Goal: Transaction & Acquisition: Purchase product/service

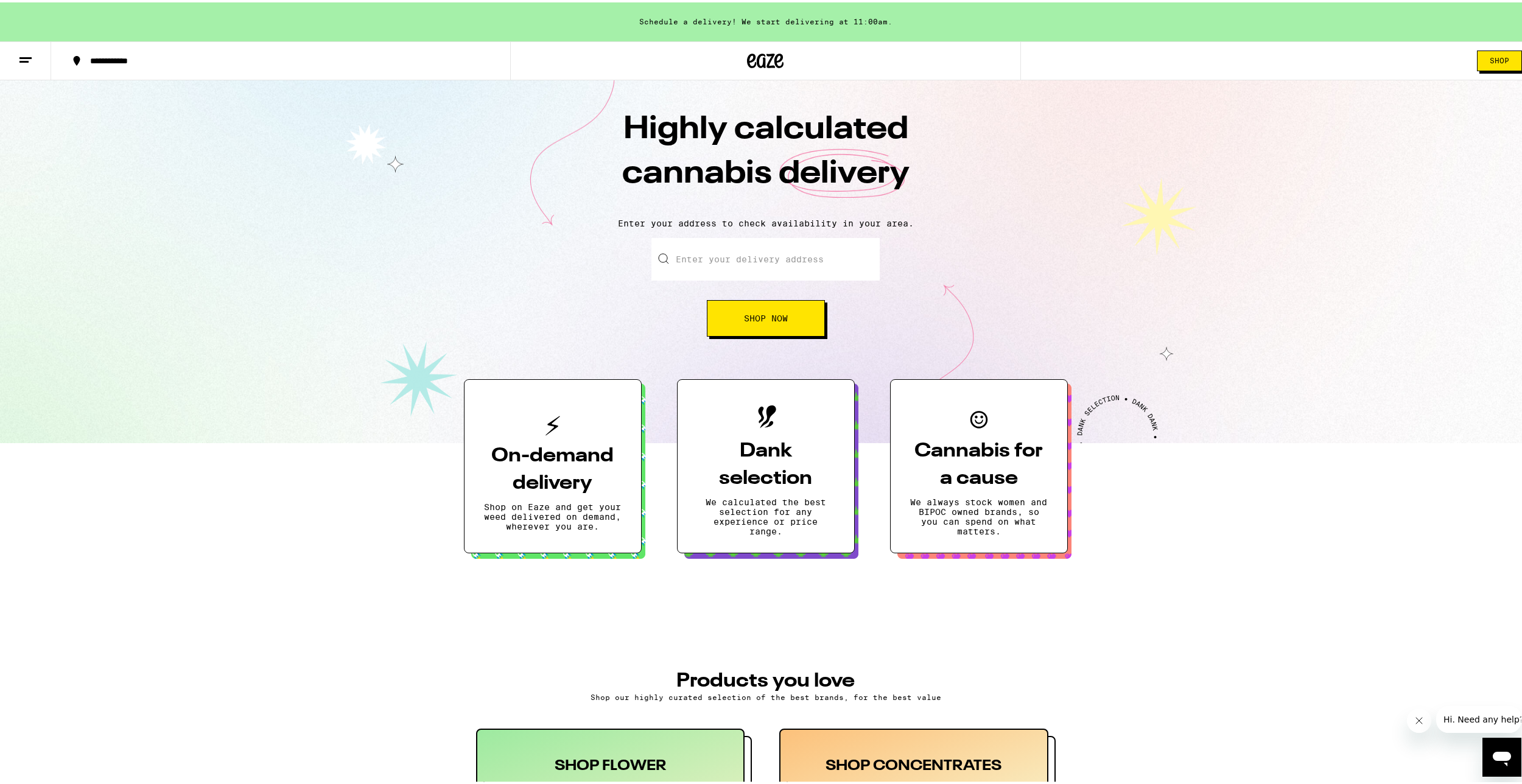
click at [768, 317] on span "Shop Now" at bounding box center [766, 316] width 44 height 8
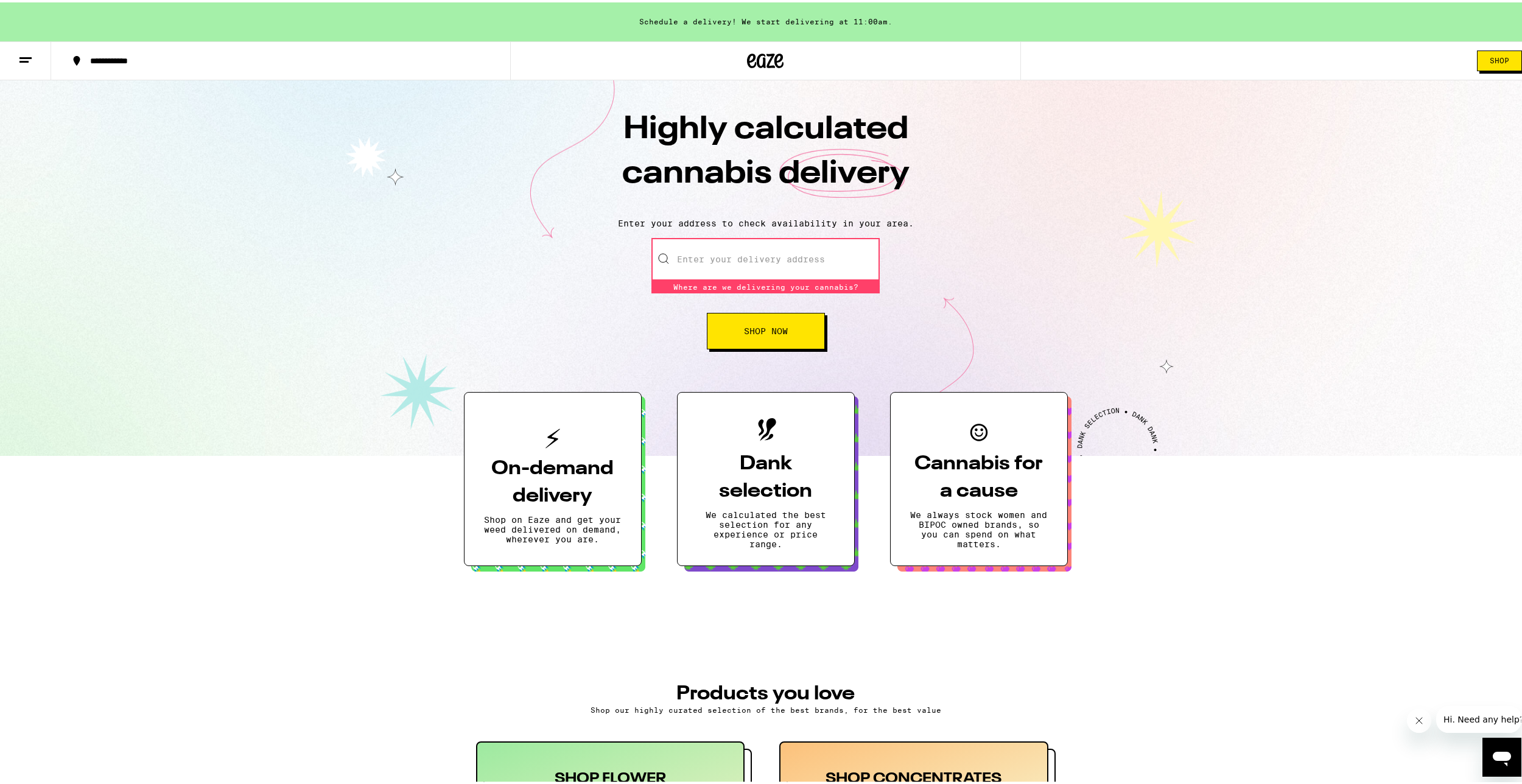
drag, startPoint x: 723, startPoint y: 270, endPoint x: 703, endPoint y: 285, distance: 25.0
click at [718, 276] on input "Enter your delivery address" at bounding box center [766, 257] width 228 height 43
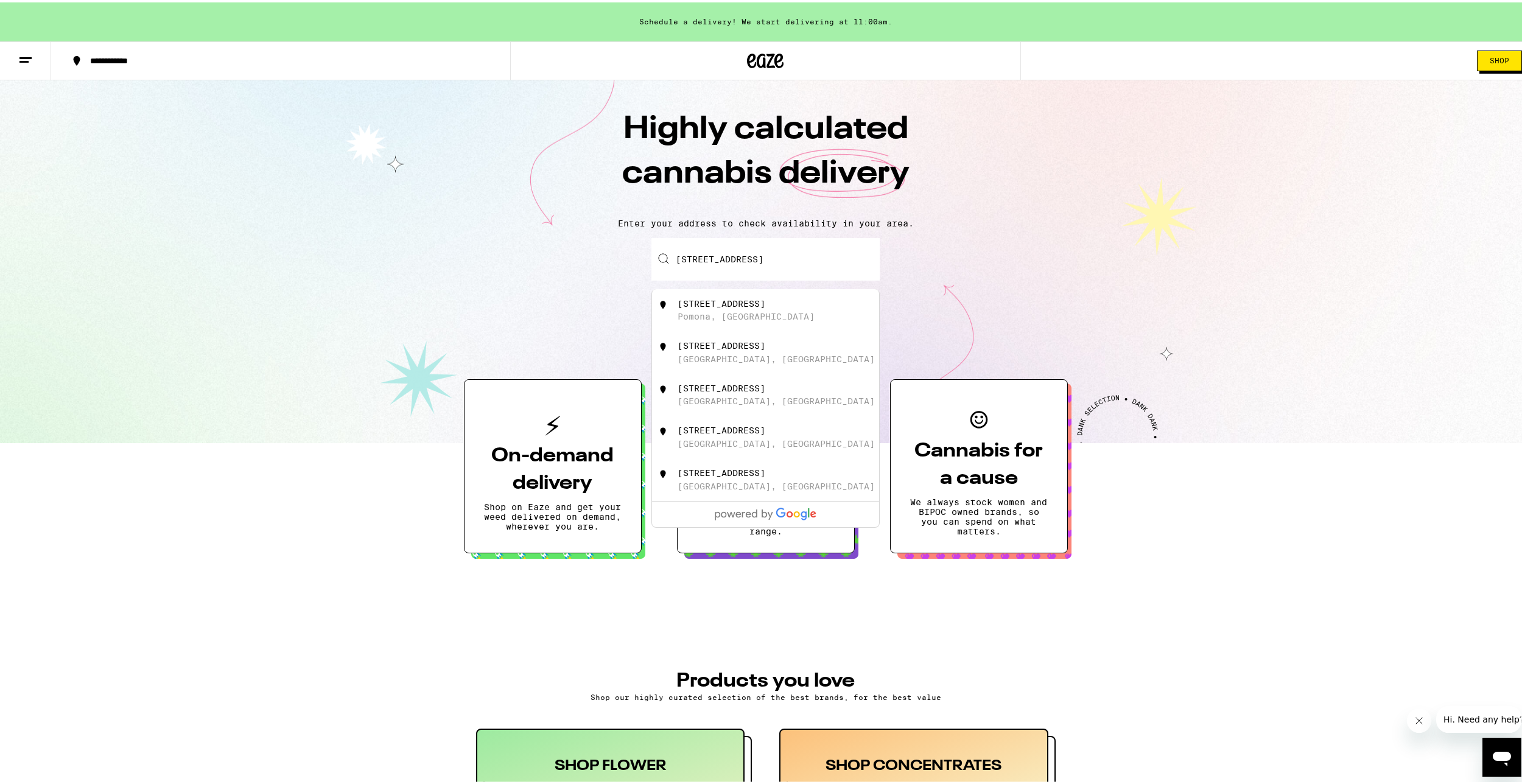
click at [724, 303] on div "[STREET_ADDRESS]" at bounding box center [721, 301] width 88 height 10
type input "[STREET_ADDRESS]"
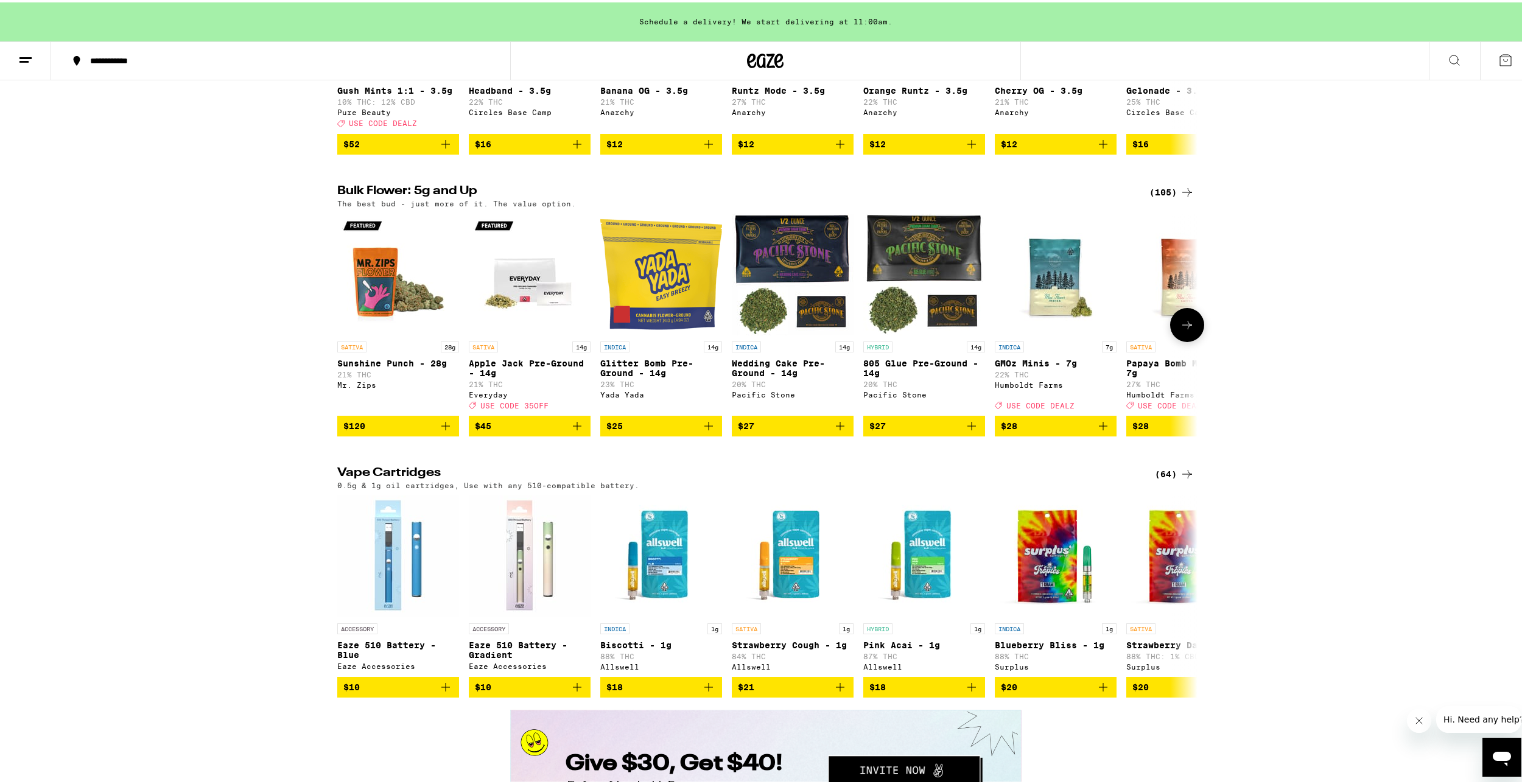
scroll to position [1218, 0]
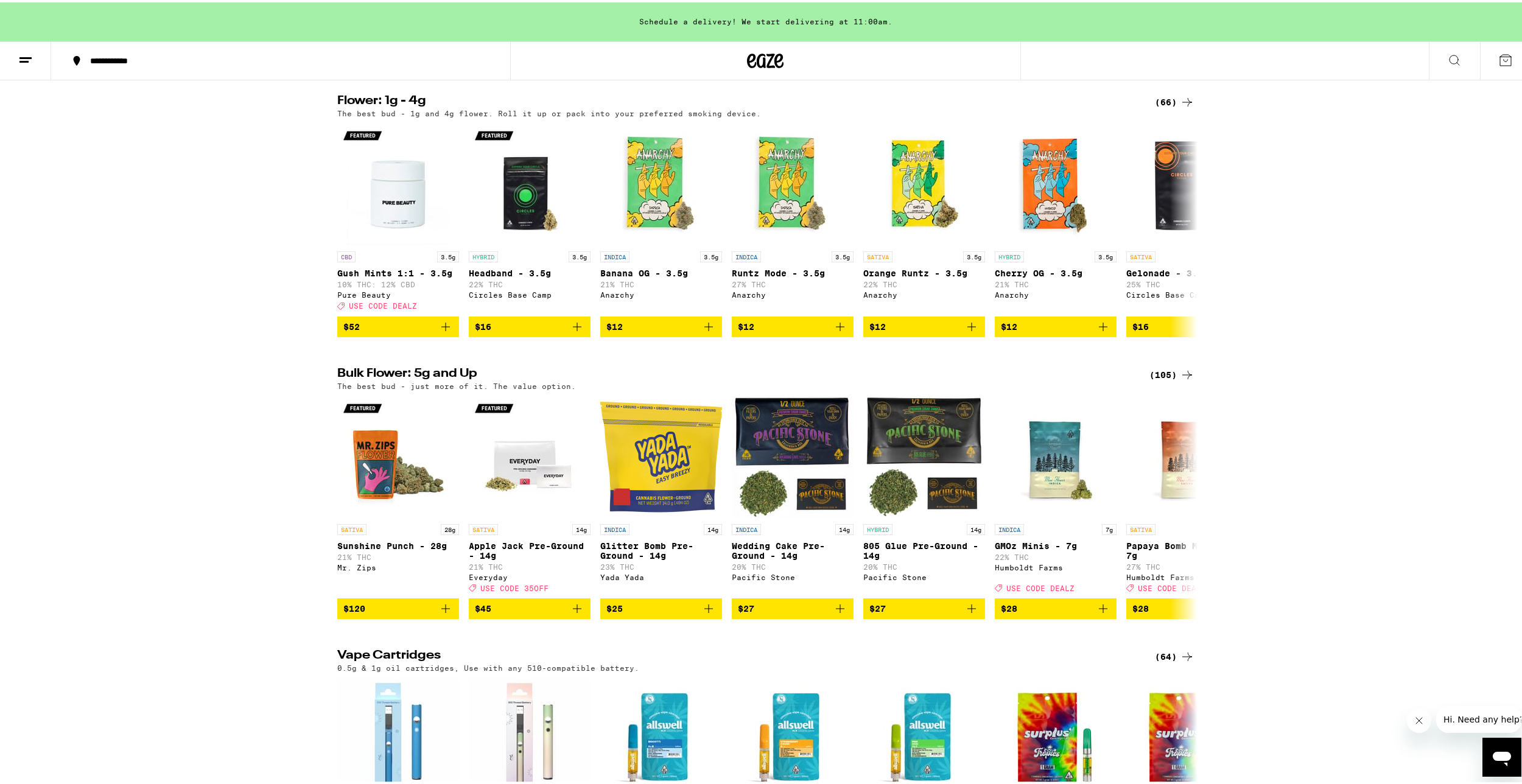
click at [383, 380] on h2 "Bulk Flower: 5g and Up" at bounding box center [736, 372] width 798 height 15
click at [1182, 523] on button at bounding box center [1187, 505] width 34 height 34
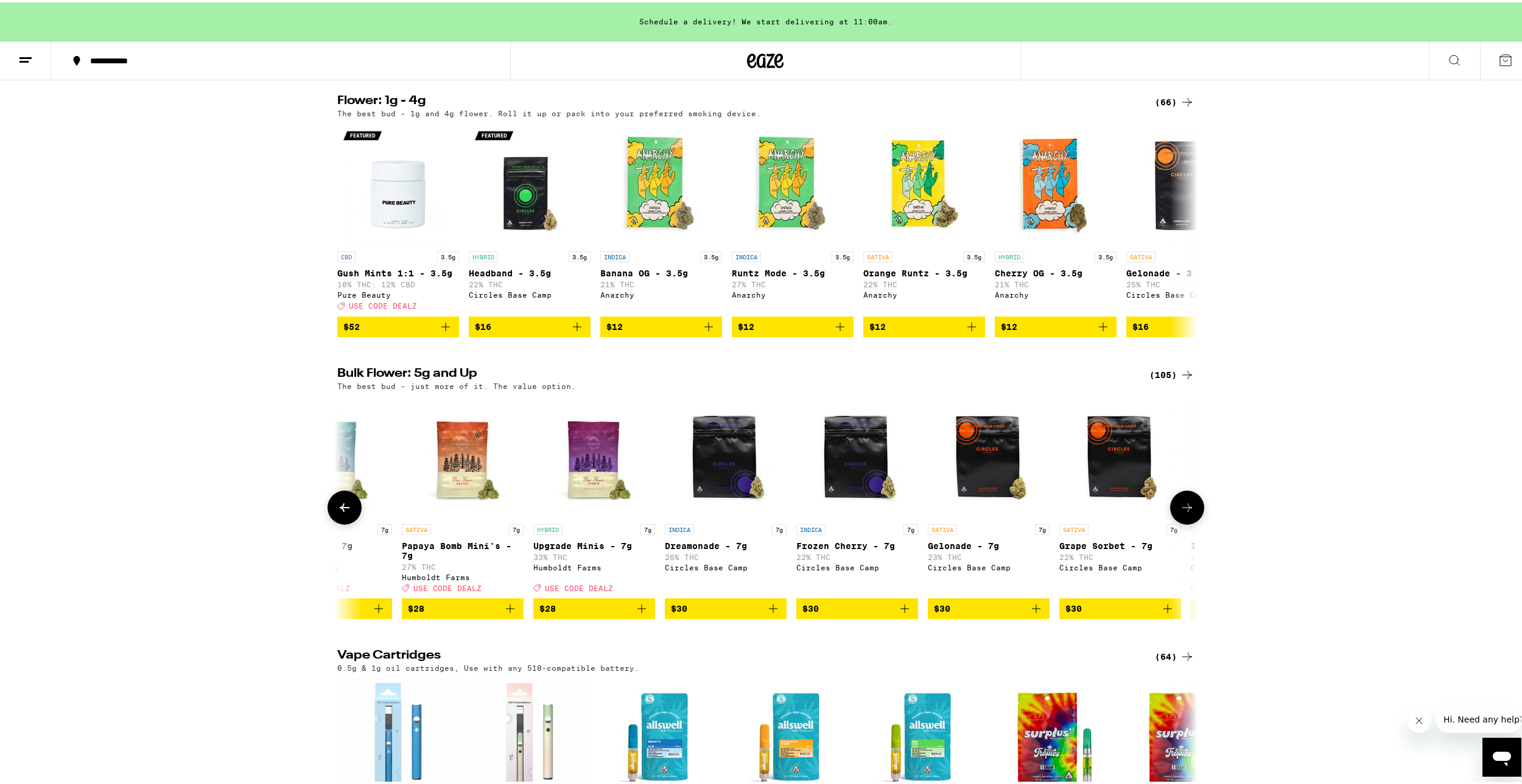
click at [1183, 523] on button at bounding box center [1187, 505] width 34 height 34
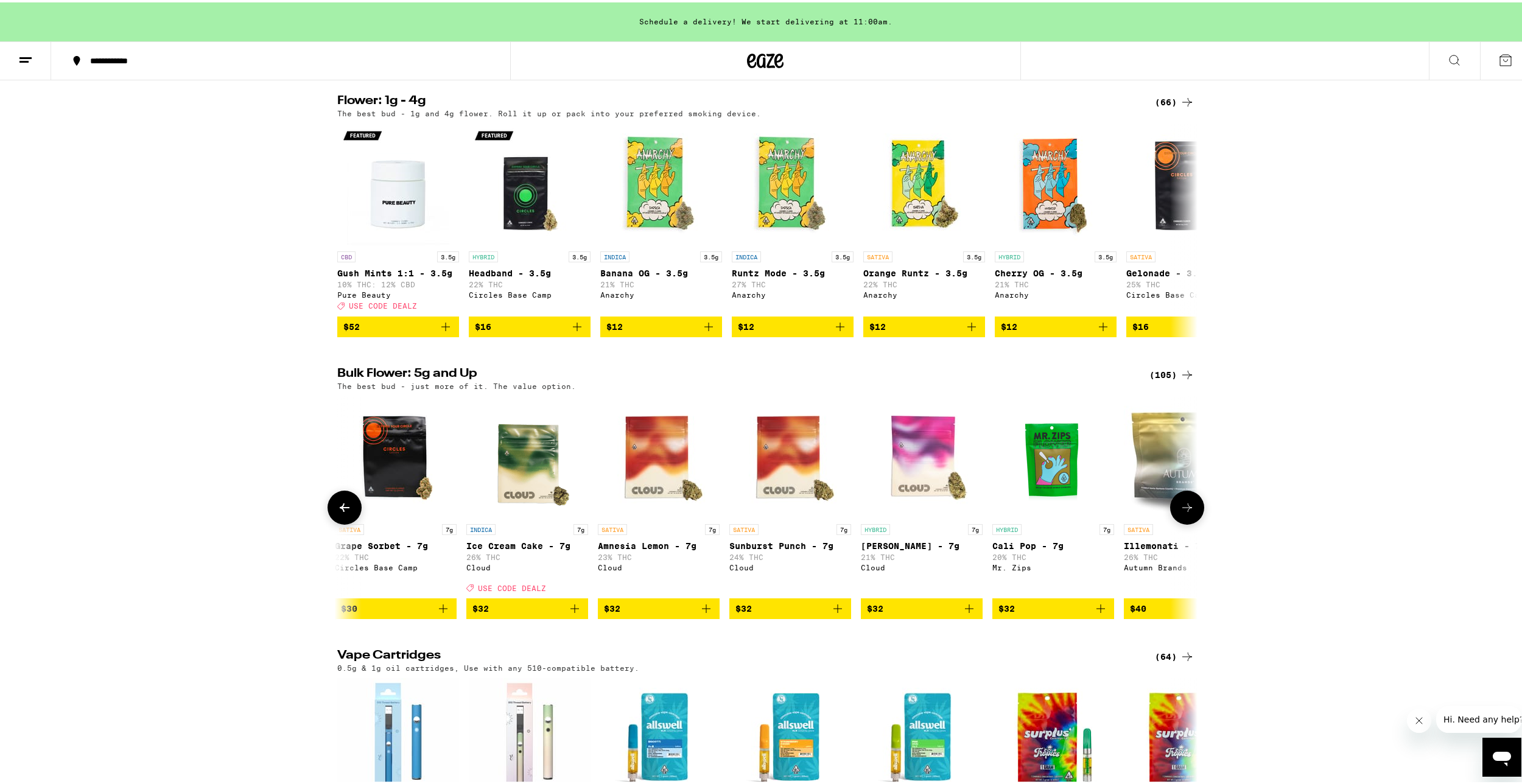
click at [1183, 523] on button at bounding box center [1187, 505] width 34 height 34
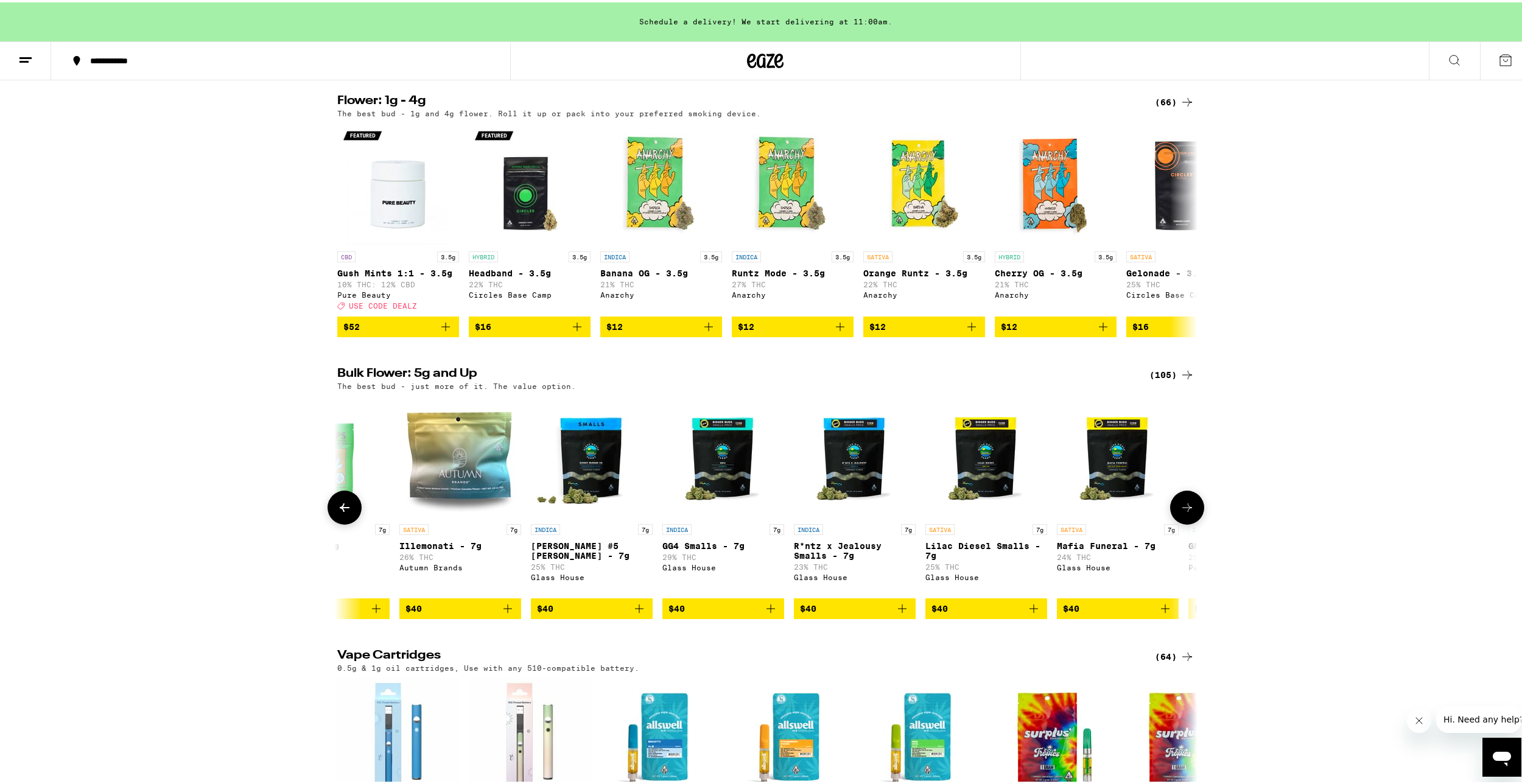
click at [1183, 523] on button at bounding box center [1187, 505] width 34 height 34
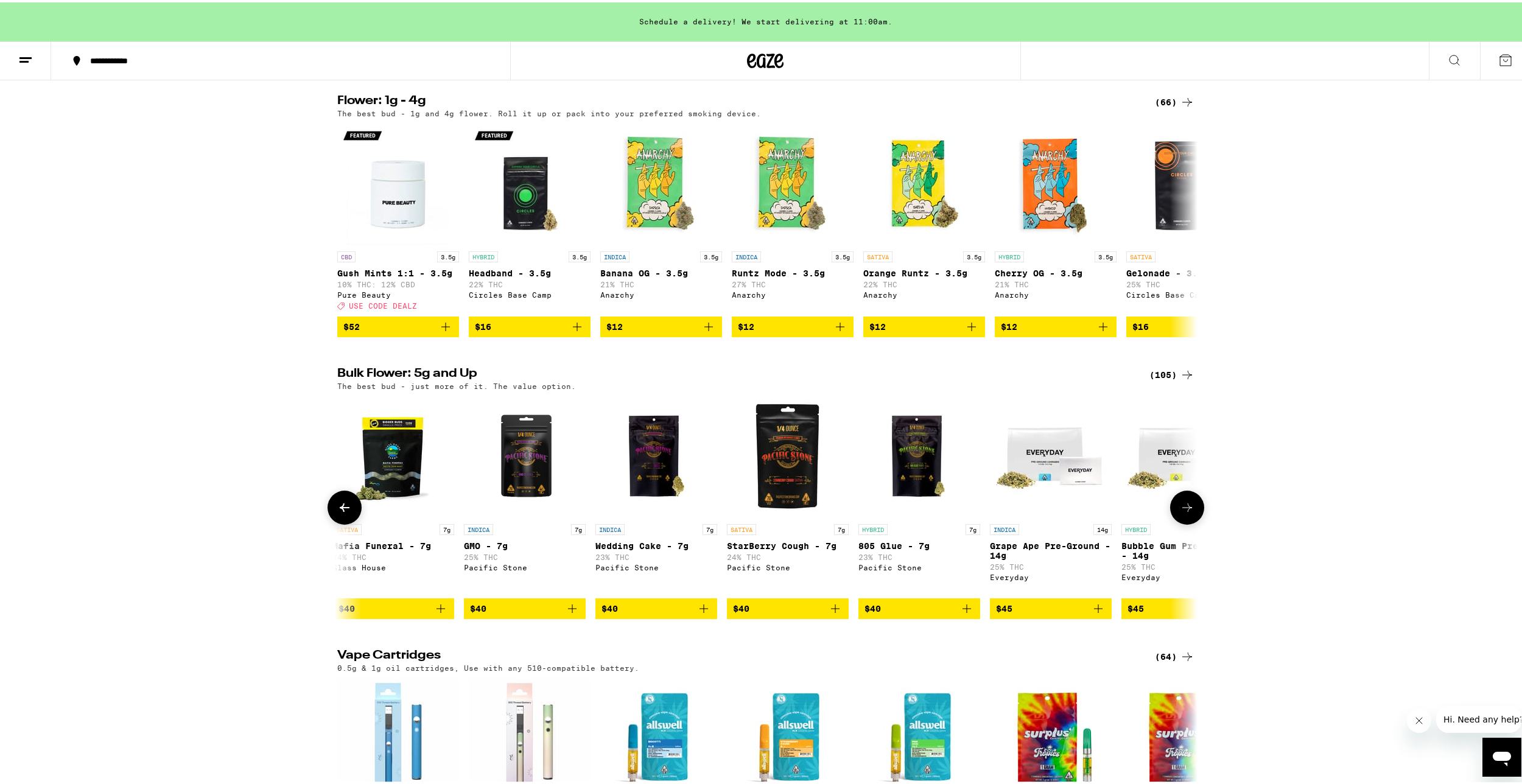
click at [1183, 523] on button at bounding box center [1187, 505] width 34 height 34
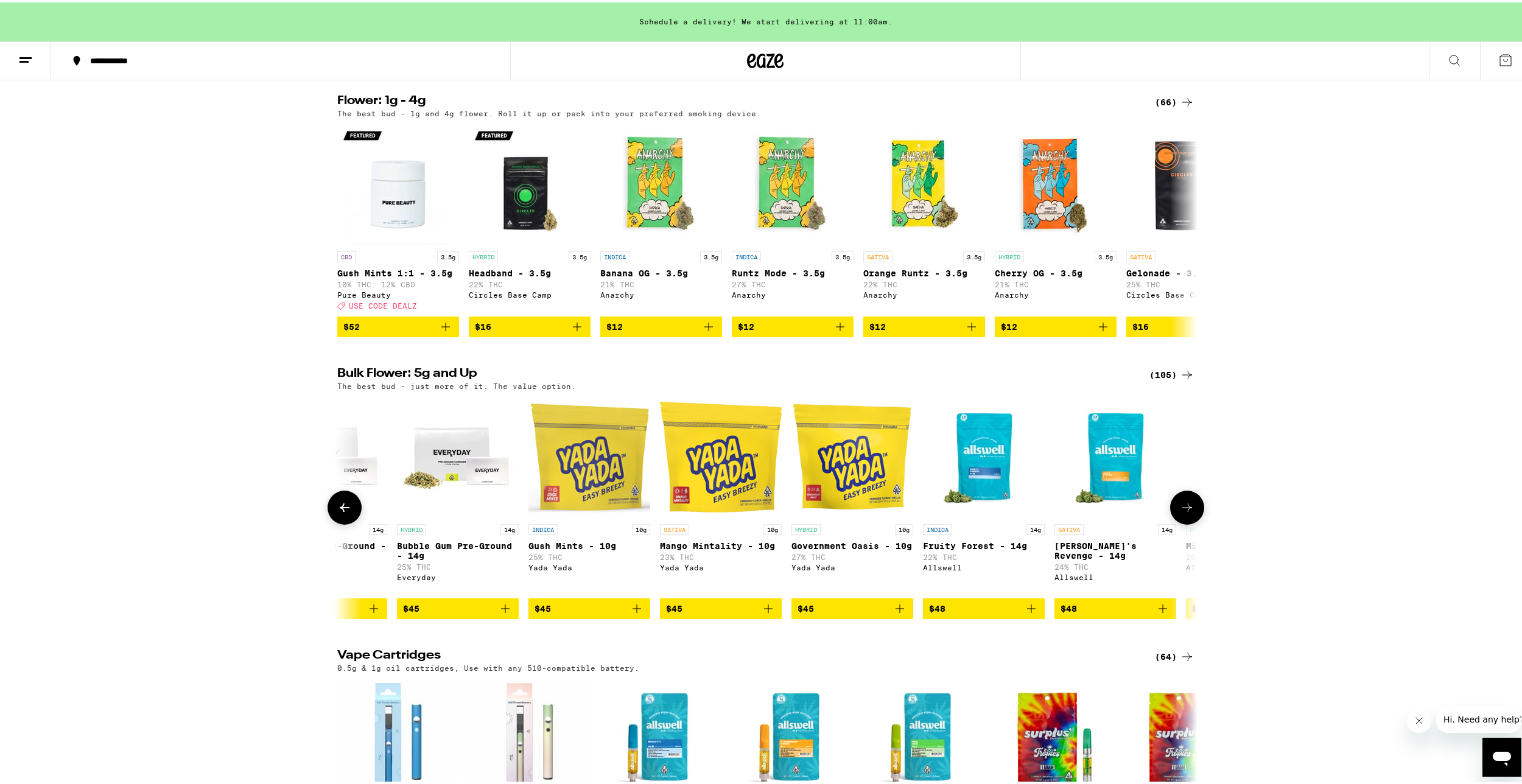
click at [343, 512] on icon at bounding box center [344, 505] width 15 height 15
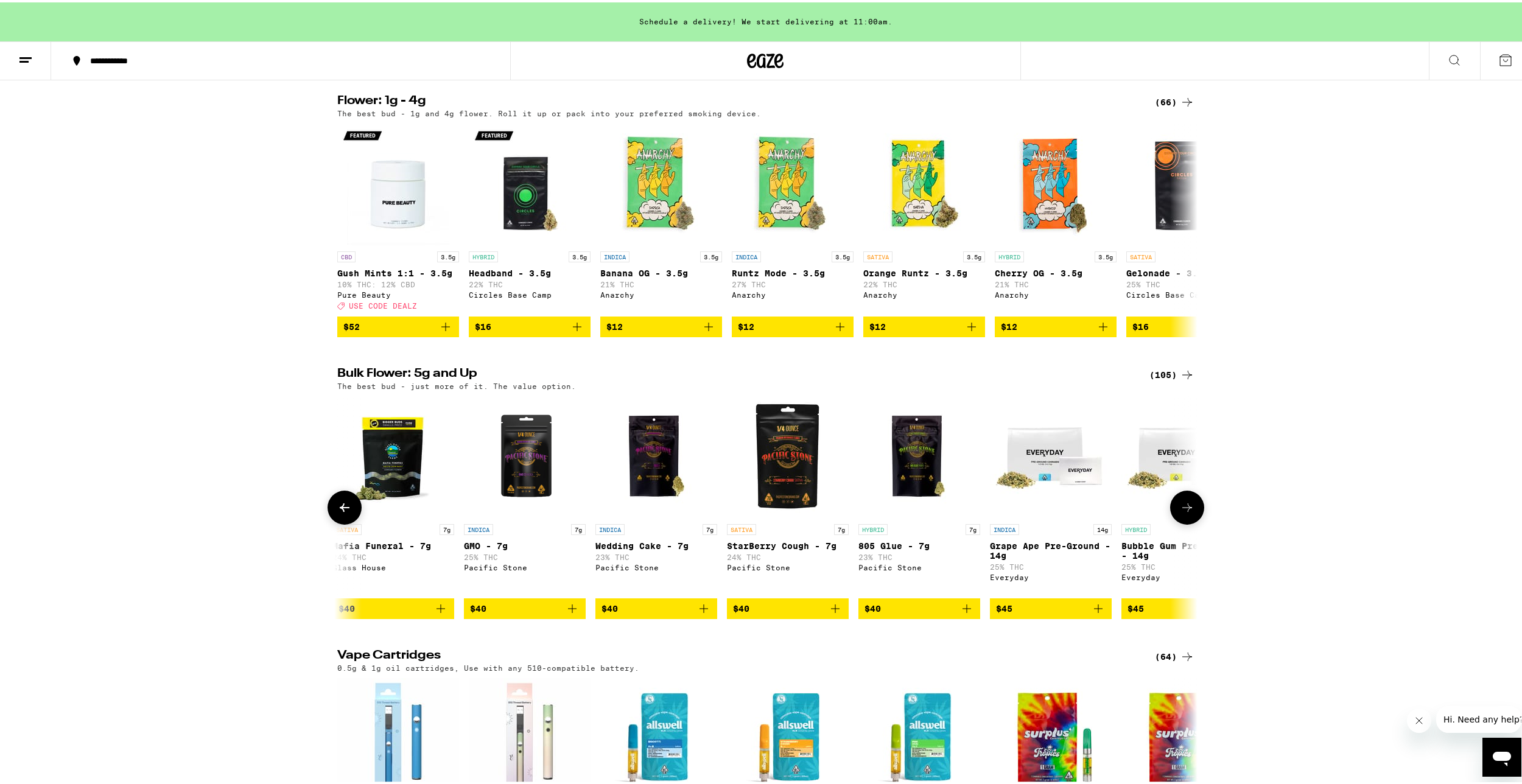
click at [343, 512] on icon at bounding box center [344, 505] width 15 height 15
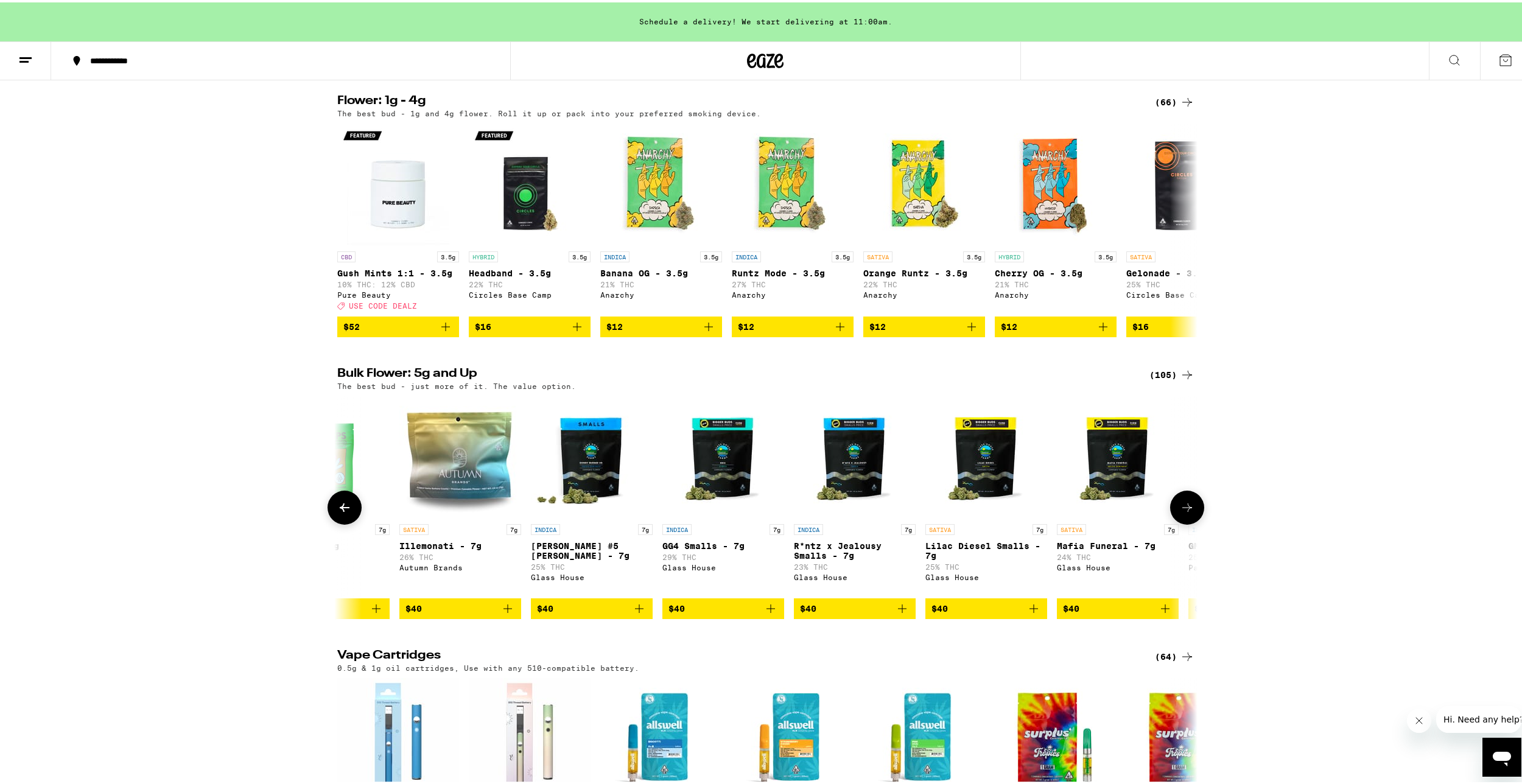
click at [343, 512] on icon at bounding box center [344, 505] width 15 height 15
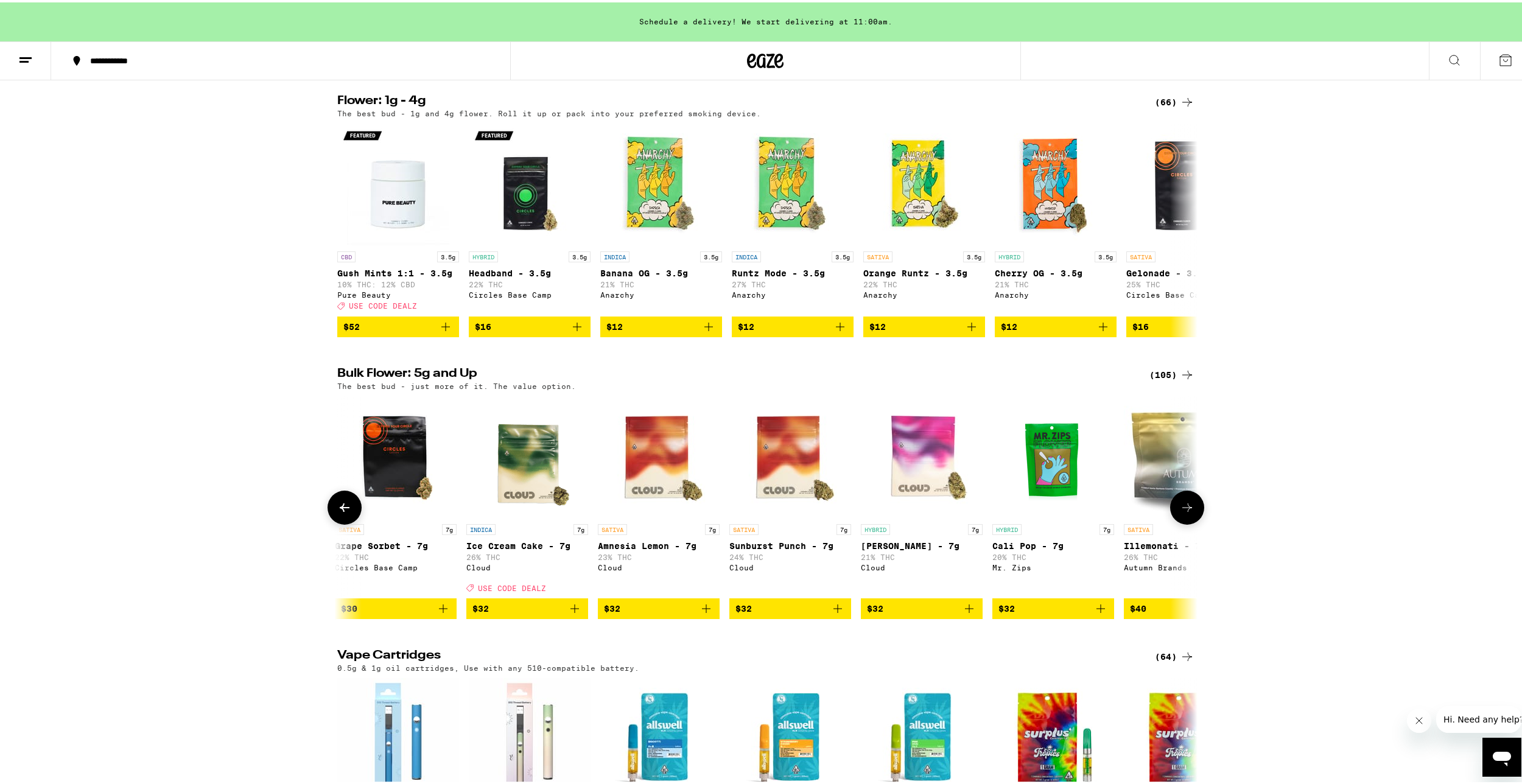
click at [343, 512] on icon at bounding box center [344, 505] width 15 height 15
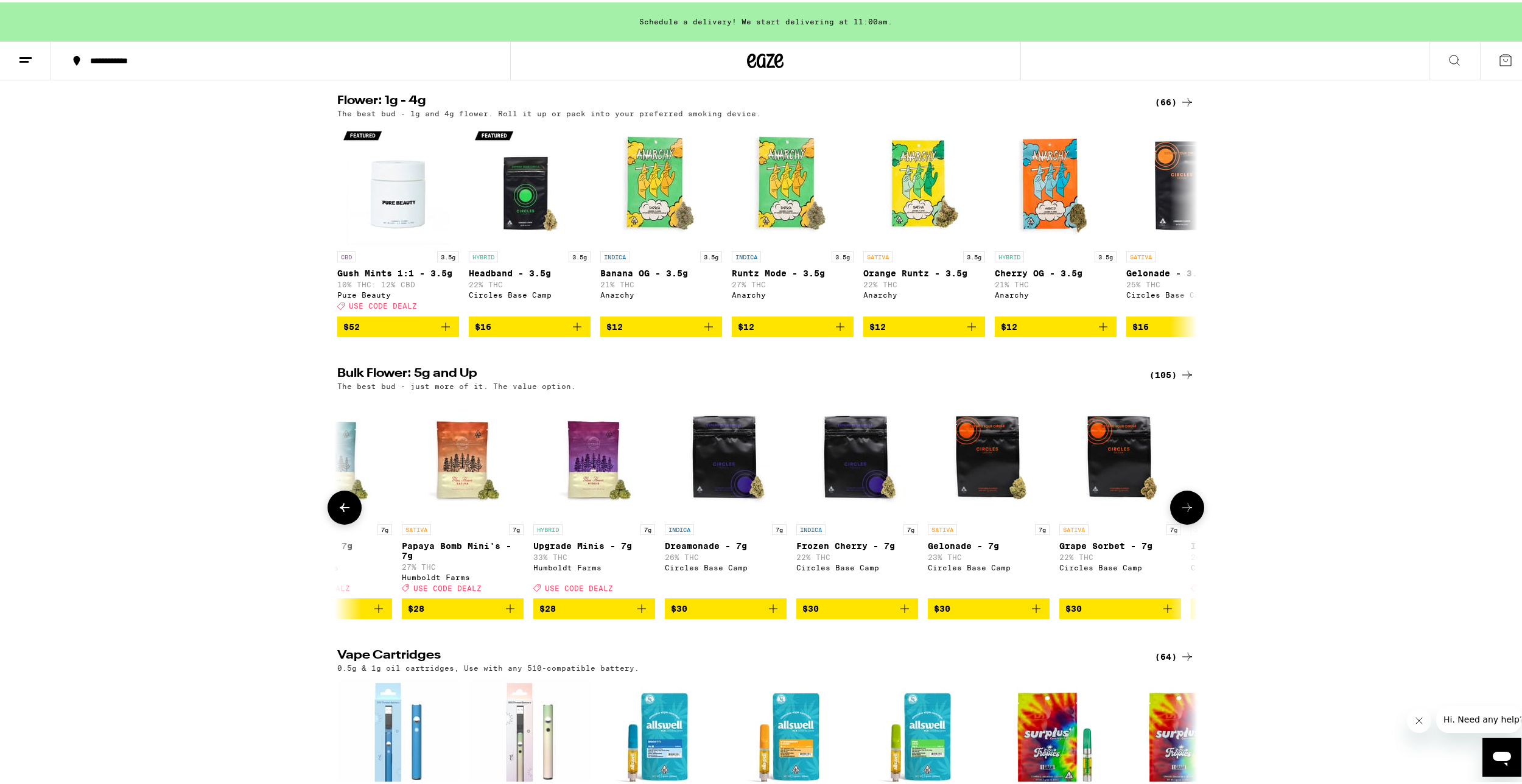
click at [343, 512] on icon at bounding box center [344, 505] width 15 height 15
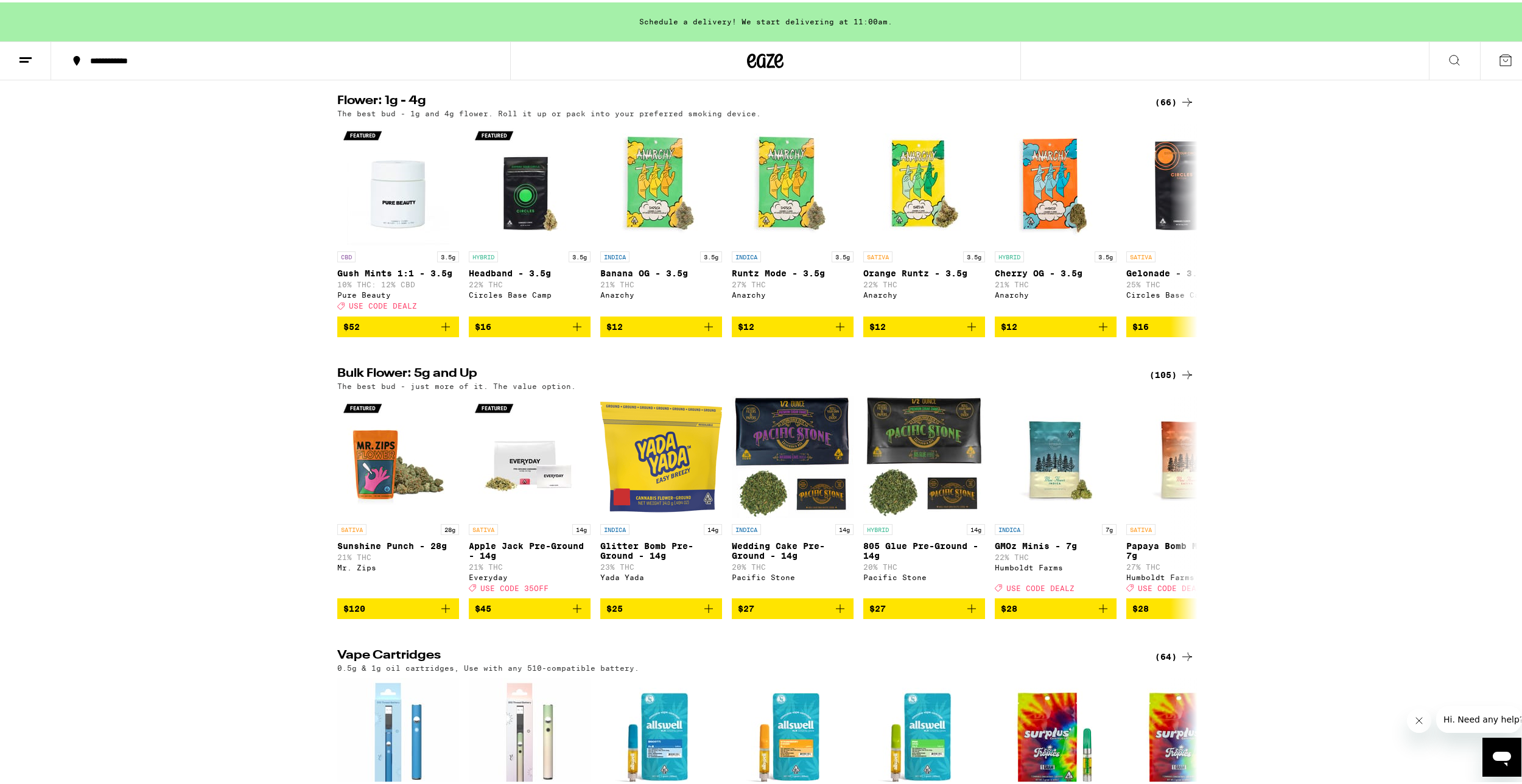
click at [375, 380] on h2 "Bulk Flower: 5g and Up" at bounding box center [736, 372] width 798 height 15
click at [1163, 380] on div "(105)" at bounding box center [1172, 372] width 45 height 15
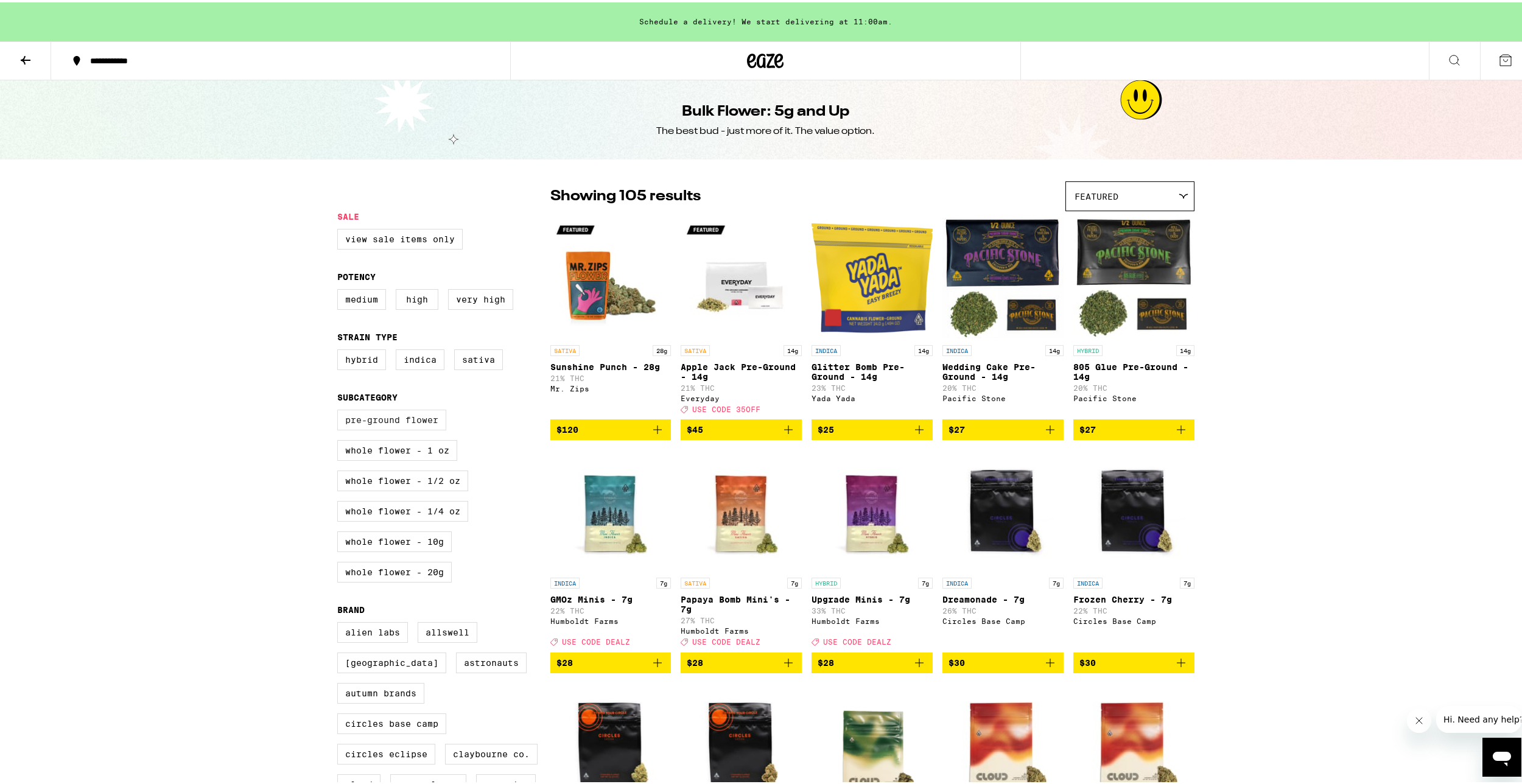
click at [416, 423] on label "Pre-ground Flower" at bounding box center [392, 418] width 109 height 21
click at [340, 410] on input "Pre-ground Flower" at bounding box center [340, 409] width 1 height 1
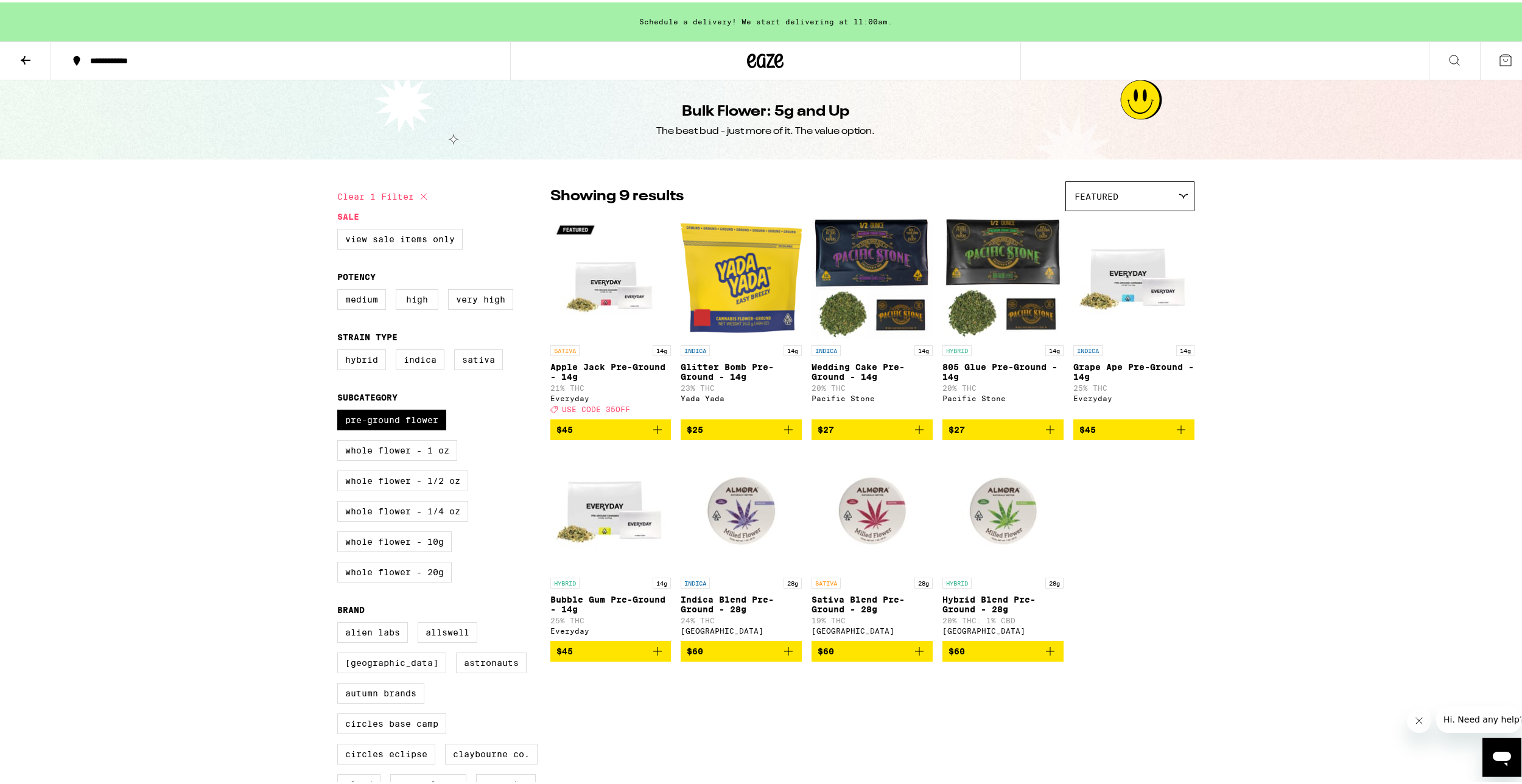
click at [600, 311] on img "Open page for Apple Jack Pre-Ground - 14g from Everyday" at bounding box center [611, 276] width 121 height 122
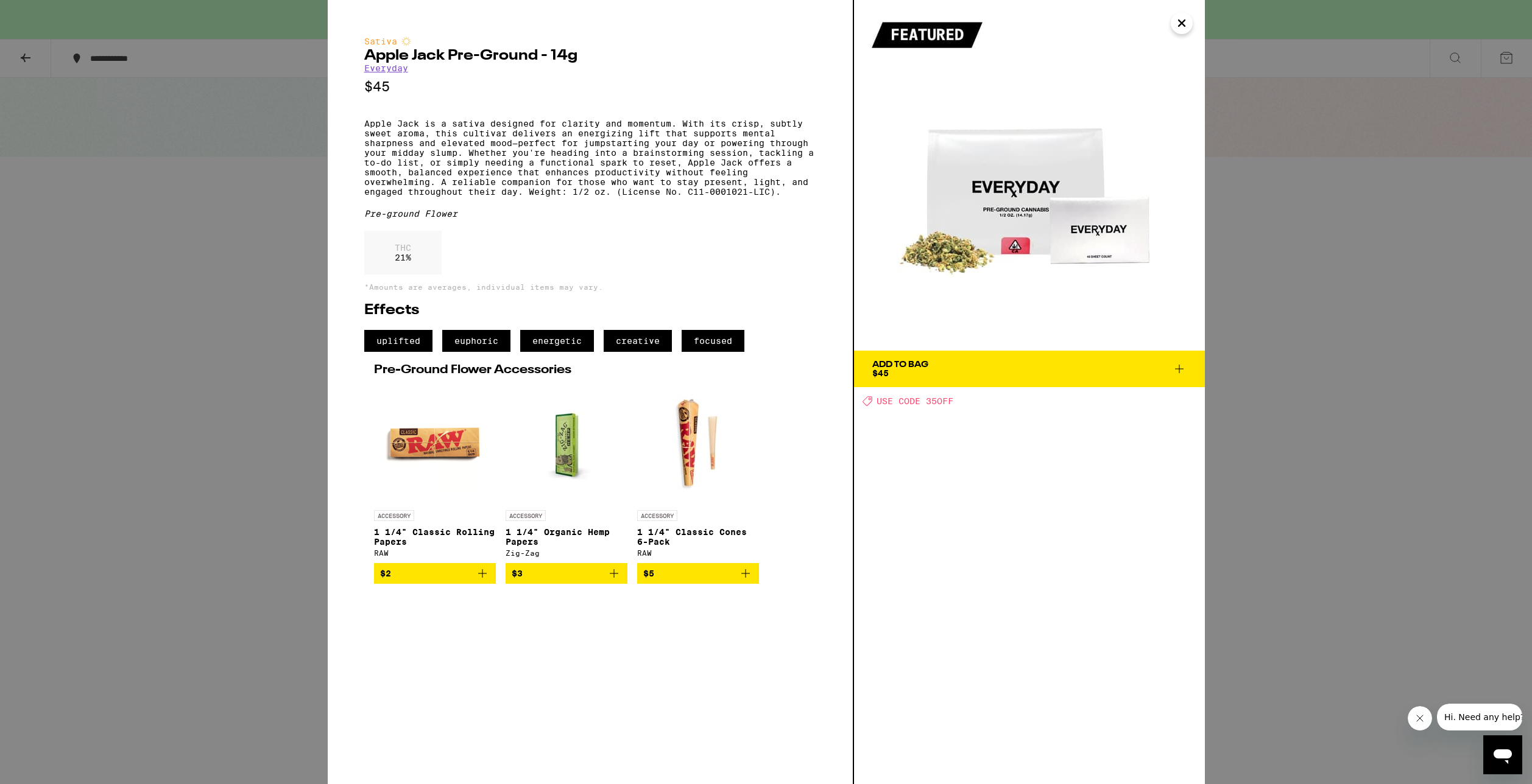
click at [1300, 411] on div "Sativa Apple Jack Pre-Ground - 14g Everyday $45 Apple Jack is a sativa designed…" at bounding box center [766, 392] width 1532 height 784
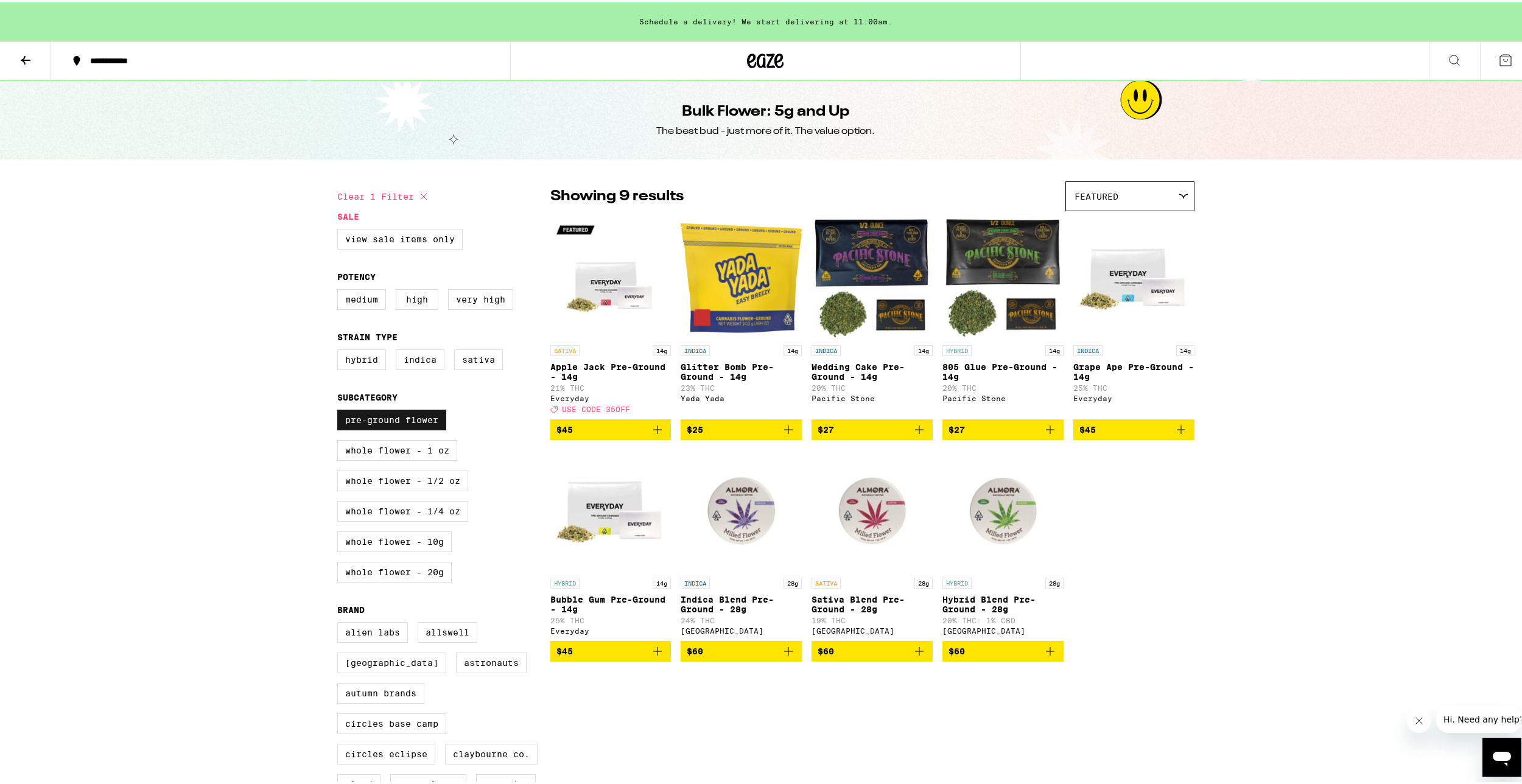
click at [403, 427] on label "Pre-ground Flower" at bounding box center [392, 418] width 109 height 21
click at [340, 410] on input "Pre-ground Flower" at bounding box center [340, 409] width 1 height 1
checkbox input "false"
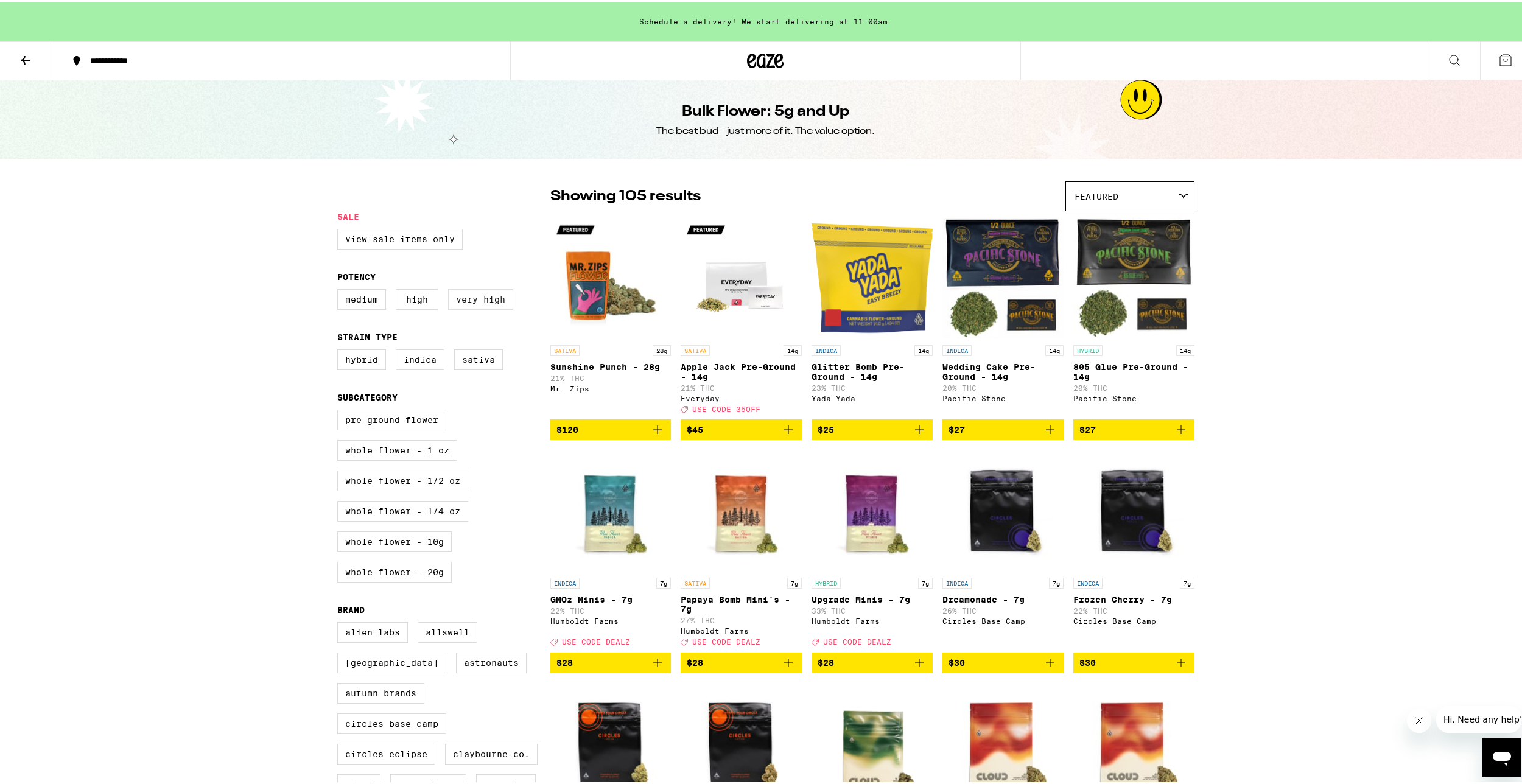
click at [459, 302] on label "Very High" at bounding box center [481, 297] width 65 height 21
click at [340, 289] on input "Very High" at bounding box center [340, 289] width 1 height 1
checkbox input "true"
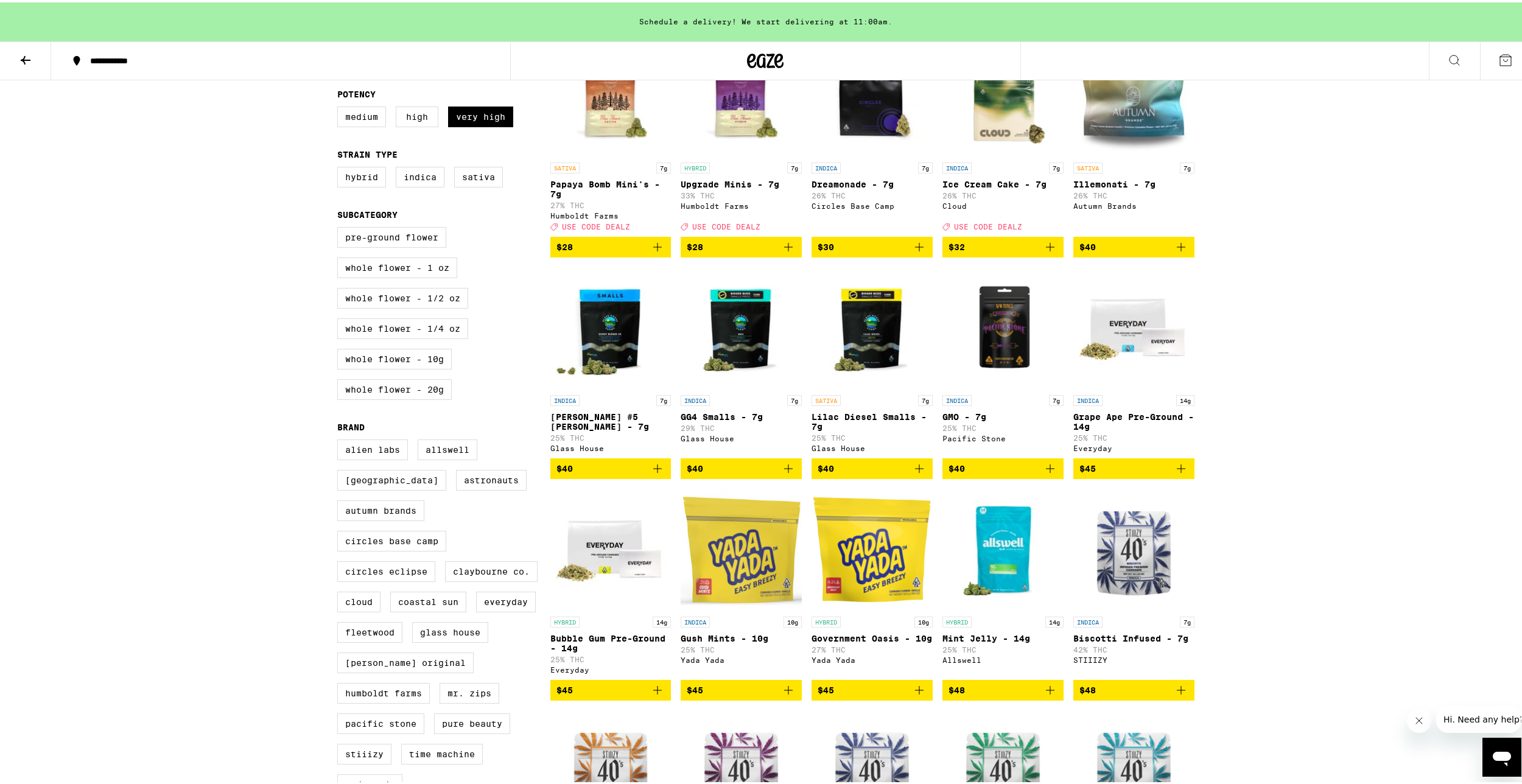
scroll to position [122, 0]
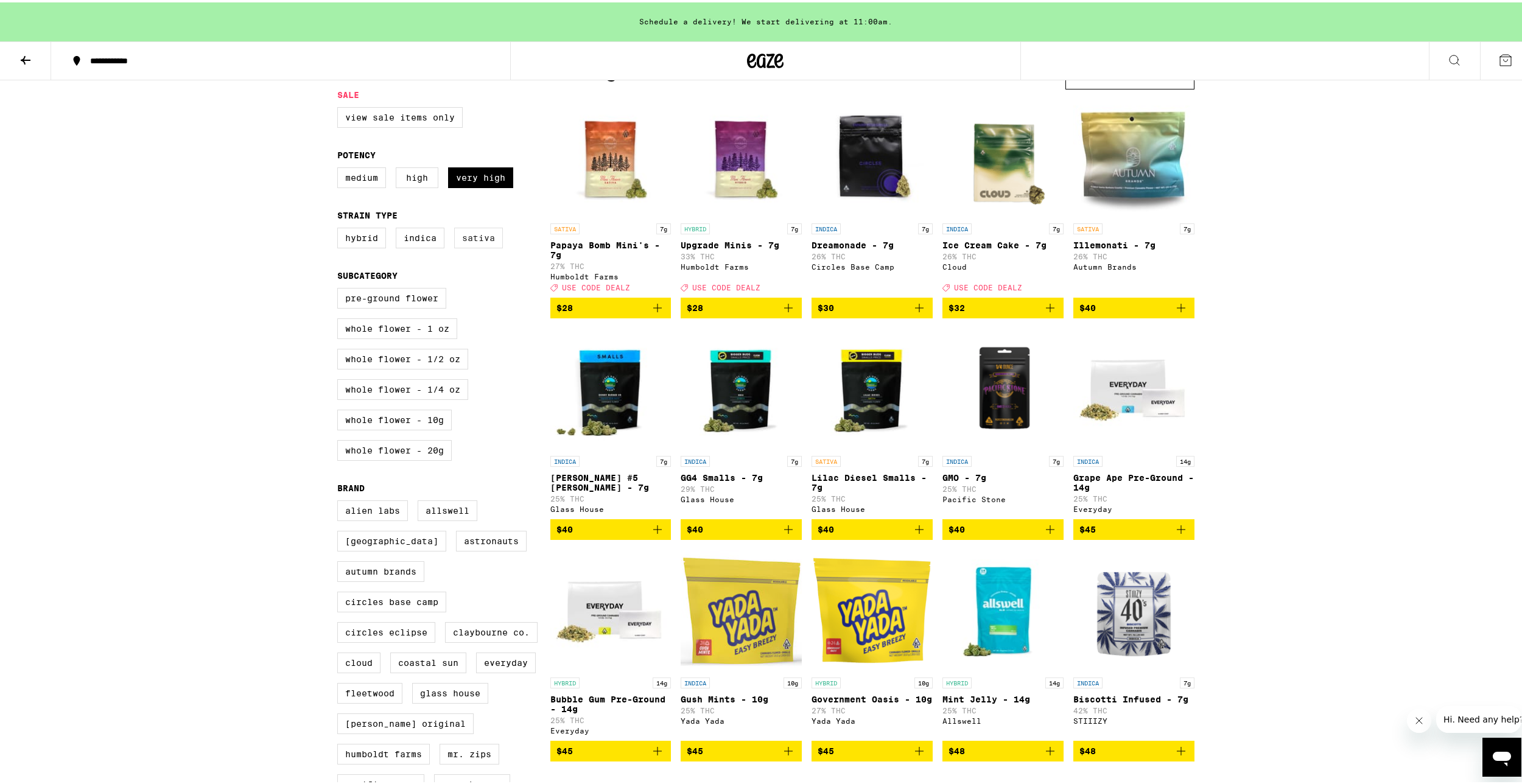
click at [462, 242] on label "Sativa" at bounding box center [478, 235] width 49 height 21
click at [340, 228] on input "Sativa" at bounding box center [340, 227] width 1 height 1
checkbox input "true"
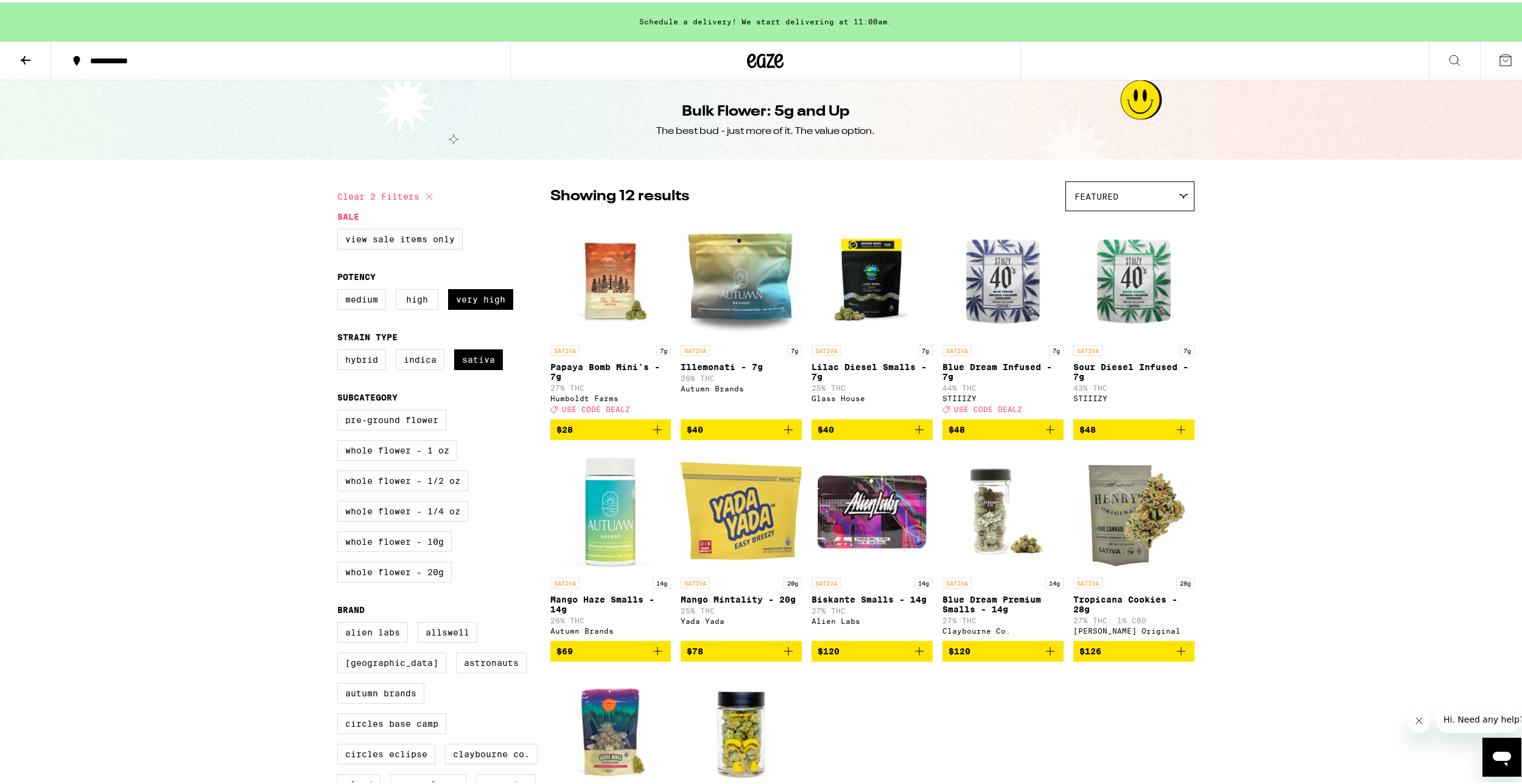
click at [377, 191] on button "Clear 2 filters" at bounding box center [386, 194] width 99 height 30
checkbox input "false"
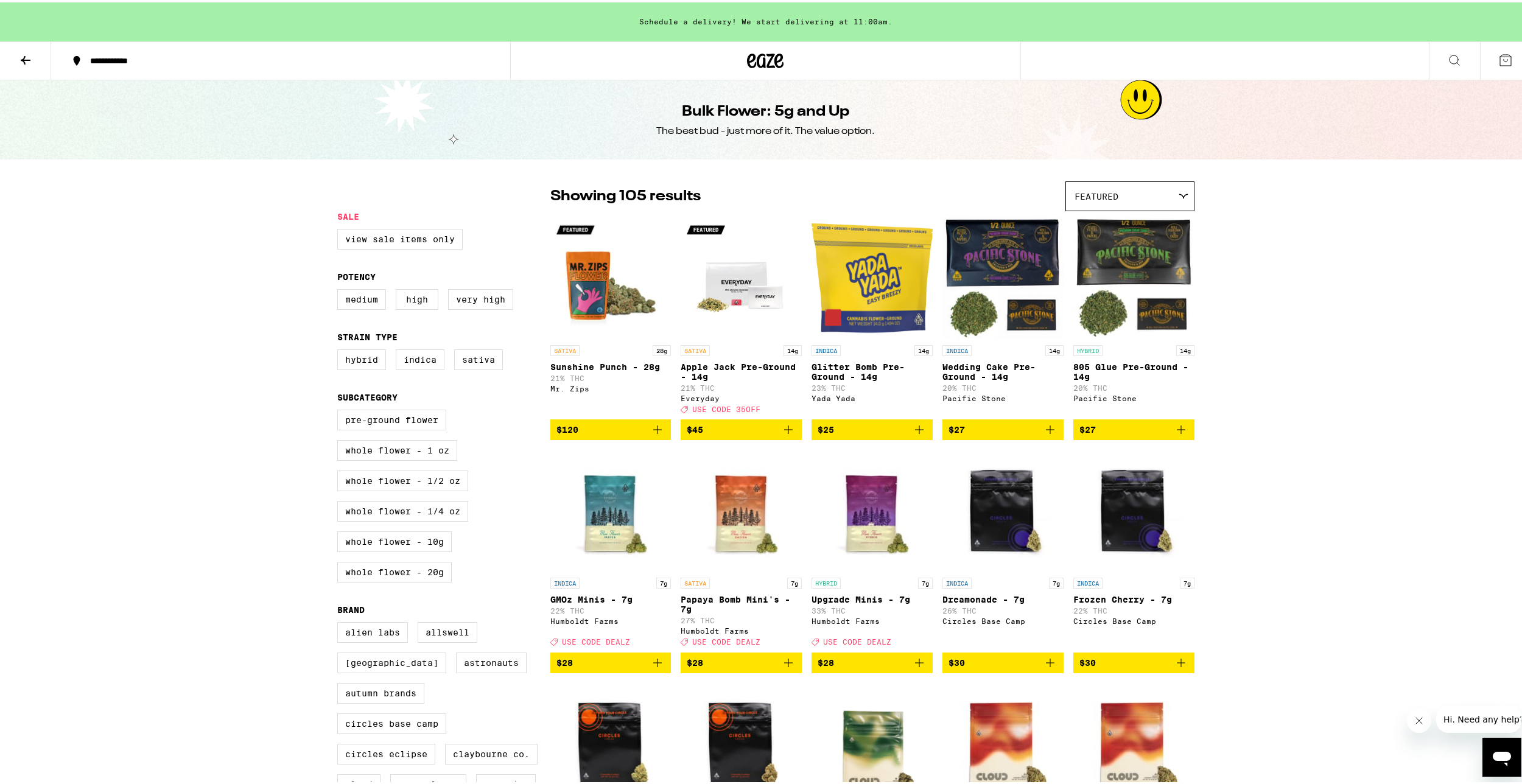
click at [27, 59] on icon at bounding box center [25, 58] width 15 height 15
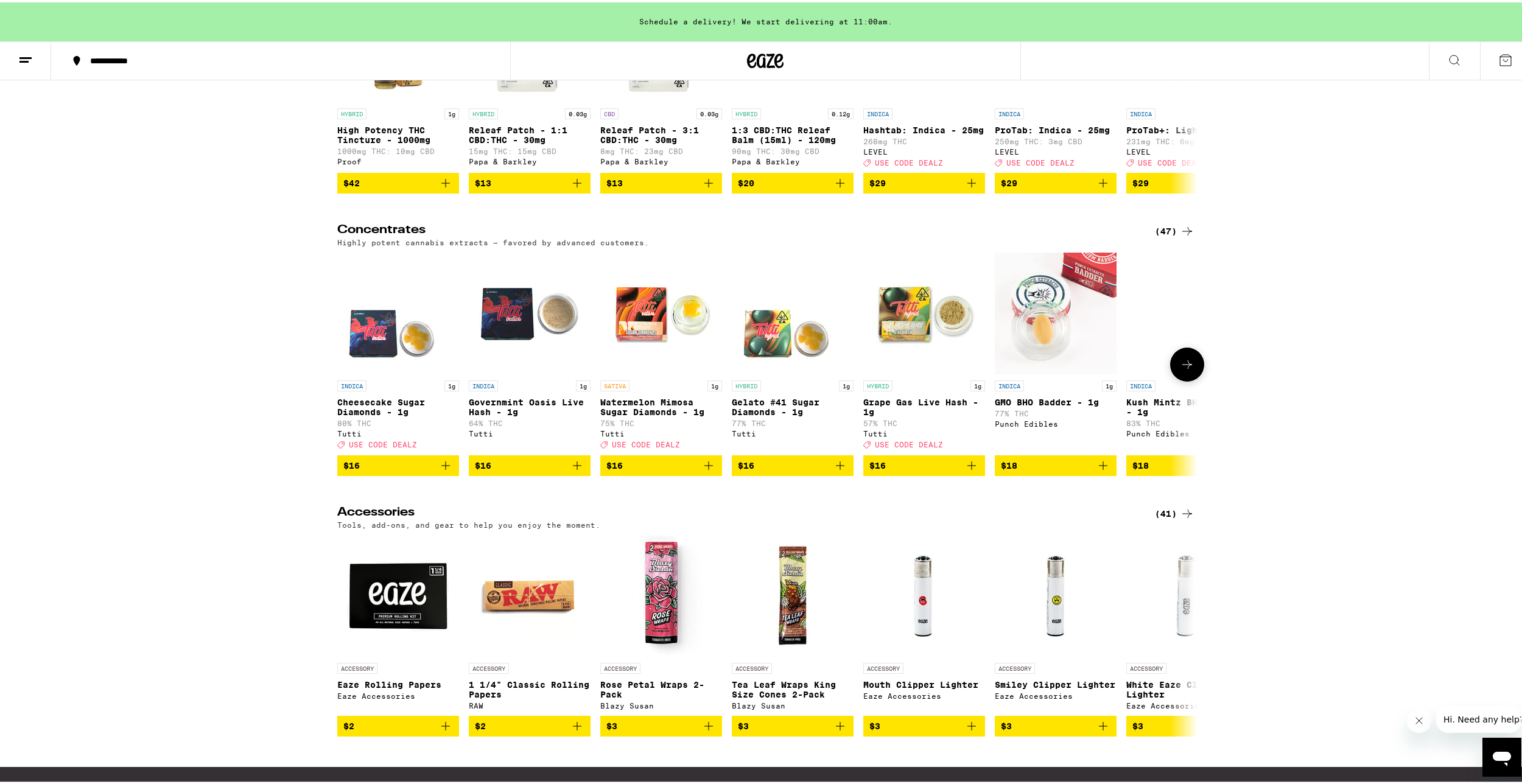
scroll to position [5360, 0]
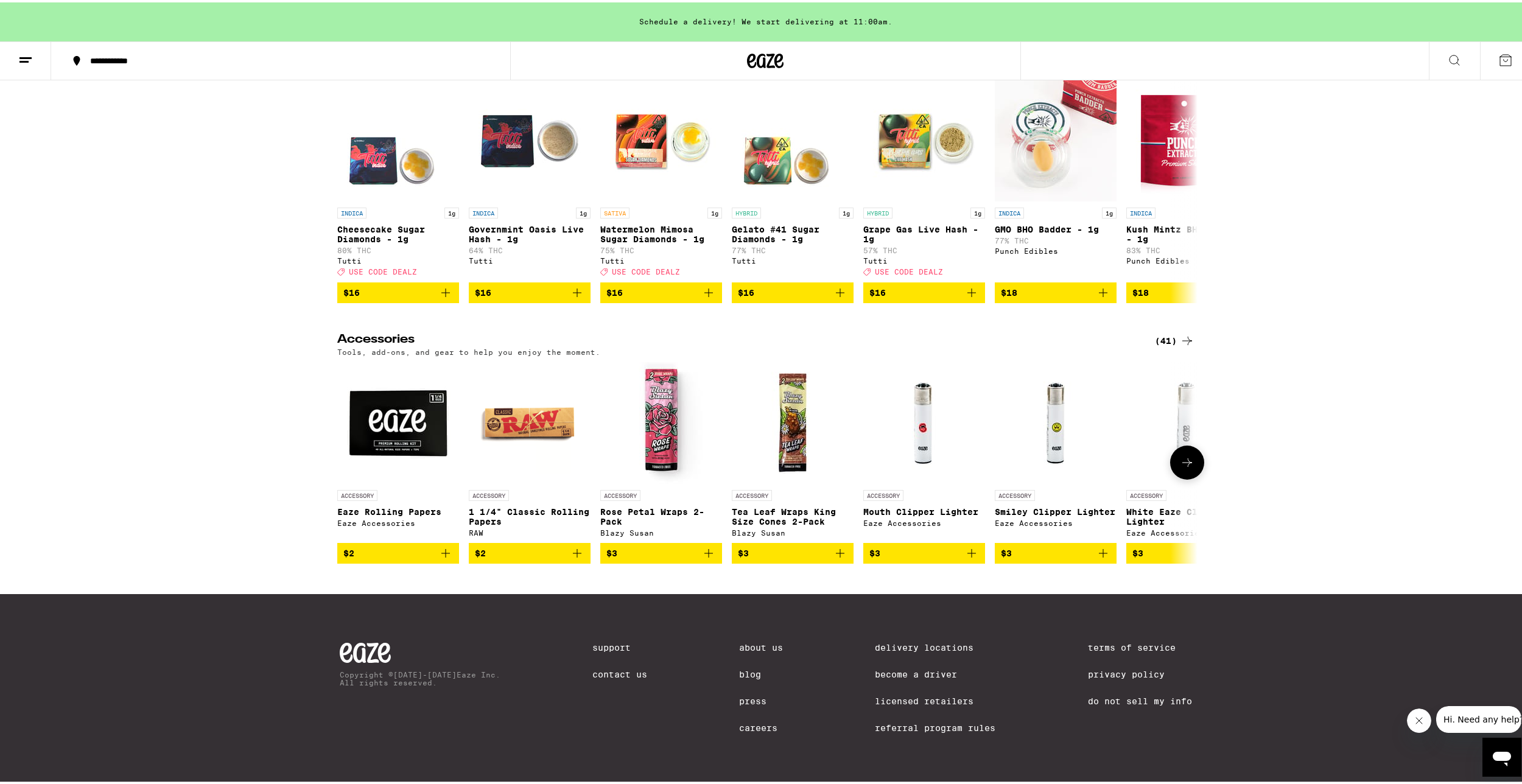
click at [1180, 468] on icon at bounding box center [1187, 460] width 15 height 15
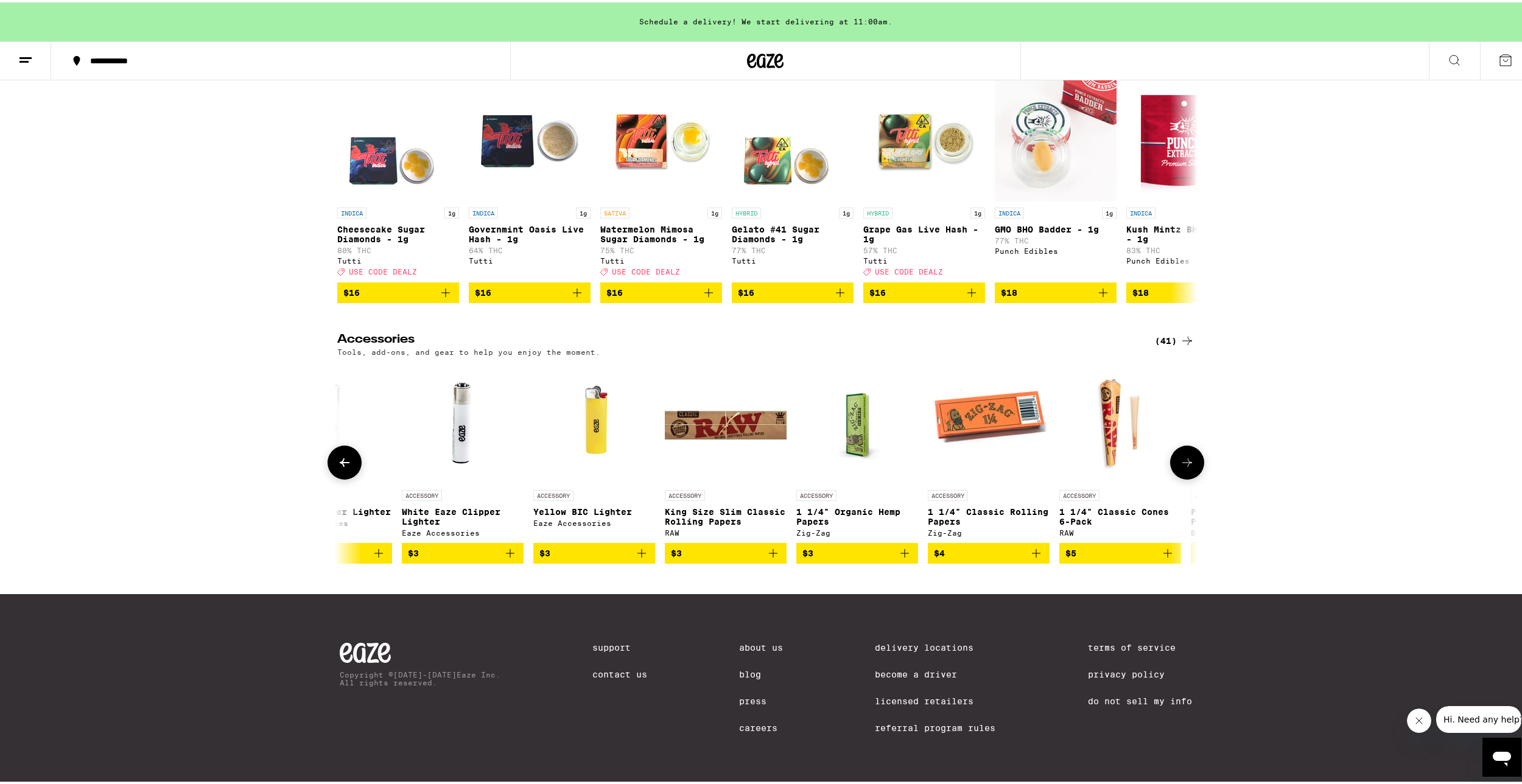
click at [1180, 468] on icon at bounding box center [1187, 460] width 15 height 15
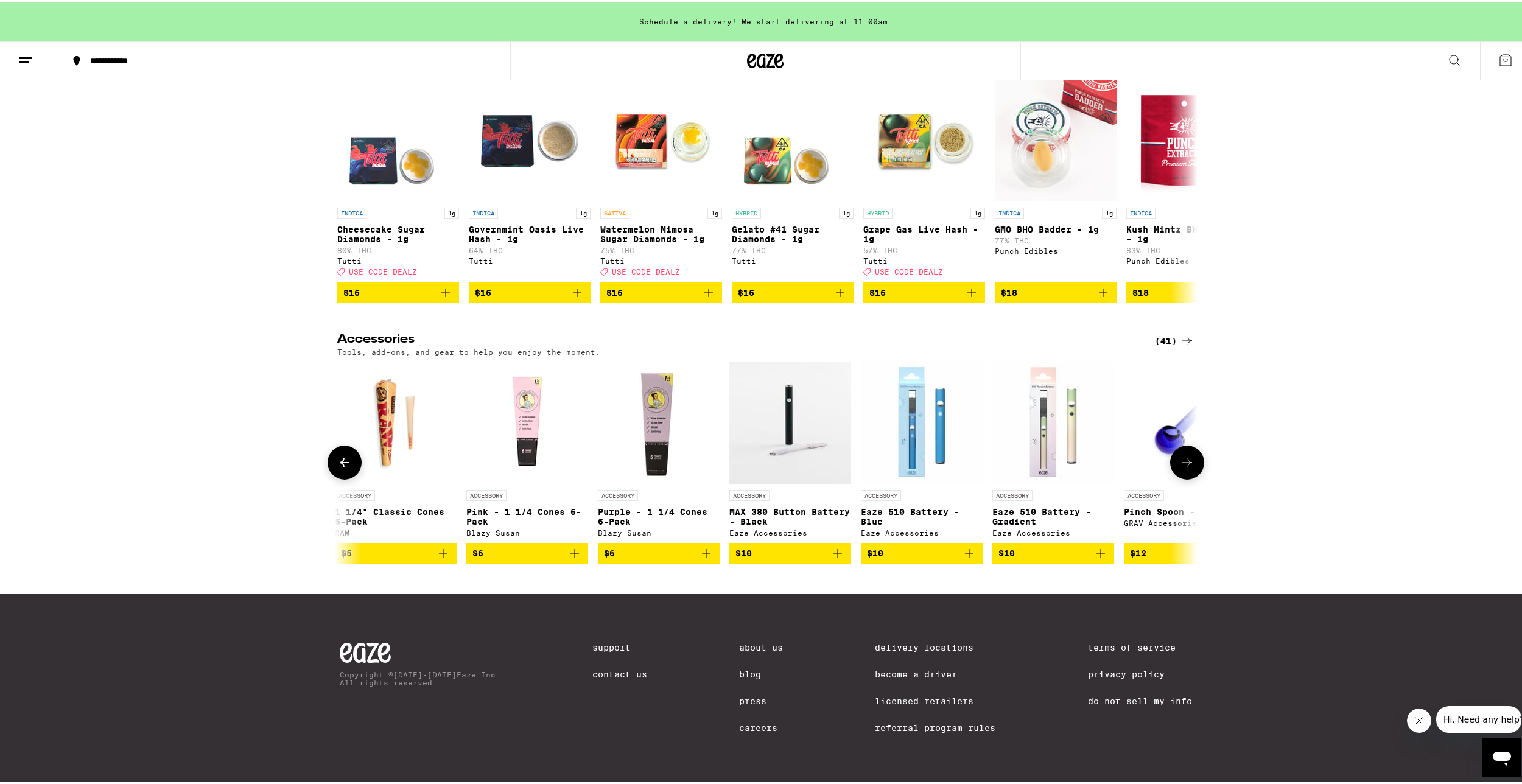
click at [1180, 468] on icon at bounding box center [1187, 460] width 15 height 15
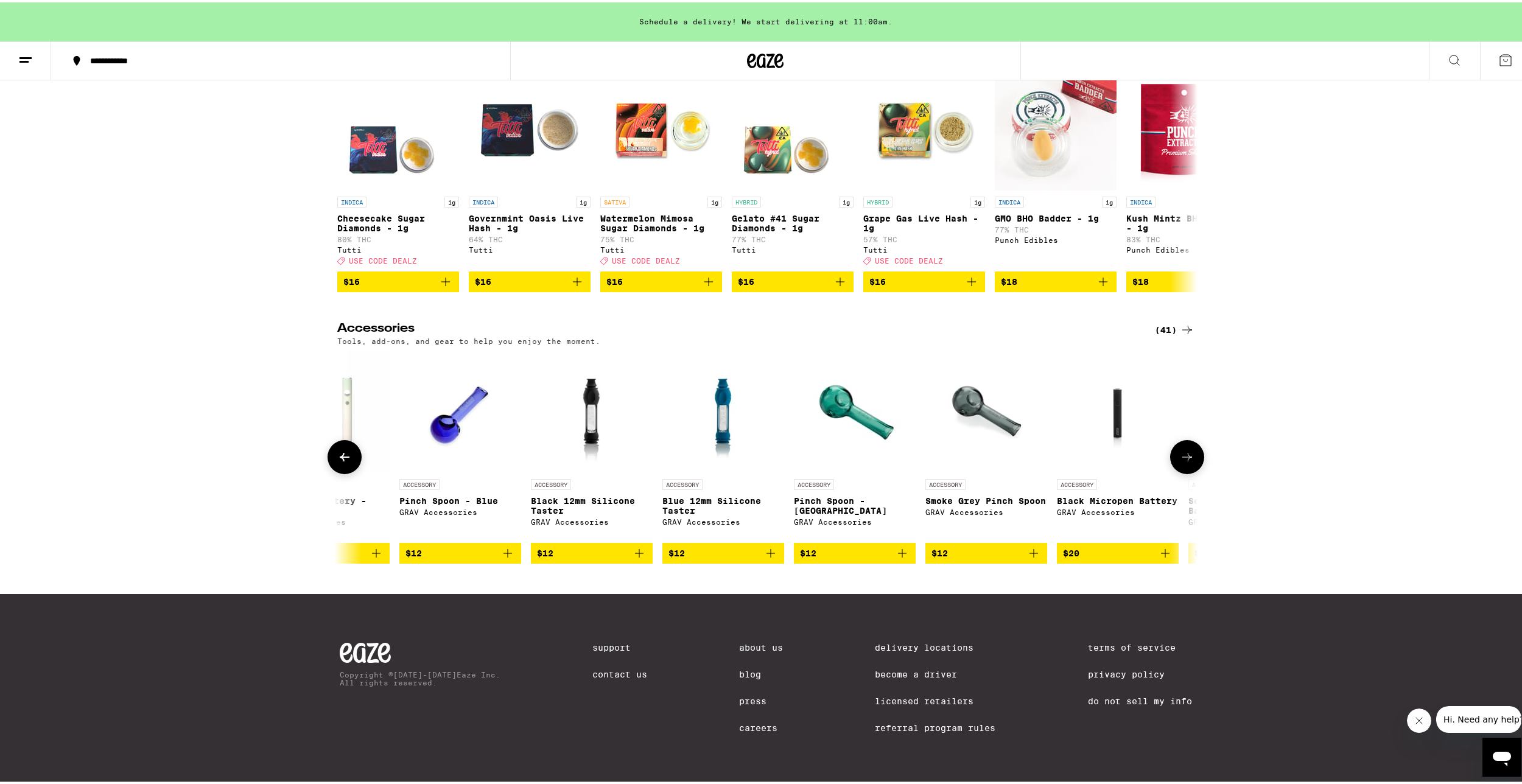
click at [1180, 462] on icon at bounding box center [1187, 455] width 15 height 15
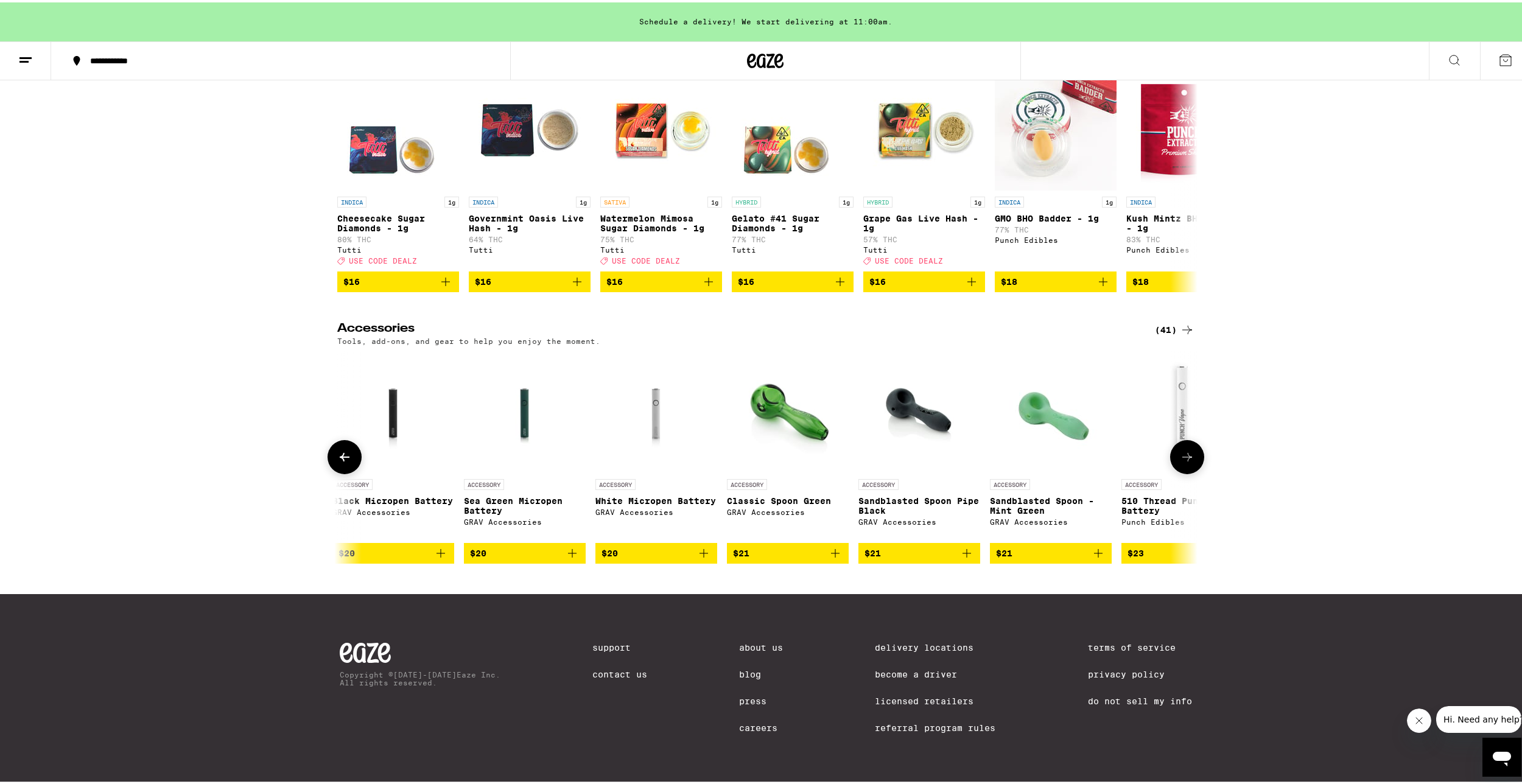
click at [1180, 462] on icon at bounding box center [1187, 455] width 15 height 15
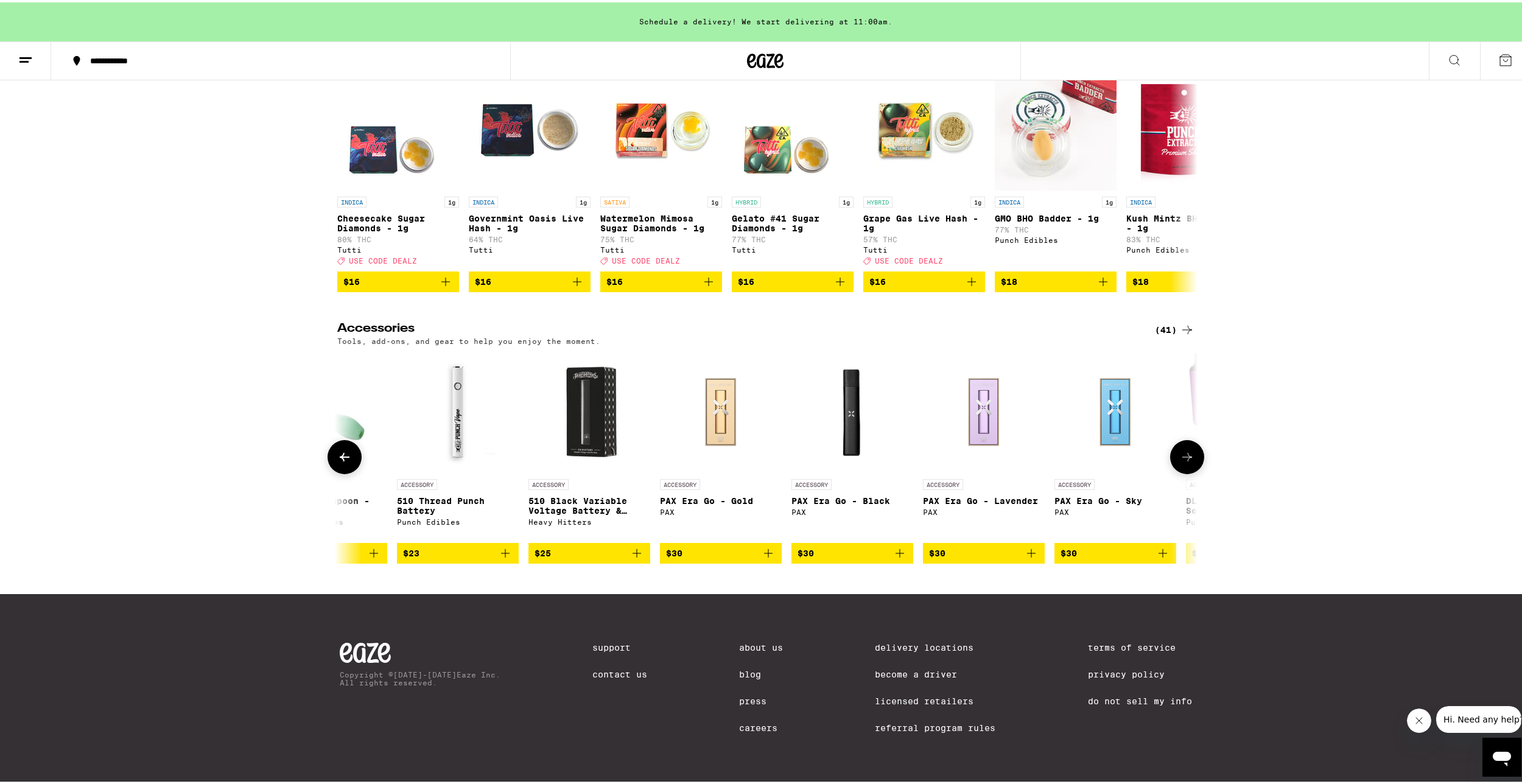
click at [1180, 462] on icon at bounding box center [1187, 455] width 15 height 15
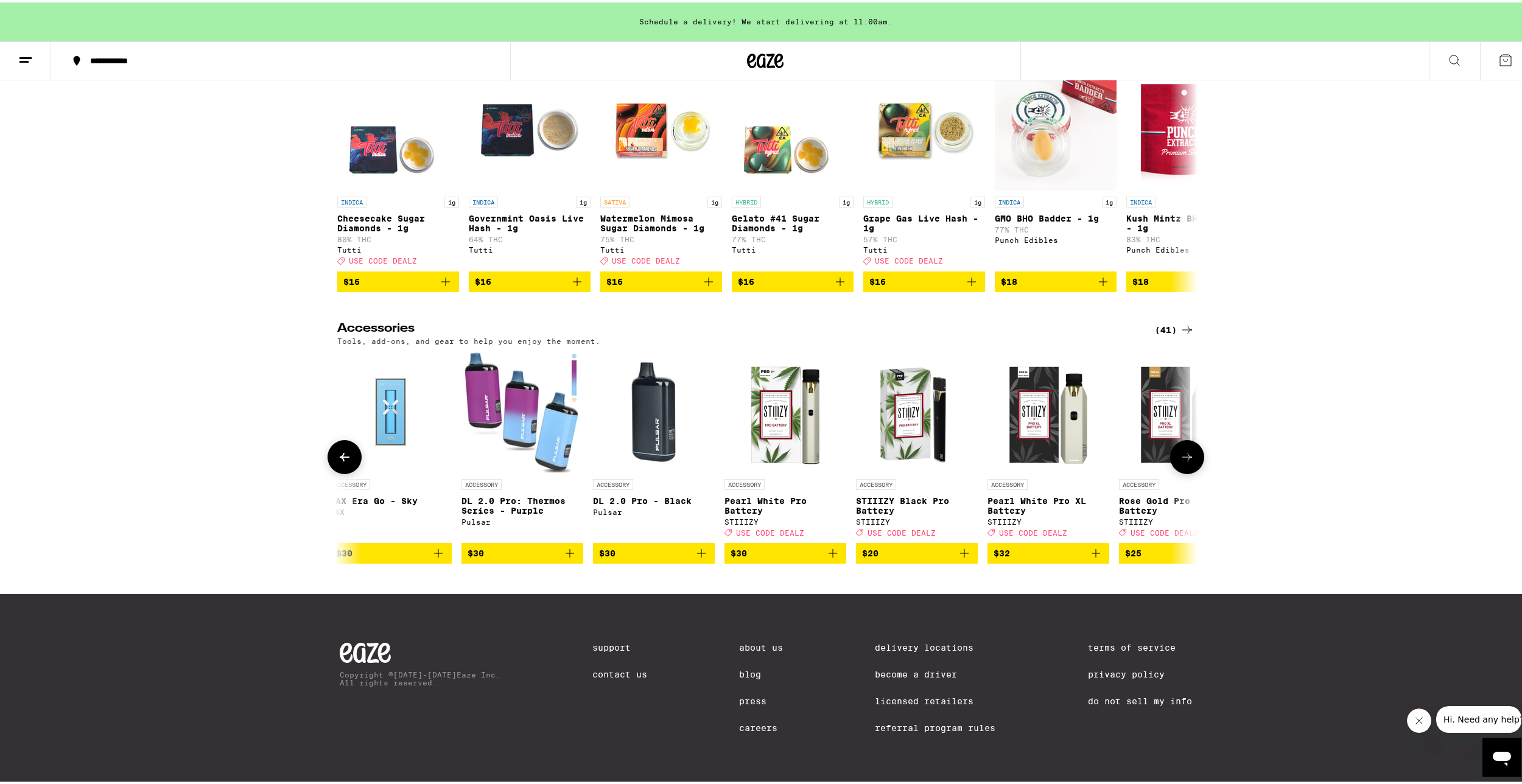
click at [1180, 462] on icon at bounding box center [1187, 455] width 15 height 15
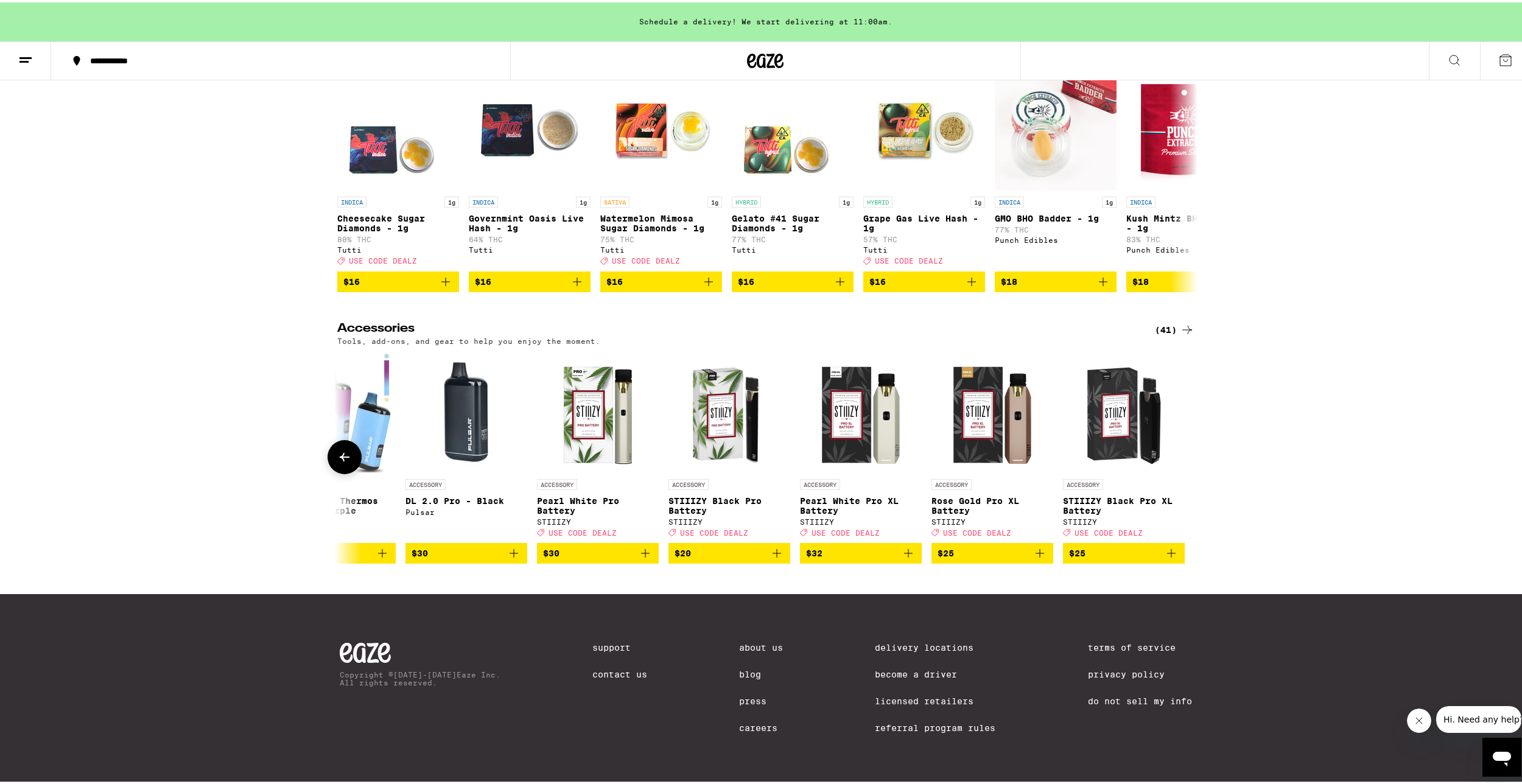
click at [333, 472] on button at bounding box center [344, 455] width 34 height 34
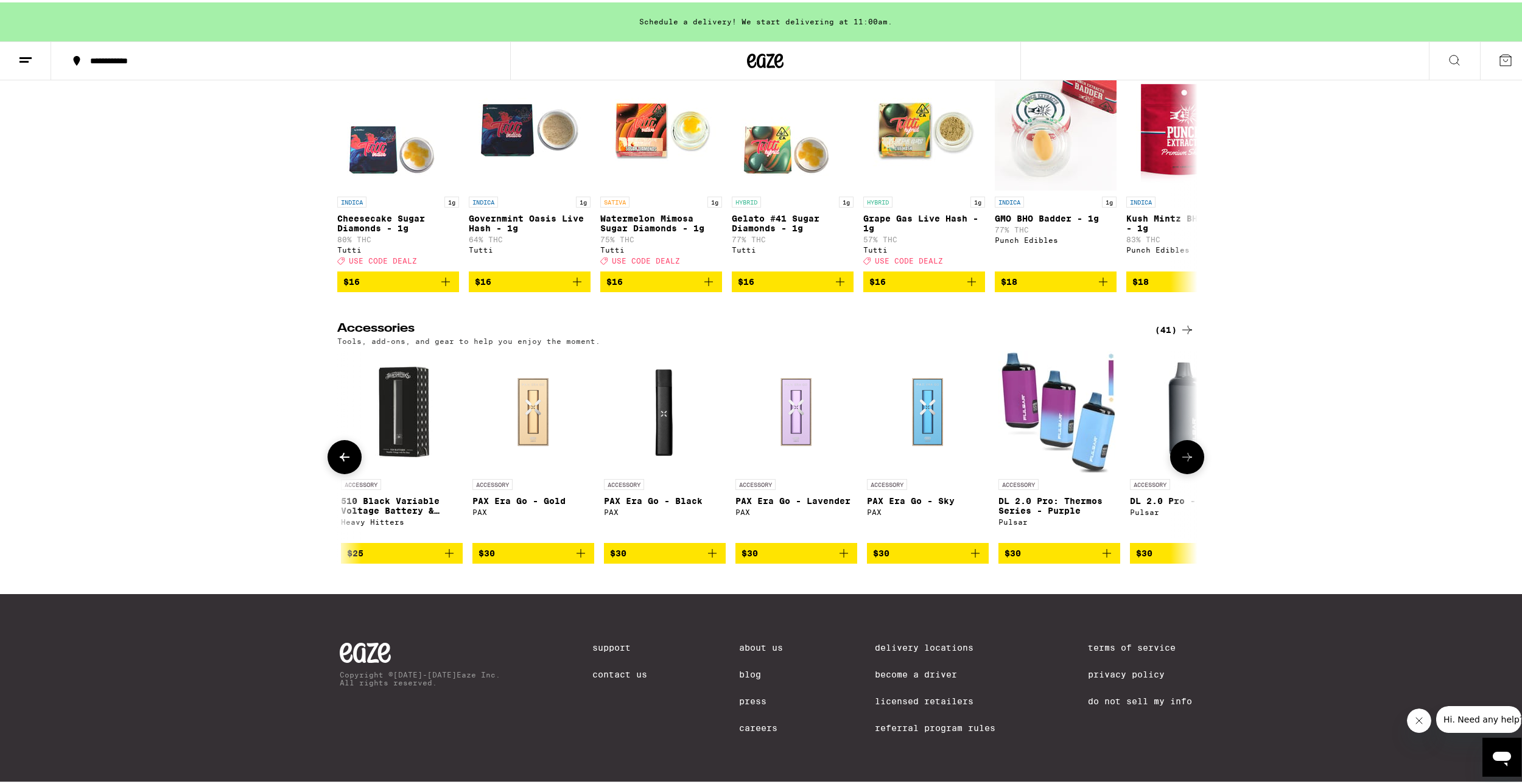
click at [333, 472] on button at bounding box center [344, 455] width 34 height 34
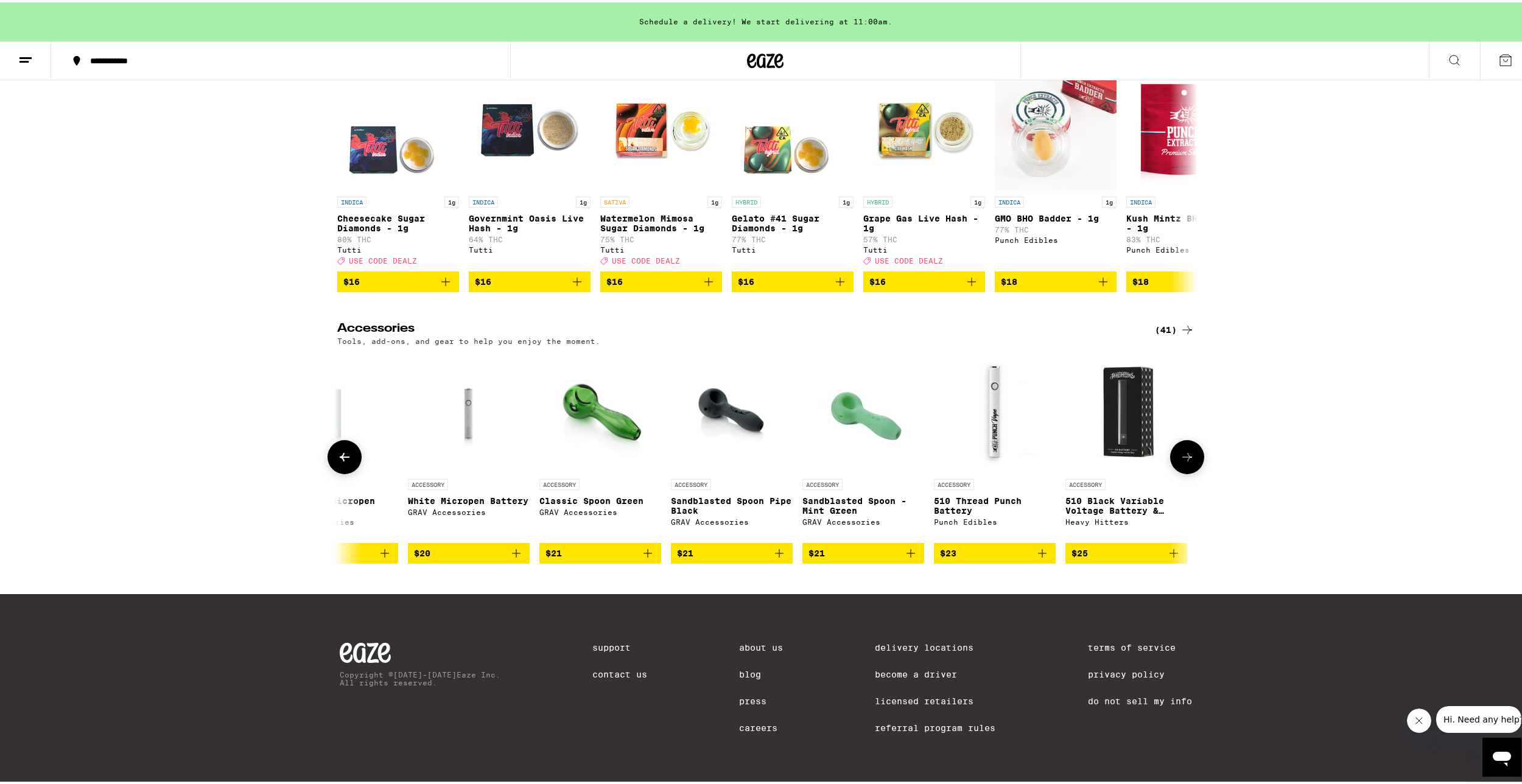
click at [1028, 460] on img "Open page for 510 Thread Punch Battery from Punch Edibles" at bounding box center [995, 410] width 122 height 122
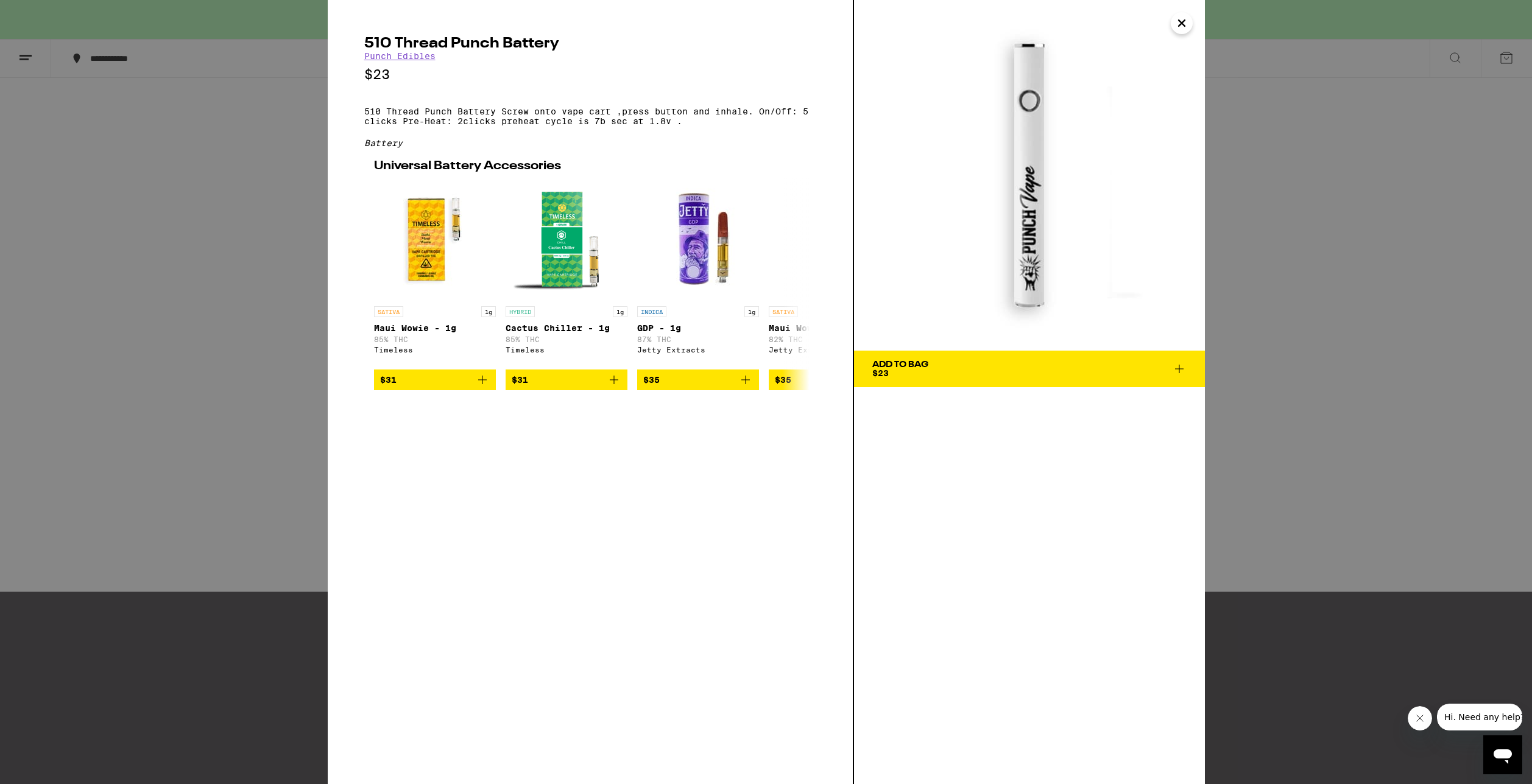
click at [133, 484] on div "510 Thread Punch Battery Punch Edibles $23 510 Thread Punch Battery Screw onto …" at bounding box center [766, 392] width 1532 height 784
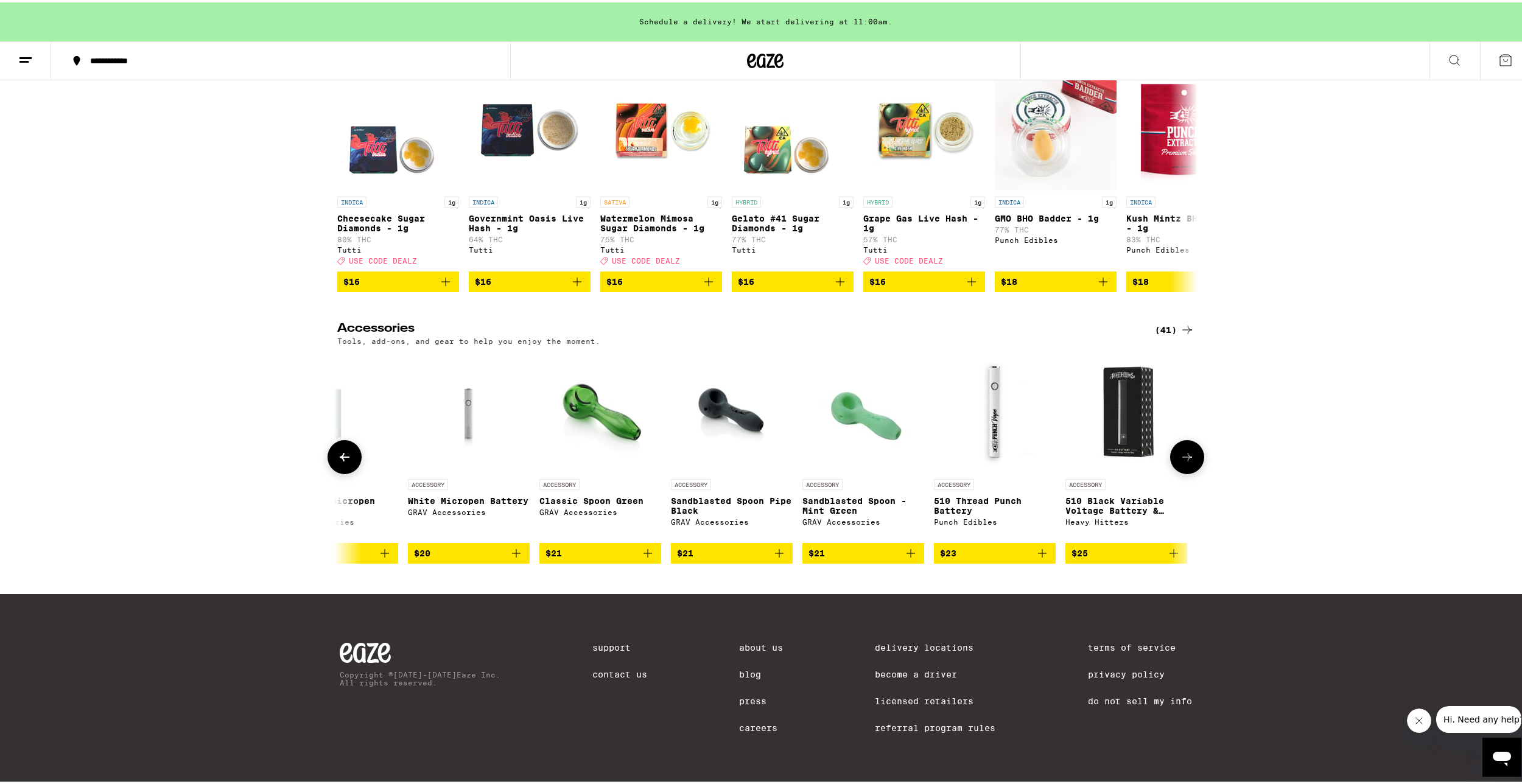
click at [340, 459] on icon at bounding box center [344, 455] width 10 height 8
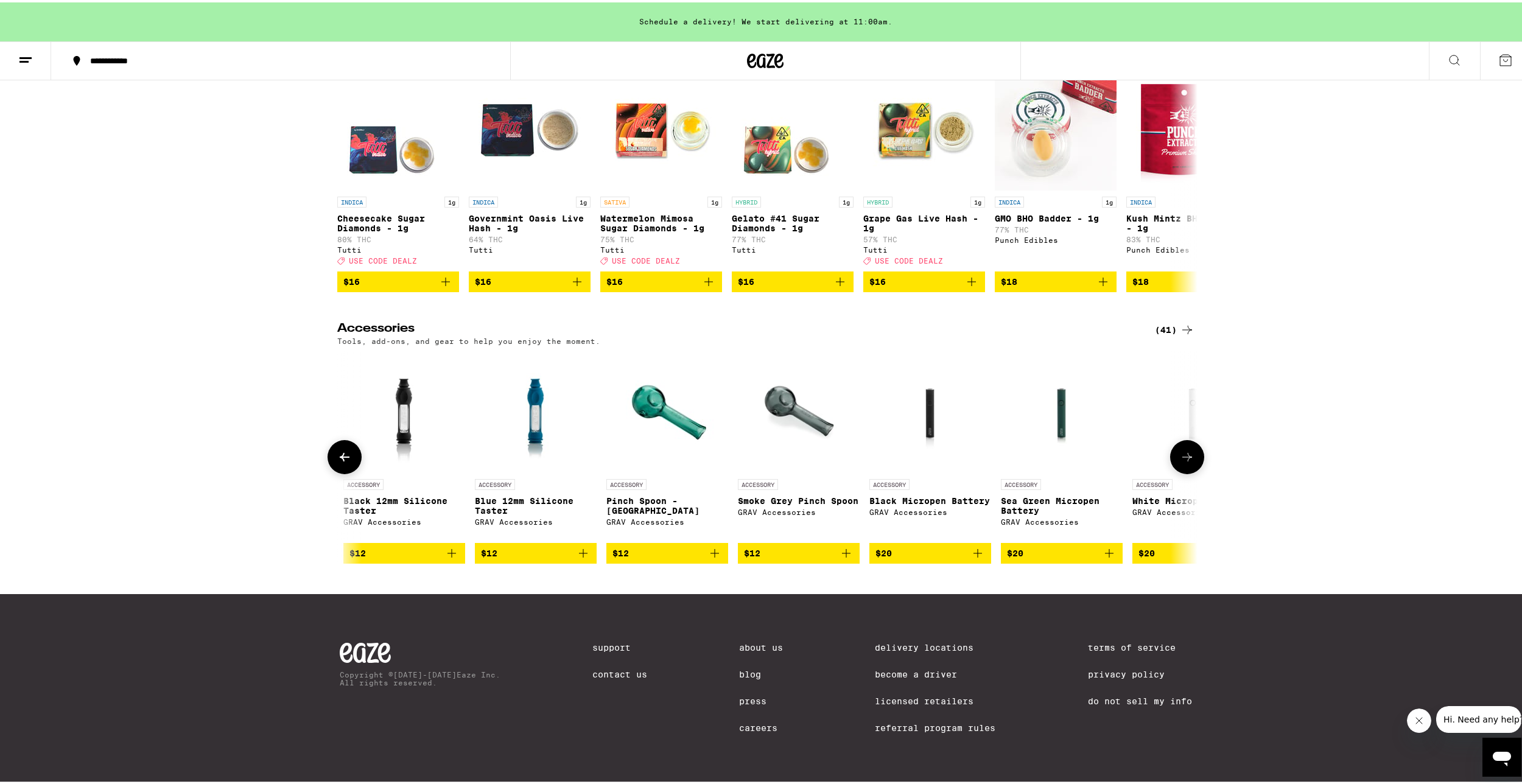
click at [540, 455] on img "Open page for Blue 12mm Silicone Taster from GRAV Accessories" at bounding box center [535, 410] width 91 height 122
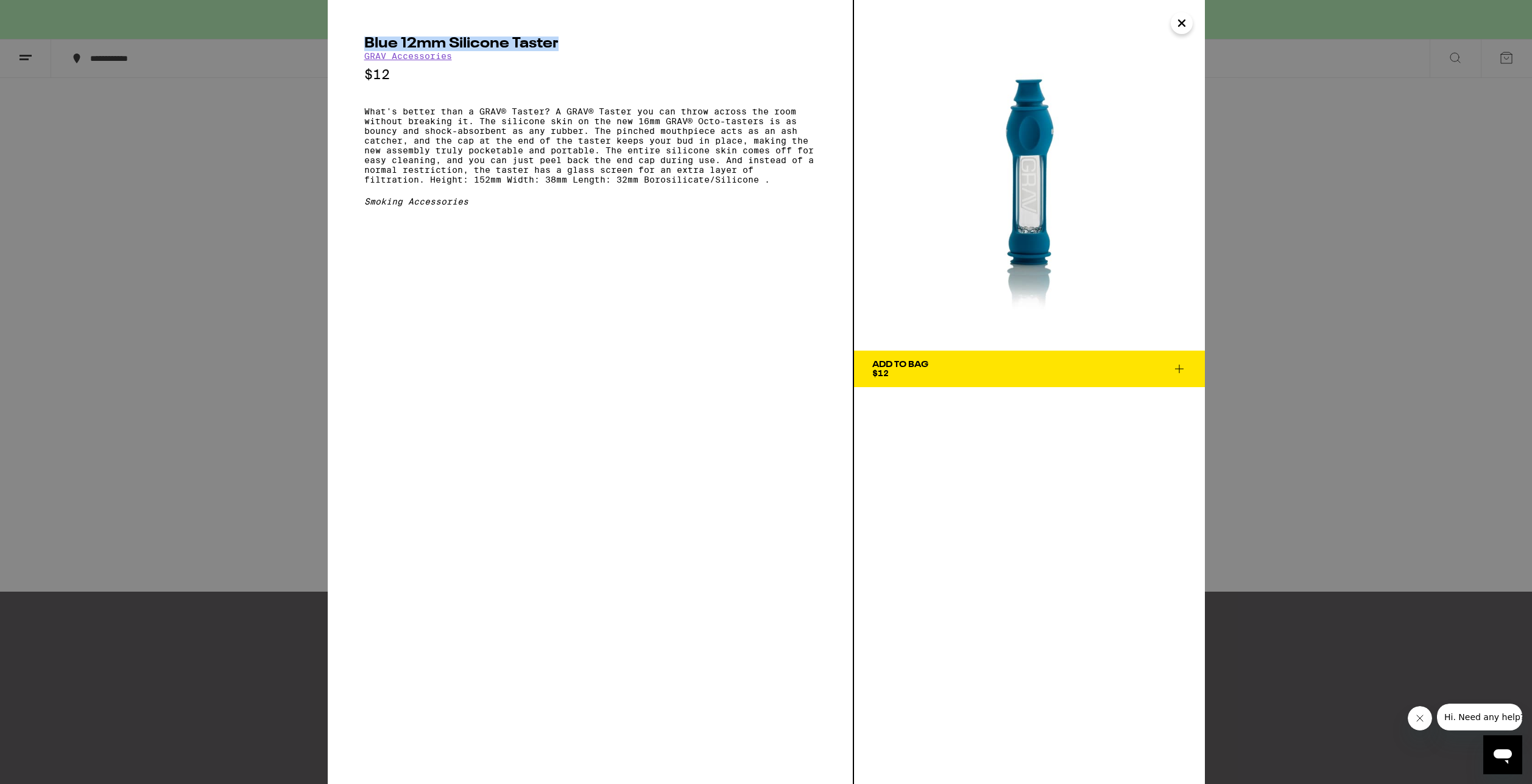
drag, startPoint x: 361, startPoint y: 49, endPoint x: 582, endPoint y: 38, distance: 221.3
click at [582, 38] on div "Blue 12mm Silicone Taster GRAV Accessories $12 What's better than a GRAV® Taste…" at bounding box center [590, 392] width 526 height 784
copy h2 "Blue 12mm Silicone Taster"
click at [215, 257] on div "Blue 12mm Silicone Taster GRAV Accessories $12 What's better than a GRAV® Taste…" at bounding box center [766, 392] width 1532 height 784
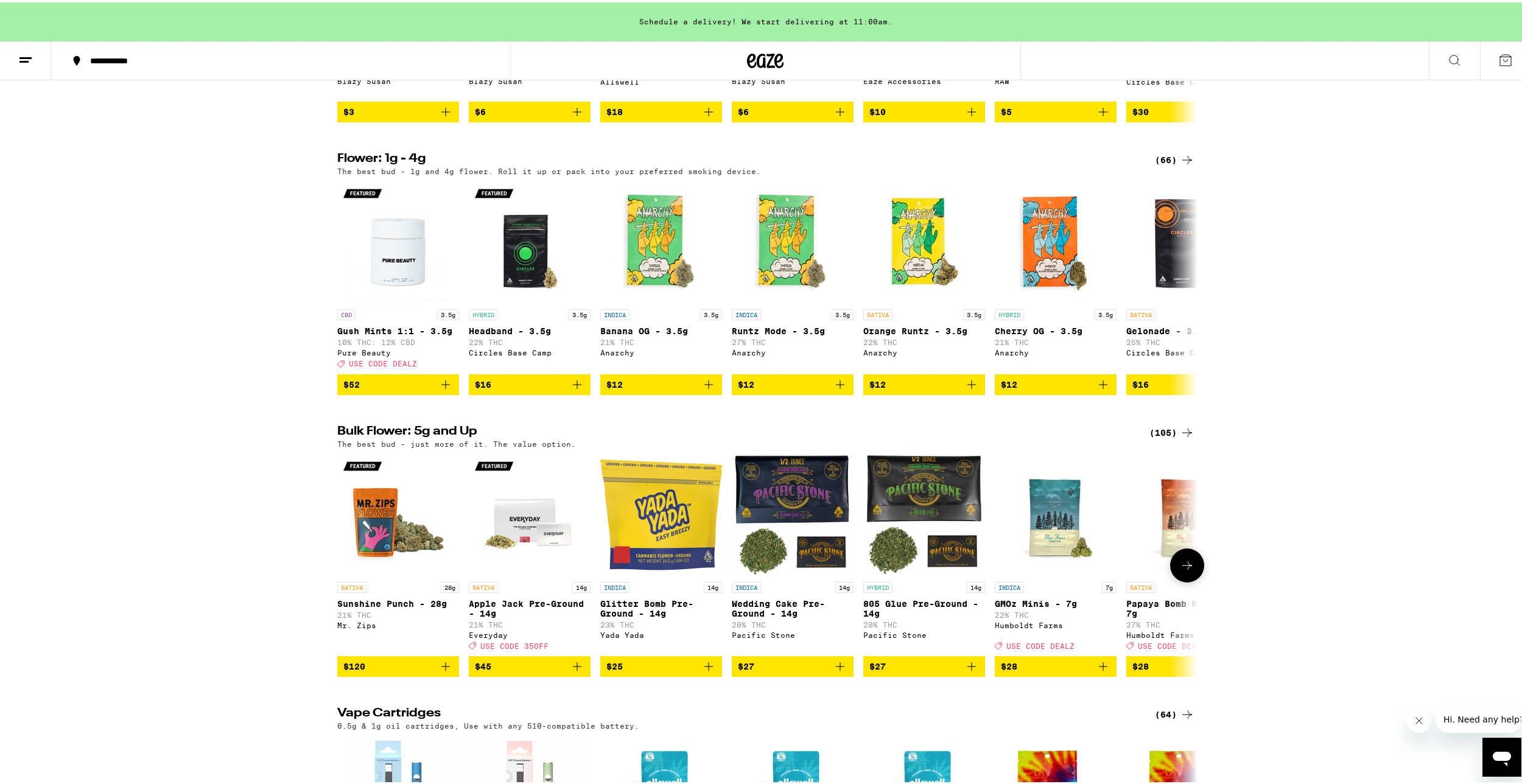
scroll to position [1220, 0]
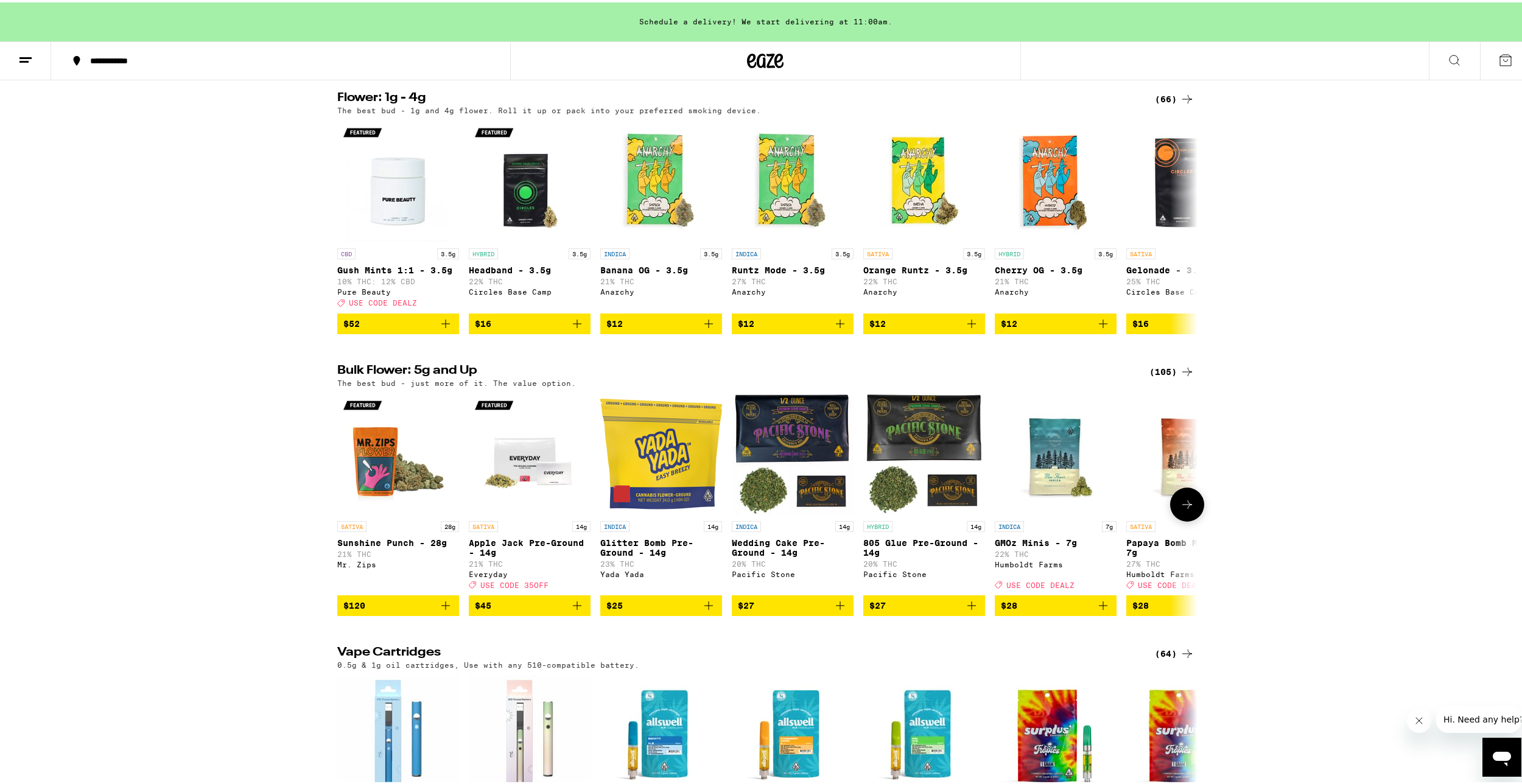
click at [968, 608] on icon "Add to bag" at bounding box center [971, 603] width 8 height 8
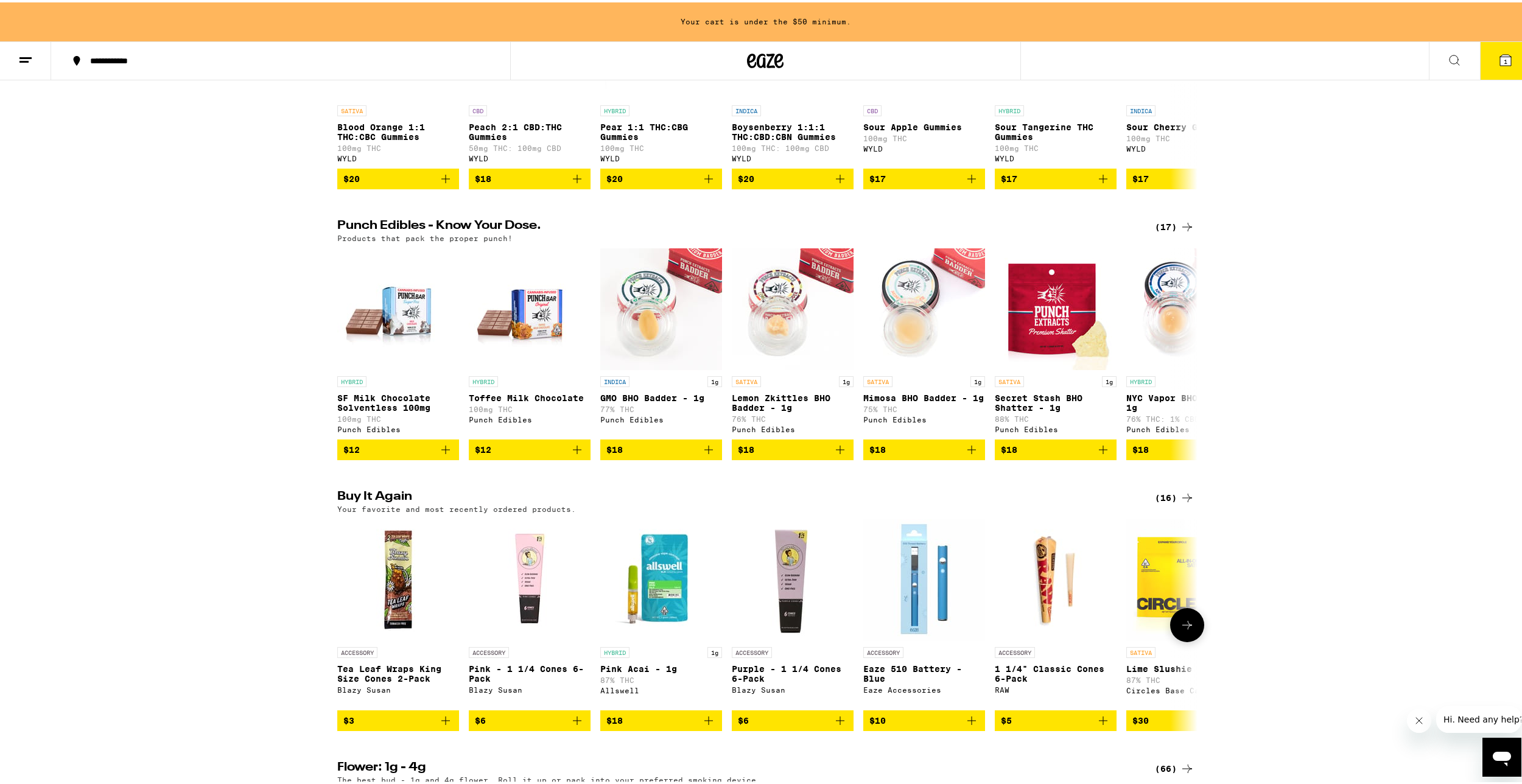
scroll to position [672, 0]
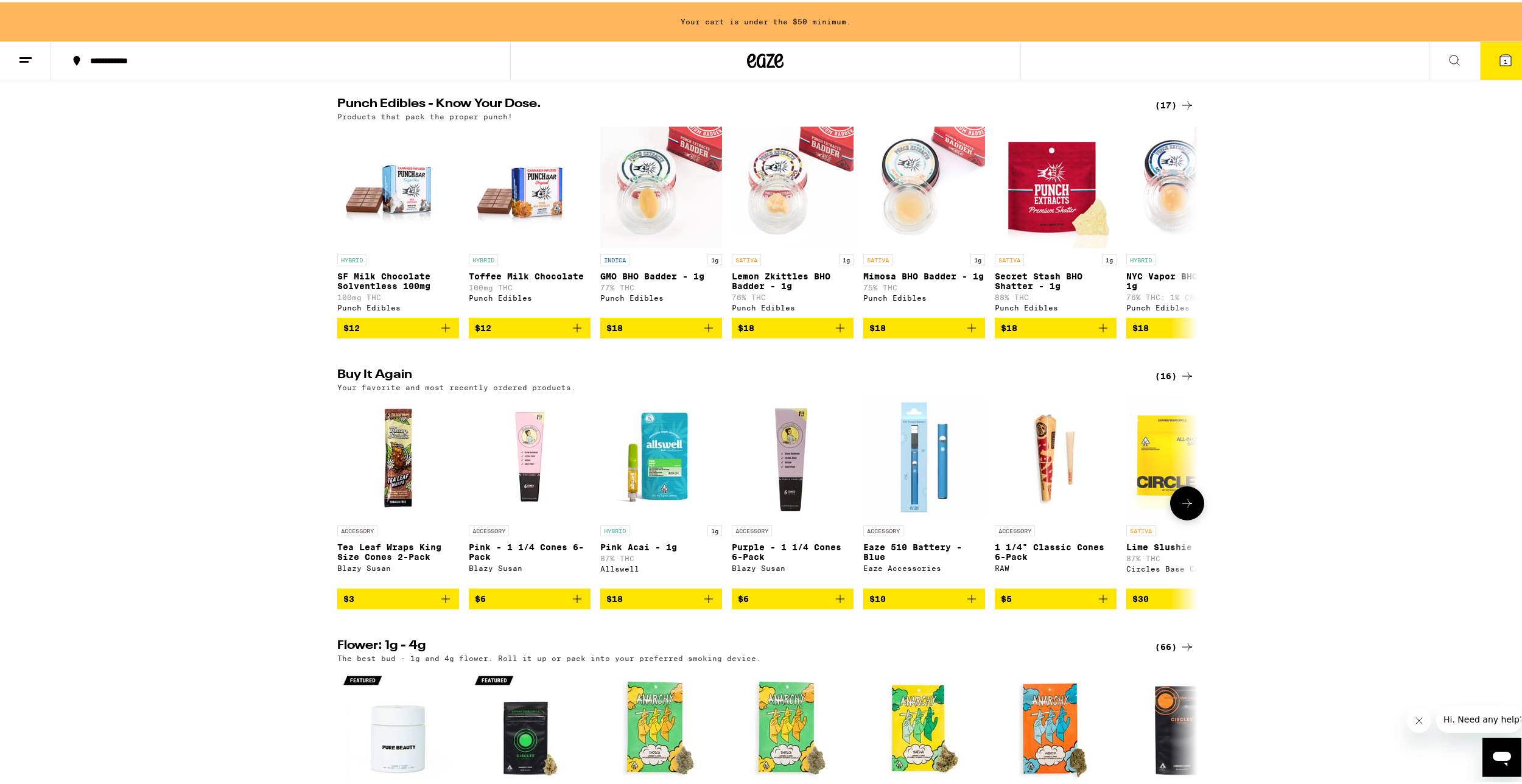
click at [1099, 604] on icon "Add to bag" at bounding box center [1103, 597] width 15 height 15
click at [1003, 604] on icon "Decrement" at bounding box center [1005, 597] width 15 height 15
click at [969, 604] on icon "Add to bag" at bounding box center [971, 597] width 15 height 15
click at [969, 604] on icon "Increment" at bounding box center [975, 597] width 15 height 15
click at [874, 604] on icon "Decrement" at bounding box center [874, 597] width 15 height 15
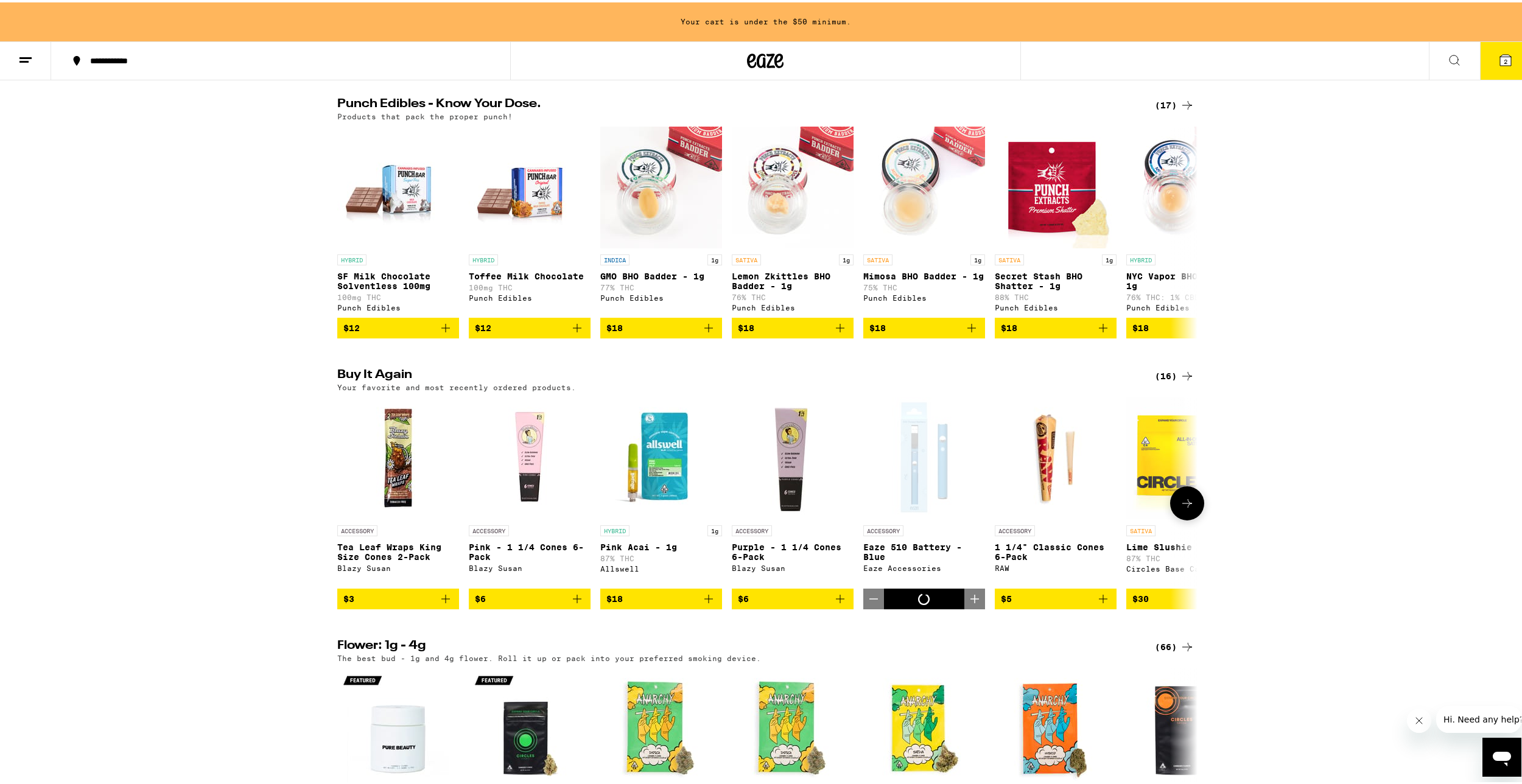
click at [871, 604] on icon "Decrement" at bounding box center [874, 597] width 15 height 15
click at [1098, 604] on icon "Add to bag" at bounding box center [1103, 597] width 15 height 15
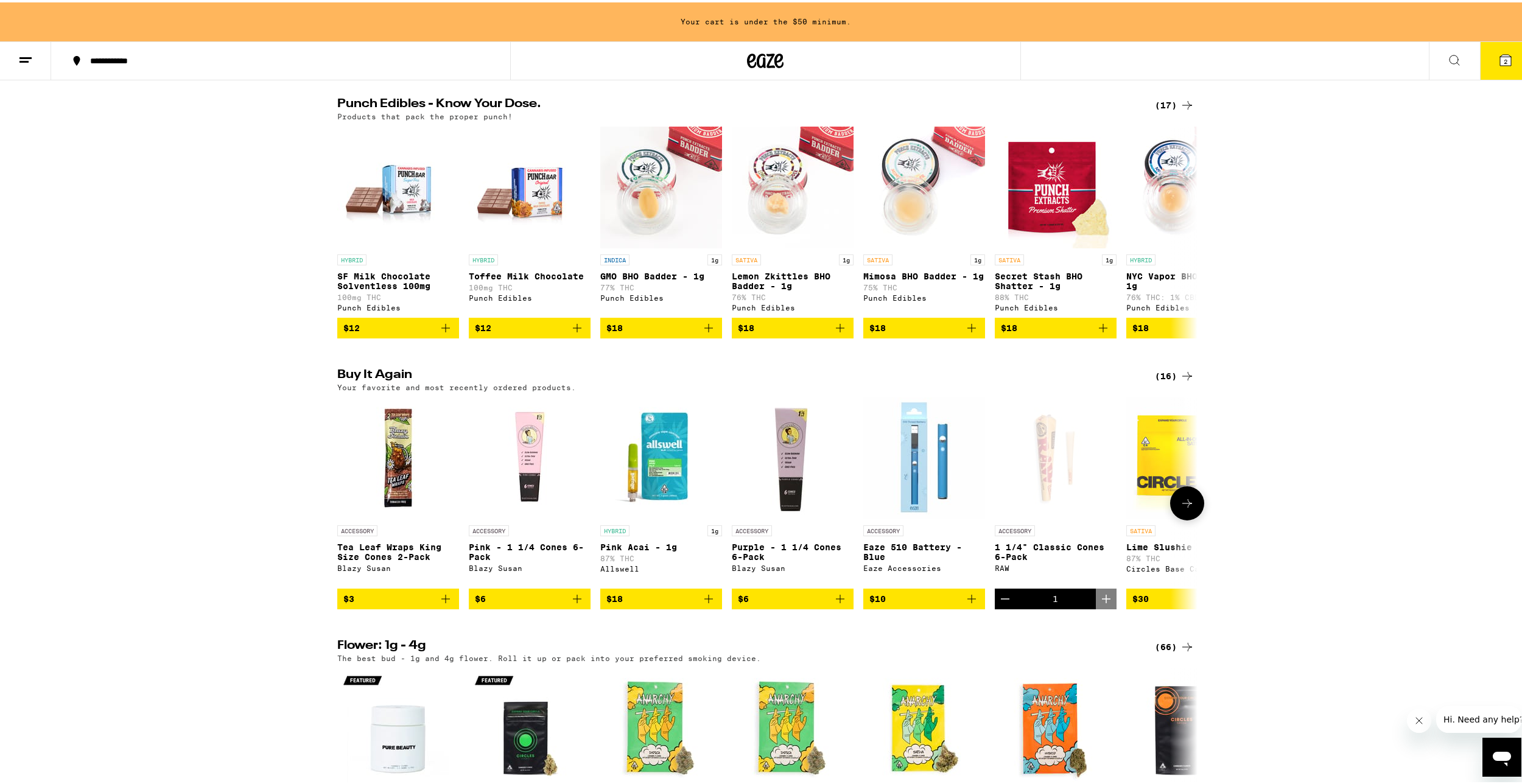
click at [1074, 549] on link "ACCESSORY 1 1/4" Classic Cones 6-Pack RAW" at bounding box center [1056, 490] width 122 height 191
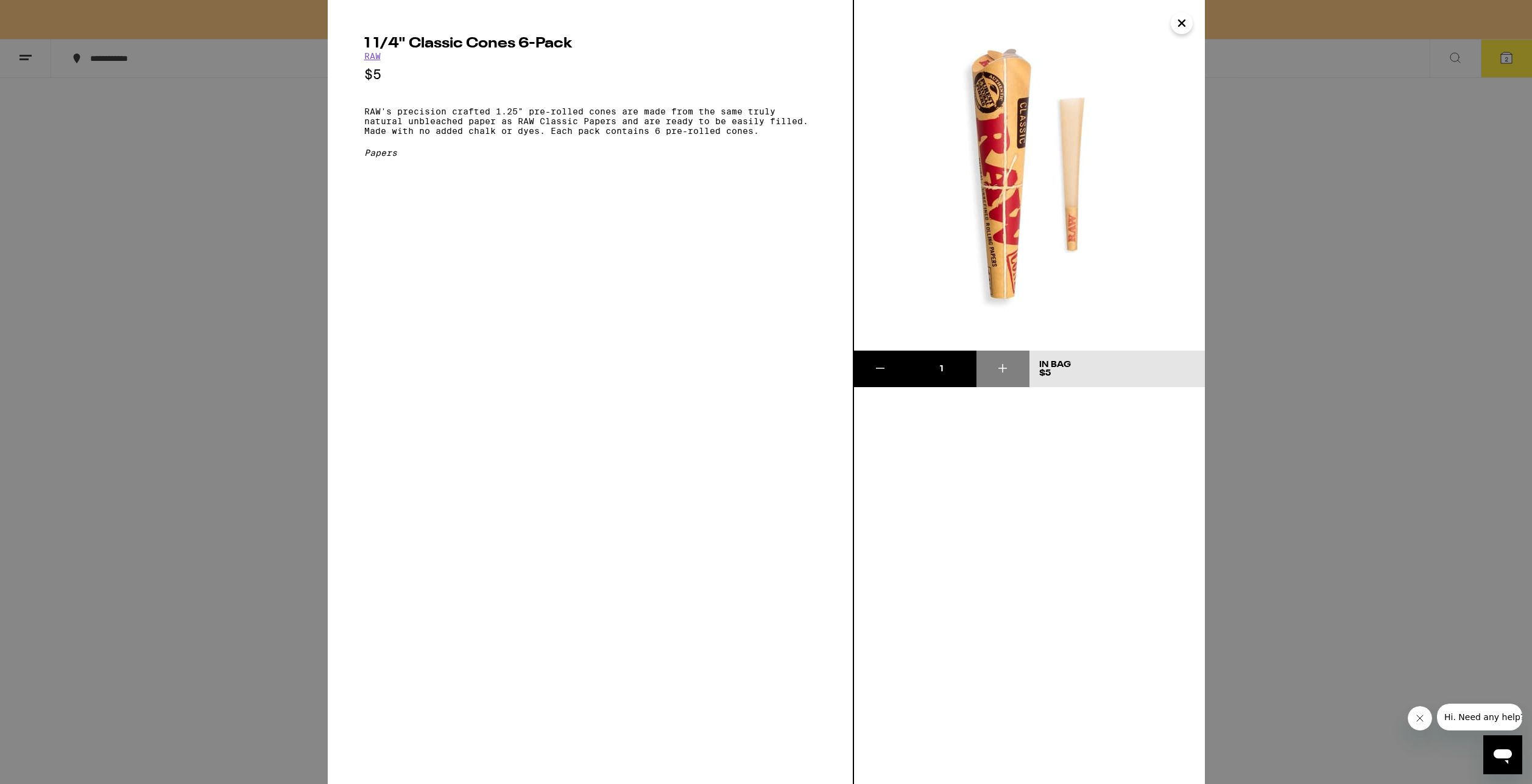
click at [882, 374] on icon at bounding box center [880, 368] width 15 height 15
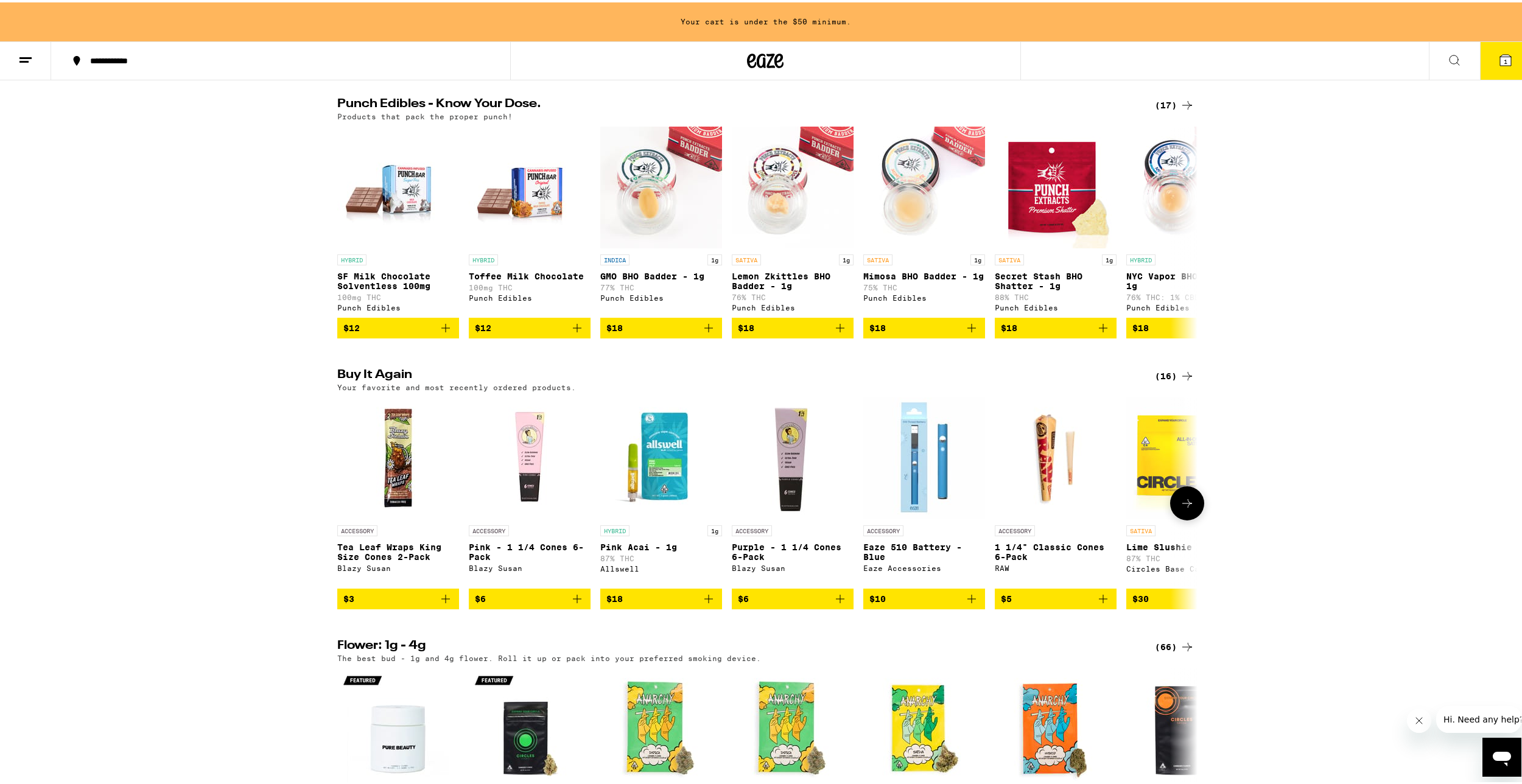
click at [1046, 570] on div "RAW" at bounding box center [1056, 566] width 122 height 8
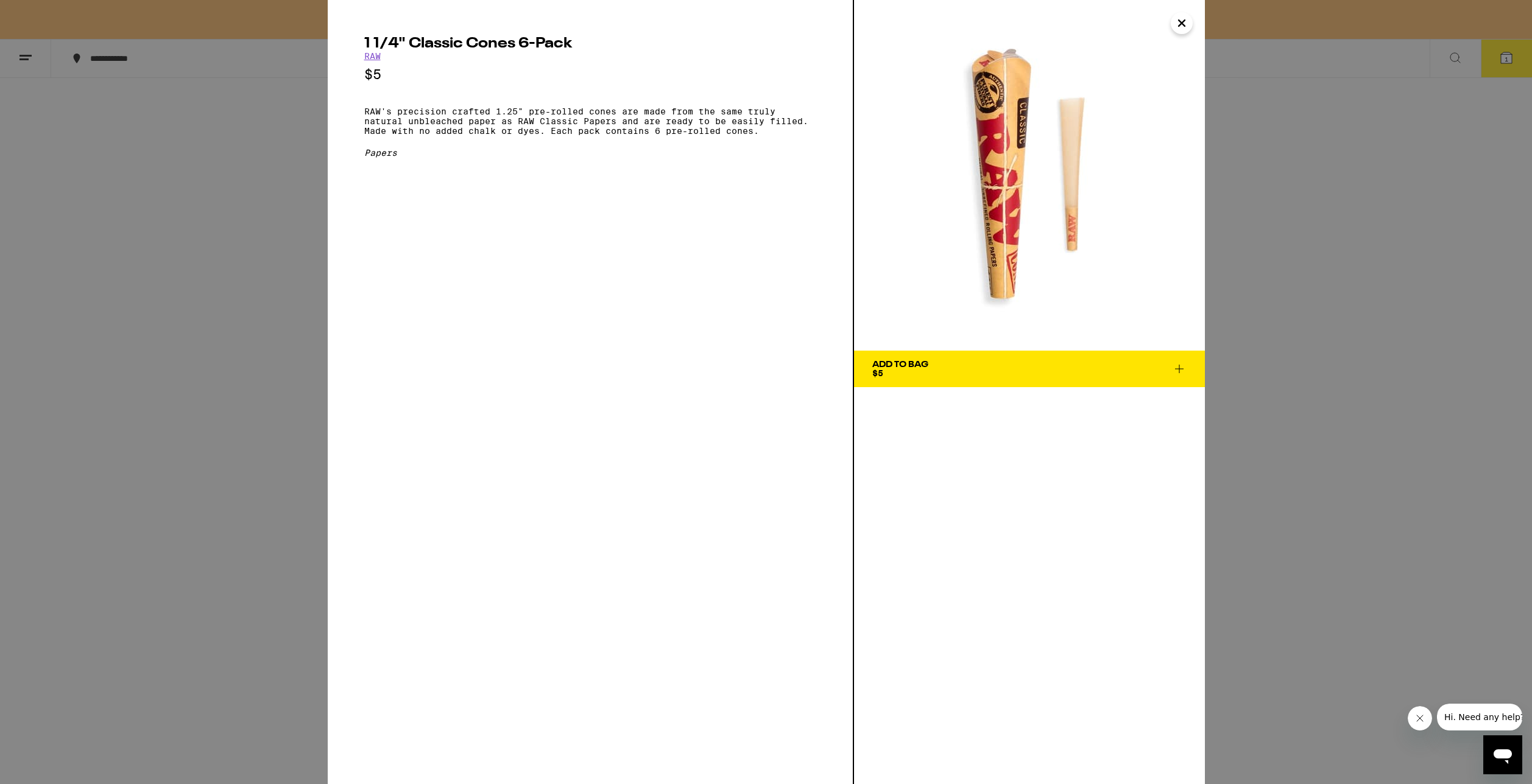
click at [1175, 365] on icon at bounding box center [1179, 369] width 15 height 15
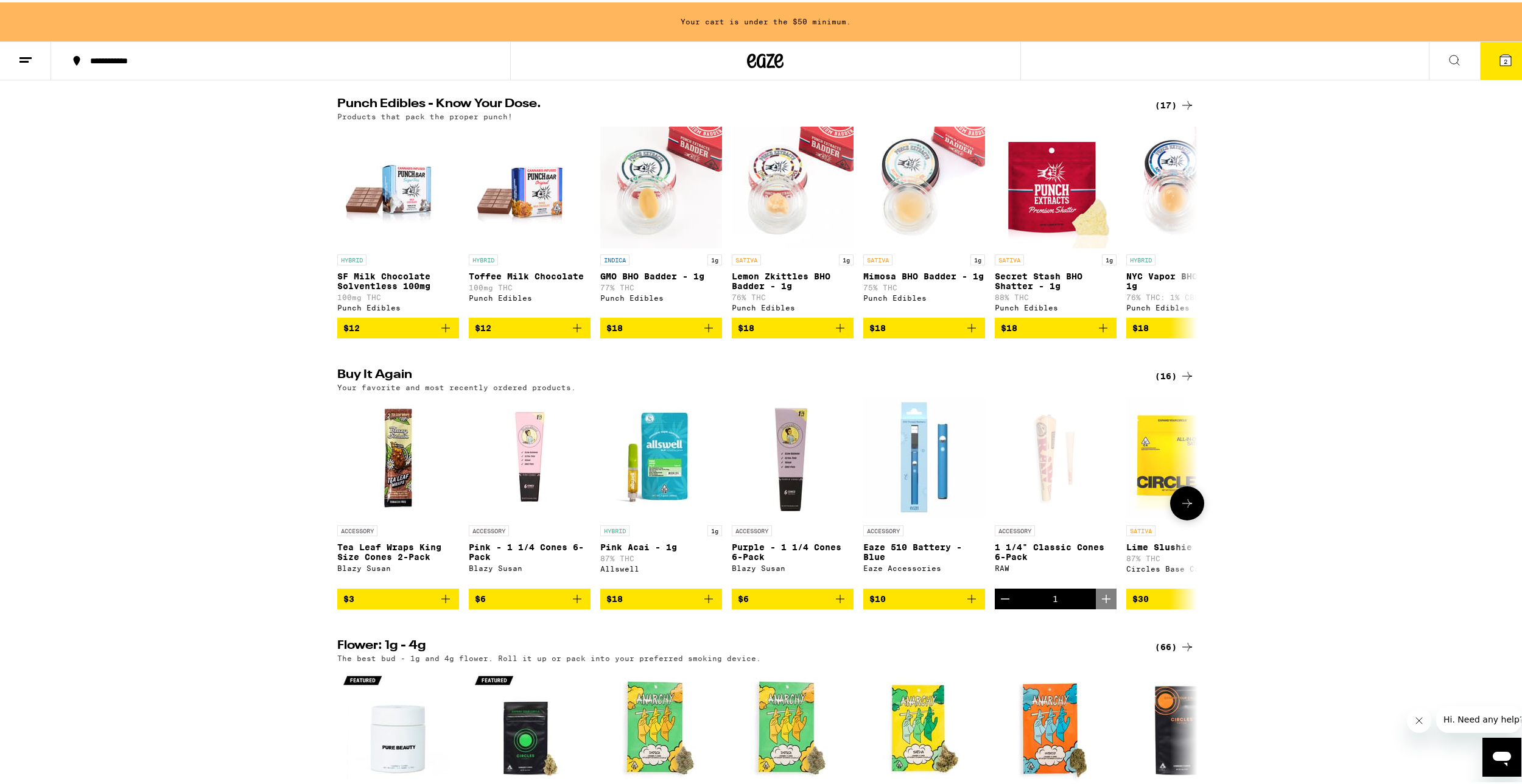
scroll to position [794, 0]
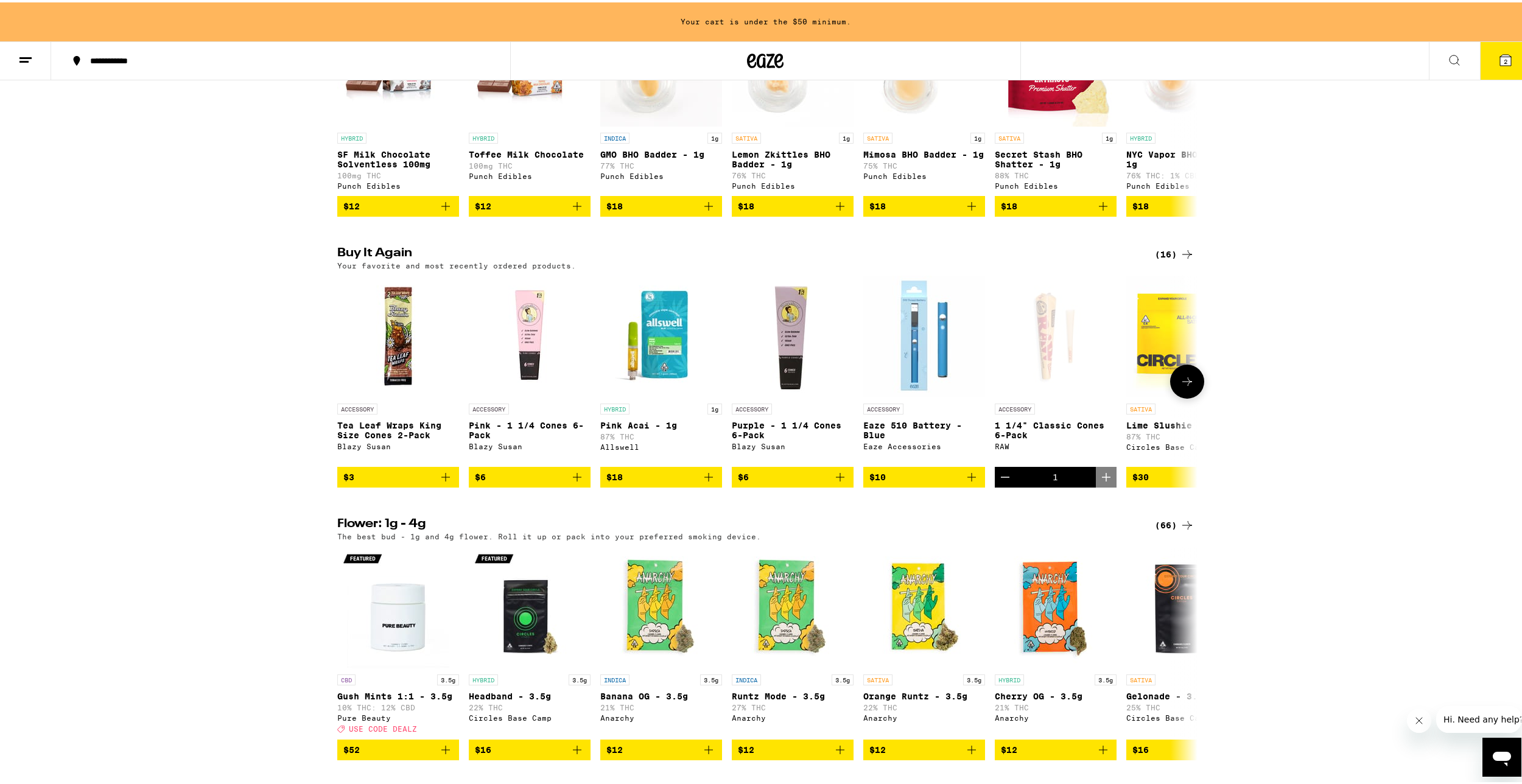
click at [1177, 396] on button at bounding box center [1187, 379] width 34 height 34
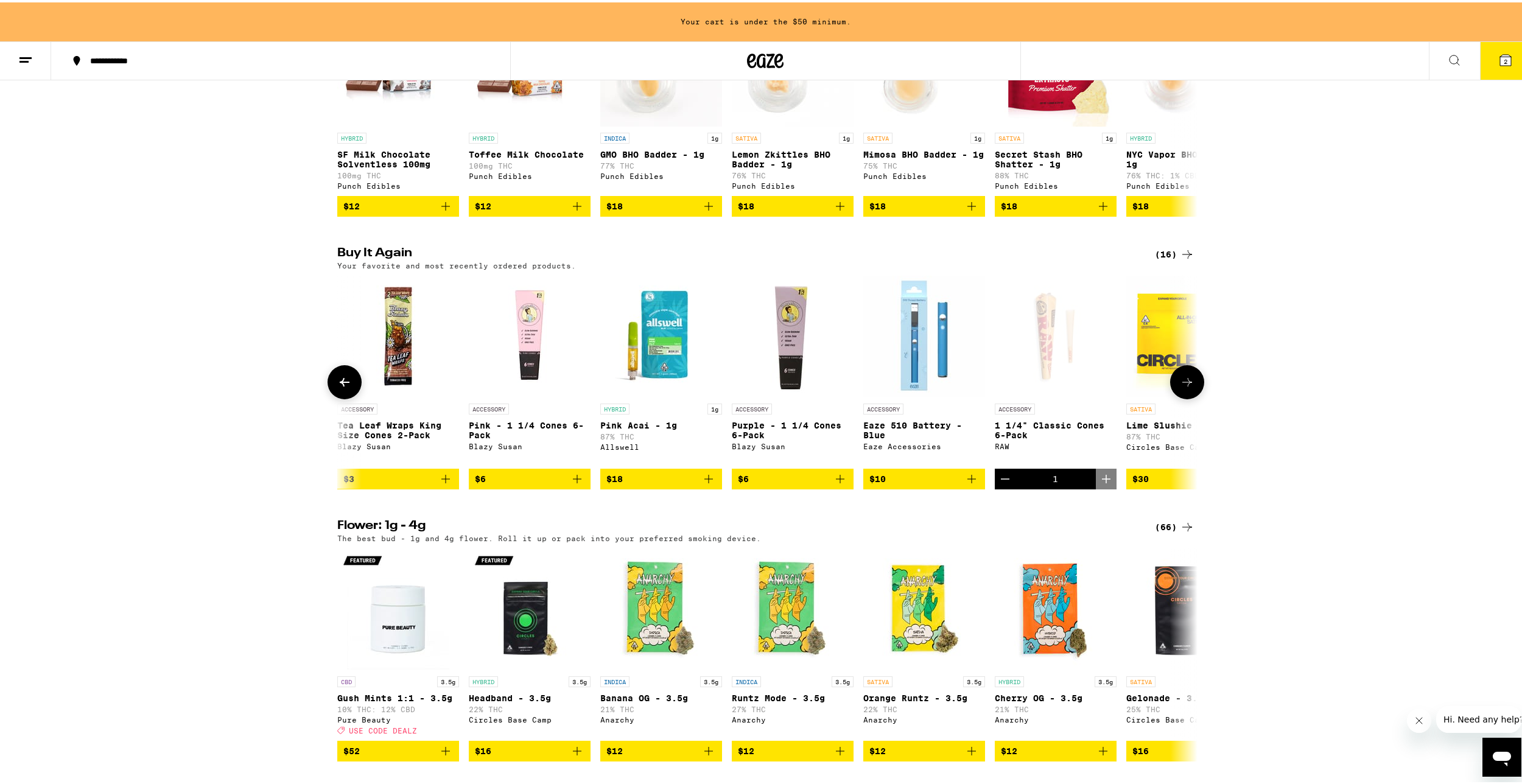
scroll to position [0, 724]
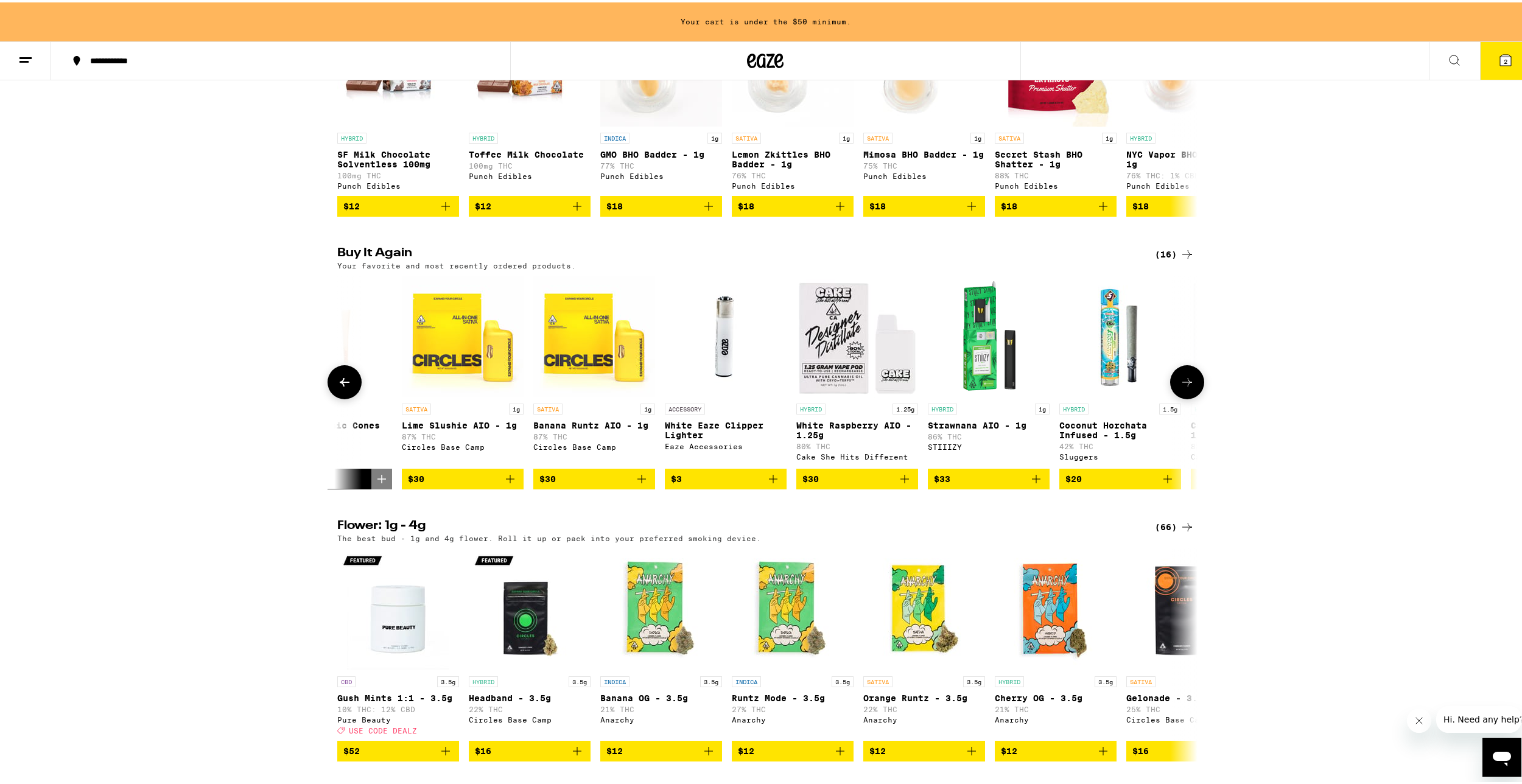
click at [1177, 397] on button at bounding box center [1187, 380] width 34 height 34
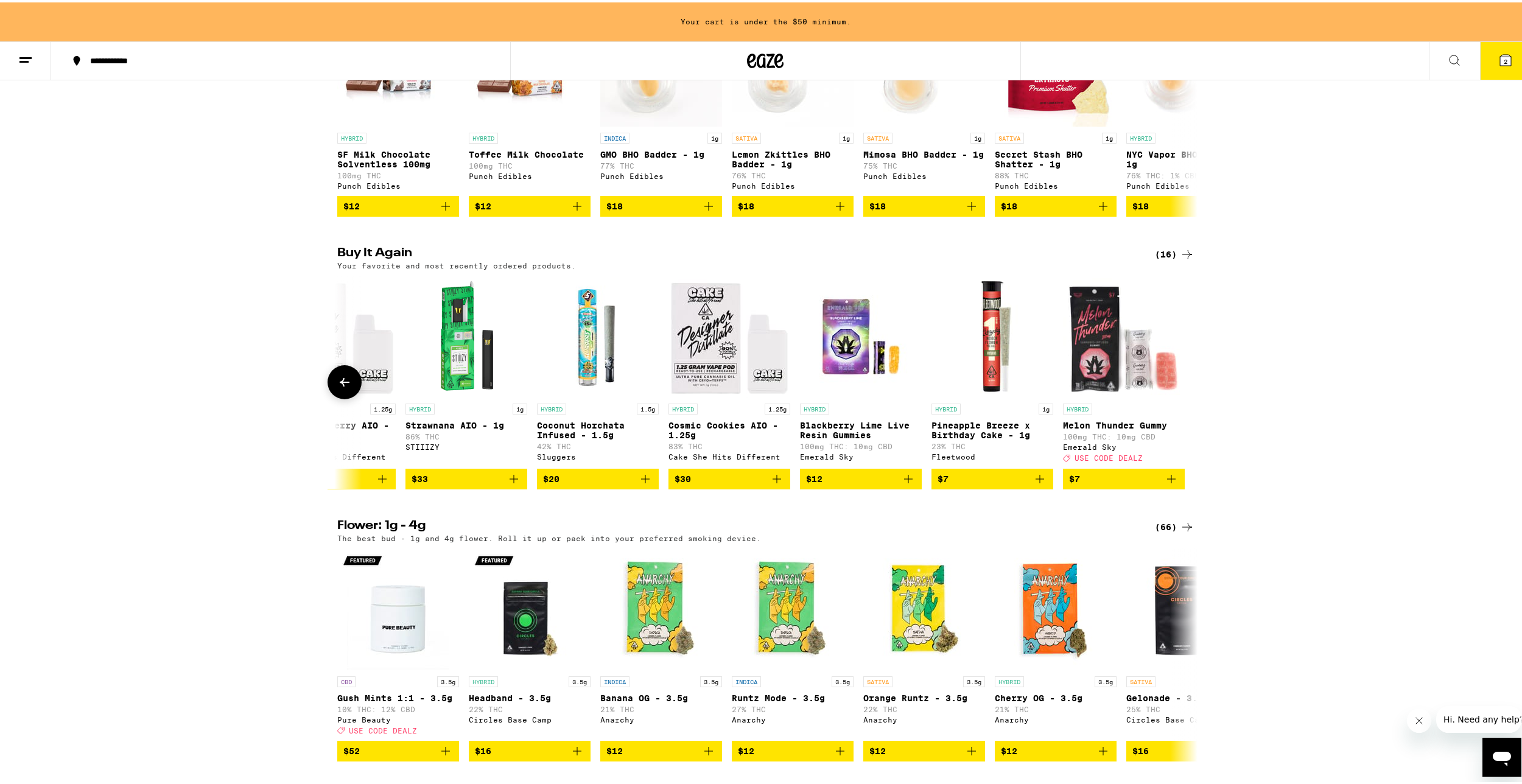
click at [1177, 397] on div at bounding box center [1187, 380] width 34 height 34
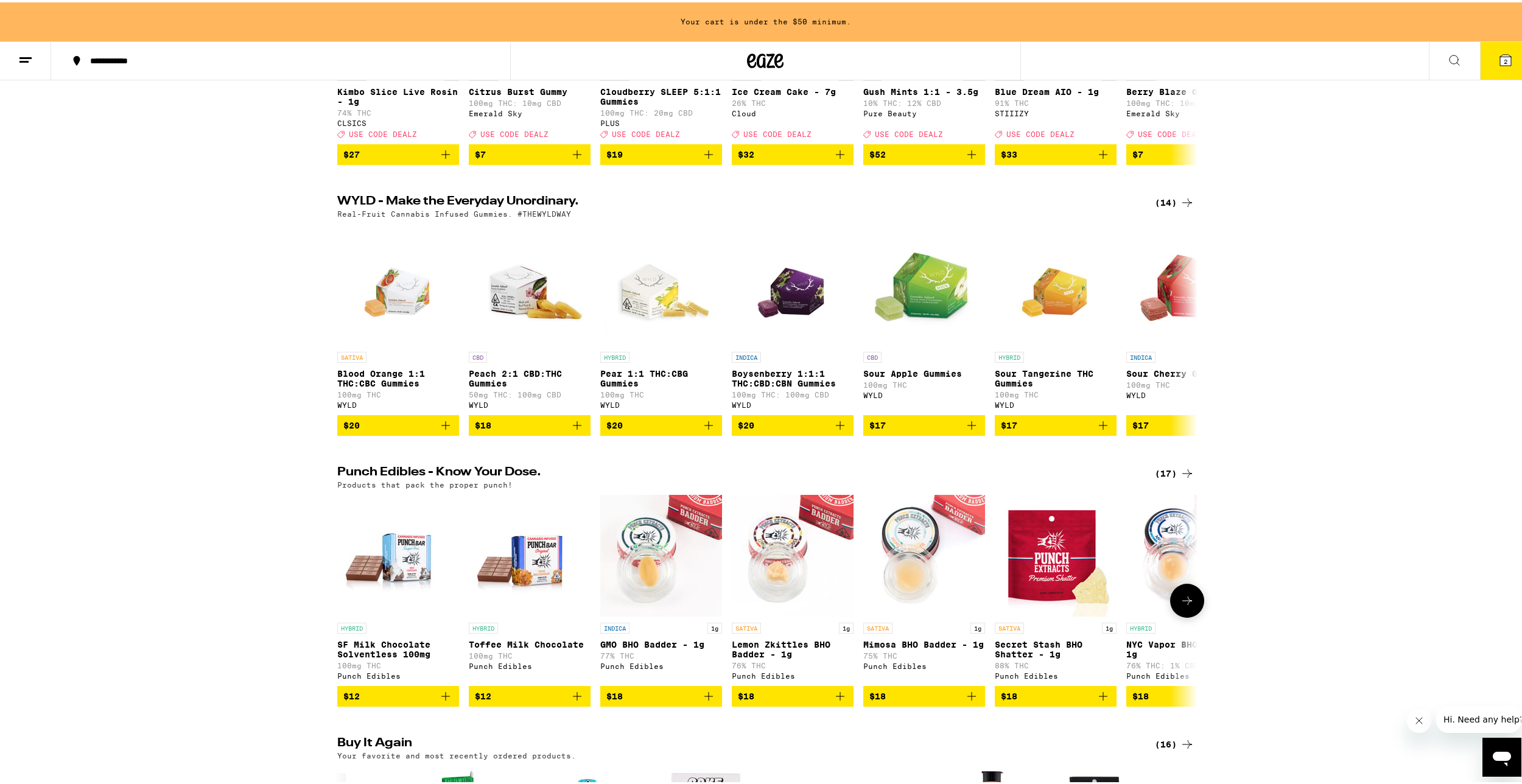
scroll to position [365, 0]
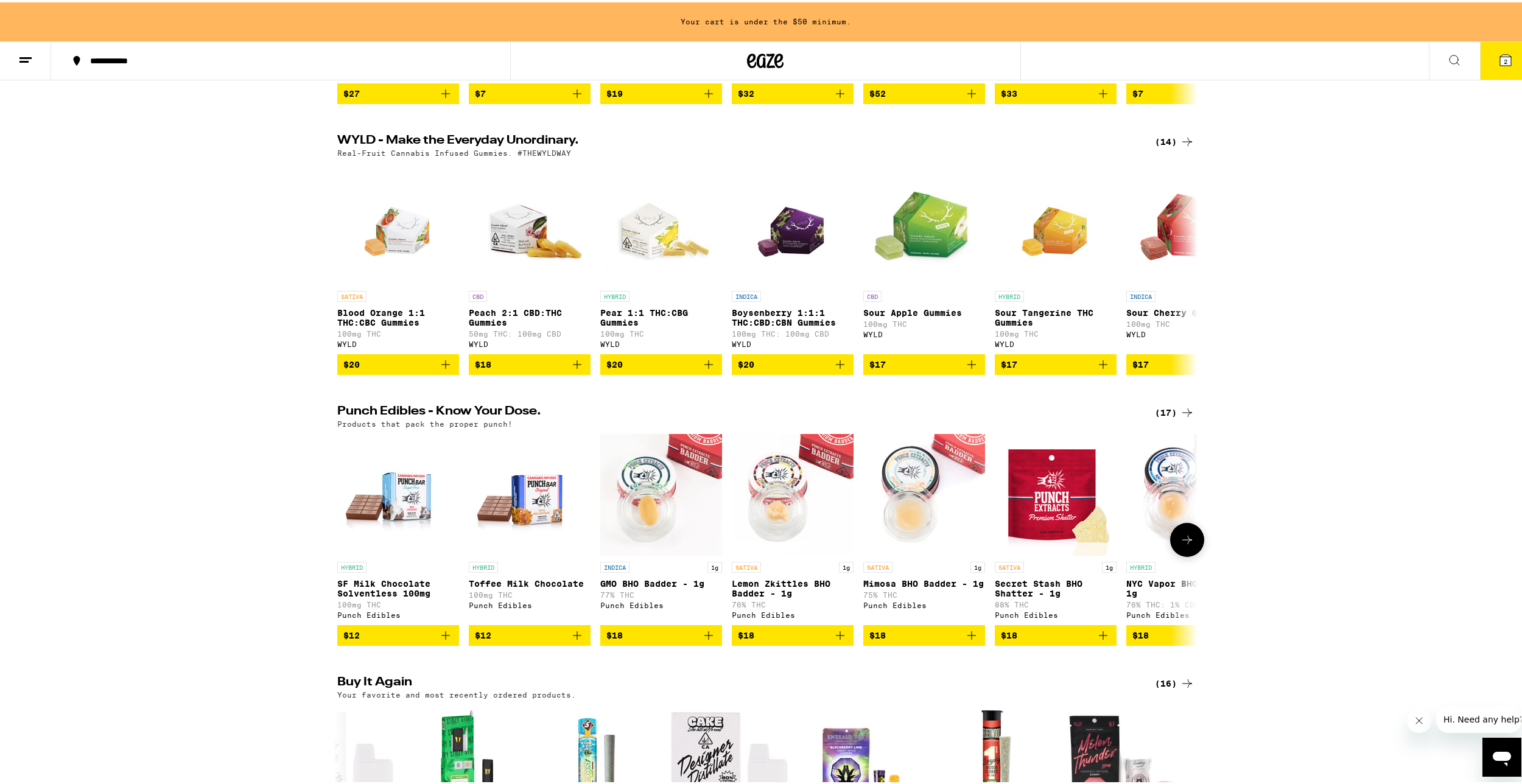
click at [1180, 545] on icon at bounding box center [1187, 538] width 15 height 15
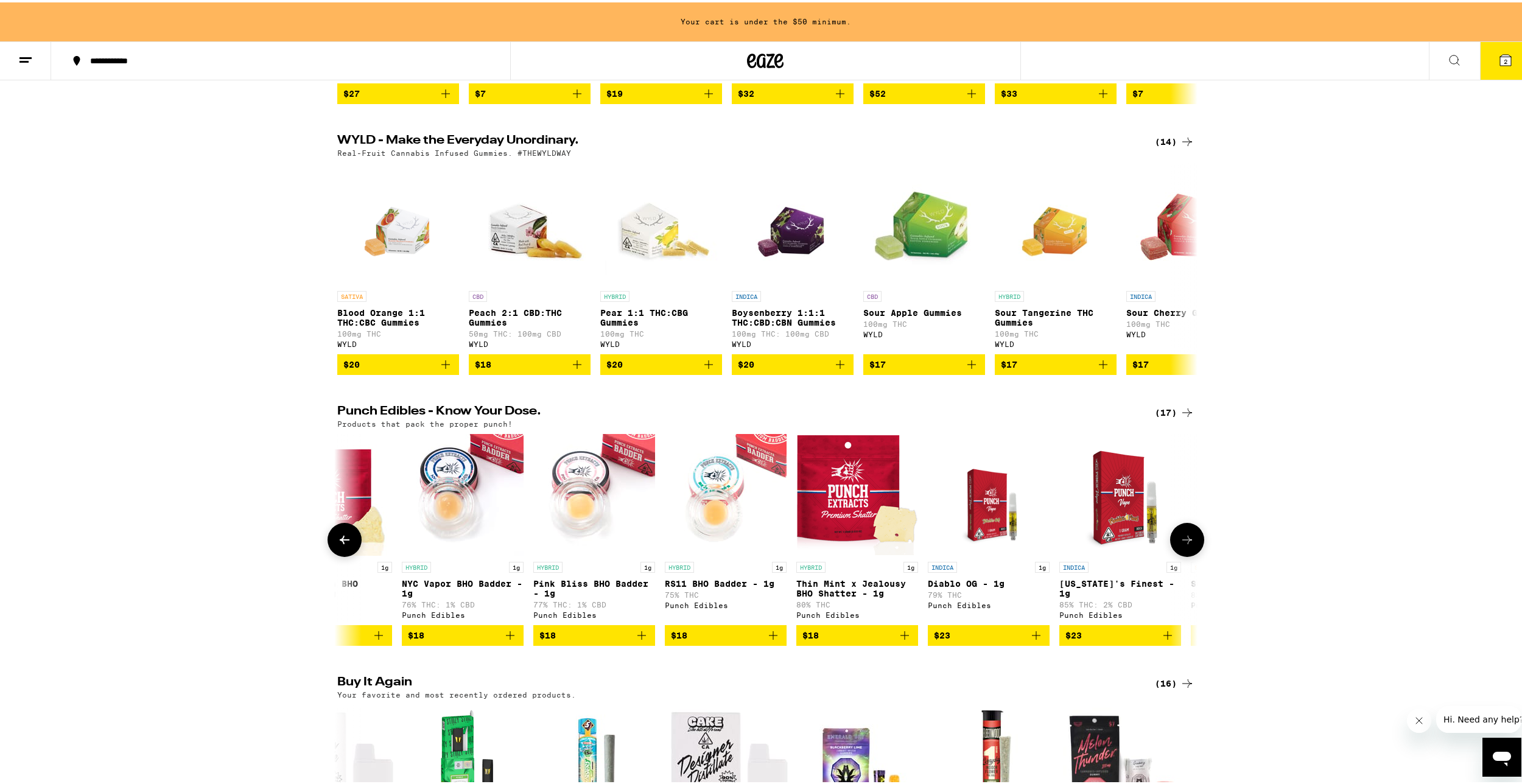
click at [1180, 545] on icon at bounding box center [1187, 538] width 15 height 15
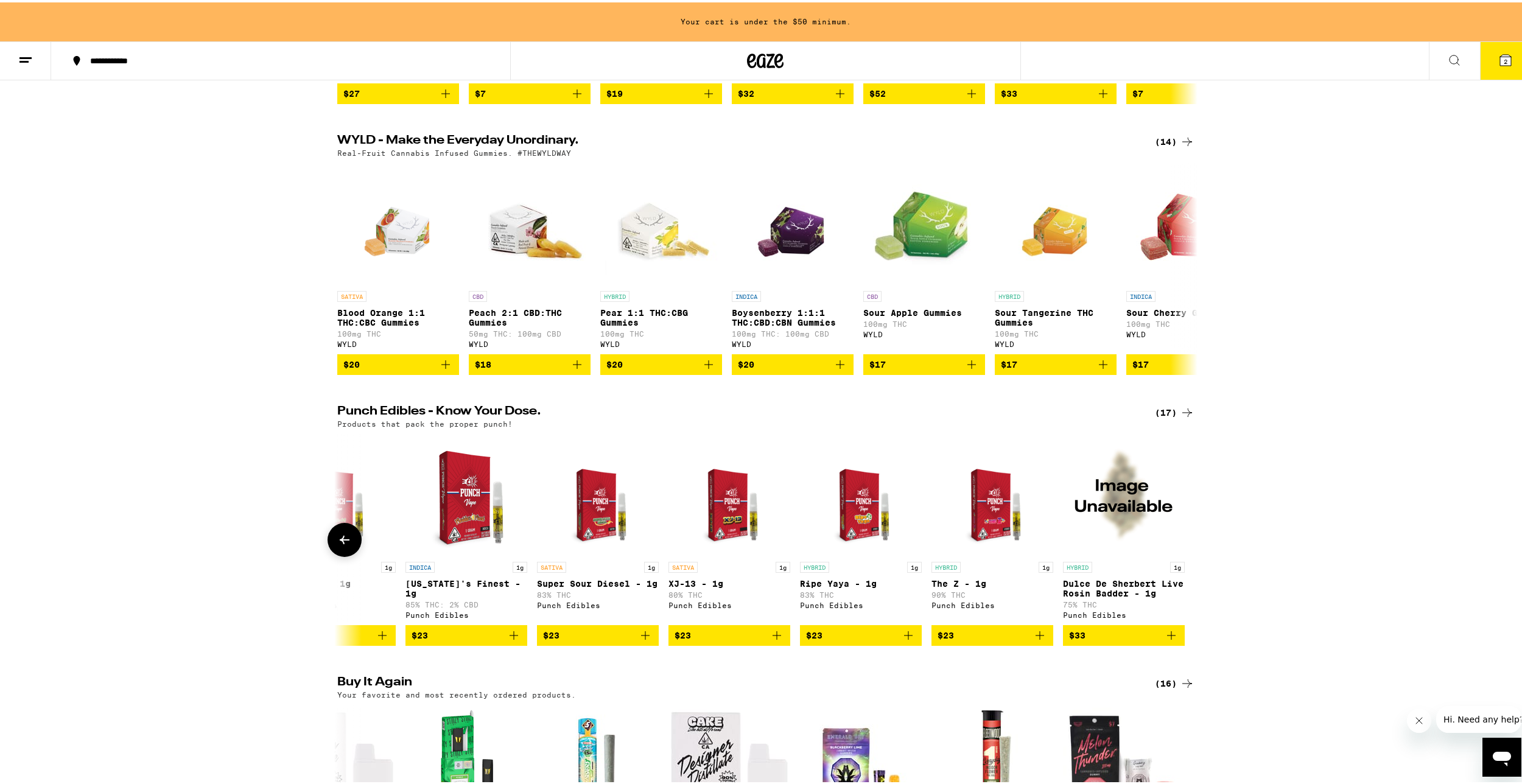
click at [1036, 641] on icon "Add to bag" at bounding box center [1040, 633] width 15 height 15
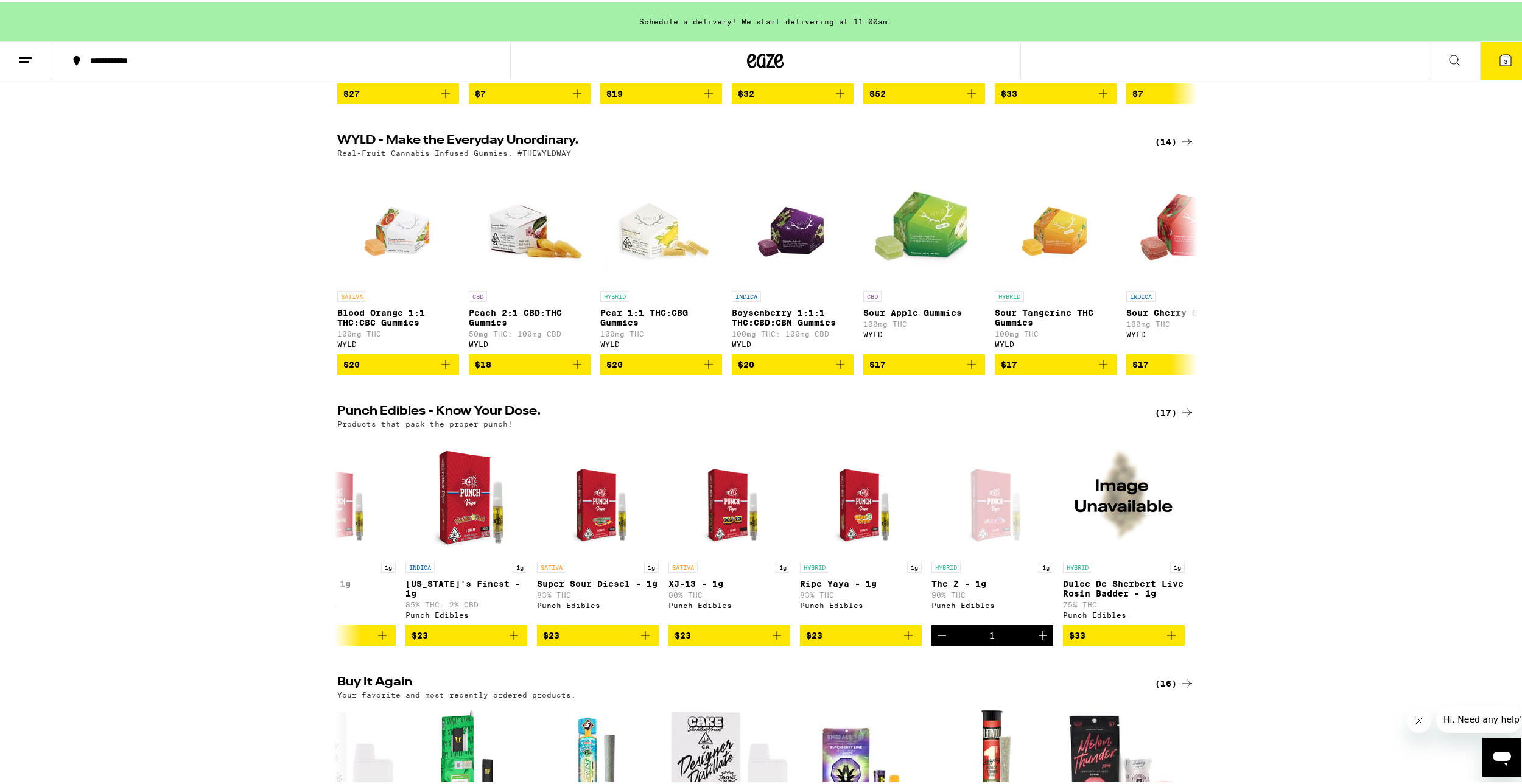
click at [1498, 51] on icon at bounding box center [1505, 58] width 15 height 15
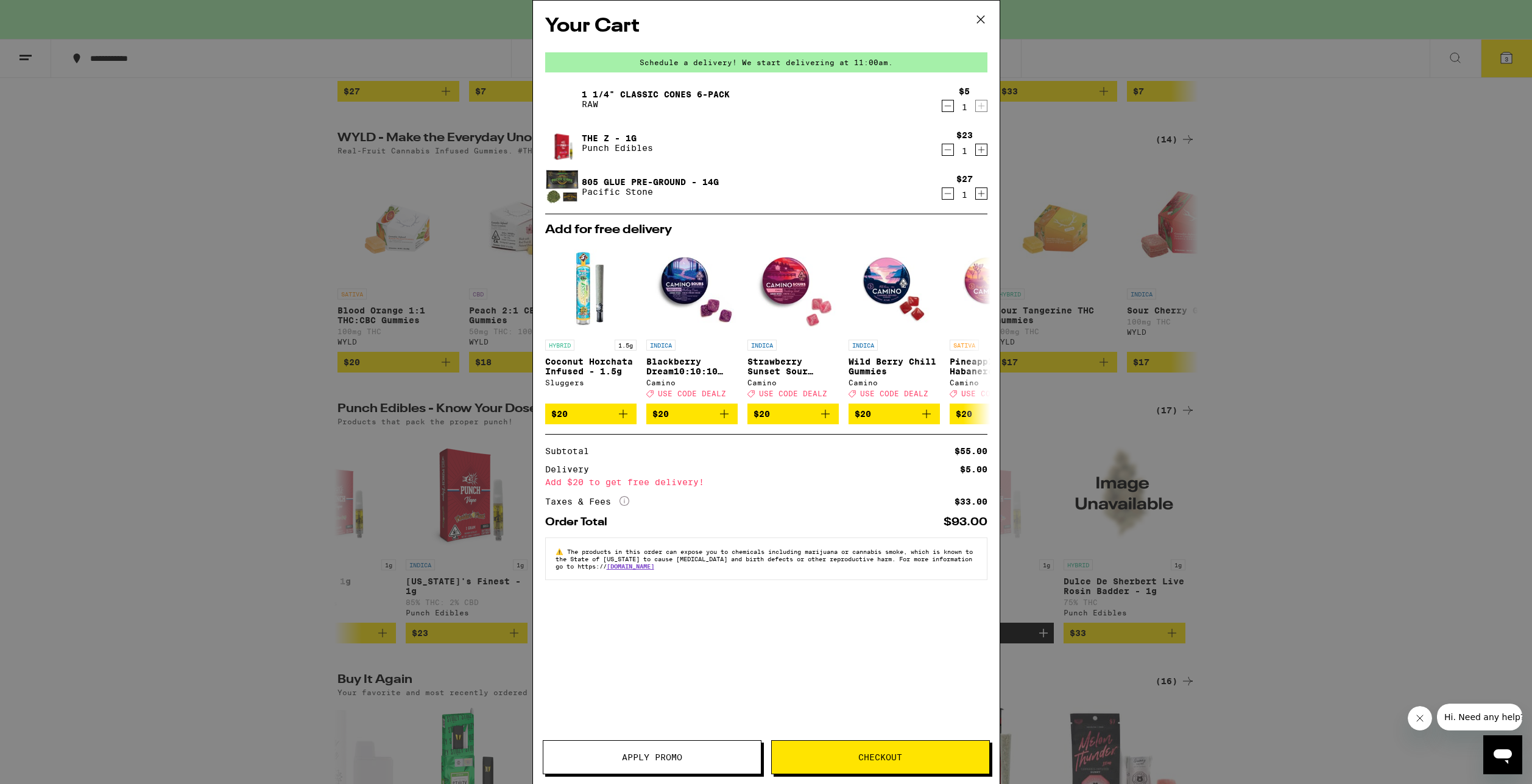
click at [384, 350] on div "Your Cart Schedule a delivery! We start delivering at 11:00am. 1 1/4" Classic C…" at bounding box center [766, 392] width 1532 height 784
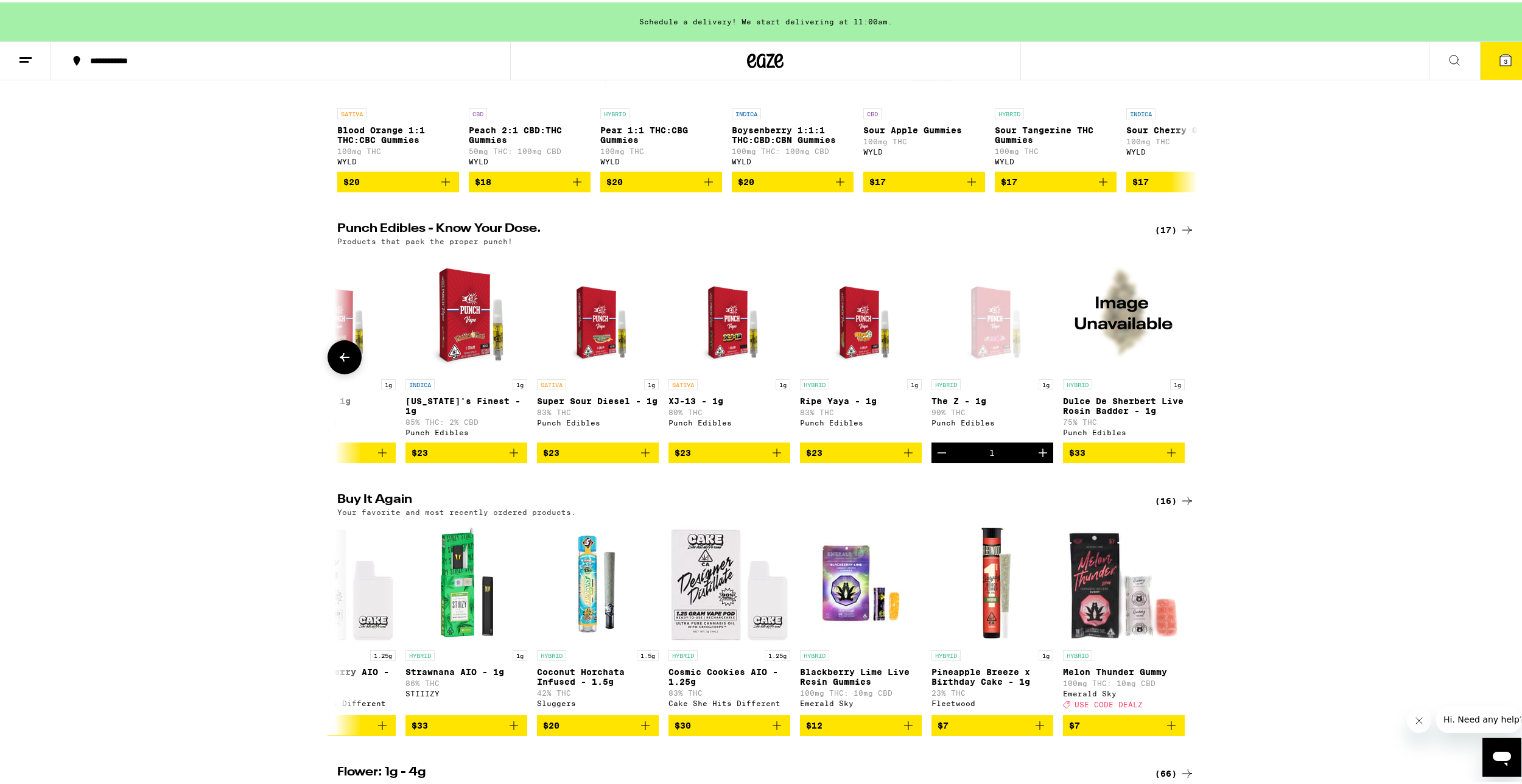
scroll to position [670, 0]
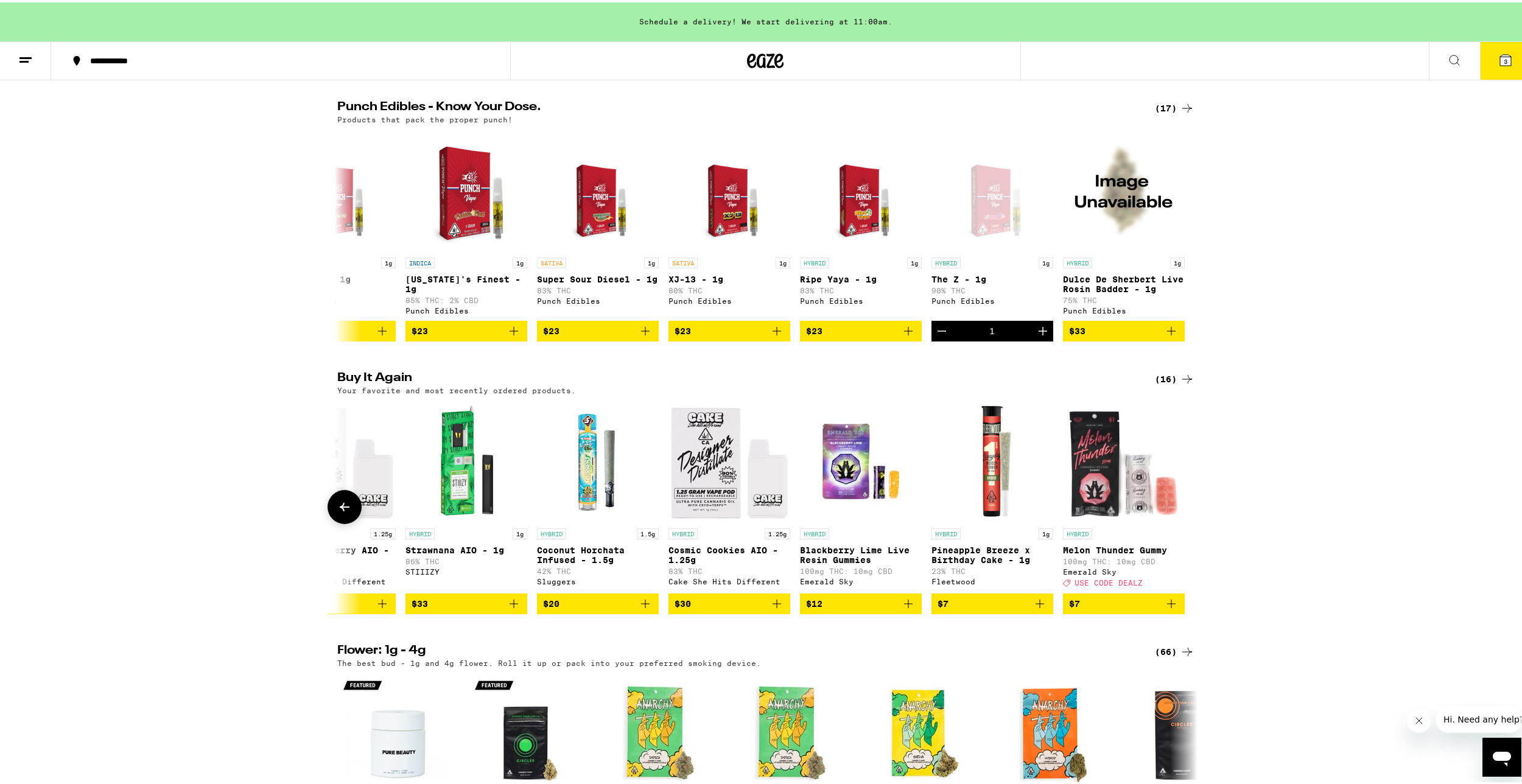
click at [337, 512] on icon at bounding box center [344, 505] width 15 height 15
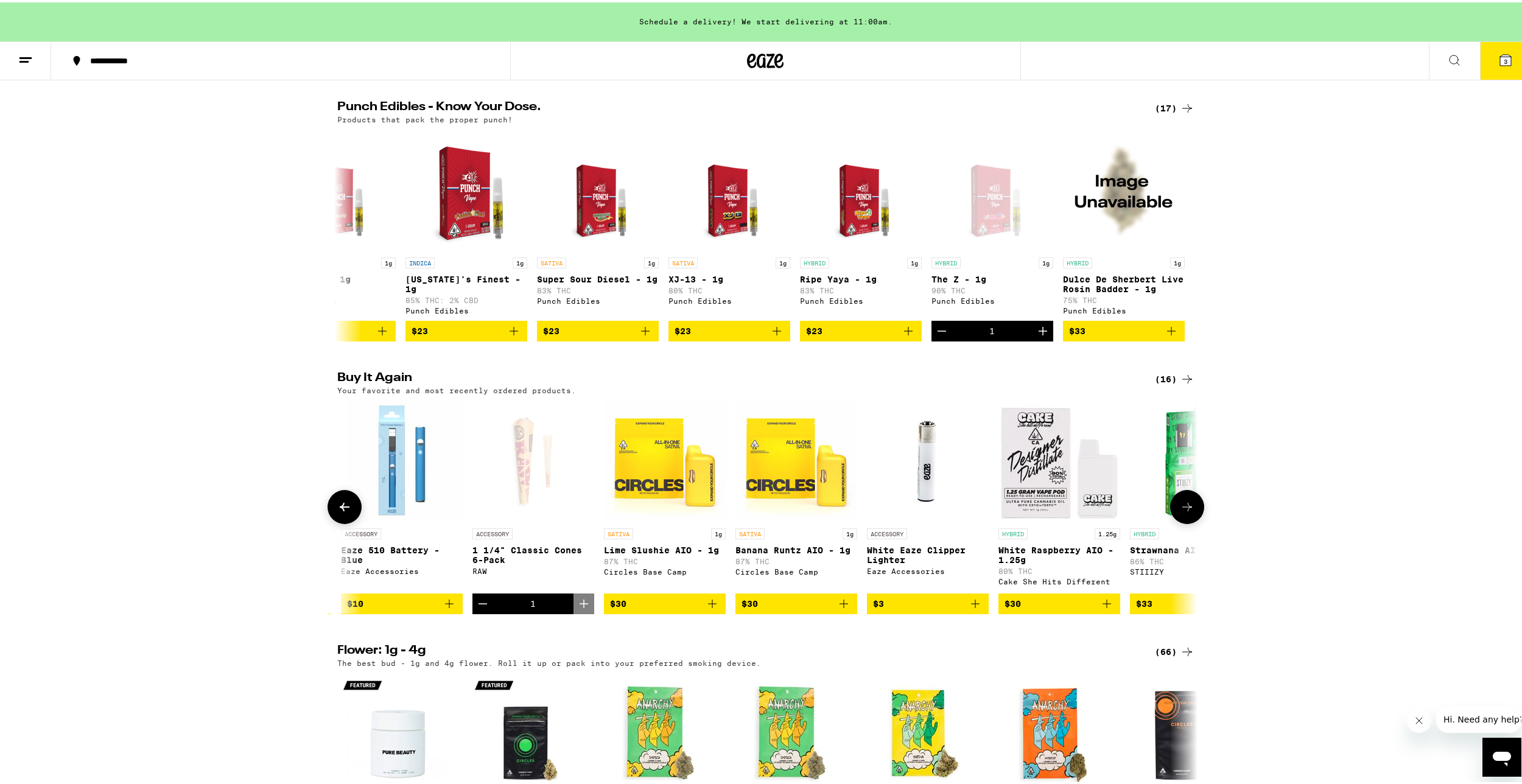
click at [337, 512] on icon at bounding box center [344, 505] width 15 height 15
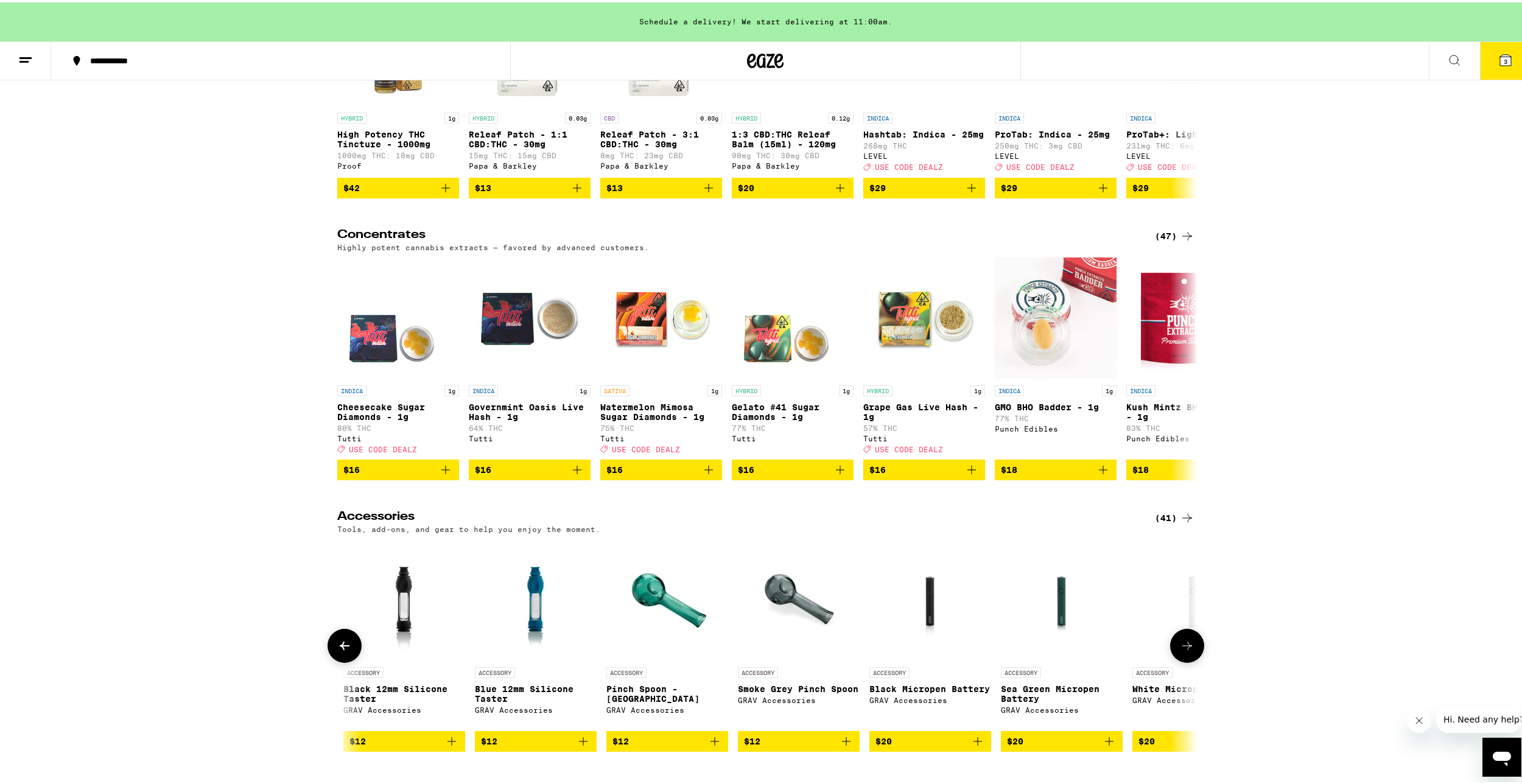
scroll to position [5419, 0]
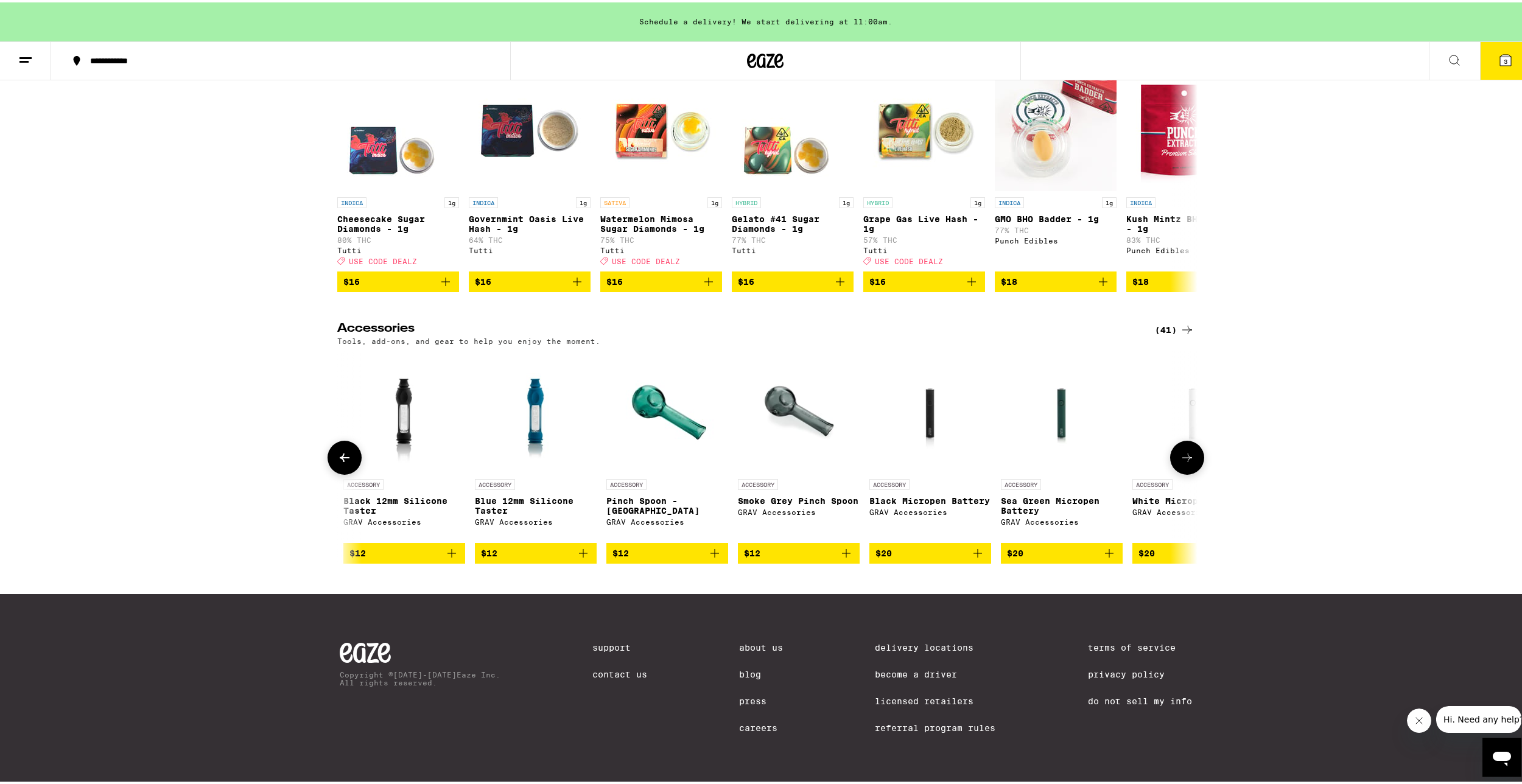
click at [331, 458] on button at bounding box center [344, 455] width 34 height 34
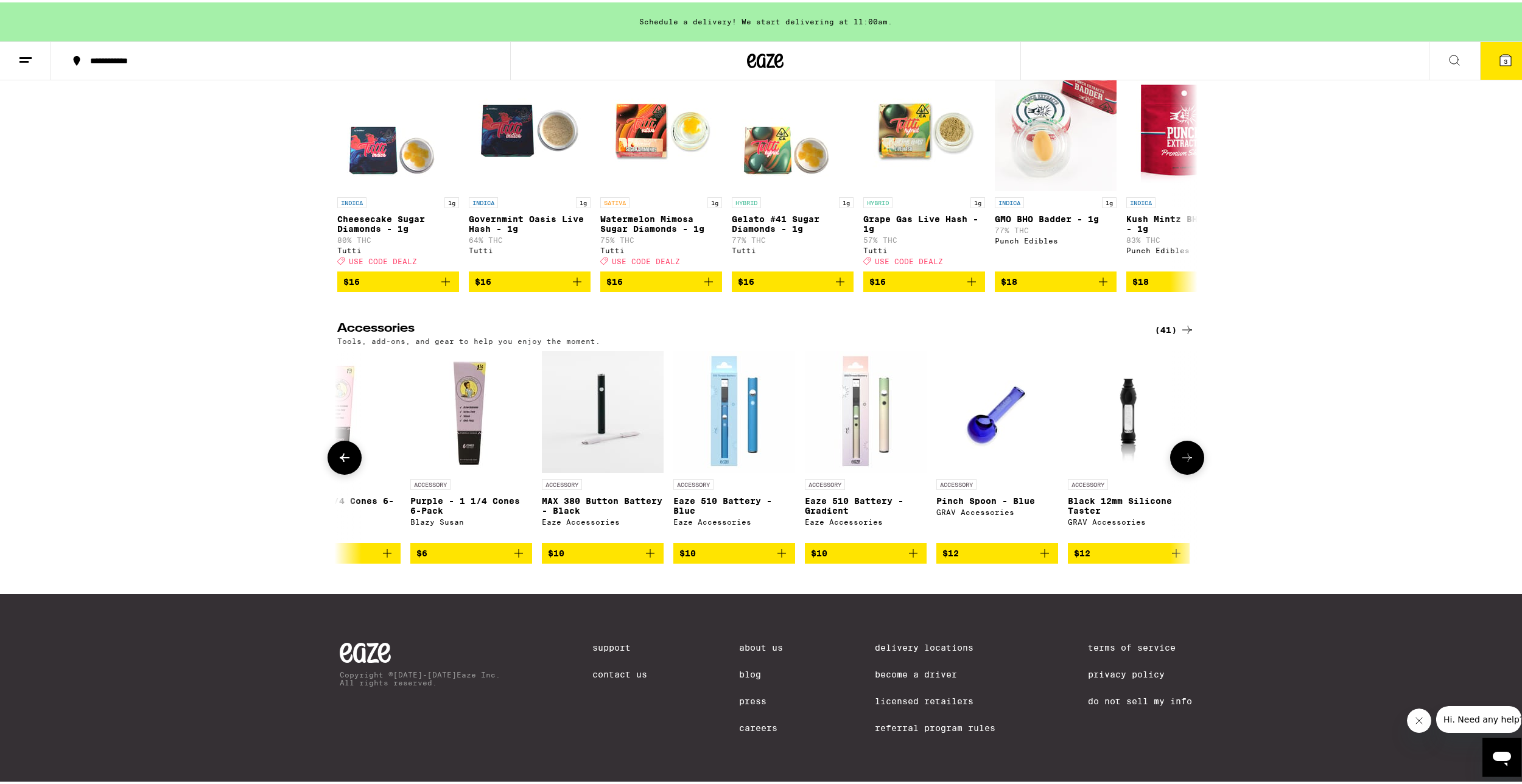
click at [331, 458] on button at bounding box center [344, 455] width 34 height 34
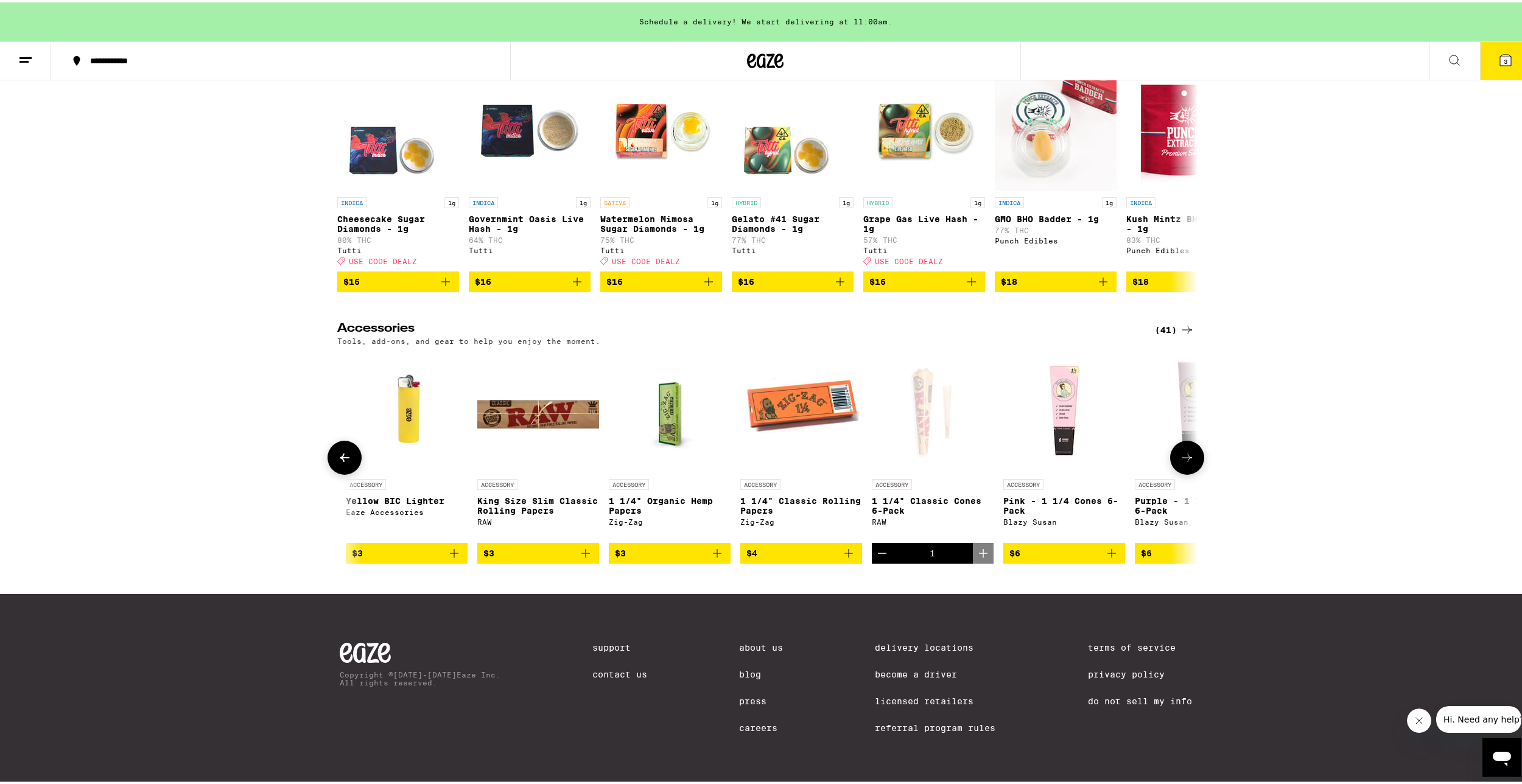
click at [331, 460] on button at bounding box center [344, 455] width 34 height 34
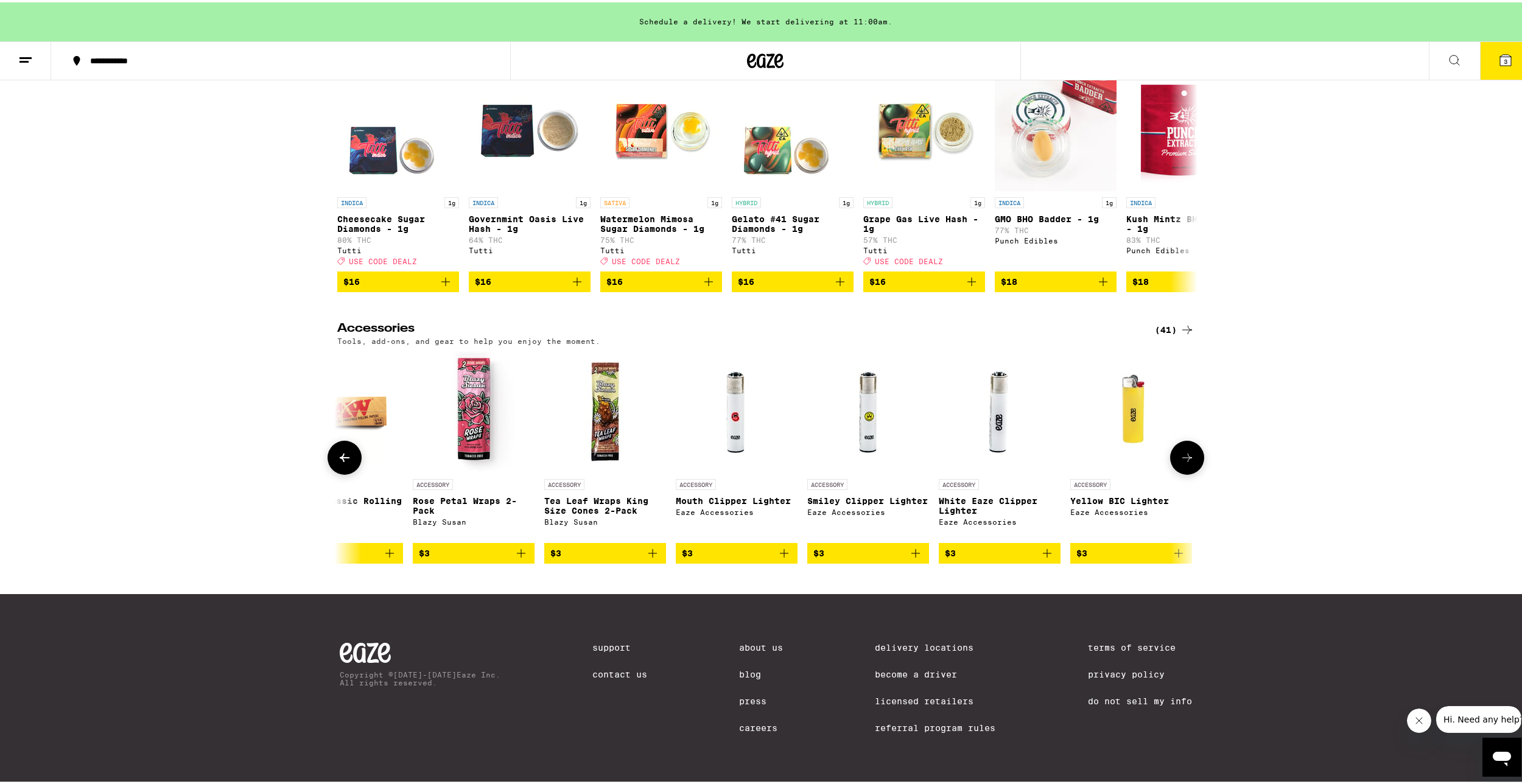
click at [650, 553] on icon "Add to bag" at bounding box center [652, 551] width 15 height 15
click at [652, 555] on icon "Increment" at bounding box center [656, 551] width 8 height 8
click at [648, 558] on icon "Increment" at bounding box center [656, 551] width 15 height 15
click at [349, 462] on button at bounding box center [344, 455] width 34 height 34
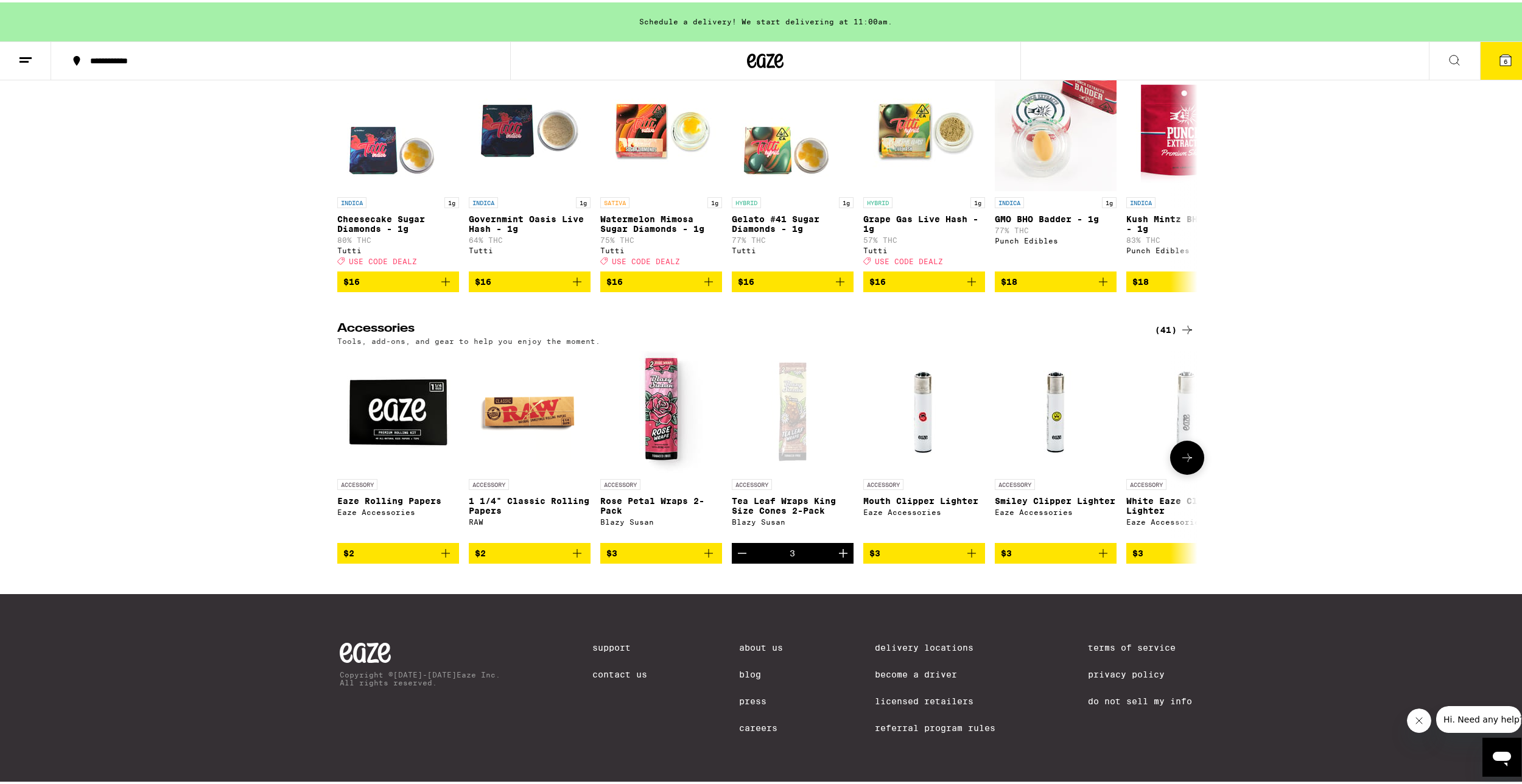
click at [1183, 456] on icon at bounding box center [1187, 455] width 15 height 15
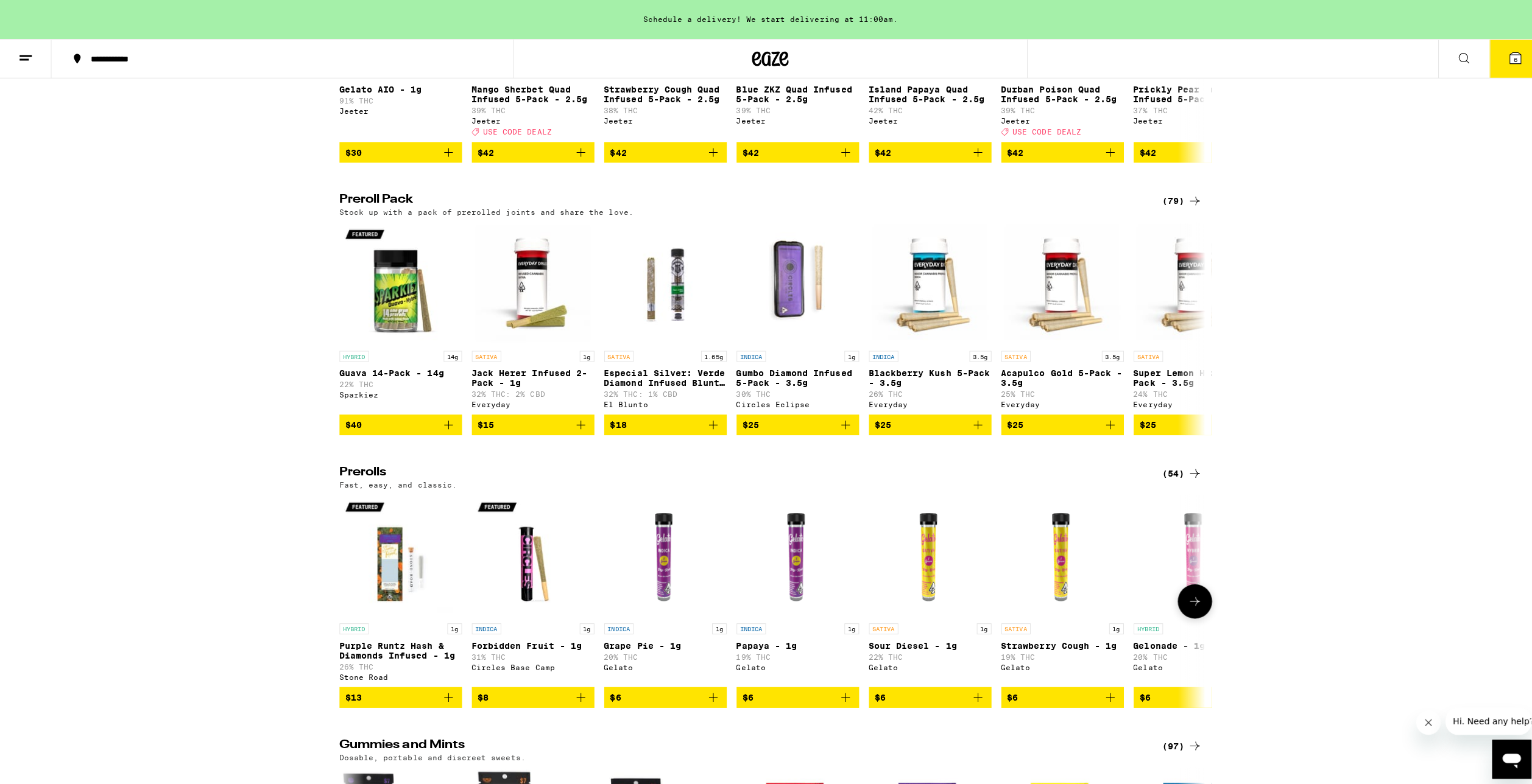
scroll to position [2922, 0]
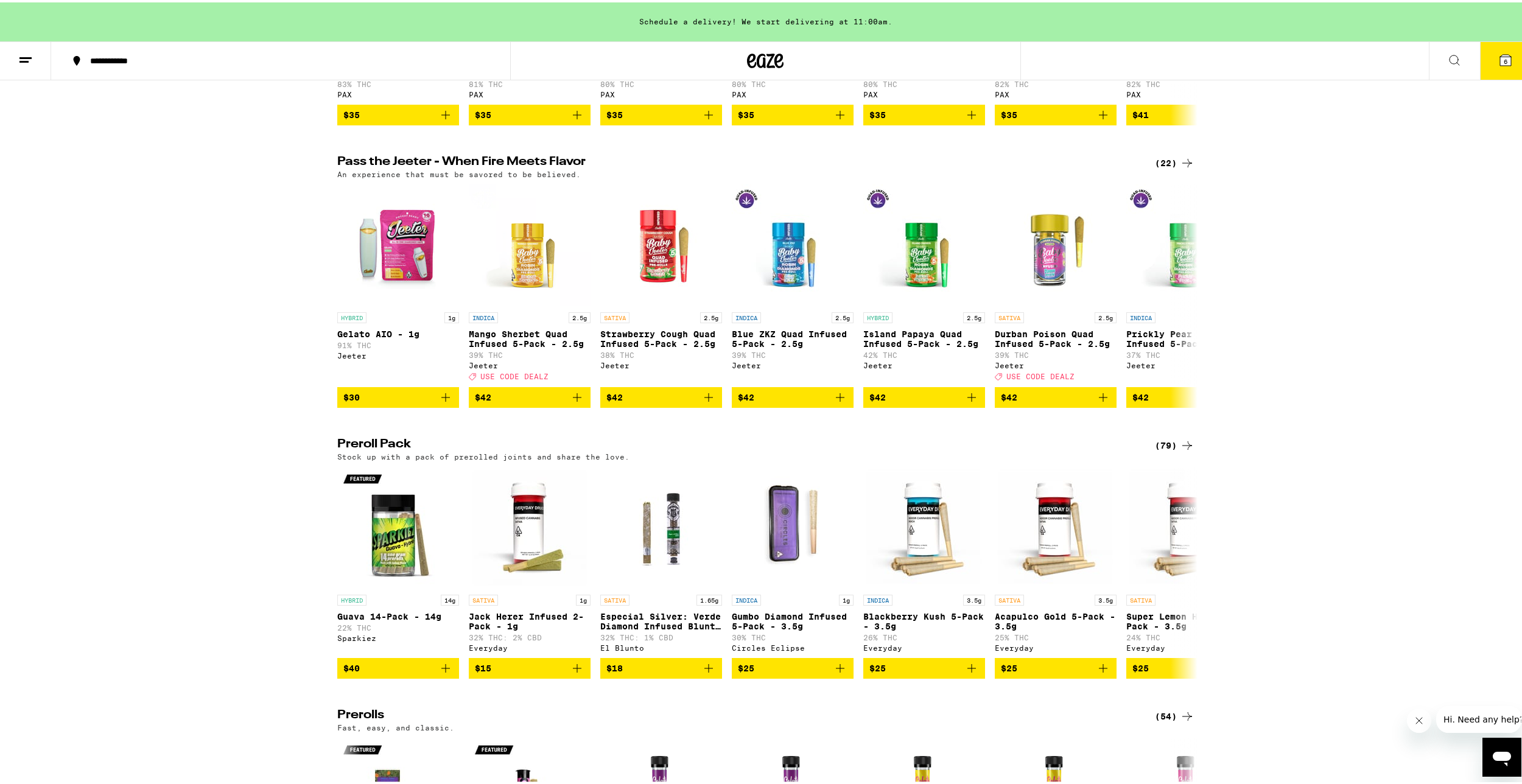
click at [1500, 60] on icon at bounding box center [1505, 58] width 11 height 11
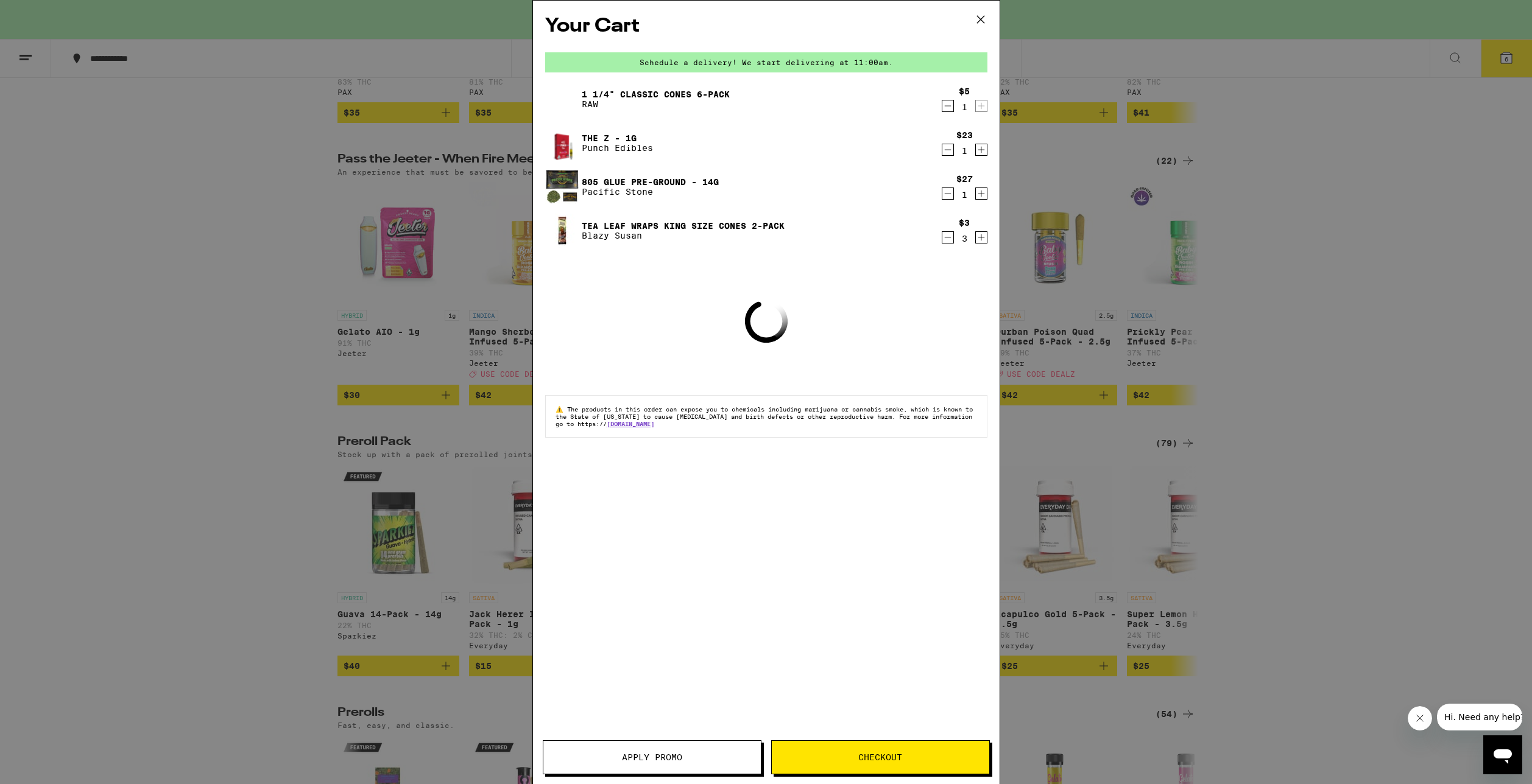
scroll to position [2797, 0]
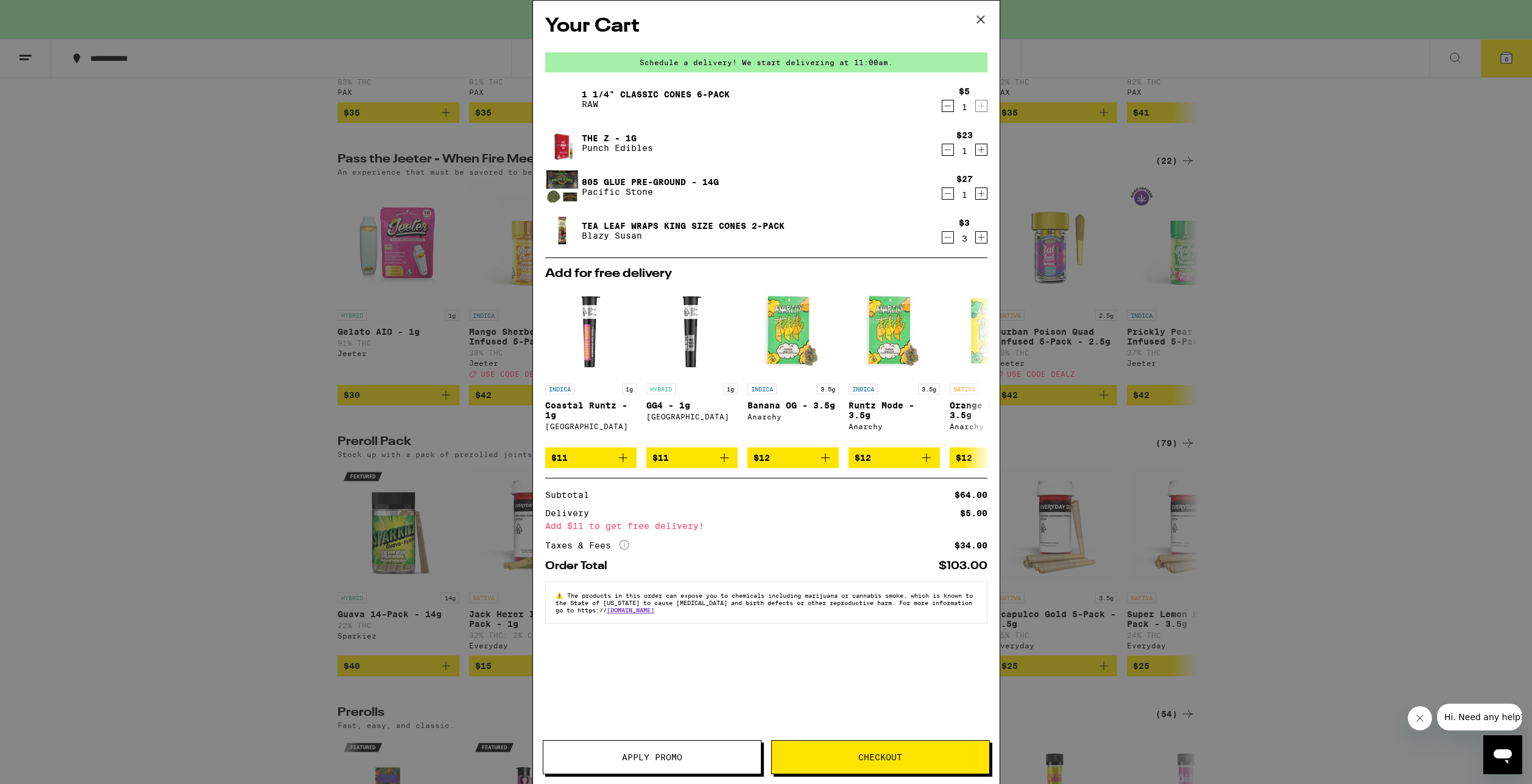
click at [297, 480] on div "Your Cart Schedule a delivery! We start delivering at 11:00am. 1 1/4" Classic C…" at bounding box center [766, 392] width 1532 height 784
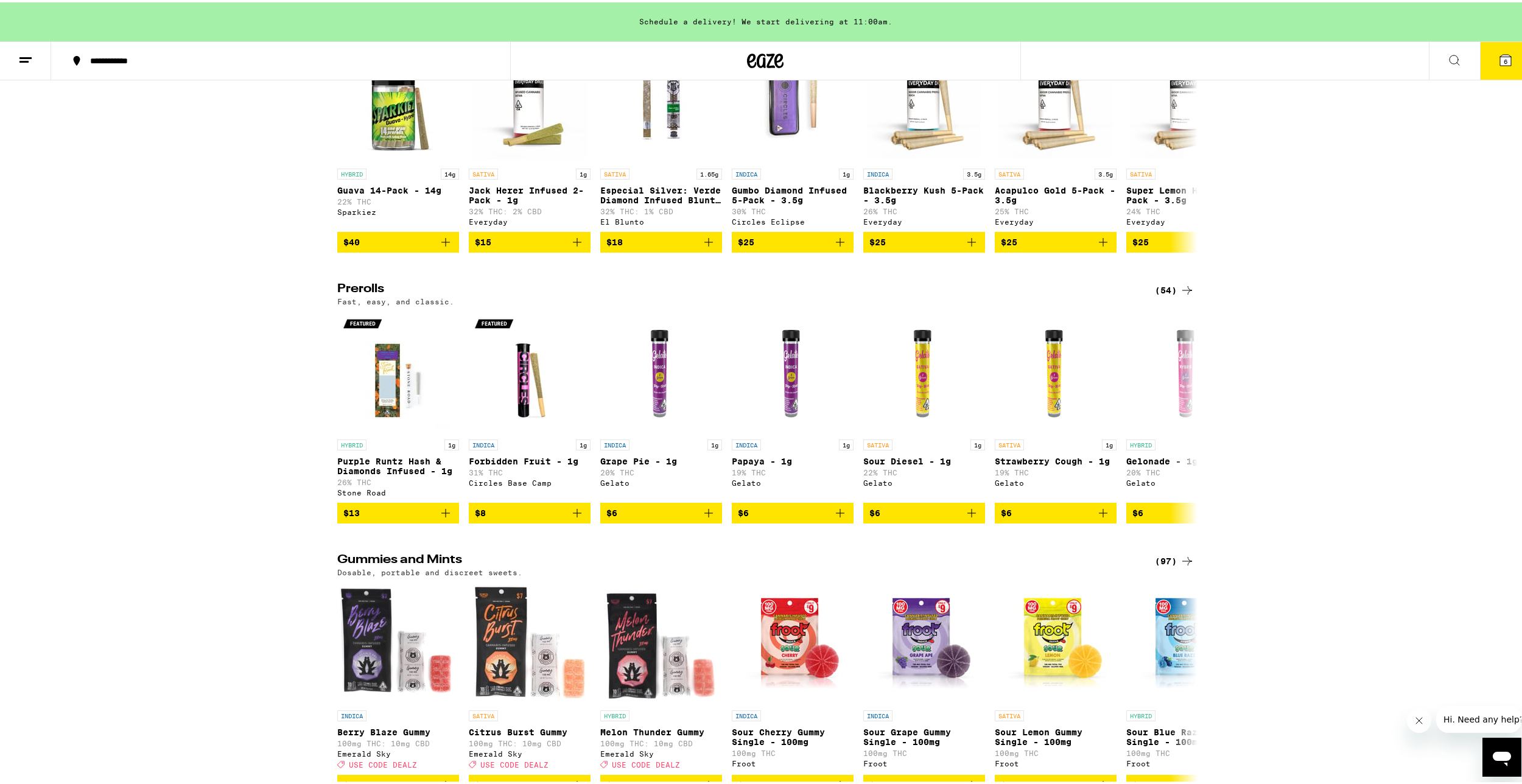
scroll to position [3409, 0]
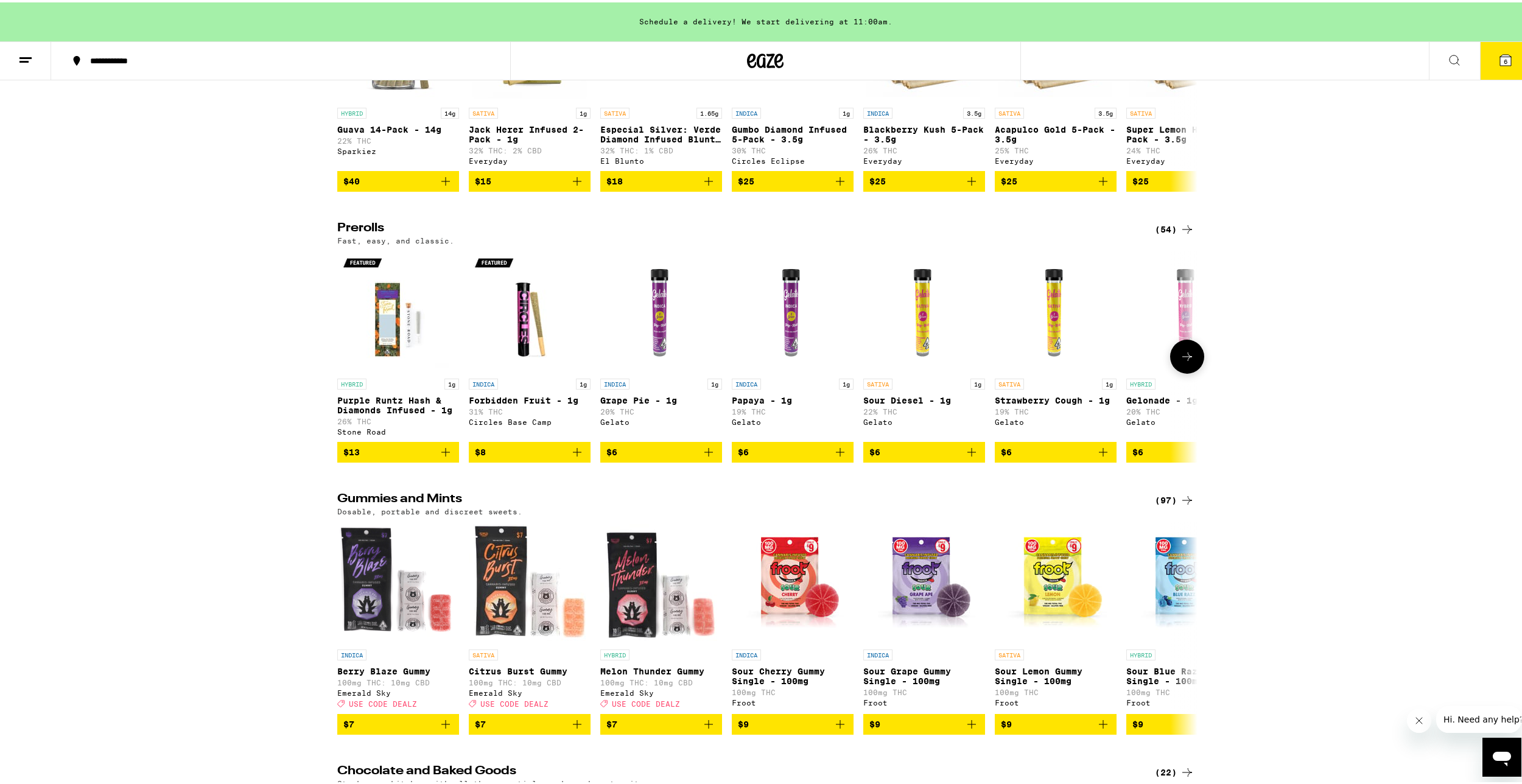
click at [1180, 372] on button at bounding box center [1187, 354] width 34 height 34
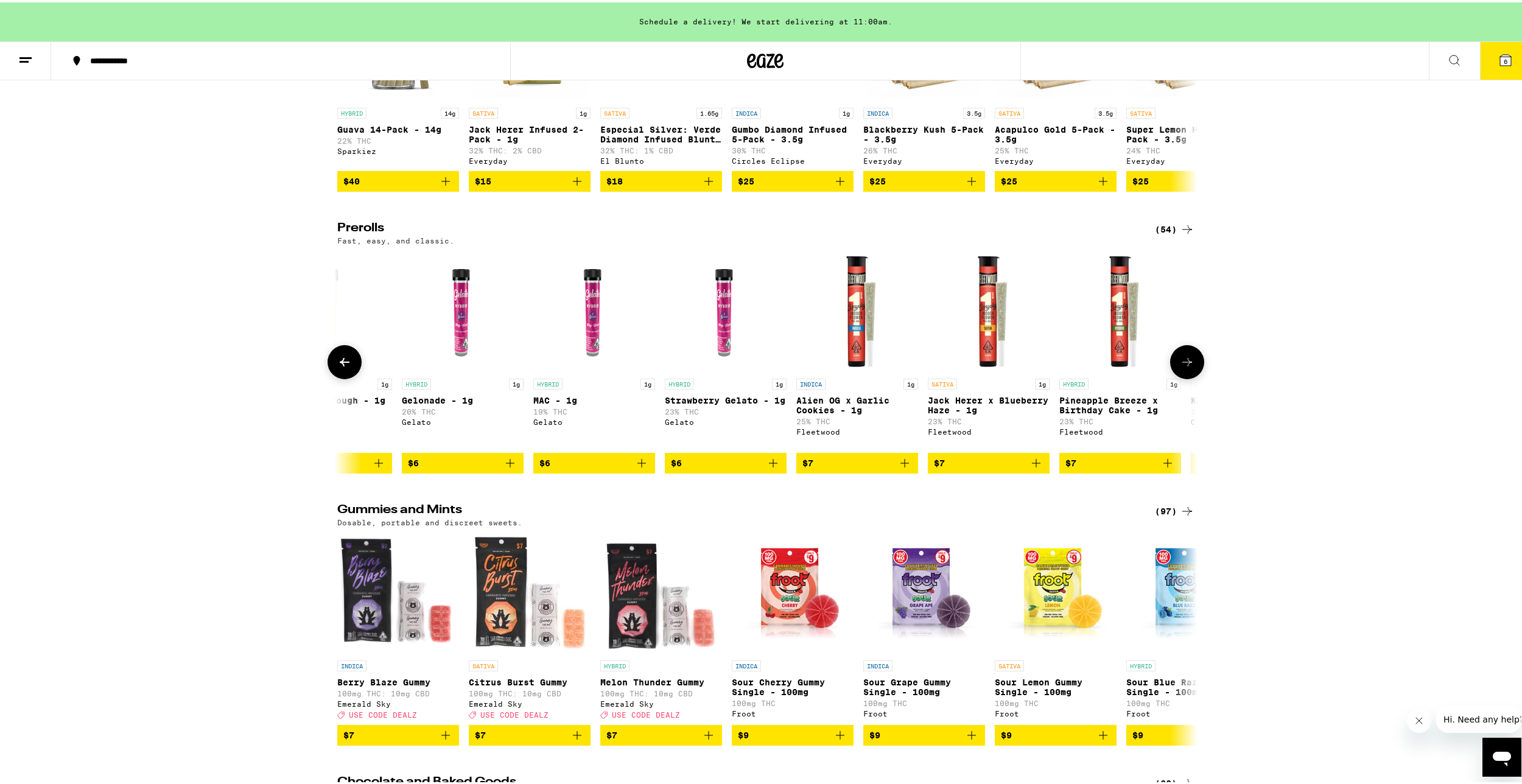
click at [1180, 377] on button at bounding box center [1187, 360] width 34 height 34
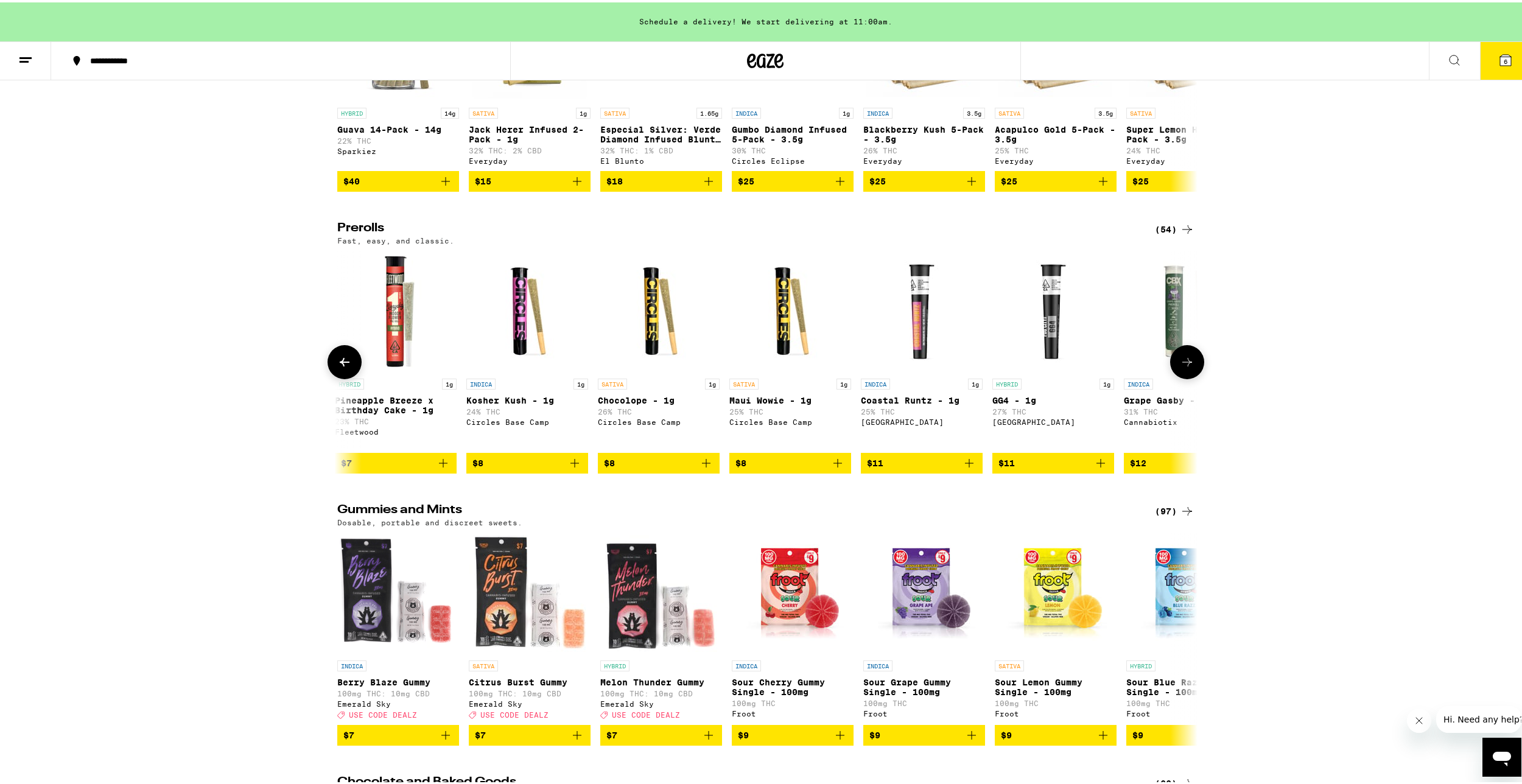
click at [1180, 377] on button at bounding box center [1187, 360] width 34 height 34
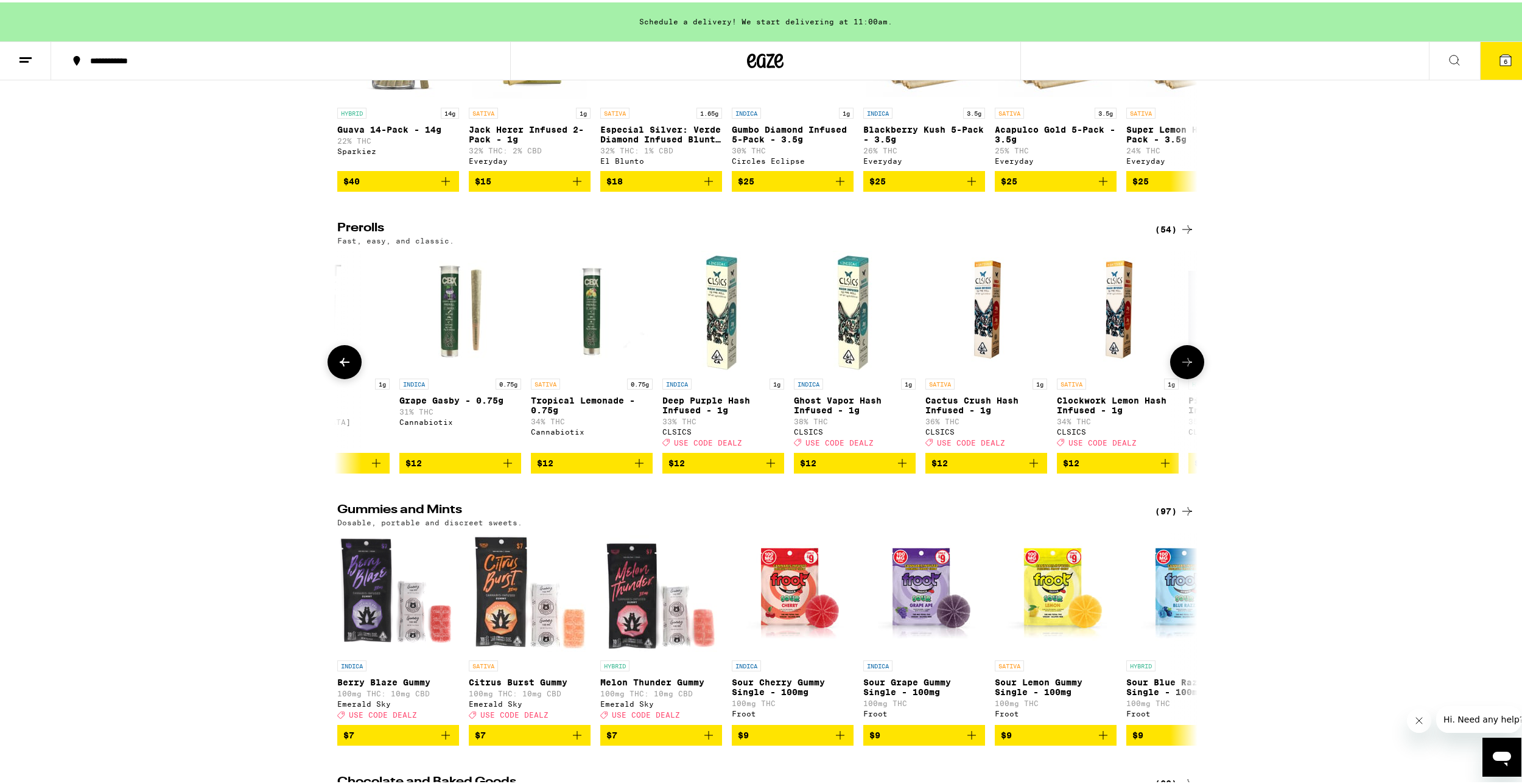
click at [1180, 377] on button at bounding box center [1187, 360] width 34 height 34
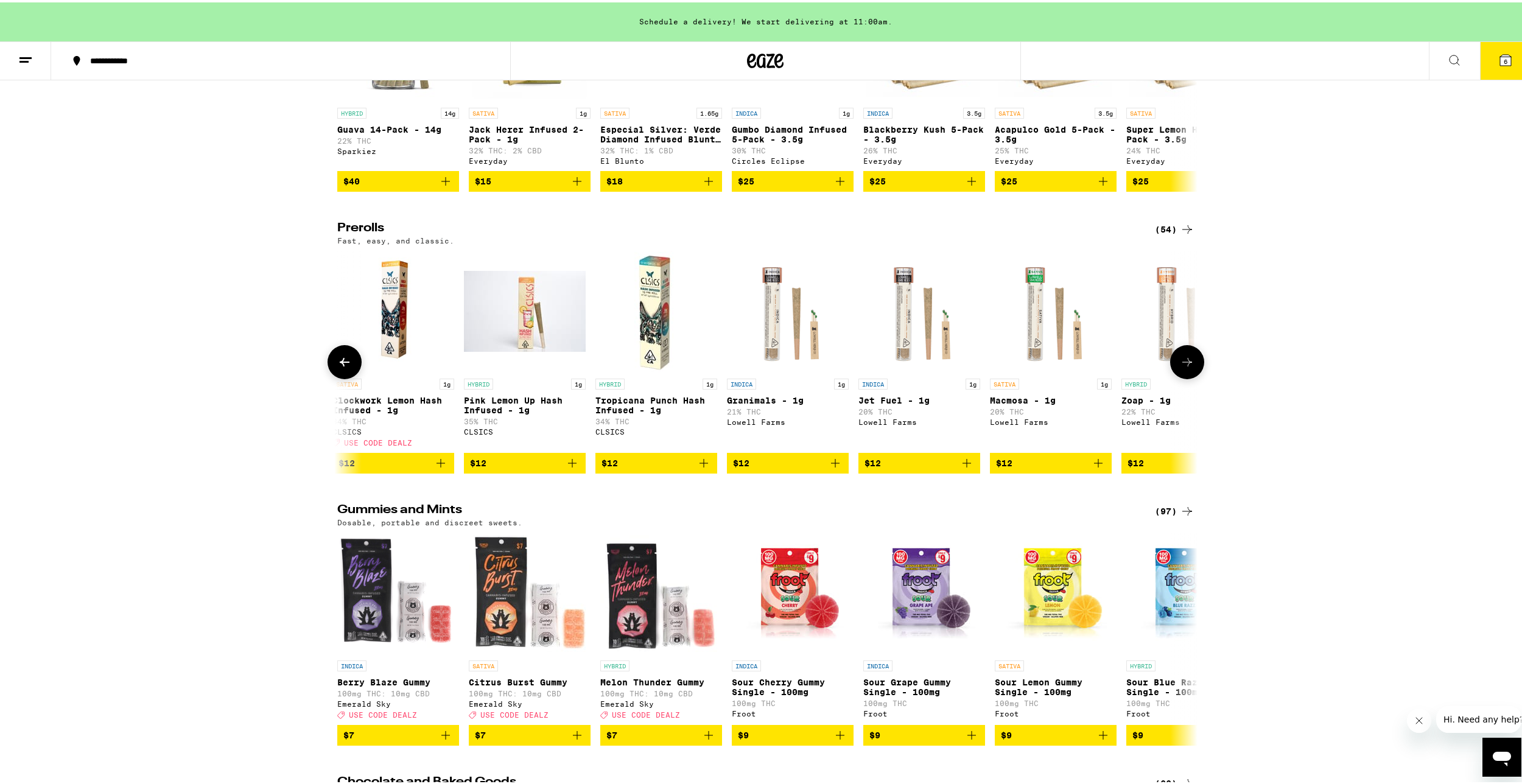
click at [1180, 377] on button at bounding box center [1187, 360] width 34 height 34
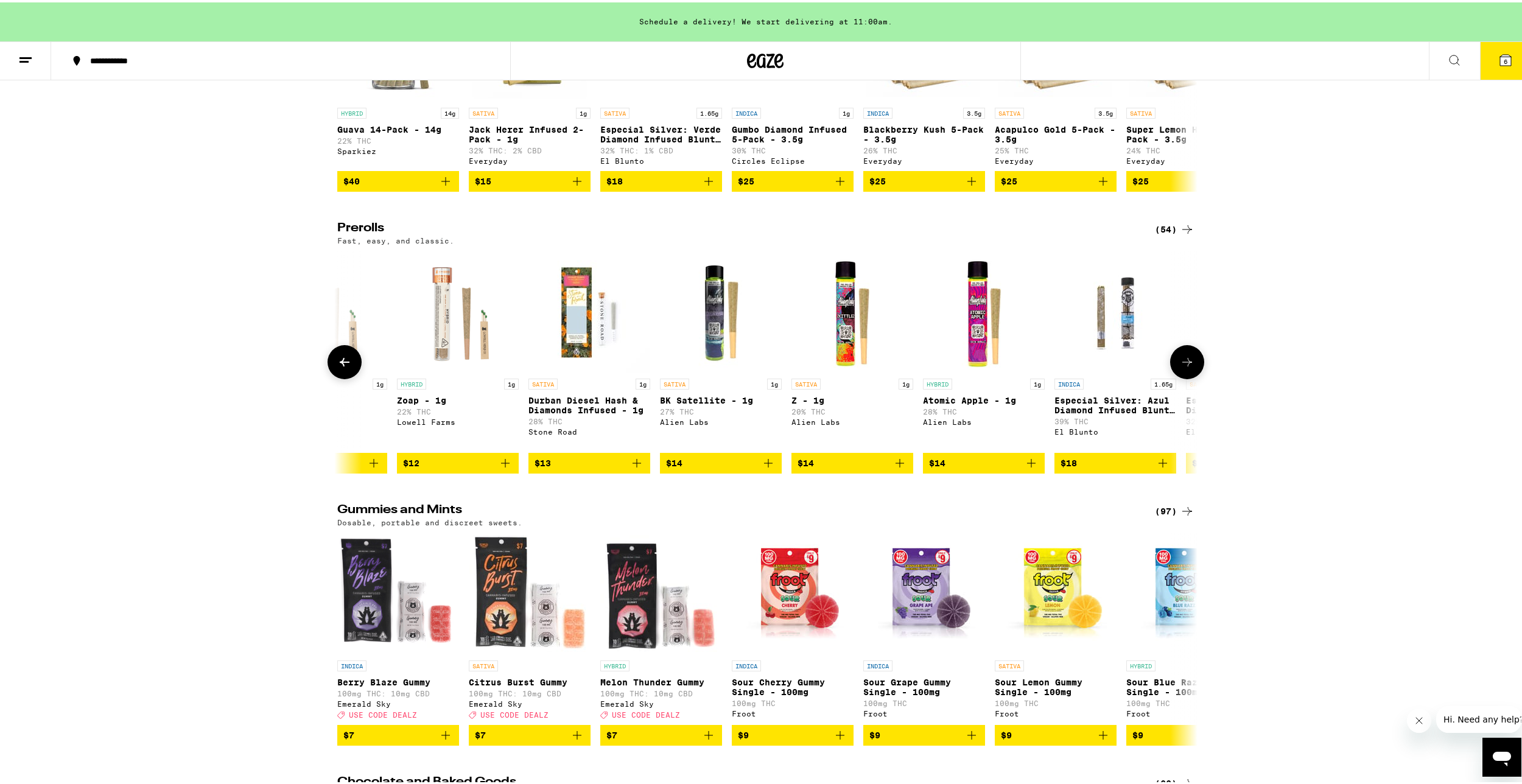
click at [1180, 377] on button at bounding box center [1187, 360] width 34 height 34
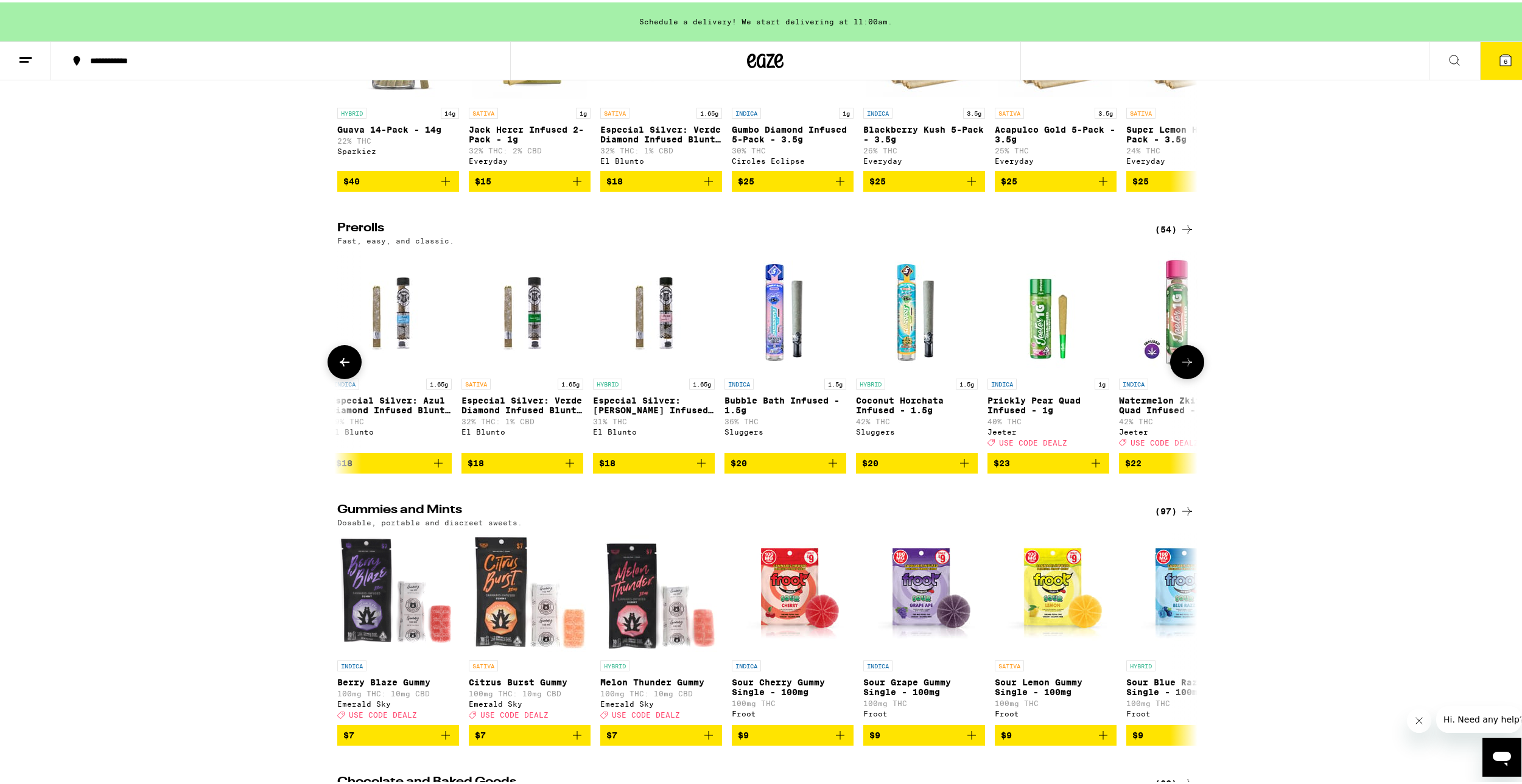
click at [1176, 377] on button at bounding box center [1187, 360] width 34 height 34
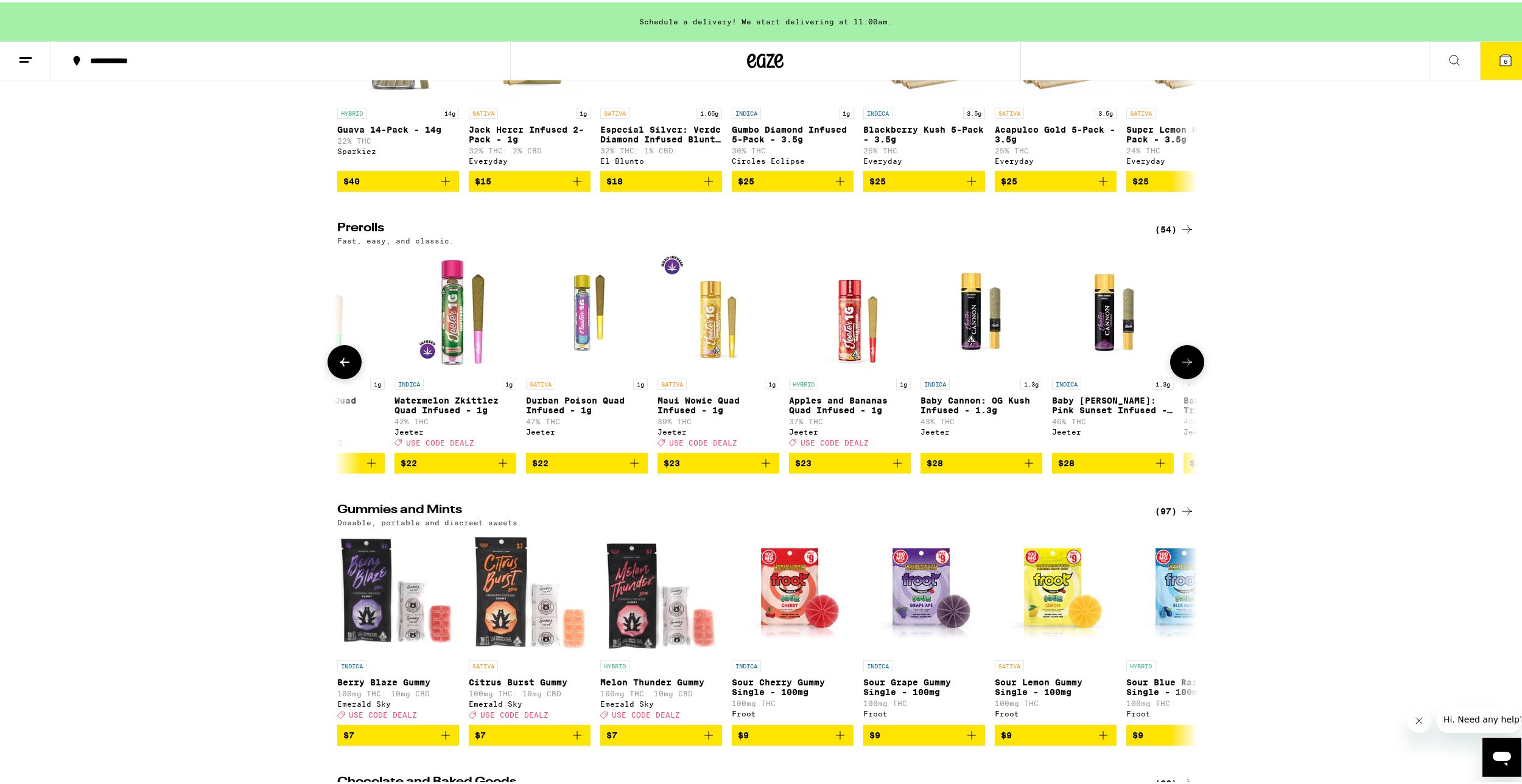
click at [343, 367] on icon at bounding box center [344, 360] width 15 height 15
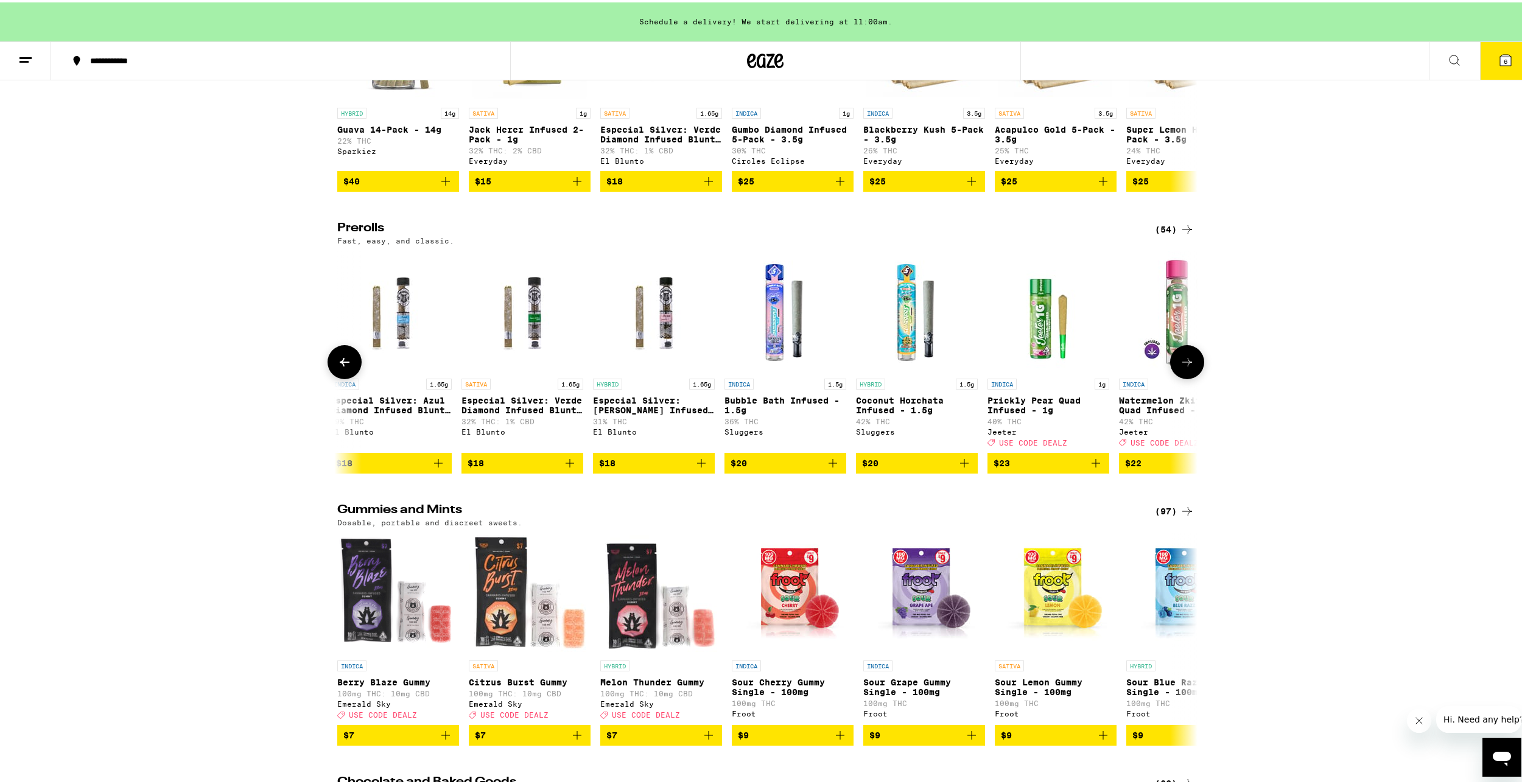
click at [343, 367] on icon at bounding box center [344, 360] width 15 height 15
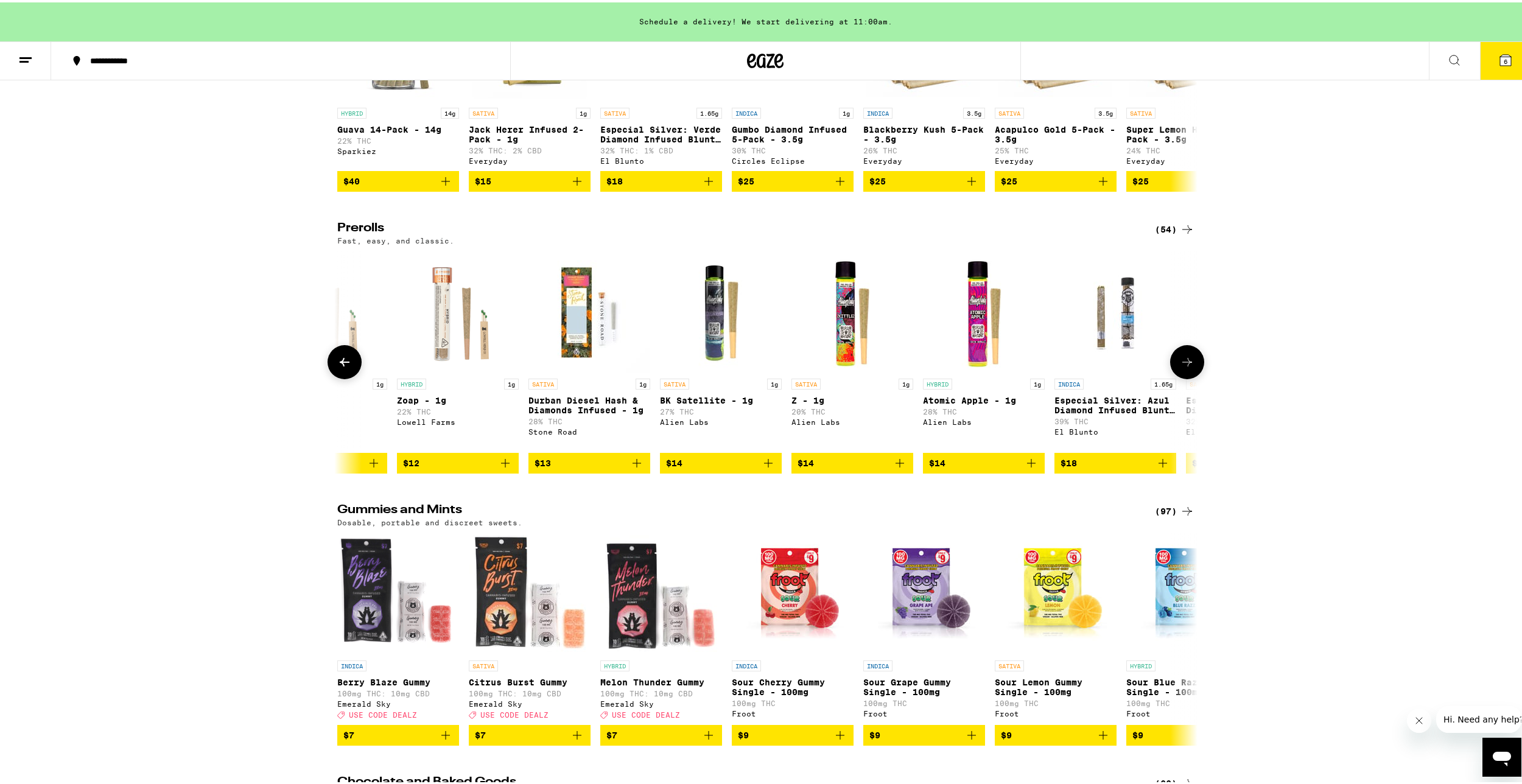
click at [343, 367] on icon at bounding box center [344, 360] width 15 height 15
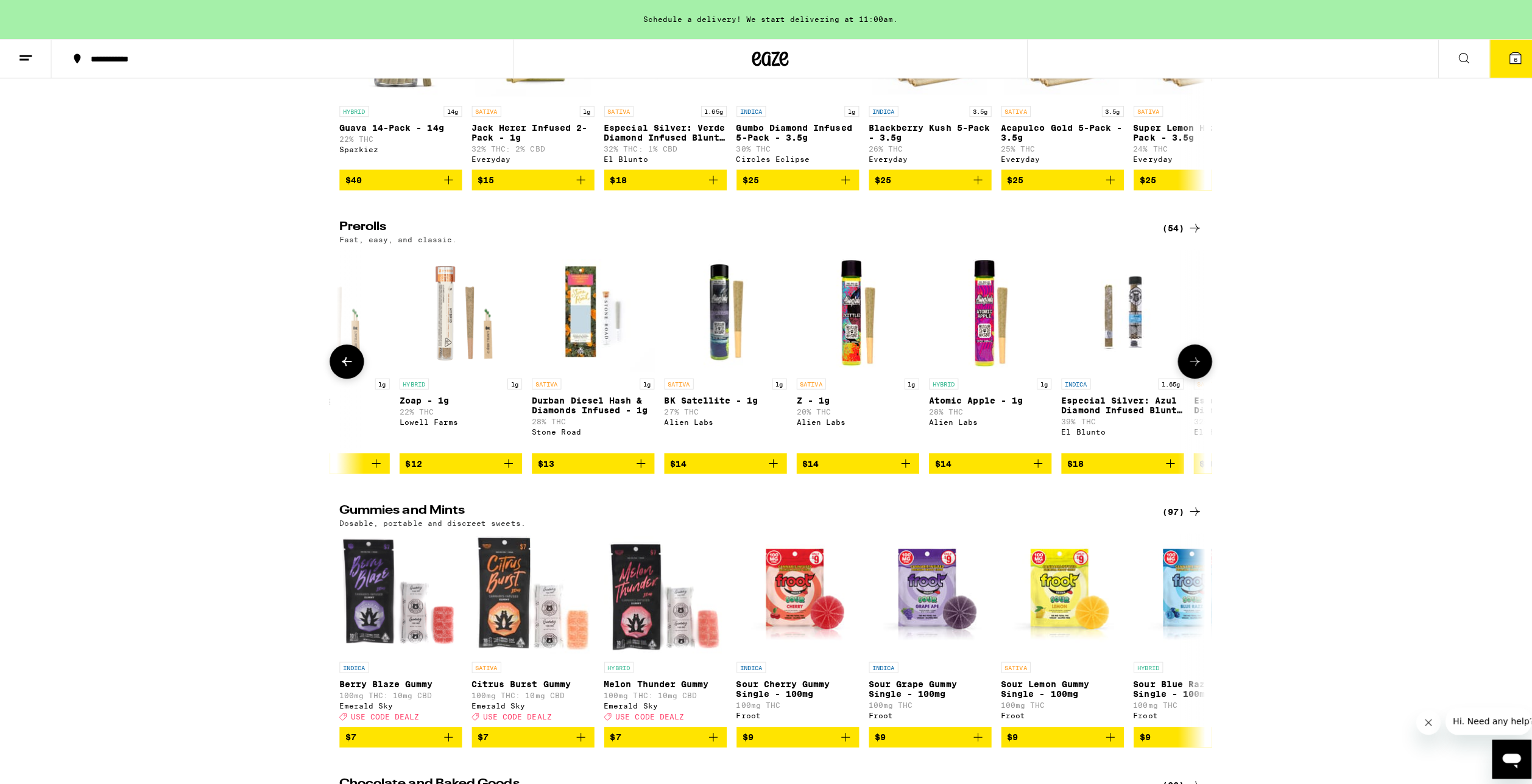
scroll to position [0, 2900]
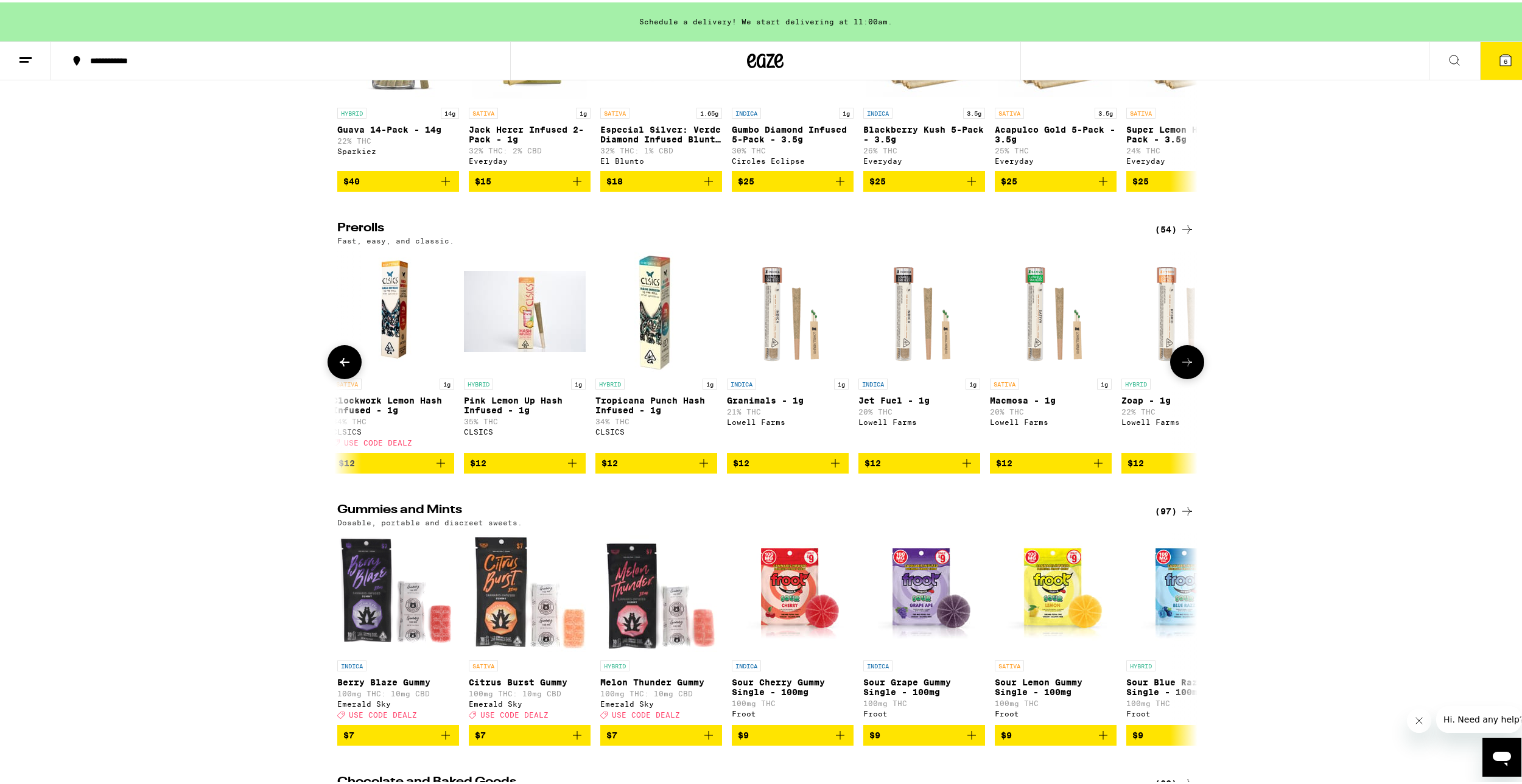
click at [702, 465] on icon "Add to bag" at bounding box center [704, 460] width 8 height 8
click at [1500, 53] on icon at bounding box center [1505, 58] width 11 height 11
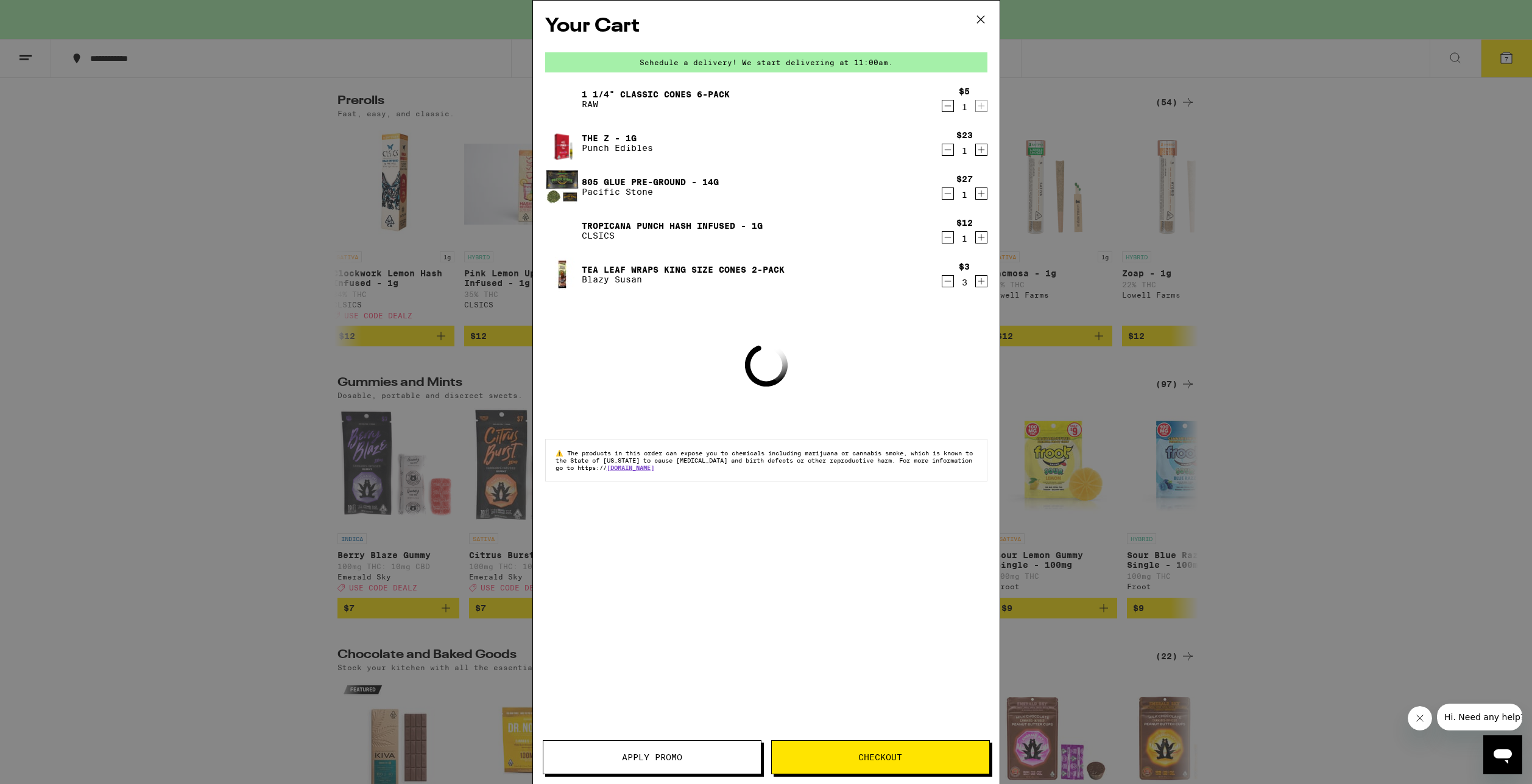
scroll to position [3284, 0]
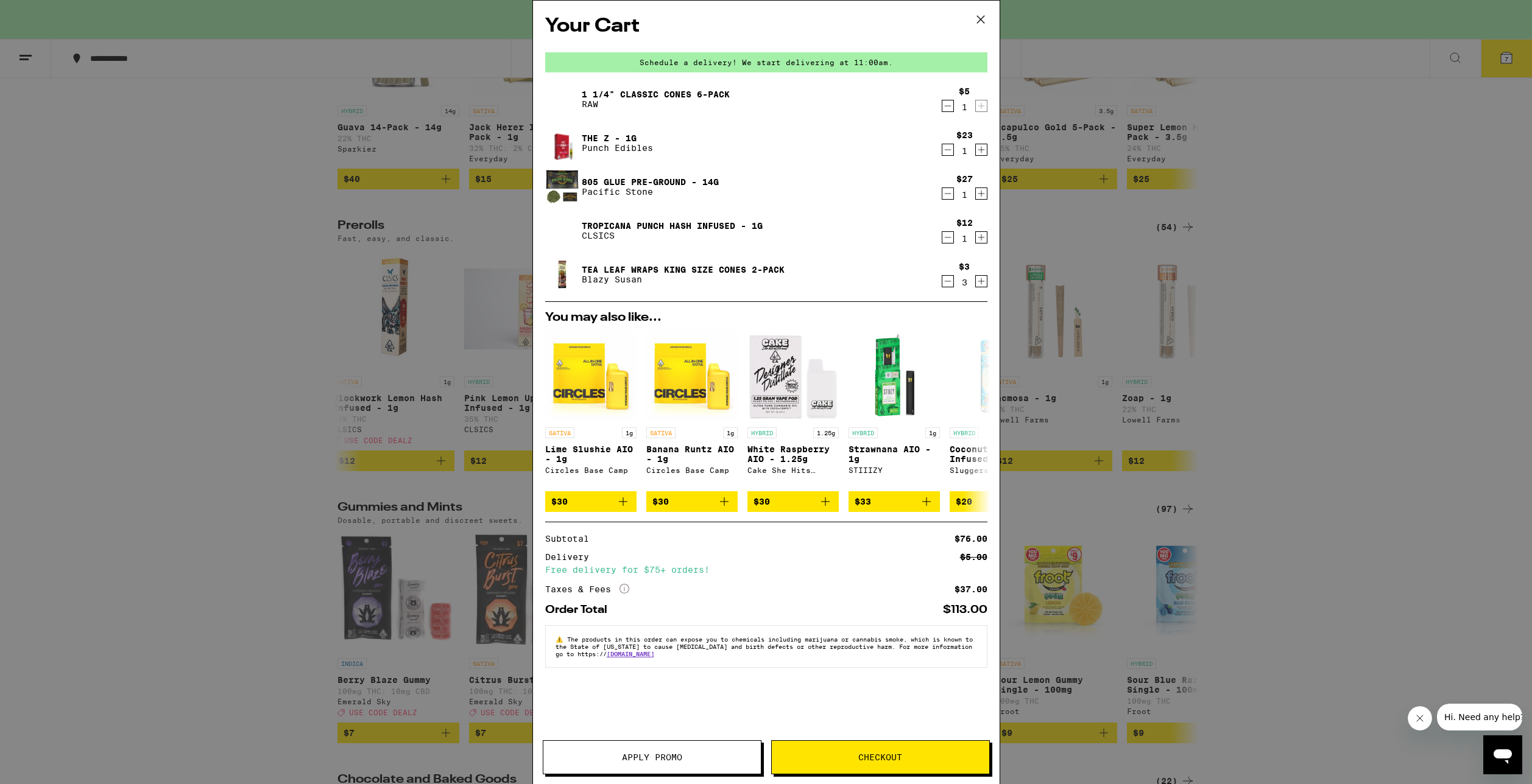
click at [948, 285] on icon "Decrement" at bounding box center [947, 281] width 11 height 15
click at [981, 283] on icon "Increment" at bounding box center [981, 281] width 11 height 15
click at [943, 242] on icon "Decrement" at bounding box center [947, 237] width 11 height 15
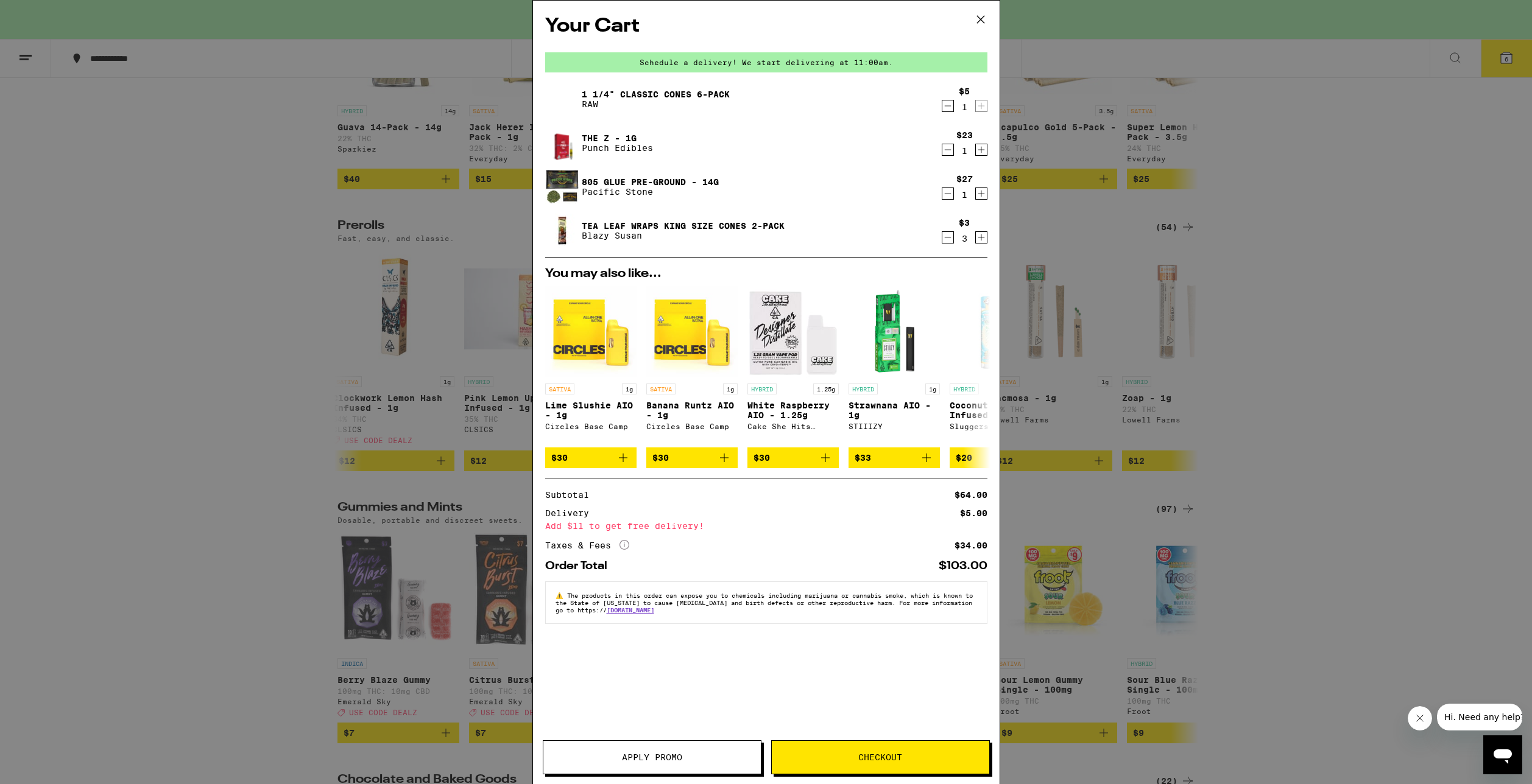
click at [342, 477] on div "Your Cart Schedule a delivery! We start delivering at 11:00am. 1 1/4" Classic C…" at bounding box center [766, 392] width 1532 height 784
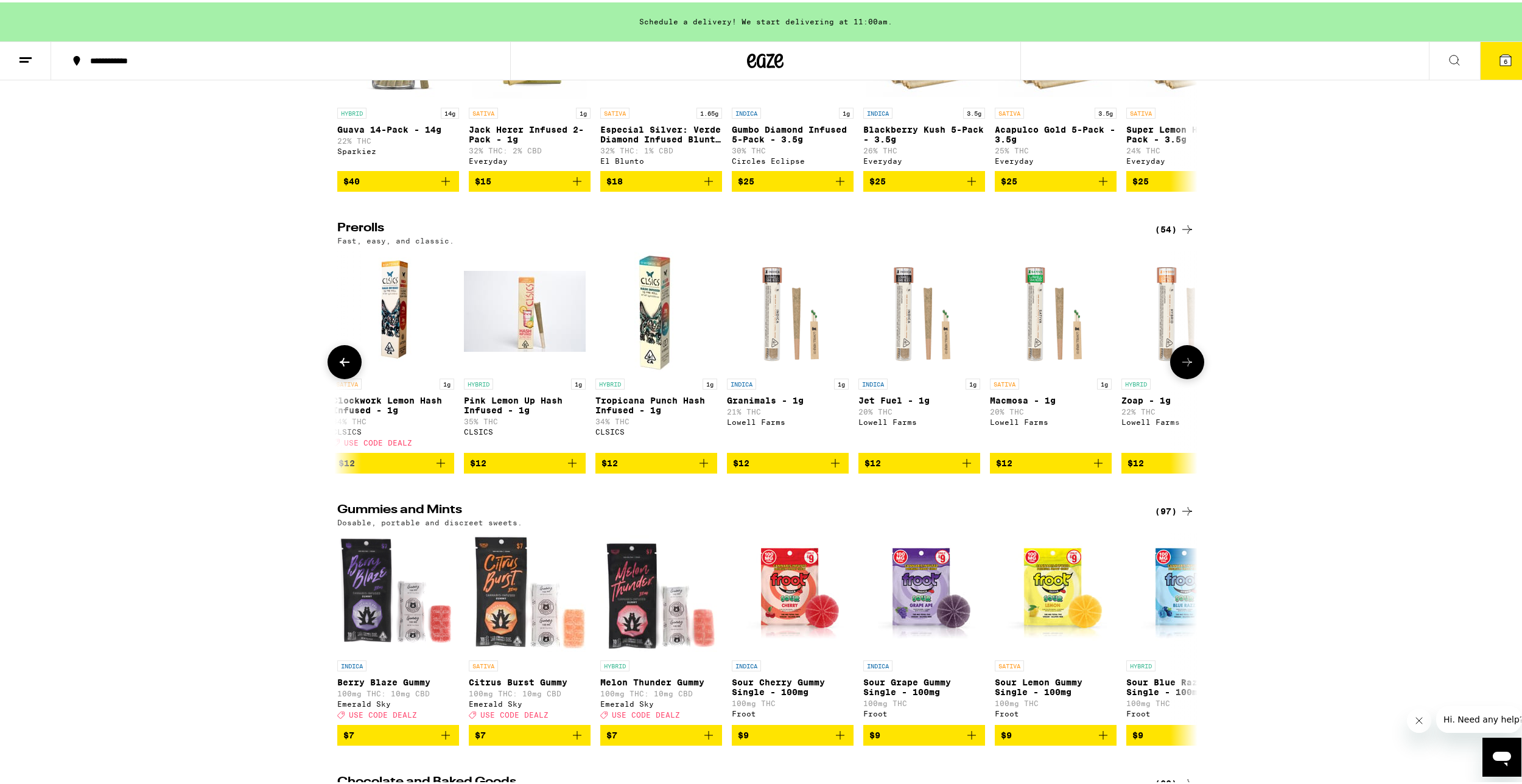
click at [332, 377] on button at bounding box center [344, 360] width 34 height 34
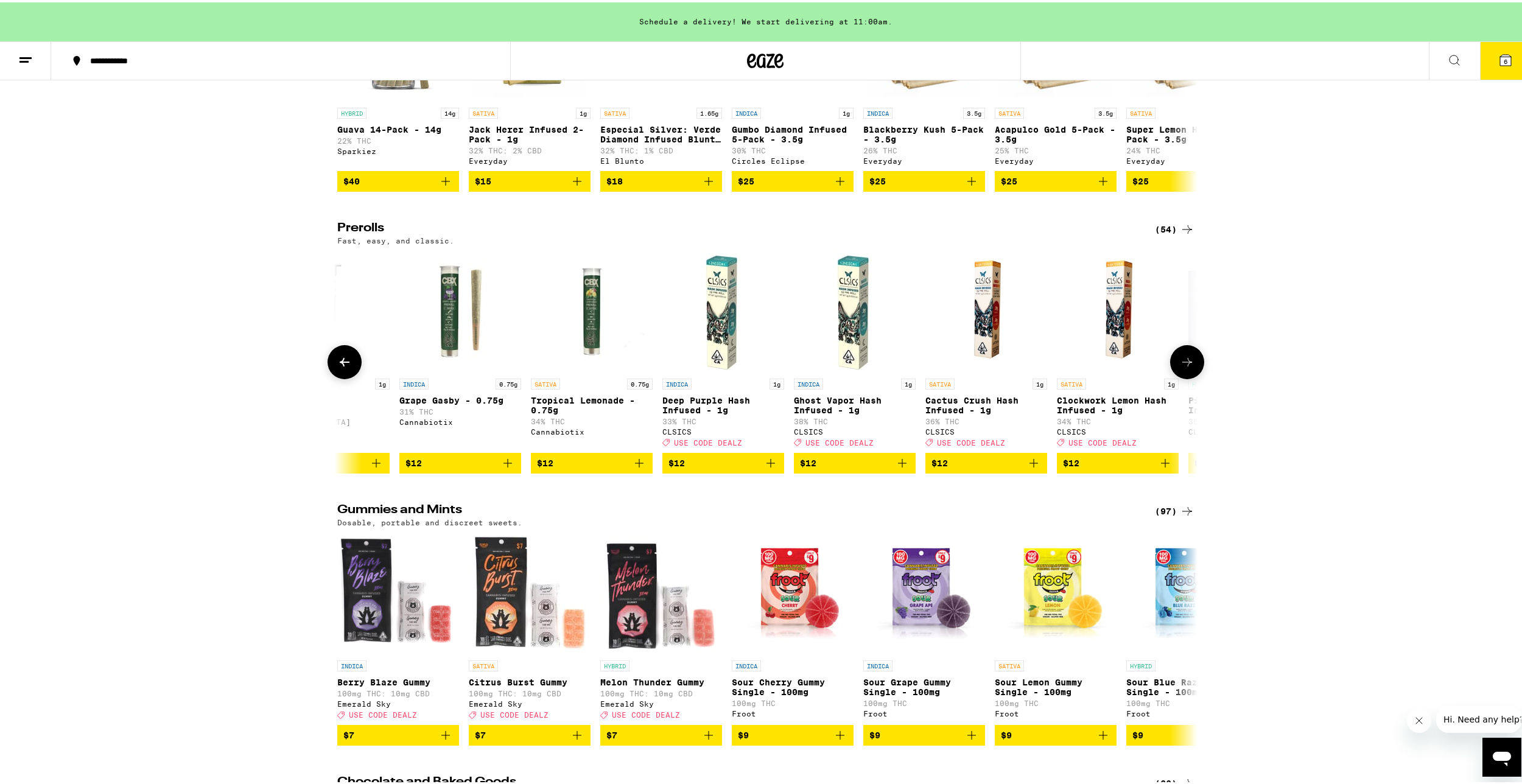
click at [332, 377] on button at bounding box center [344, 360] width 34 height 34
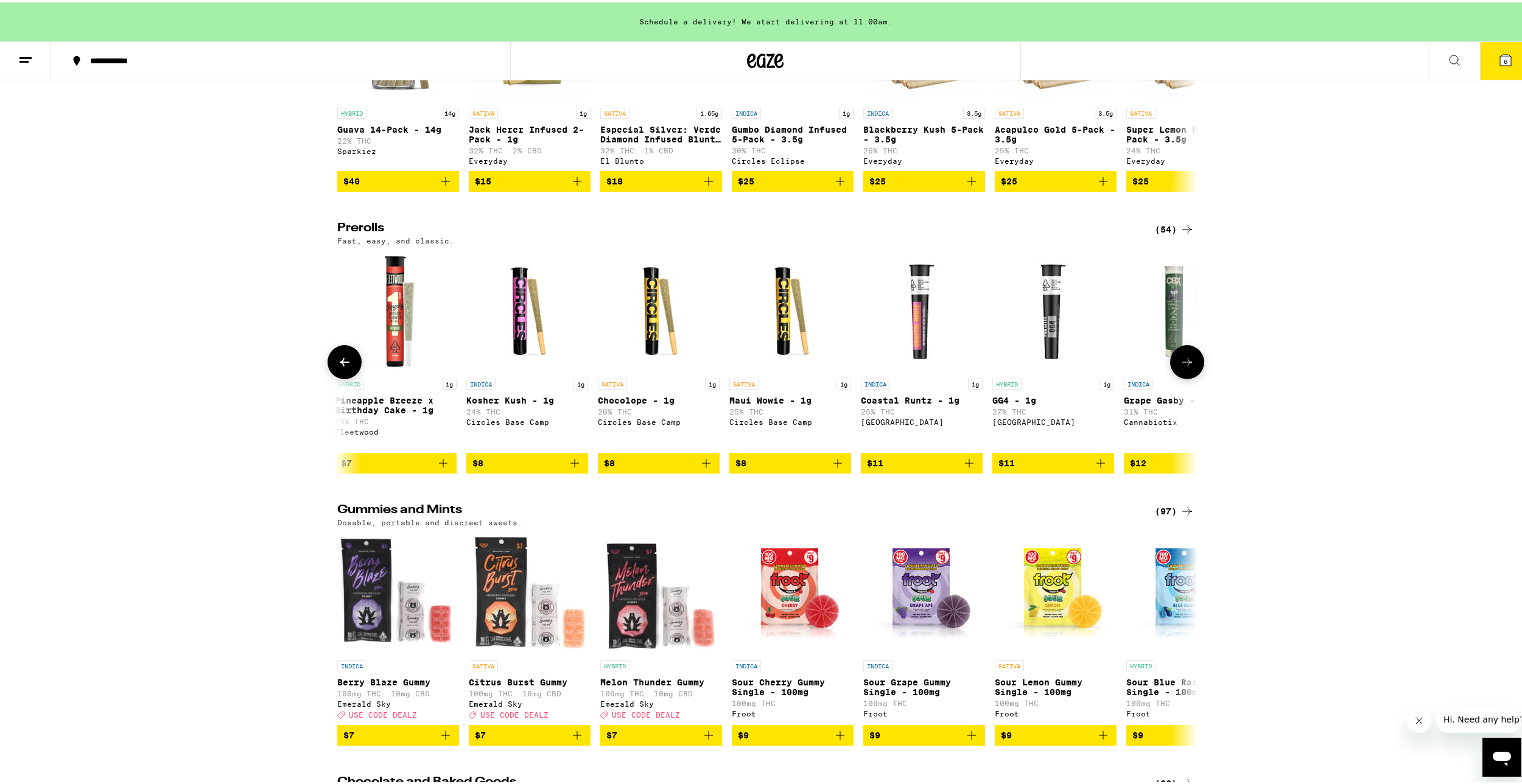
click at [332, 377] on button at bounding box center [344, 360] width 34 height 34
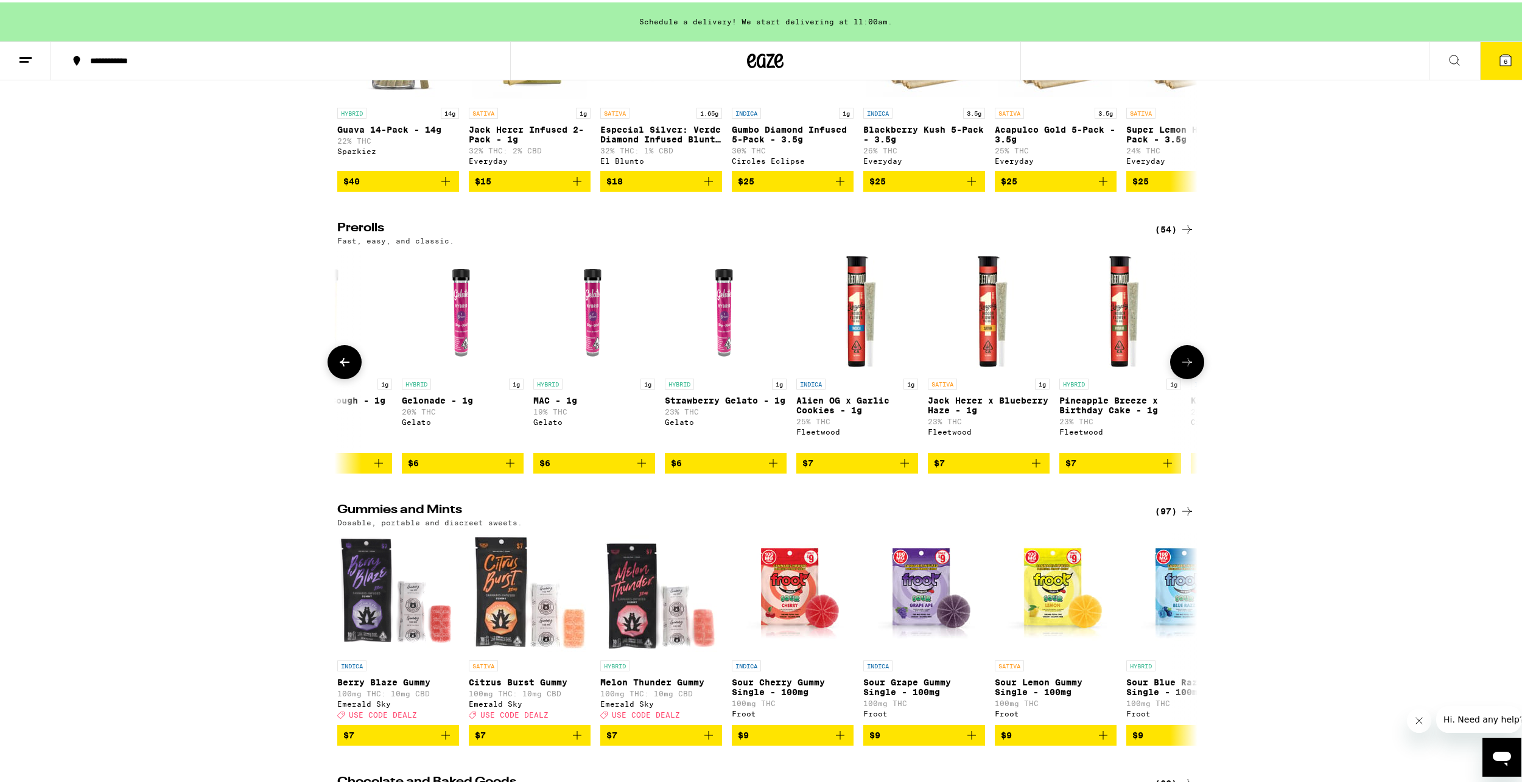
click at [1191, 377] on button at bounding box center [1187, 360] width 34 height 34
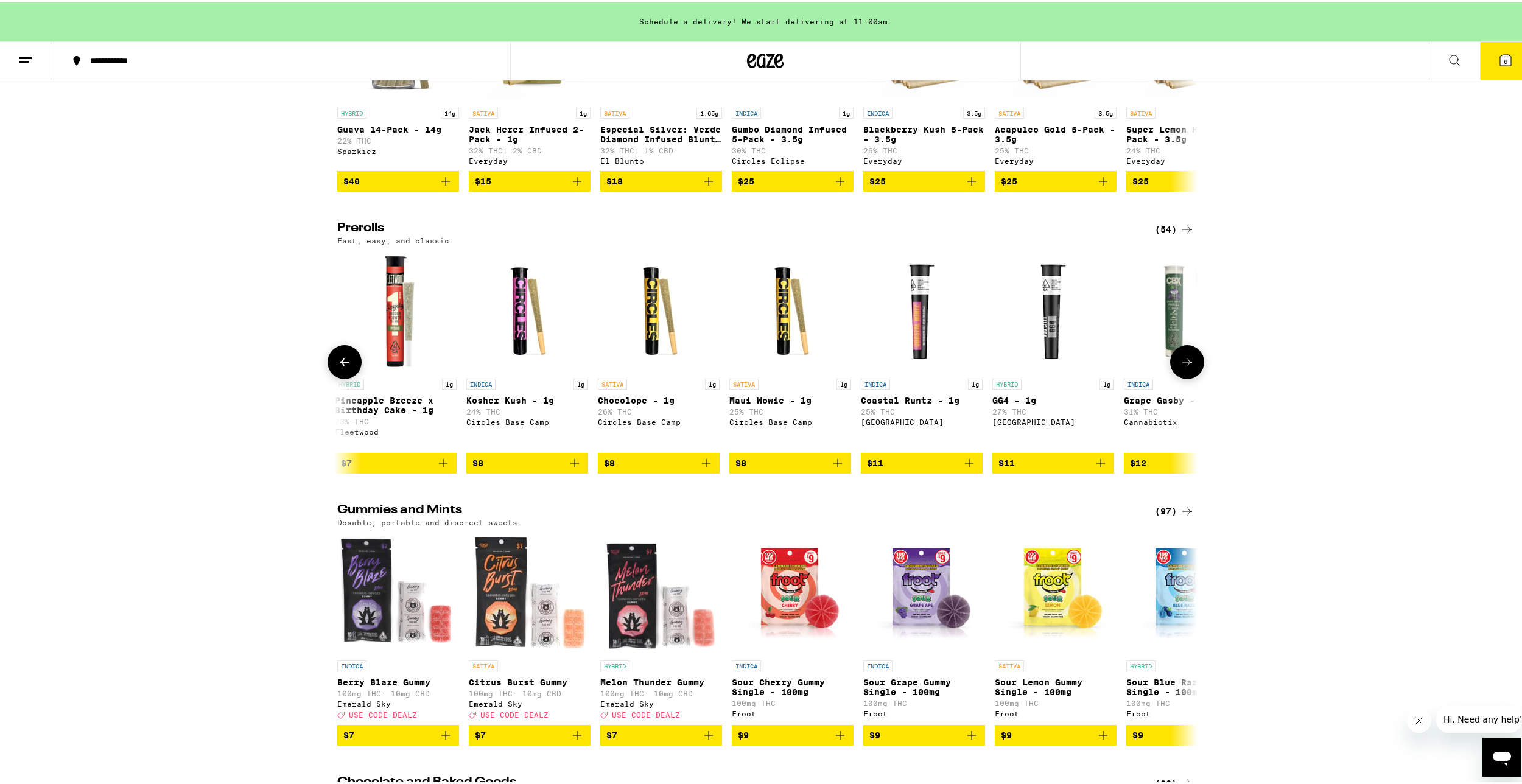
click at [1186, 367] on icon at bounding box center [1187, 360] width 15 height 15
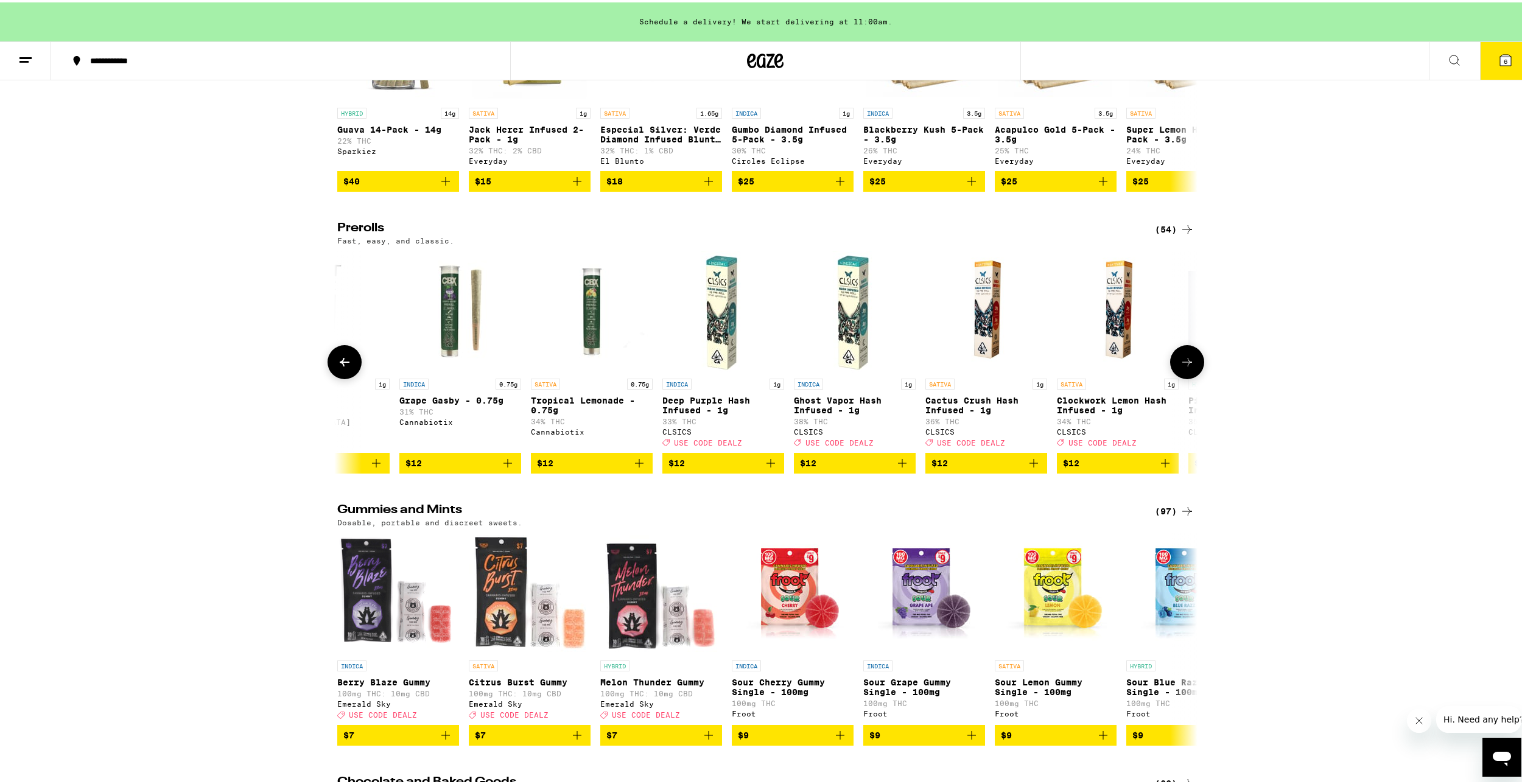
click at [348, 377] on button at bounding box center [344, 360] width 34 height 34
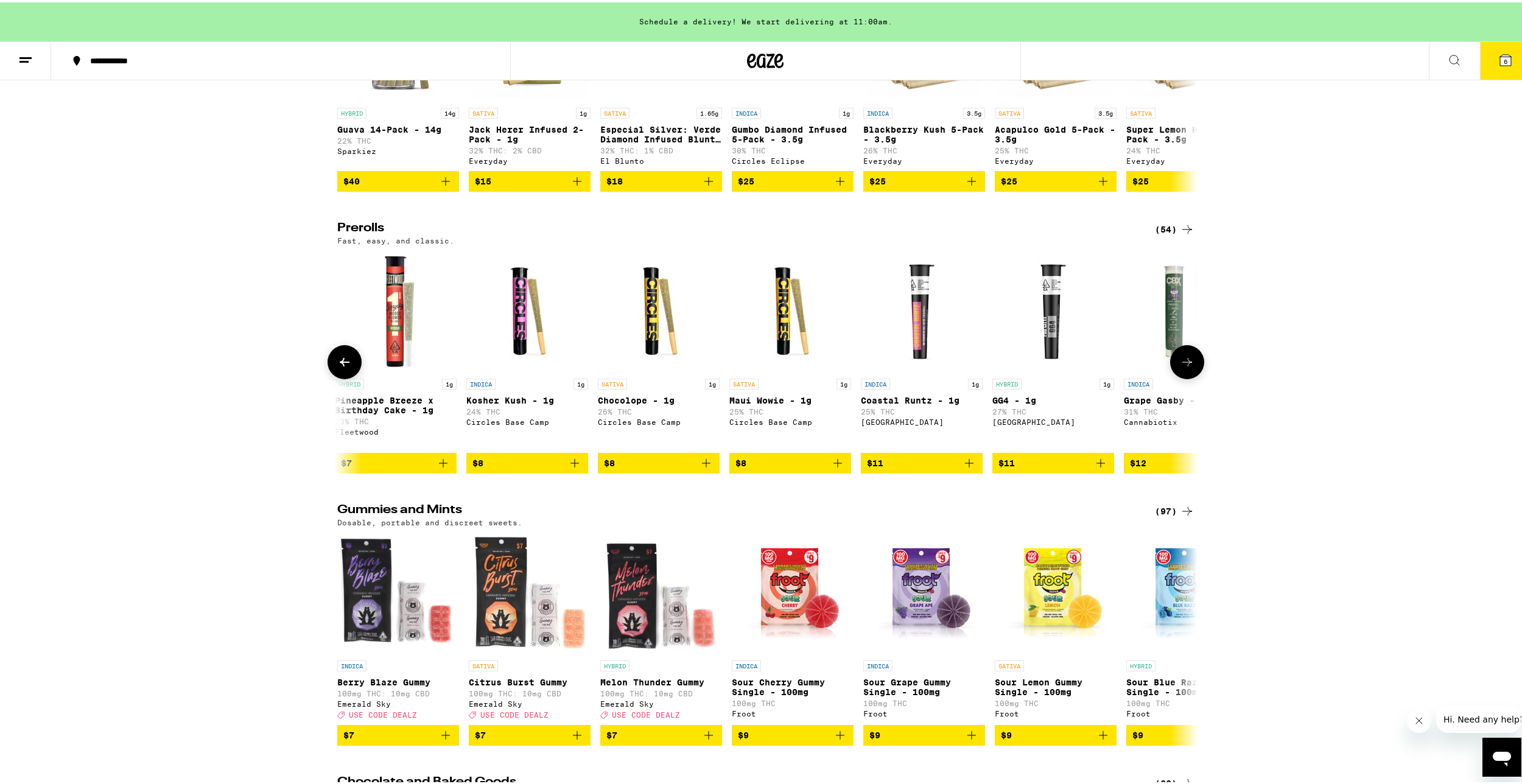
click at [1195, 377] on button at bounding box center [1187, 360] width 34 height 34
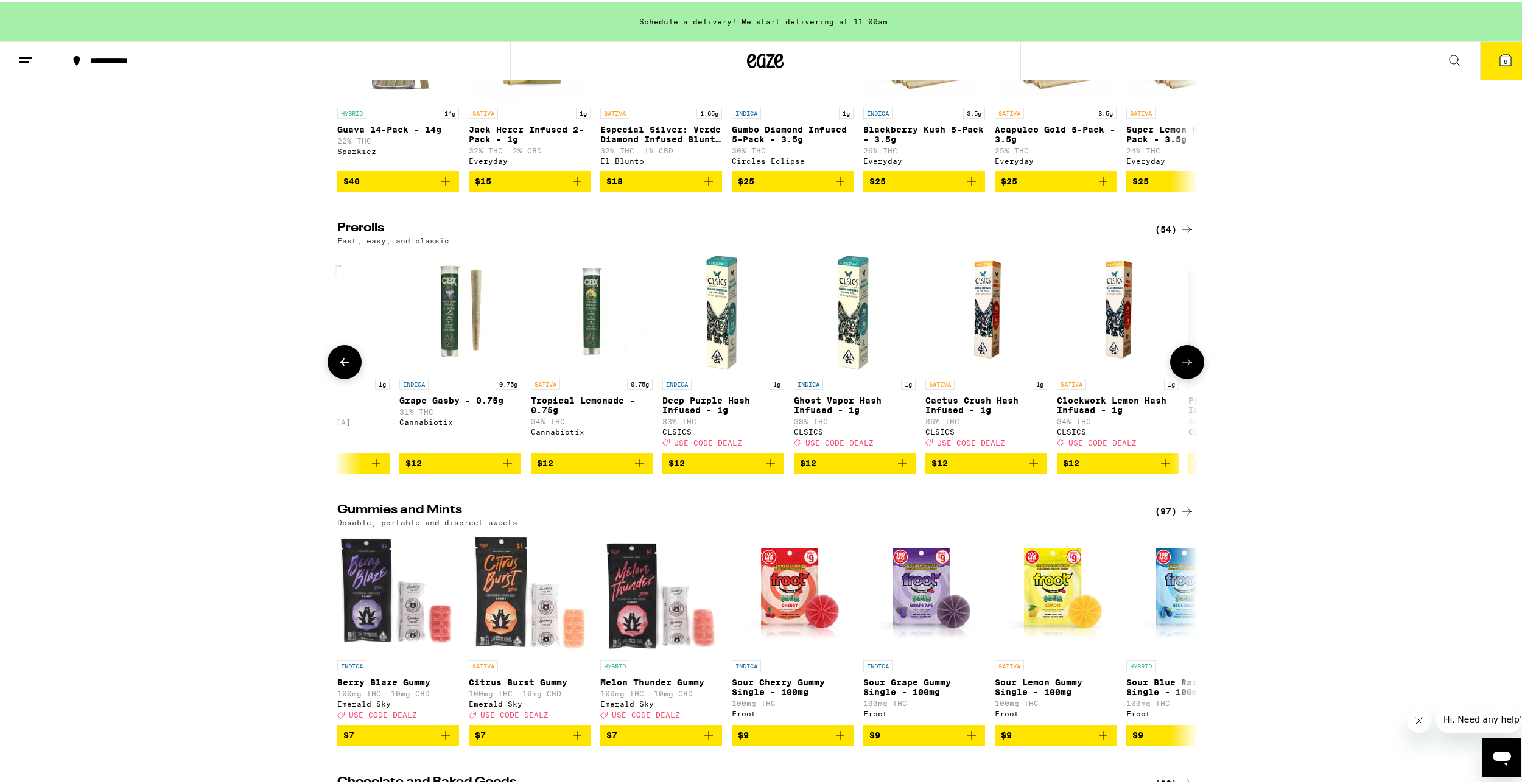
click at [340, 367] on icon at bounding box center [344, 360] width 15 height 15
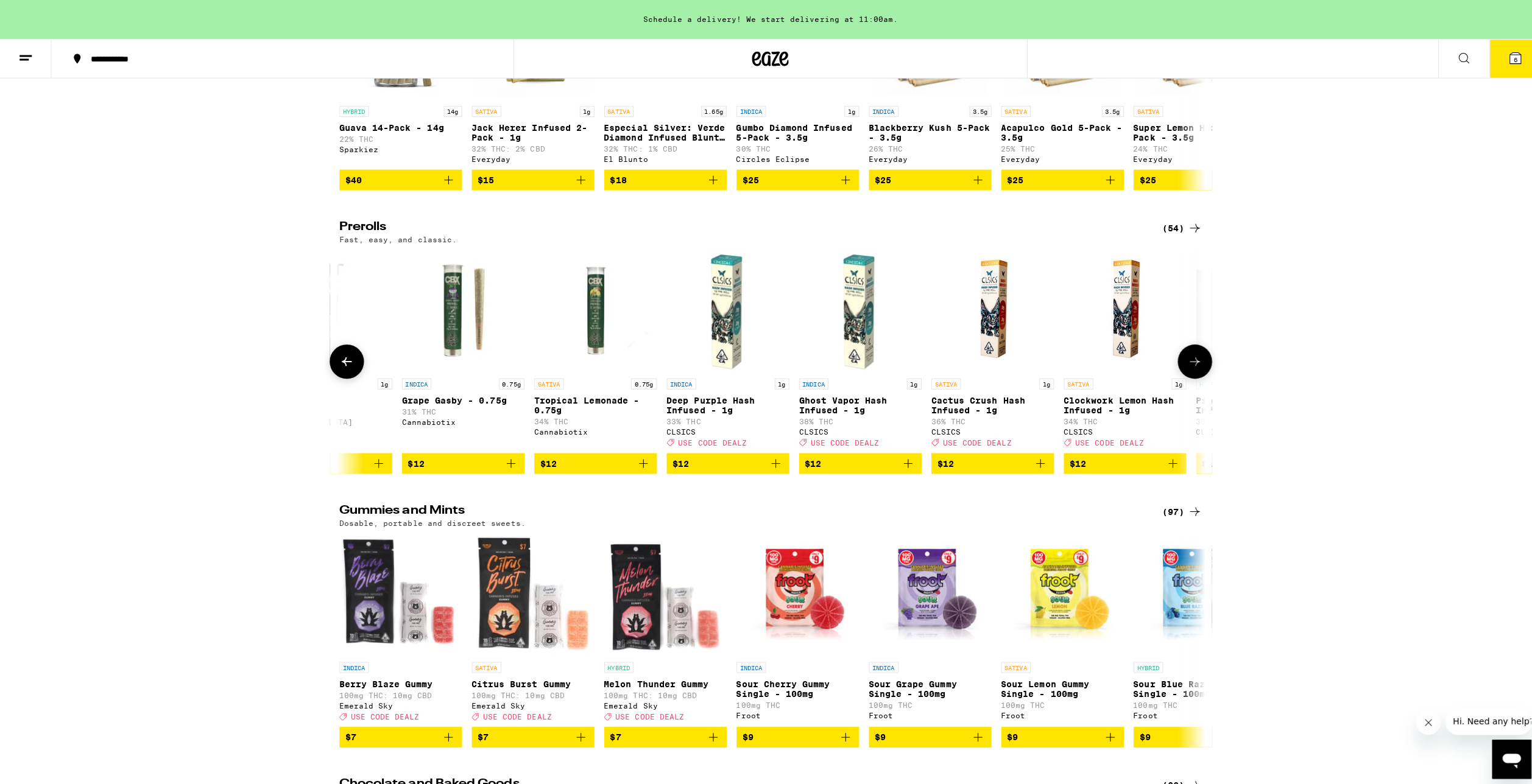
scroll to position [0, 1450]
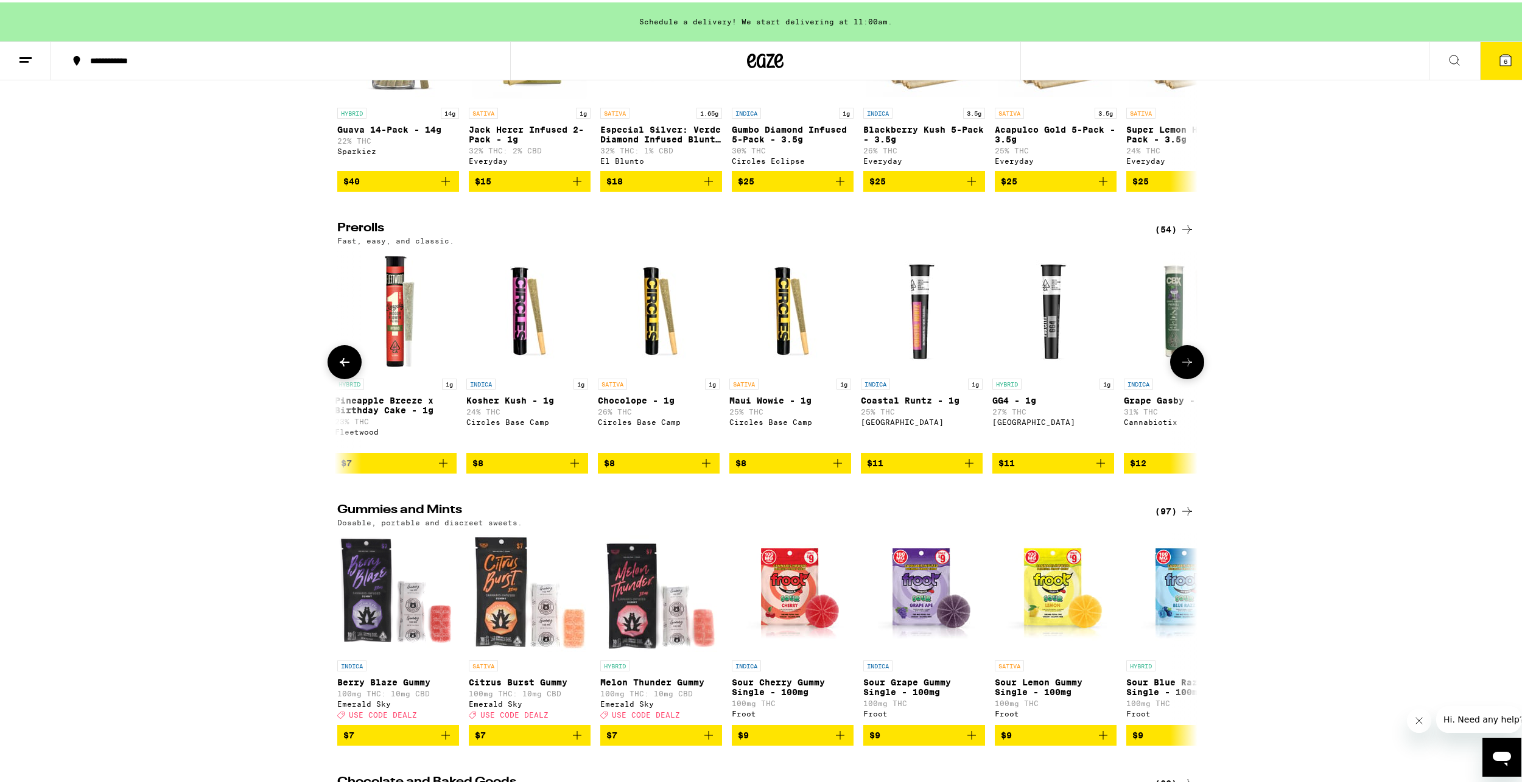
click at [1103, 471] on button "$11" at bounding box center [1053, 461] width 122 height 21
click at [1500, 60] on icon at bounding box center [1505, 58] width 11 height 11
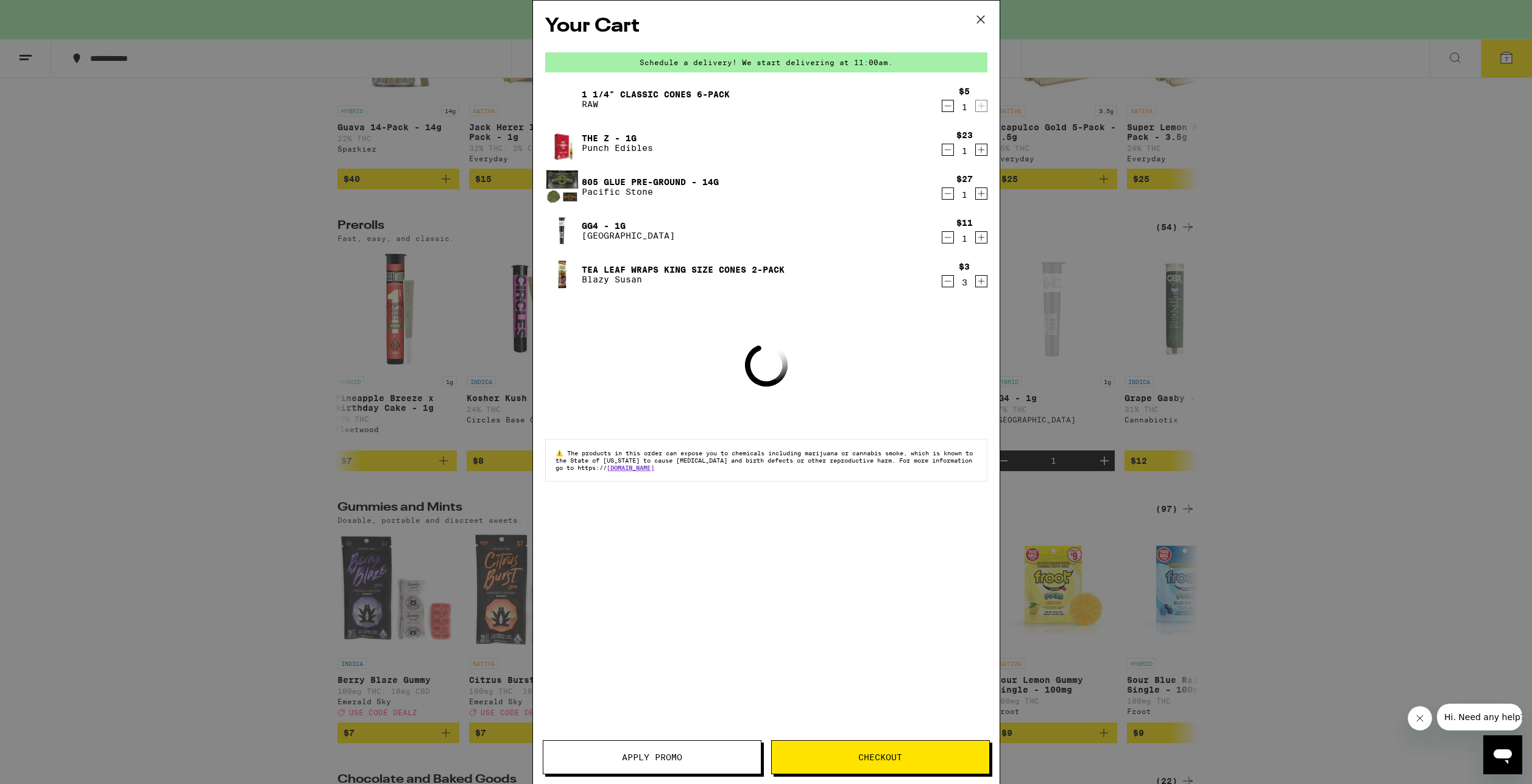
scroll to position [3284, 0]
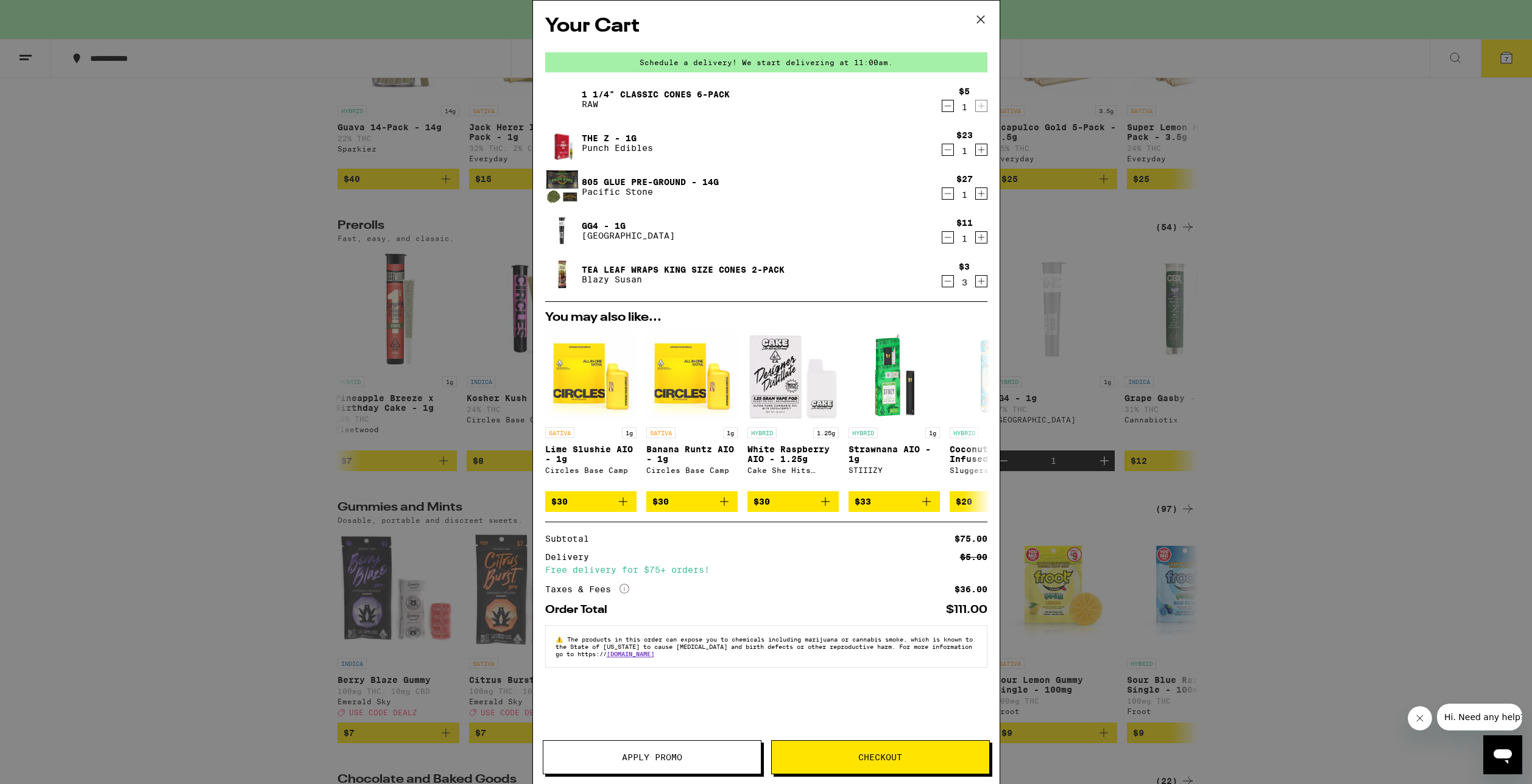
click at [945, 104] on icon "Decrement" at bounding box center [947, 106] width 11 height 15
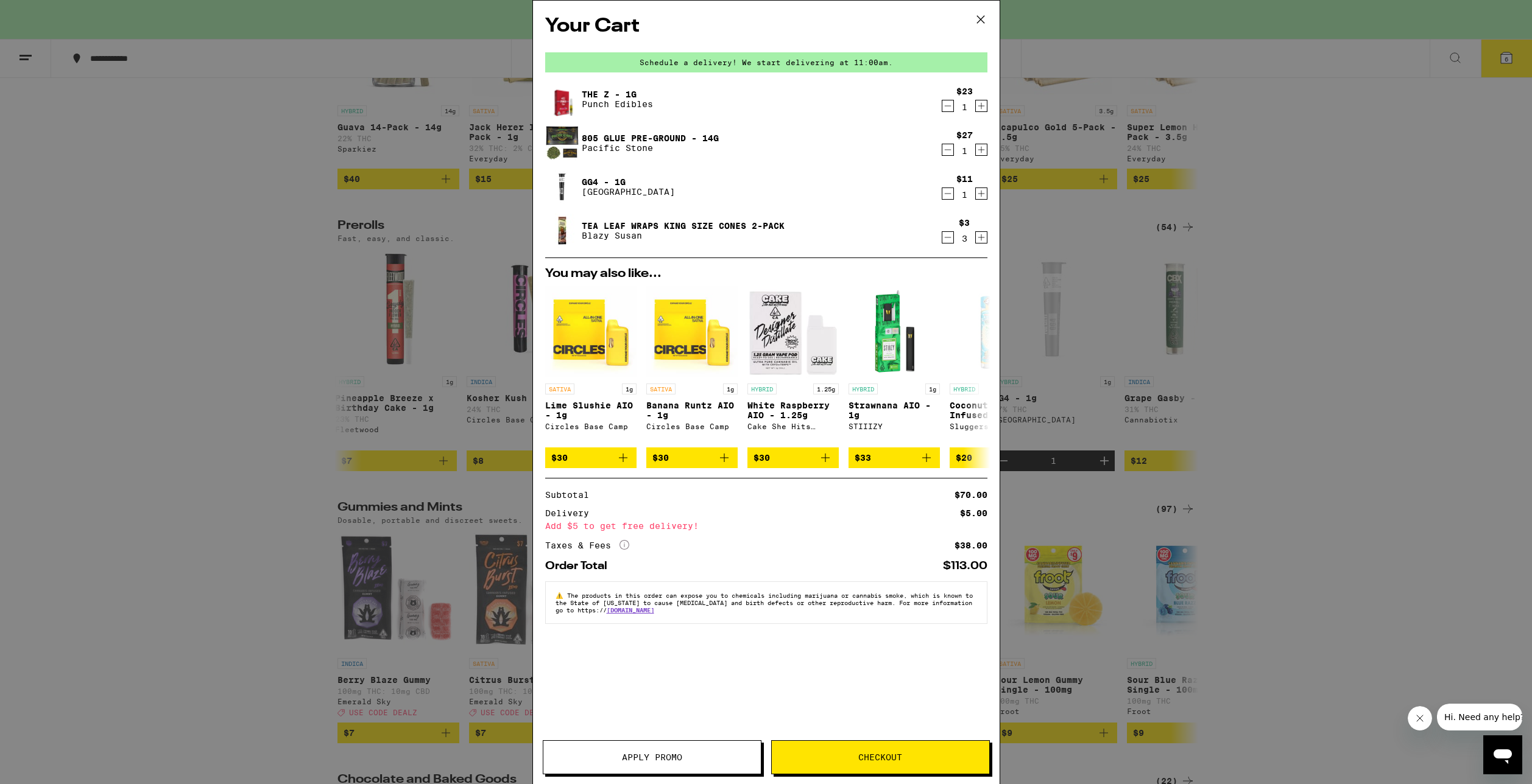
click at [984, 241] on icon "Increment" at bounding box center [981, 237] width 11 height 15
click at [976, 241] on icon "Increment" at bounding box center [981, 237] width 11 height 15
click at [943, 199] on icon "Decrement" at bounding box center [947, 193] width 11 height 15
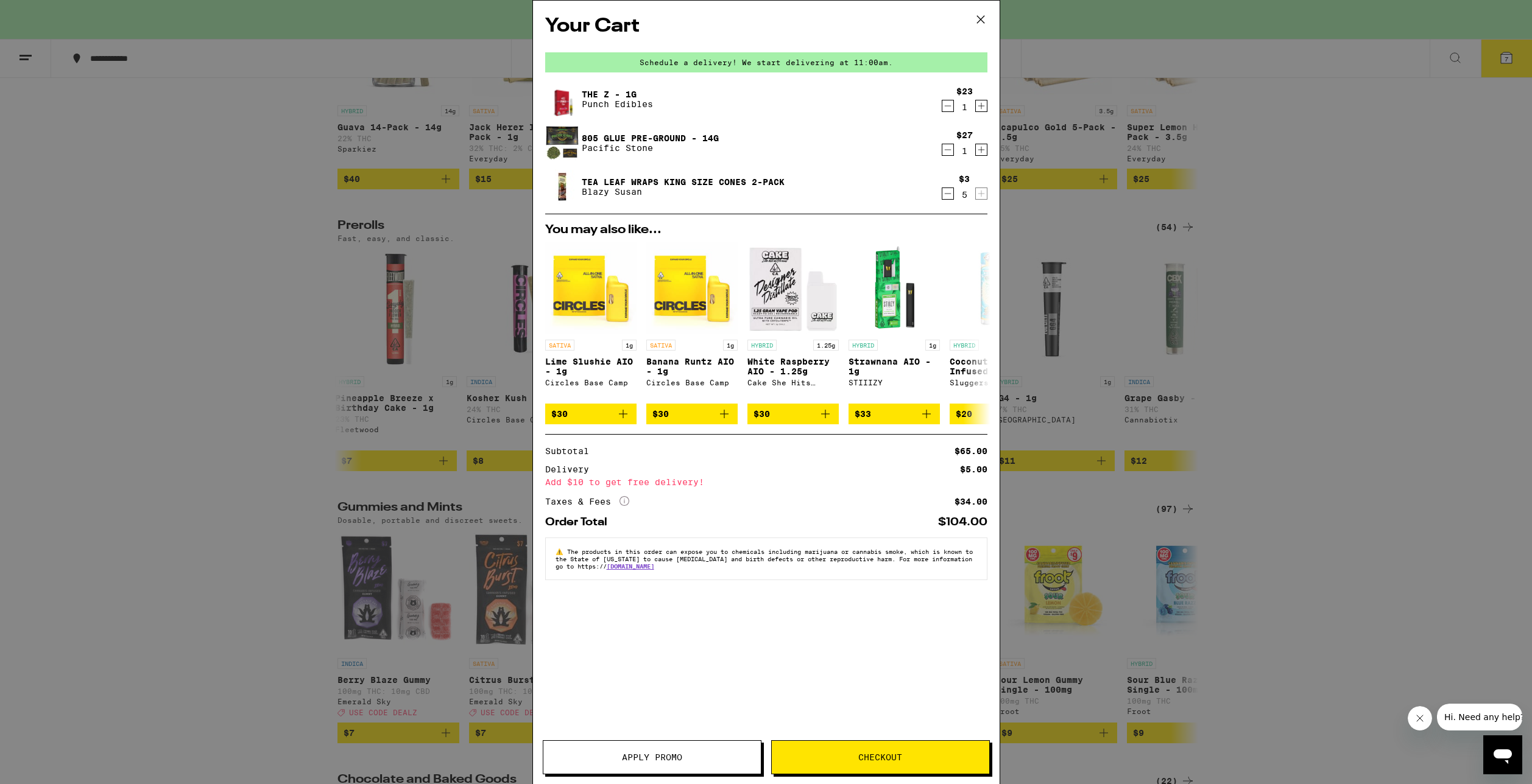
click at [1036, 252] on div "Your Cart Schedule a delivery! We start delivering at 11:00am. The Z - 1g Punch…" at bounding box center [766, 392] width 1532 height 784
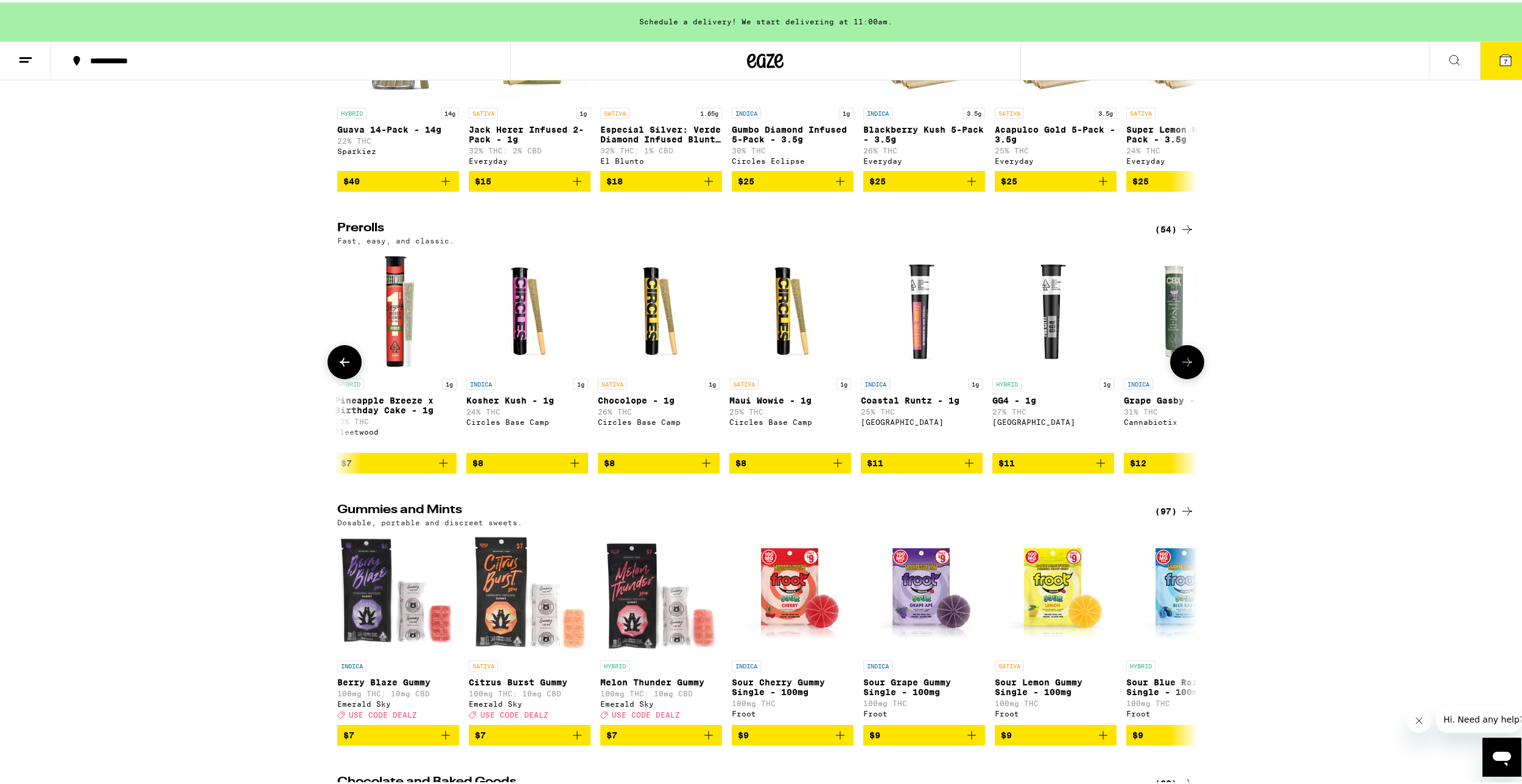
click at [339, 377] on button at bounding box center [344, 360] width 34 height 34
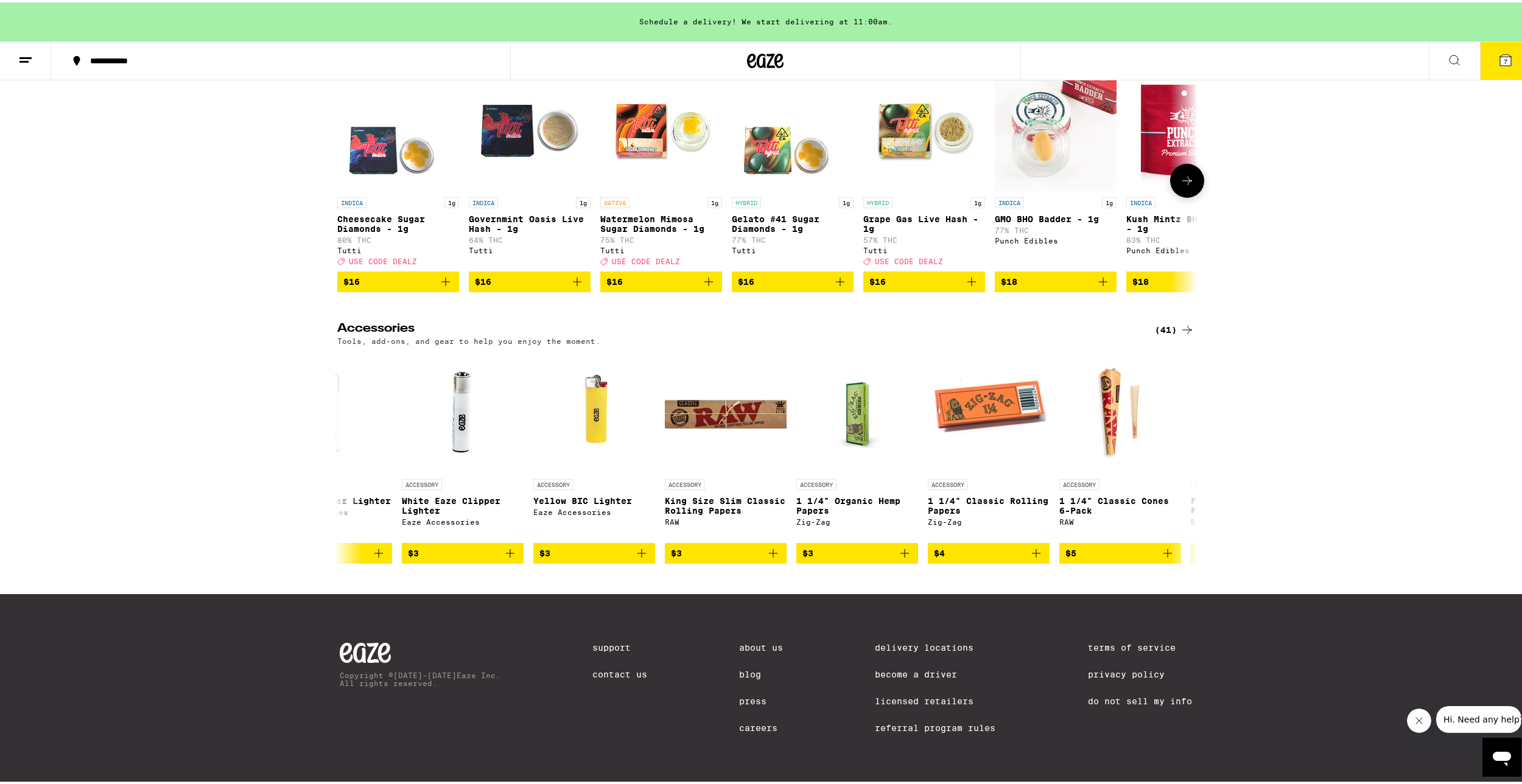
scroll to position [5419, 0]
click at [340, 473] on button at bounding box center [344, 455] width 34 height 34
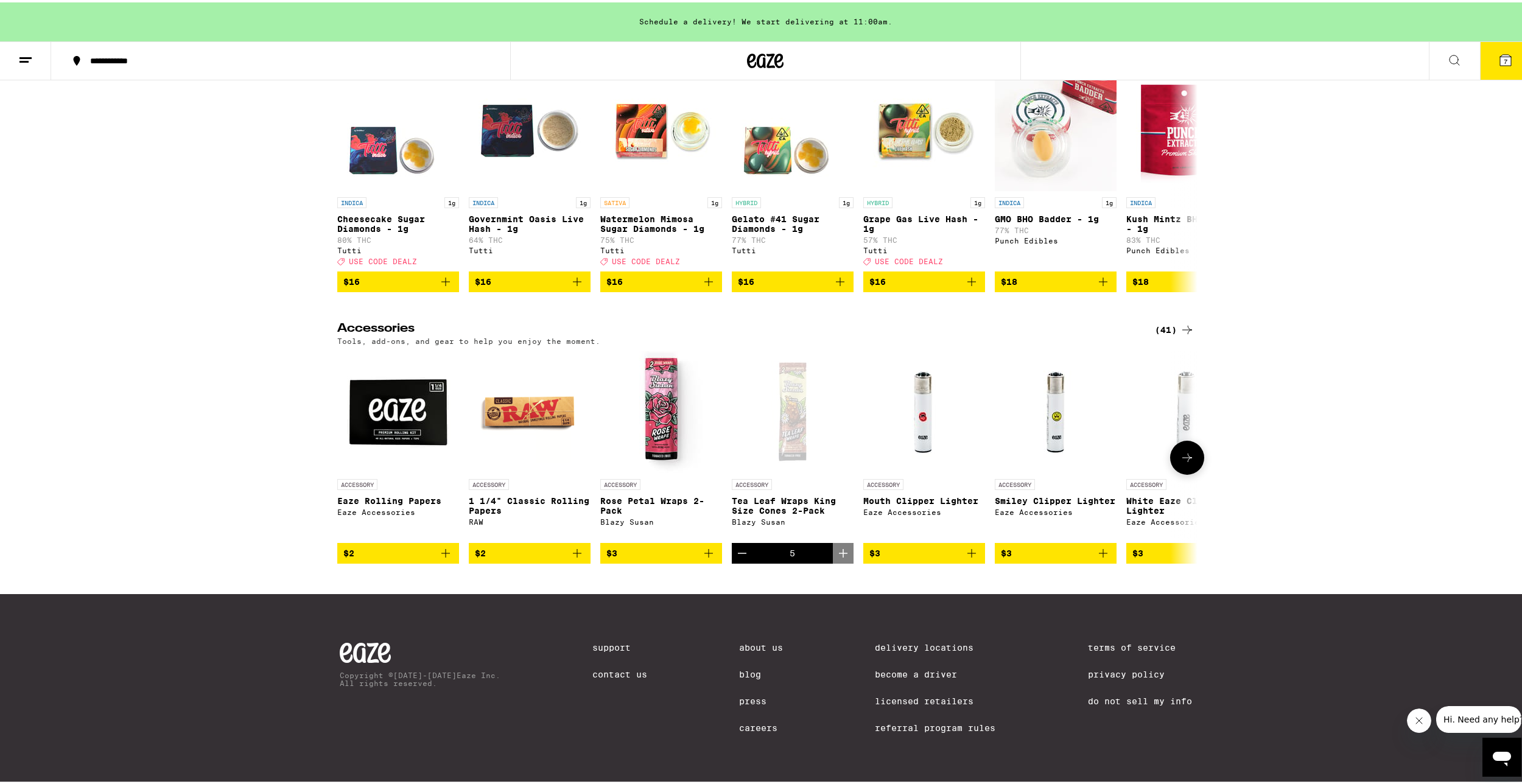
click at [944, 418] on img "Open page for Mouth Clipper Lighter from Eaze Accessories" at bounding box center [924, 410] width 122 height 122
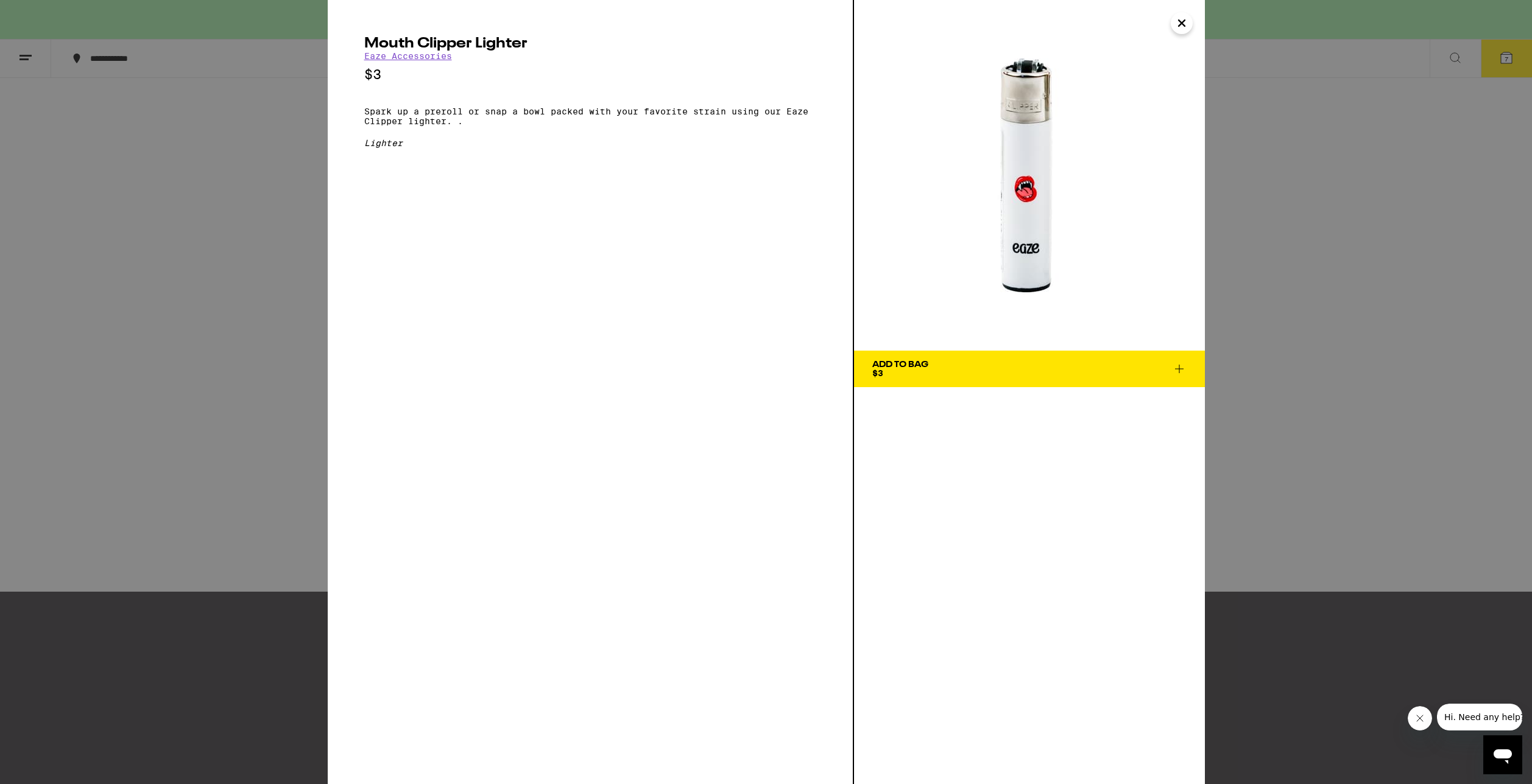
drag, startPoint x: 1381, startPoint y: 369, endPoint x: 1376, endPoint y: 372, distance: 5.8
click at [1379, 370] on div "Mouth Clipper Lighter Eaze Accessories $3 Spark up a preroll or snap a bowl pac…" at bounding box center [766, 392] width 1532 height 784
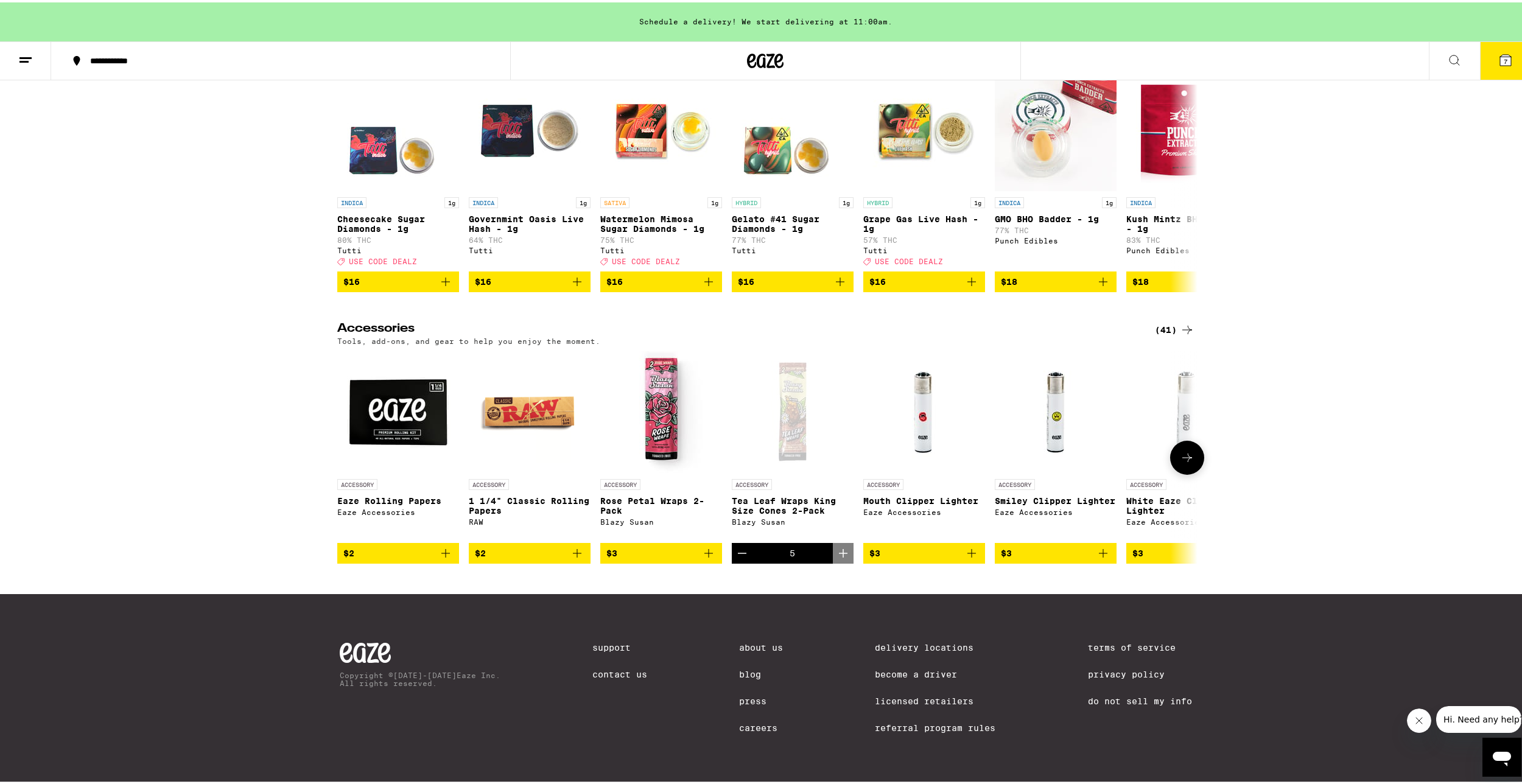
click at [977, 562] on button "$3" at bounding box center [924, 551] width 122 height 21
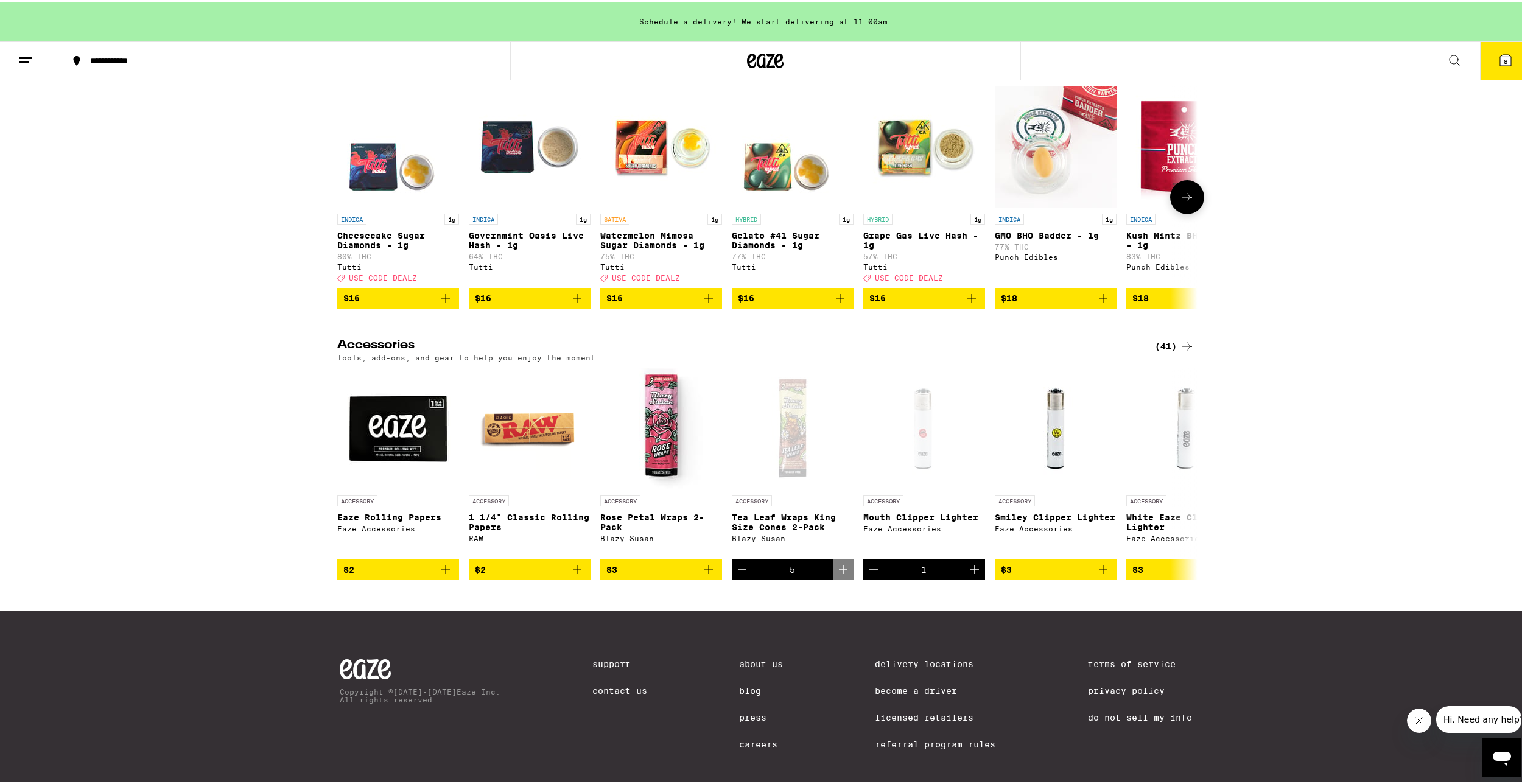
click at [530, 205] on img "Open page for Governmint Oasis Live Hash - 1g from Tutti" at bounding box center [530, 145] width 122 height 122
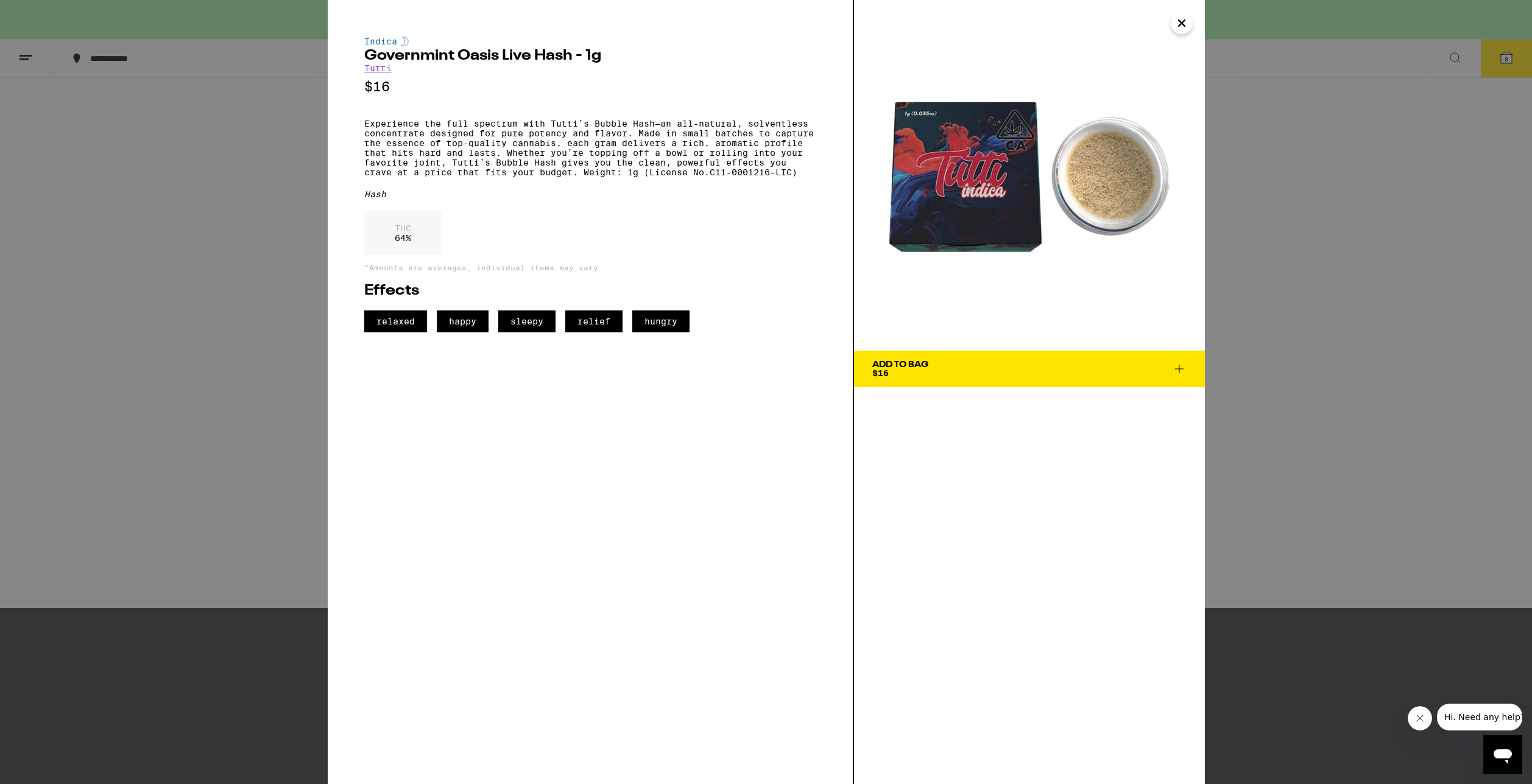
click at [1337, 315] on div "Indica Governmint Oasis Live Hash - 1g Tutti $16 Experience the full spectrum w…" at bounding box center [766, 392] width 1532 height 784
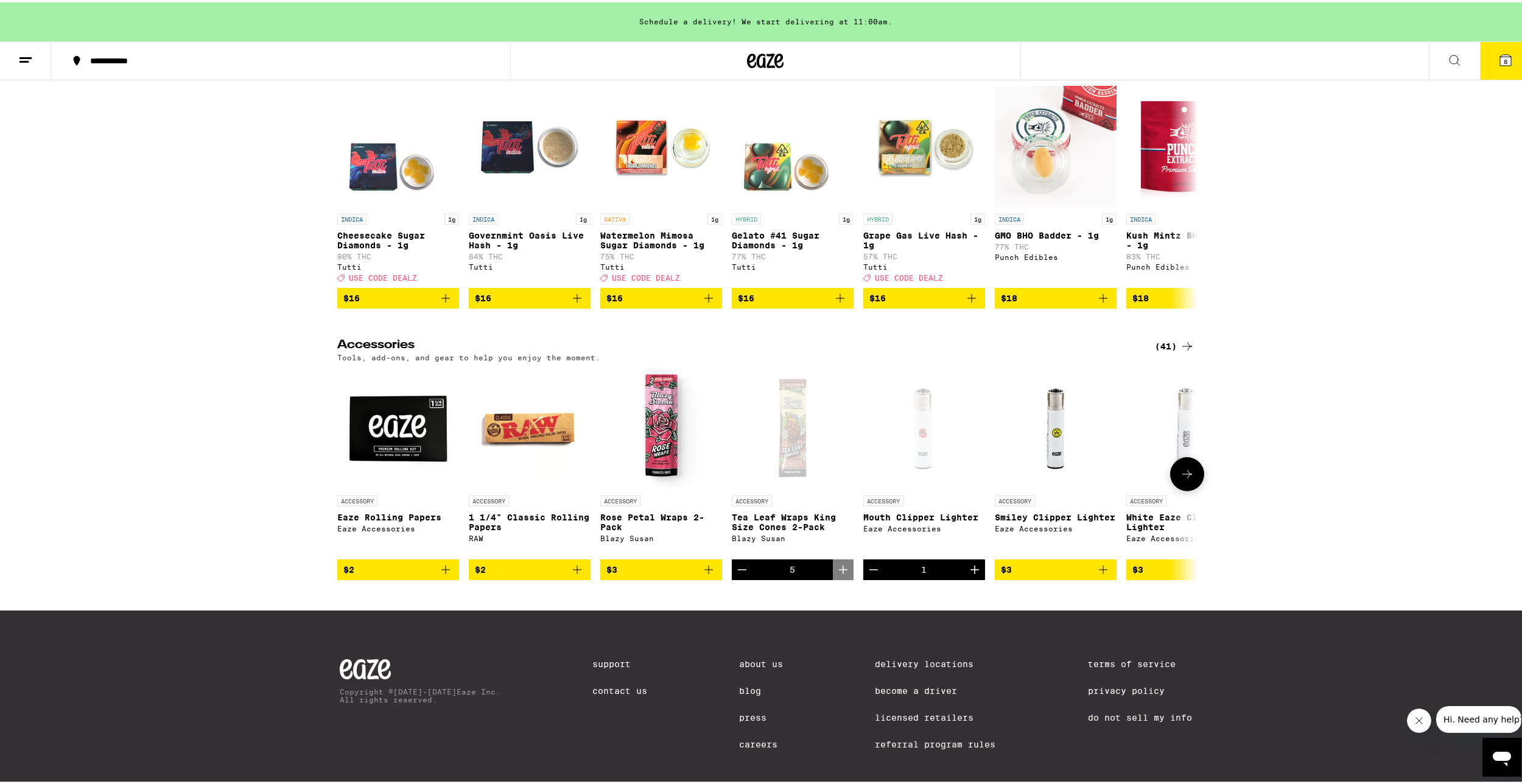
click at [1187, 479] on icon at bounding box center [1187, 471] width 15 height 15
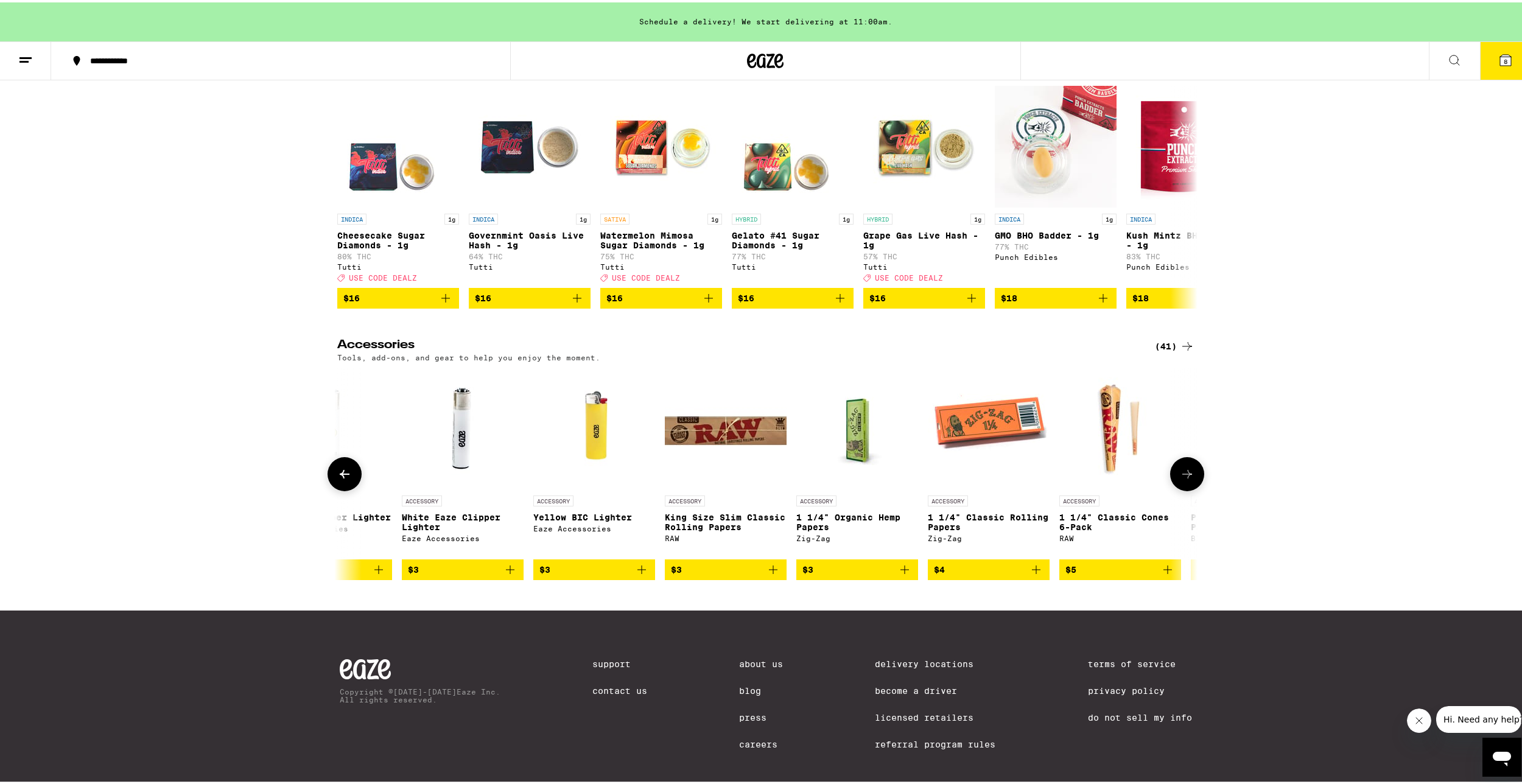
click at [1163, 575] on icon "Add to bag" at bounding box center [1167, 567] width 15 height 15
click at [1065, 567] on icon "Decrement" at bounding box center [1069, 567] width 8 height 0
click at [1189, 489] on button at bounding box center [1187, 471] width 34 height 34
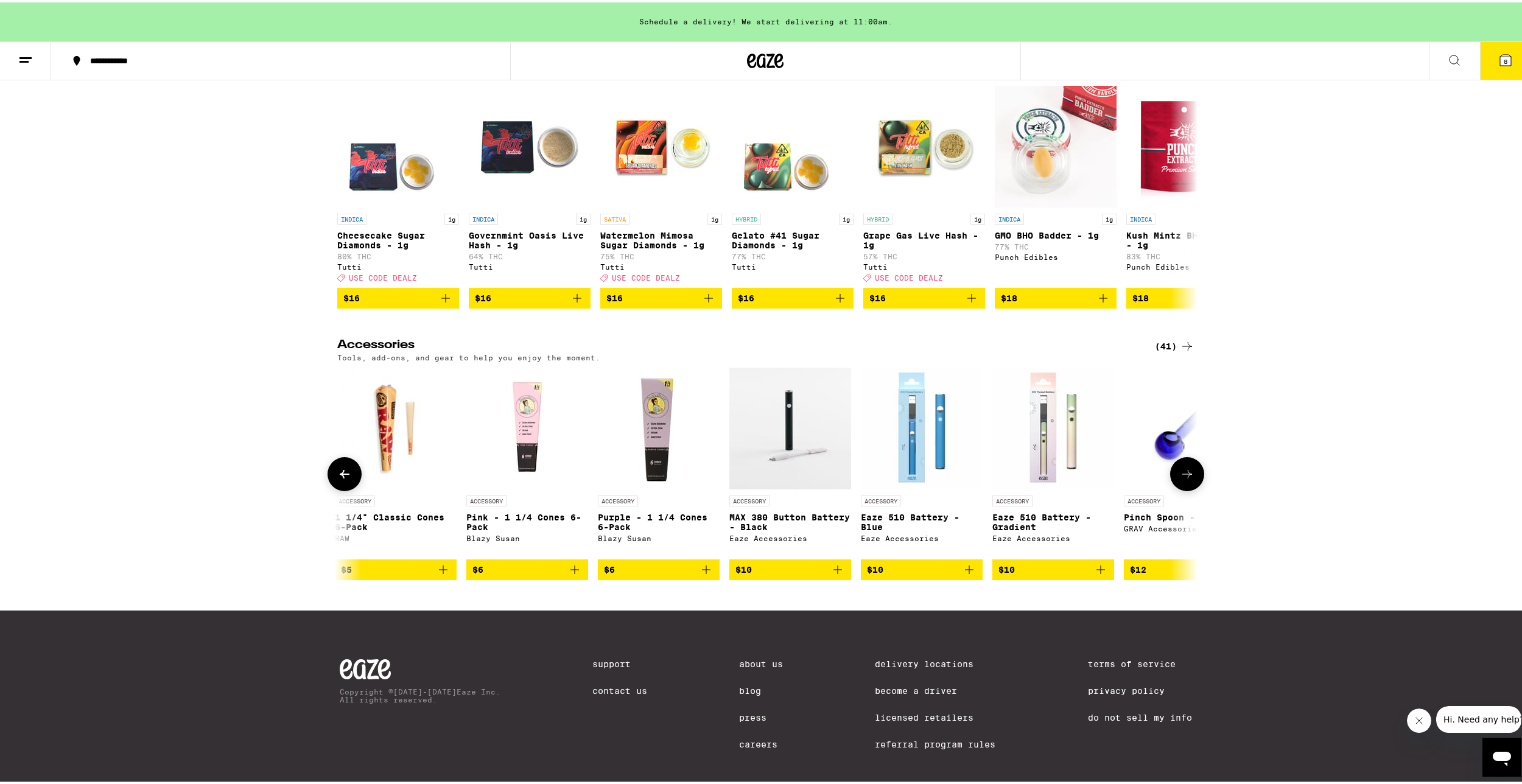
click at [1189, 489] on button at bounding box center [1187, 471] width 34 height 34
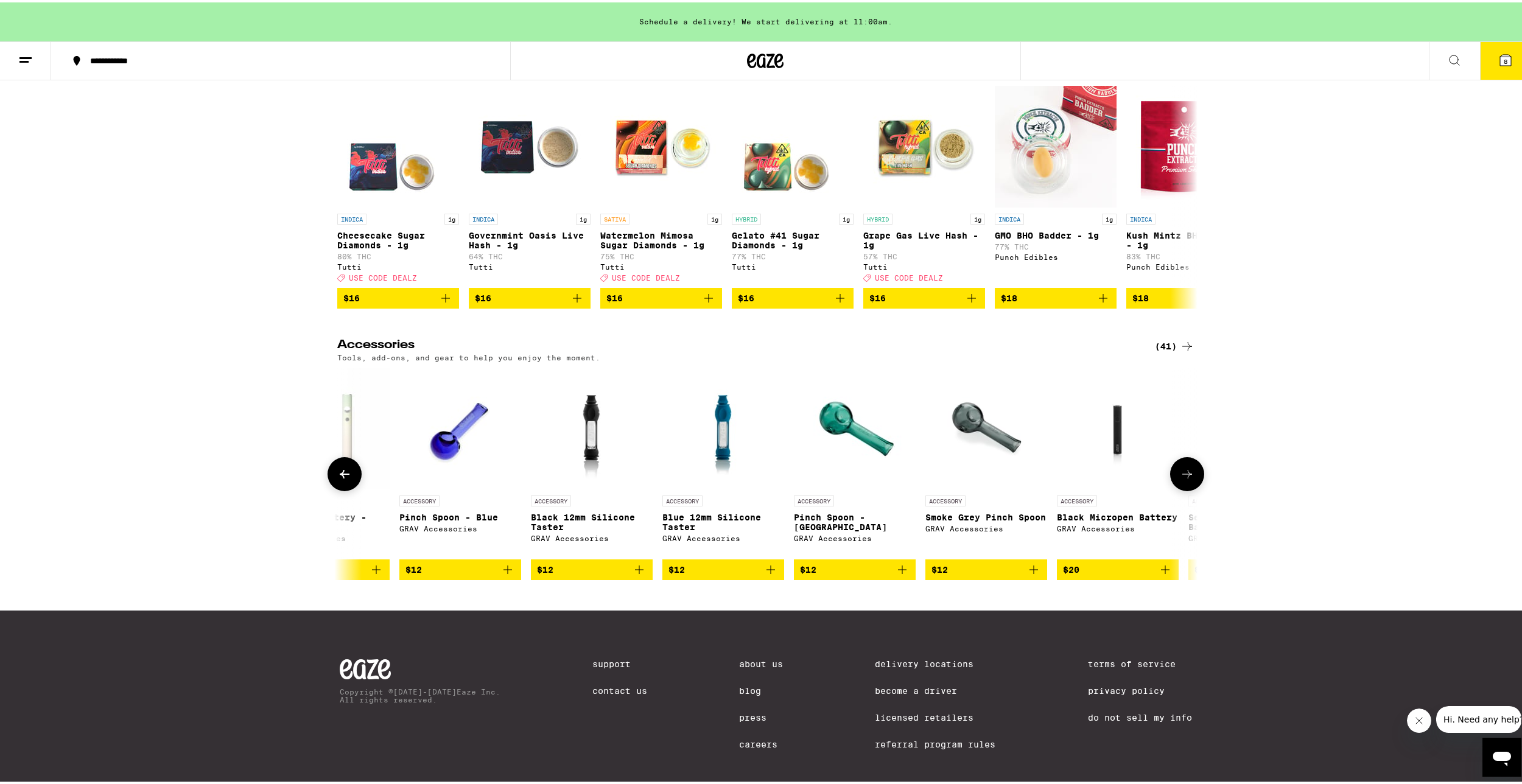
click at [1189, 489] on button at bounding box center [1187, 471] width 34 height 34
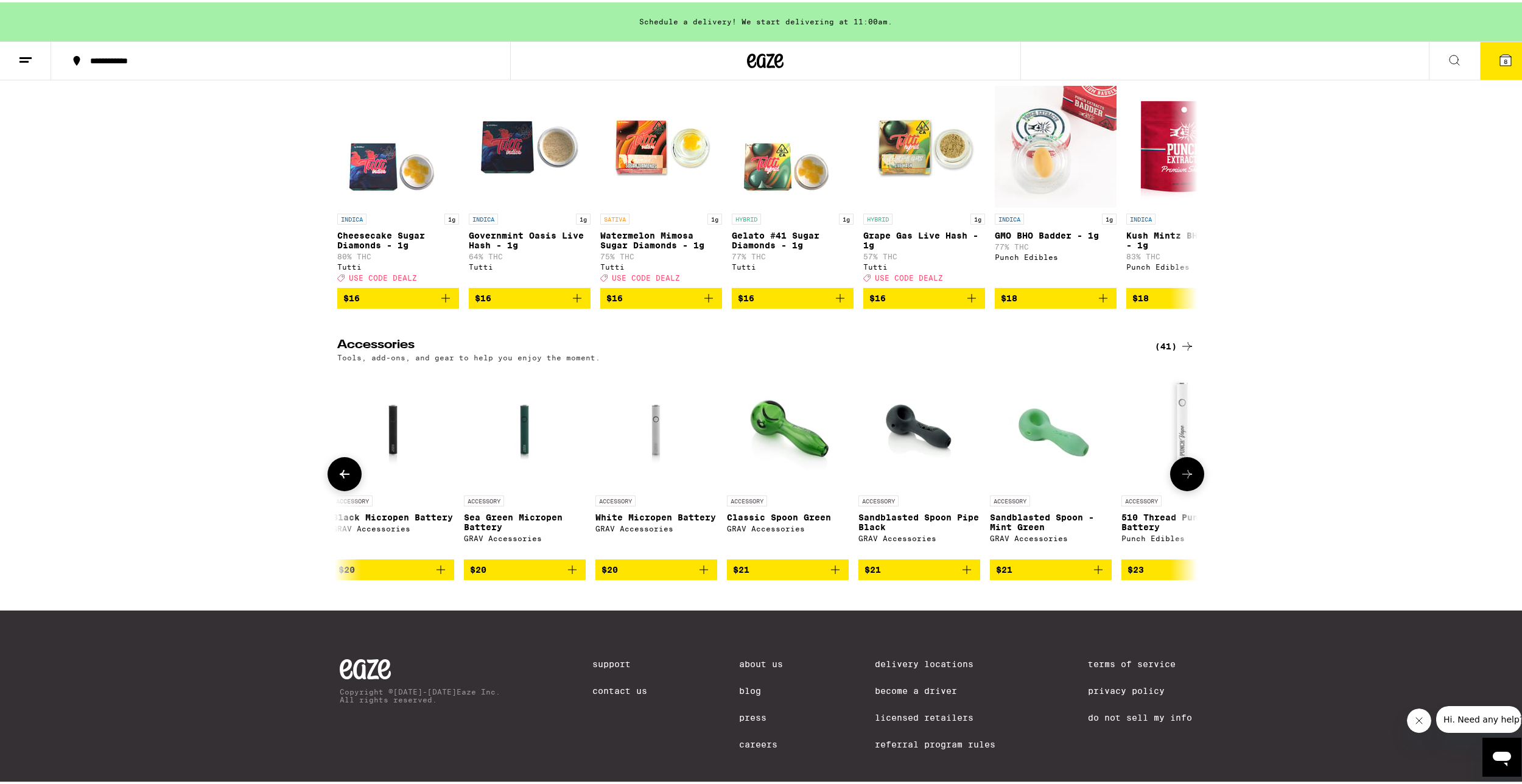
click at [1189, 489] on button at bounding box center [1187, 471] width 34 height 34
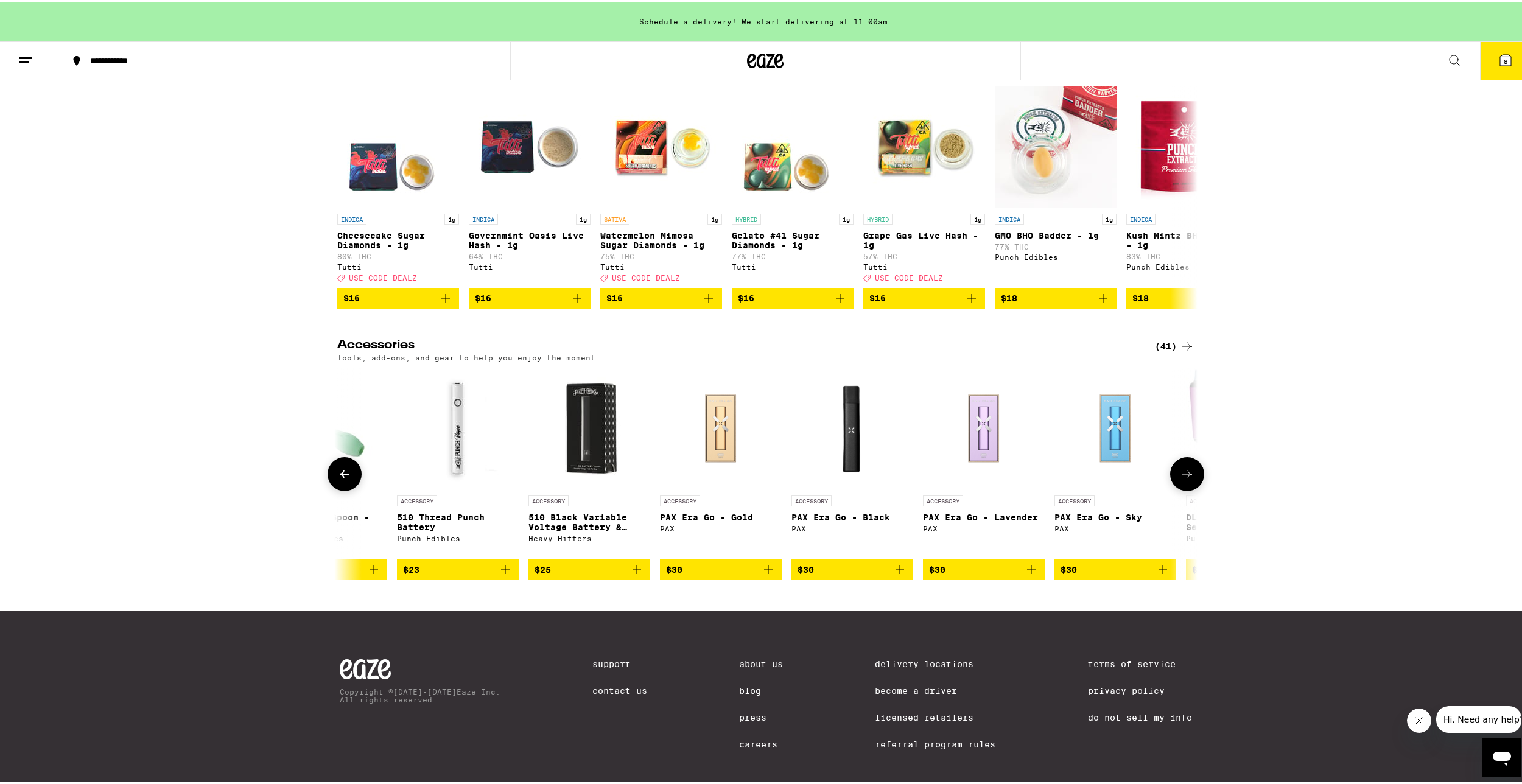
click at [1189, 489] on button at bounding box center [1187, 471] width 34 height 34
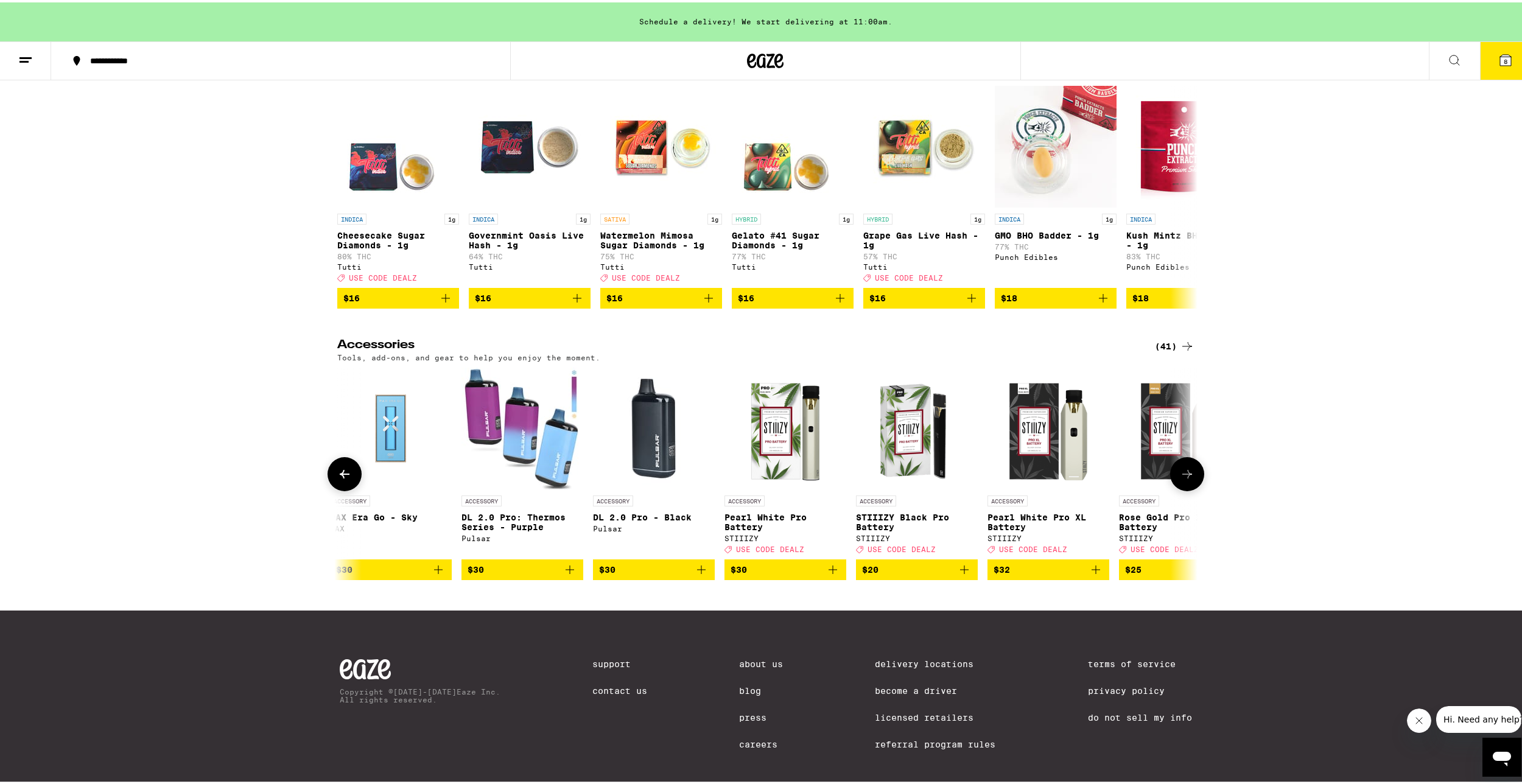
click at [1189, 489] on button at bounding box center [1187, 471] width 34 height 34
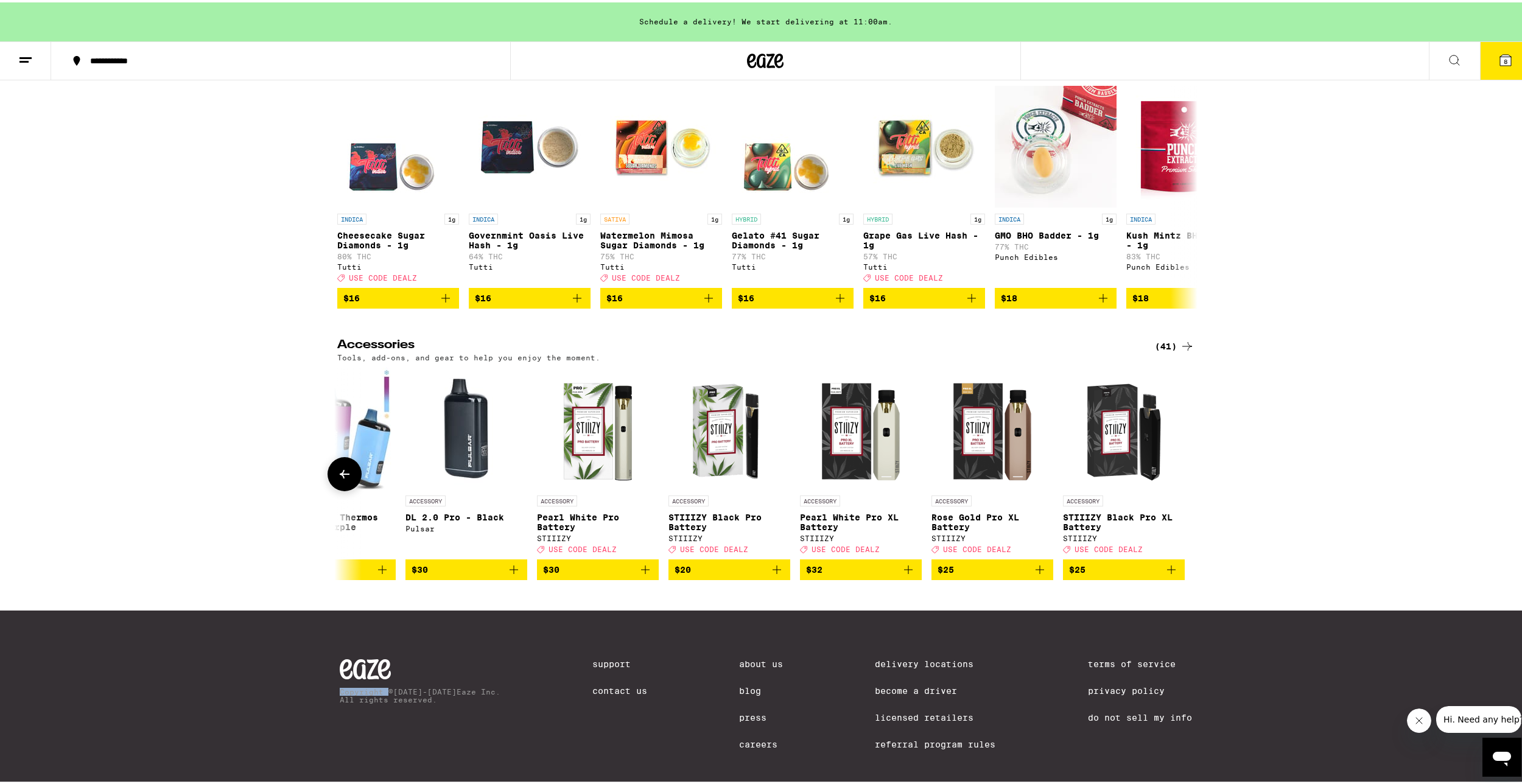
click at [1189, 489] on div at bounding box center [1187, 471] width 34 height 34
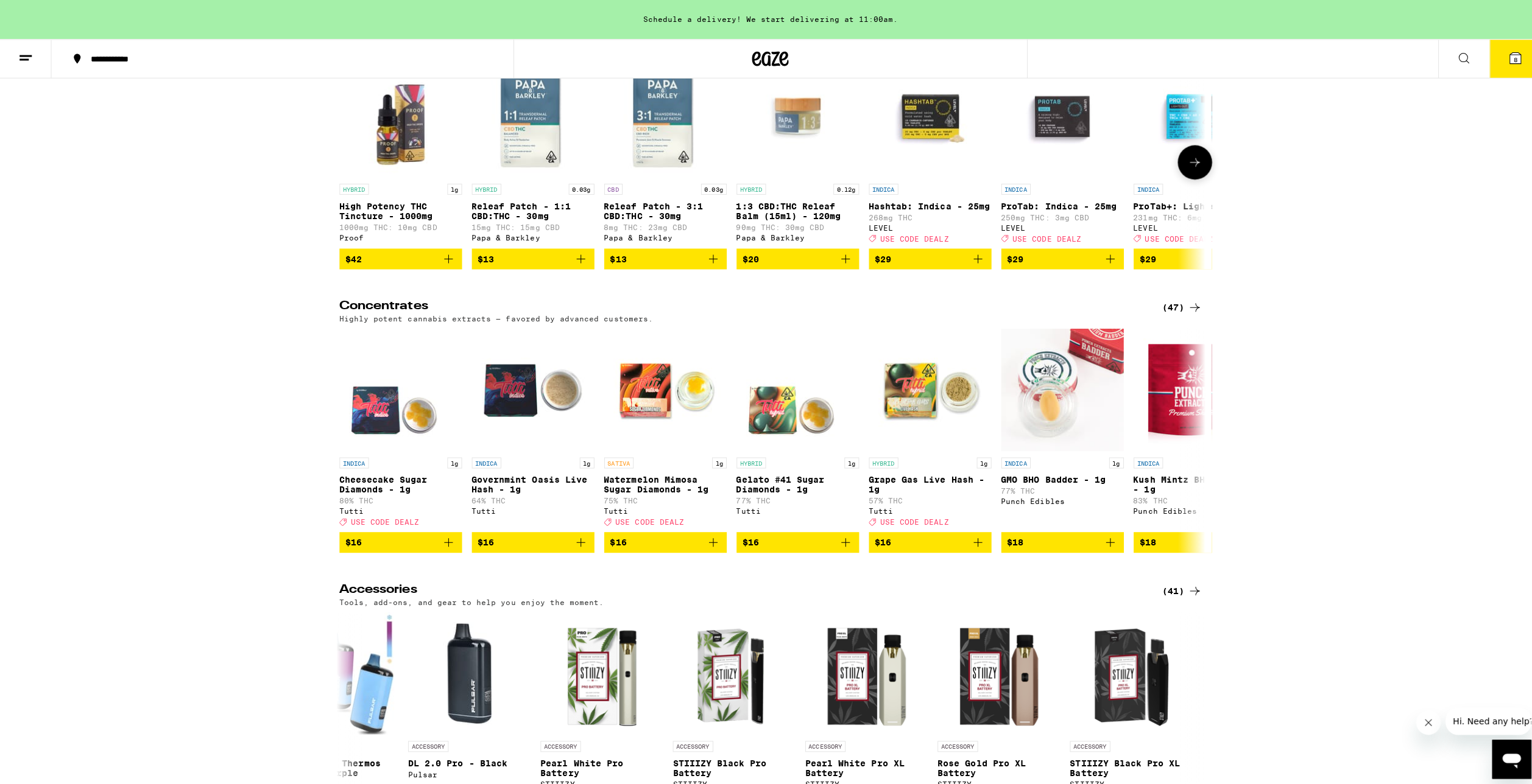
scroll to position [4688, 0]
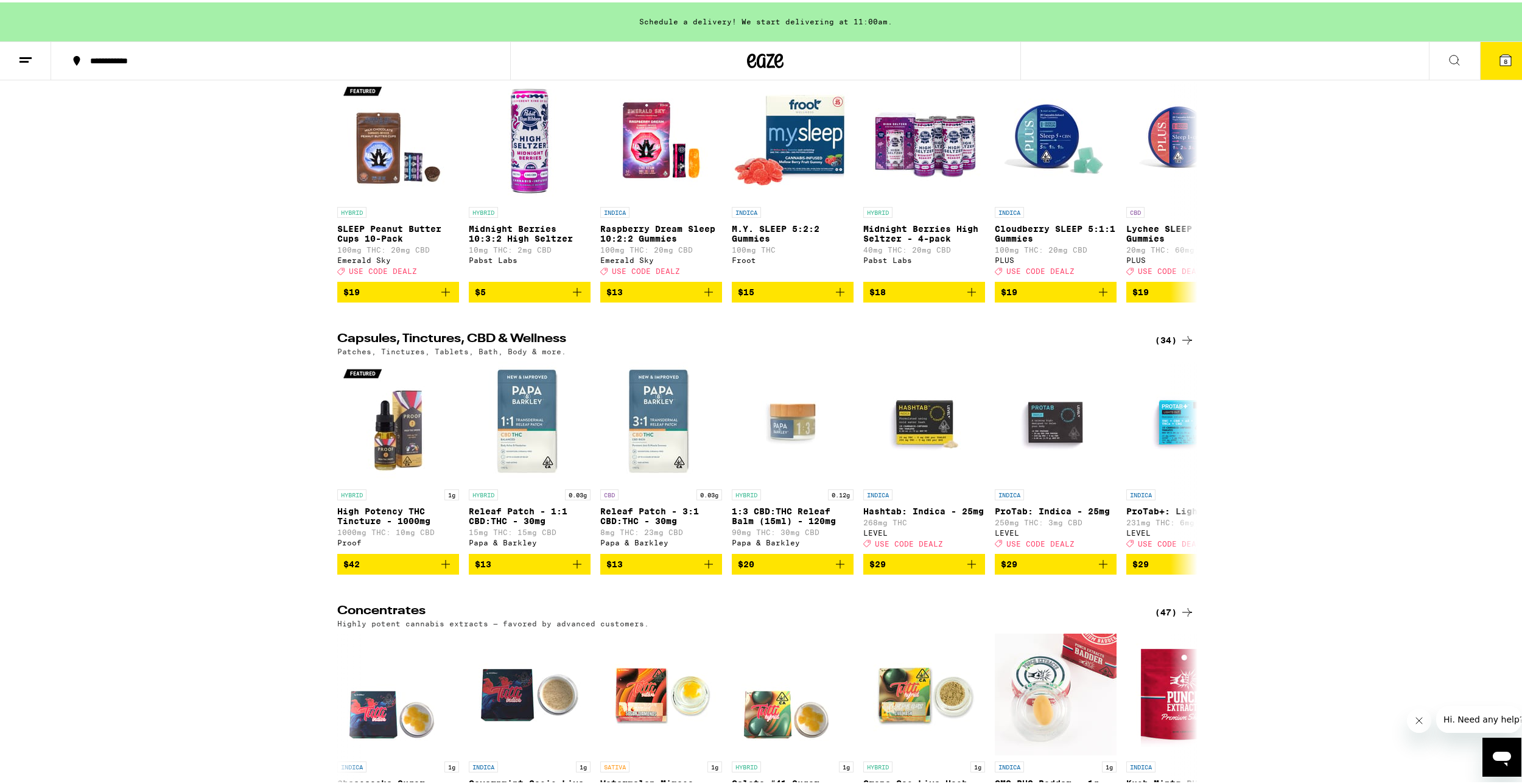
click at [1480, 60] on button "8" at bounding box center [1505, 58] width 51 height 38
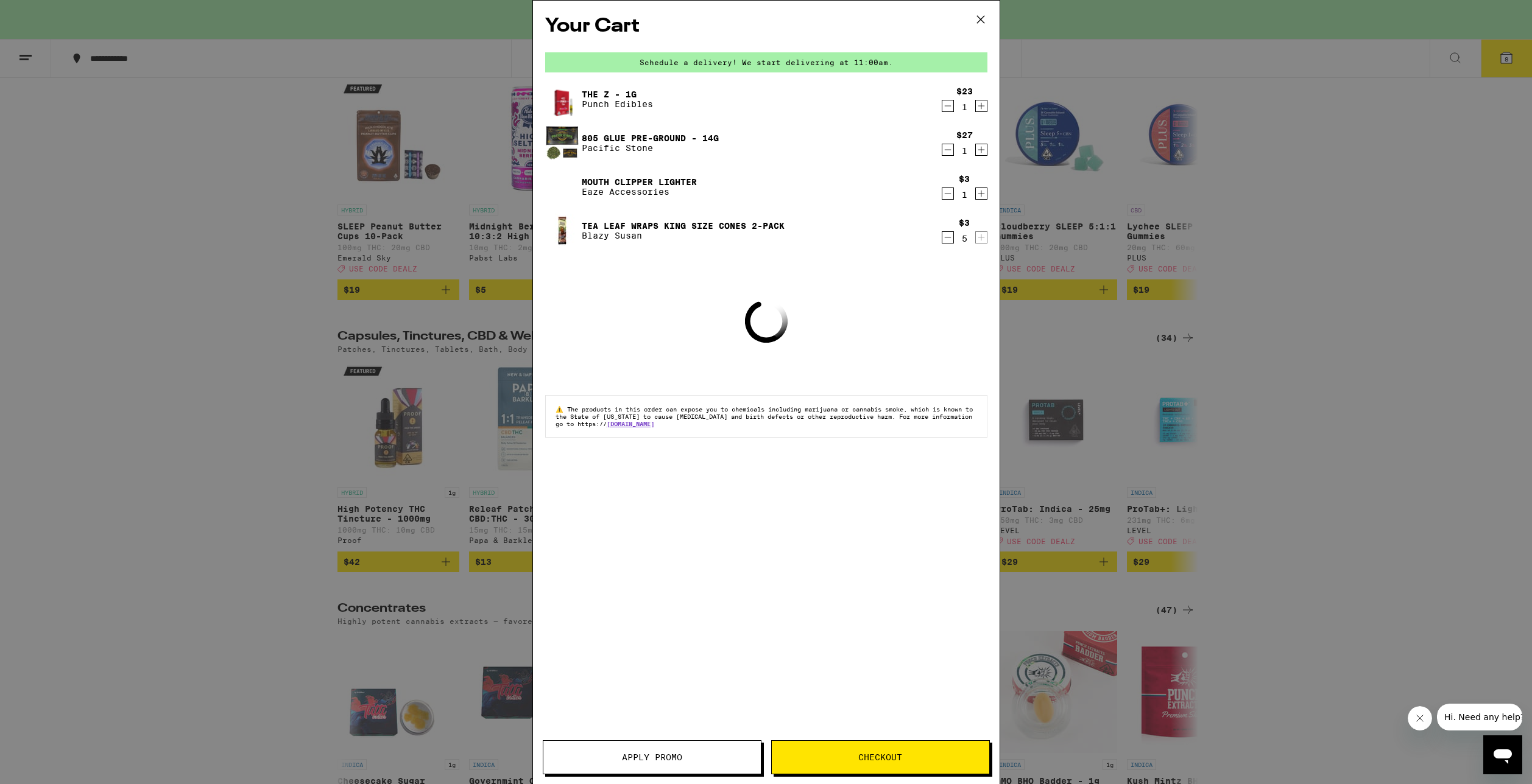
scroll to position [4563, 0]
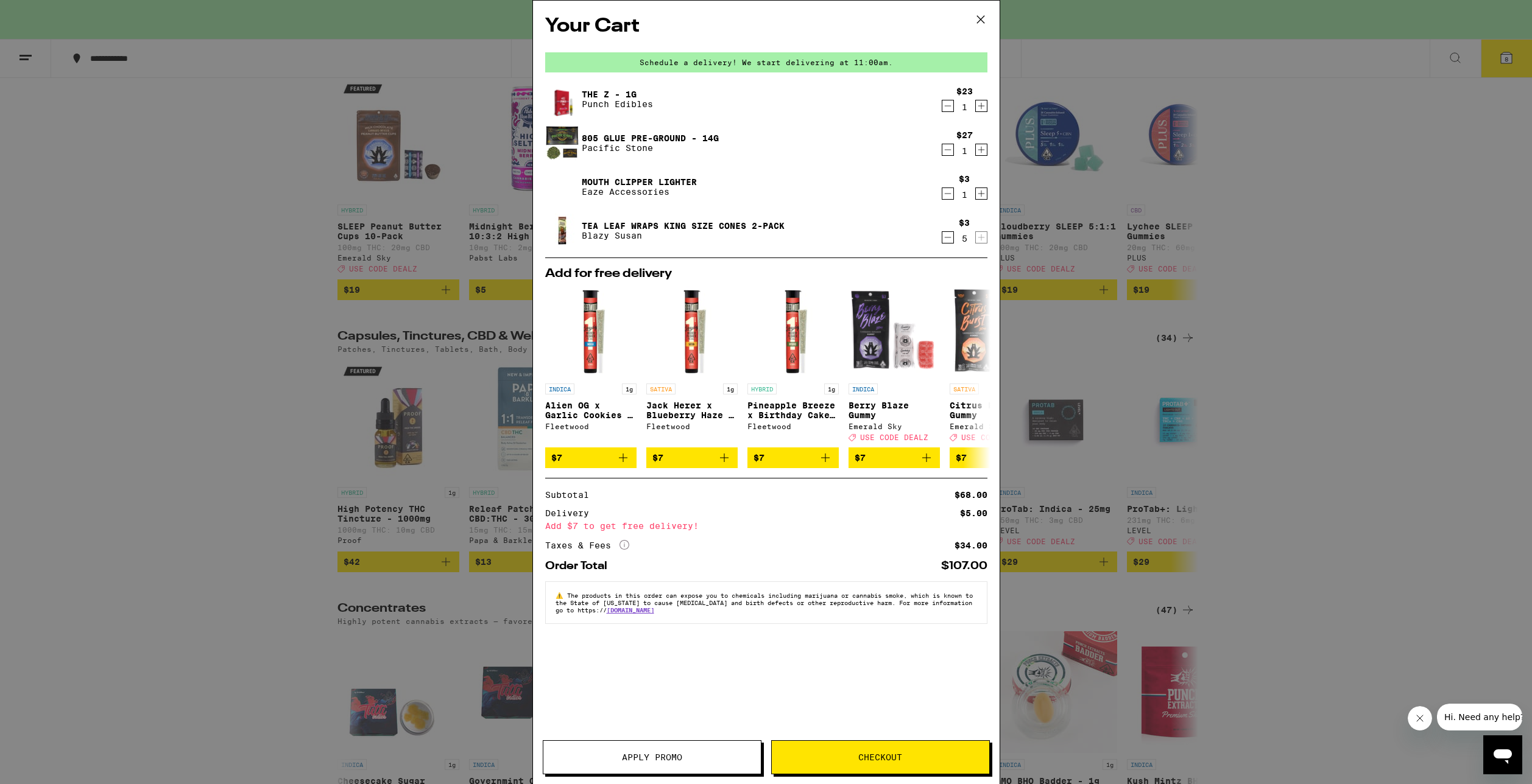
click at [946, 244] on icon "Decrement" at bounding box center [947, 237] width 11 height 15
click at [310, 130] on div "Your Cart Schedule a delivery! We start delivering at 11:00am. The Z - 1g Punch…" at bounding box center [766, 392] width 1532 height 784
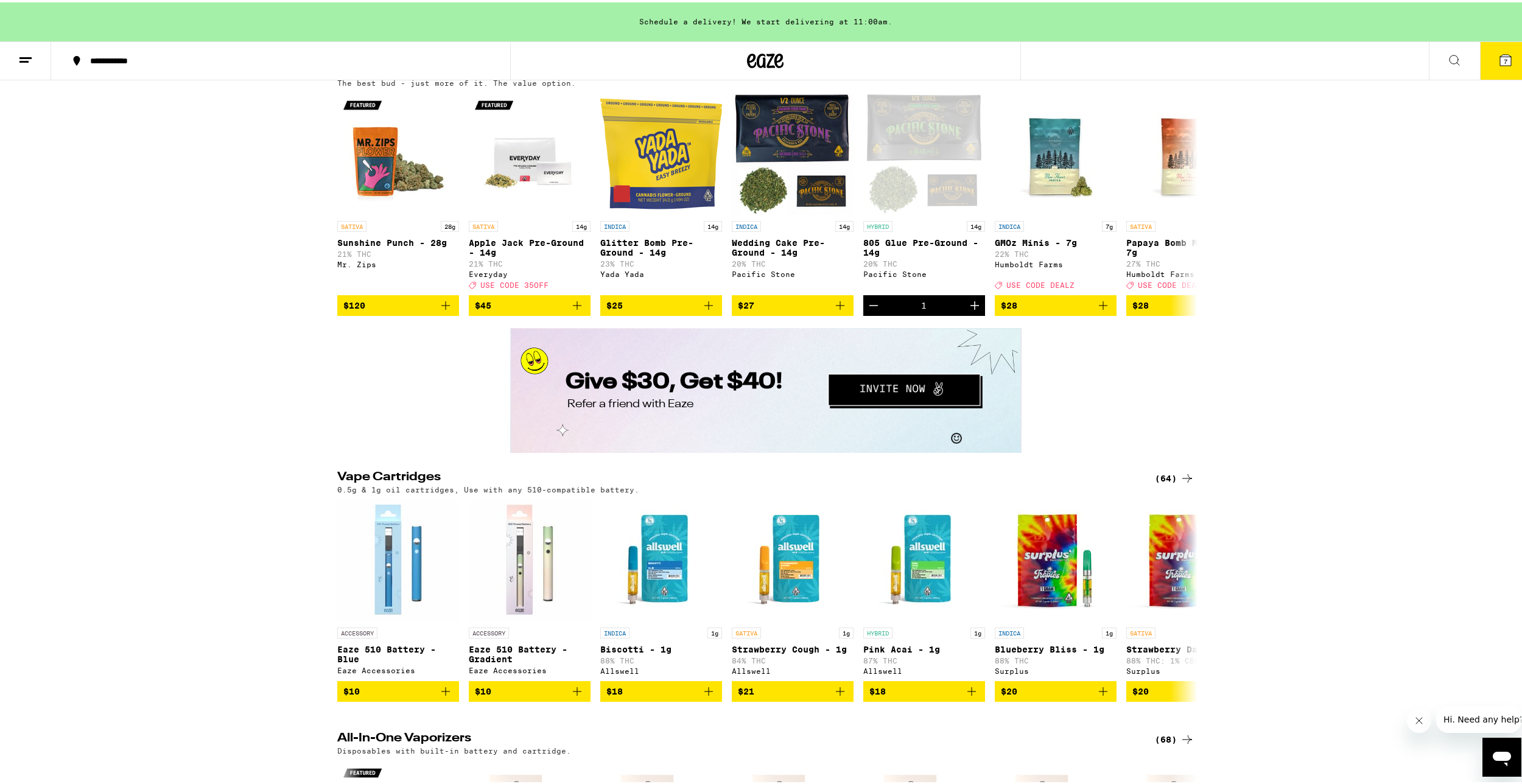
scroll to position [1583, 0]
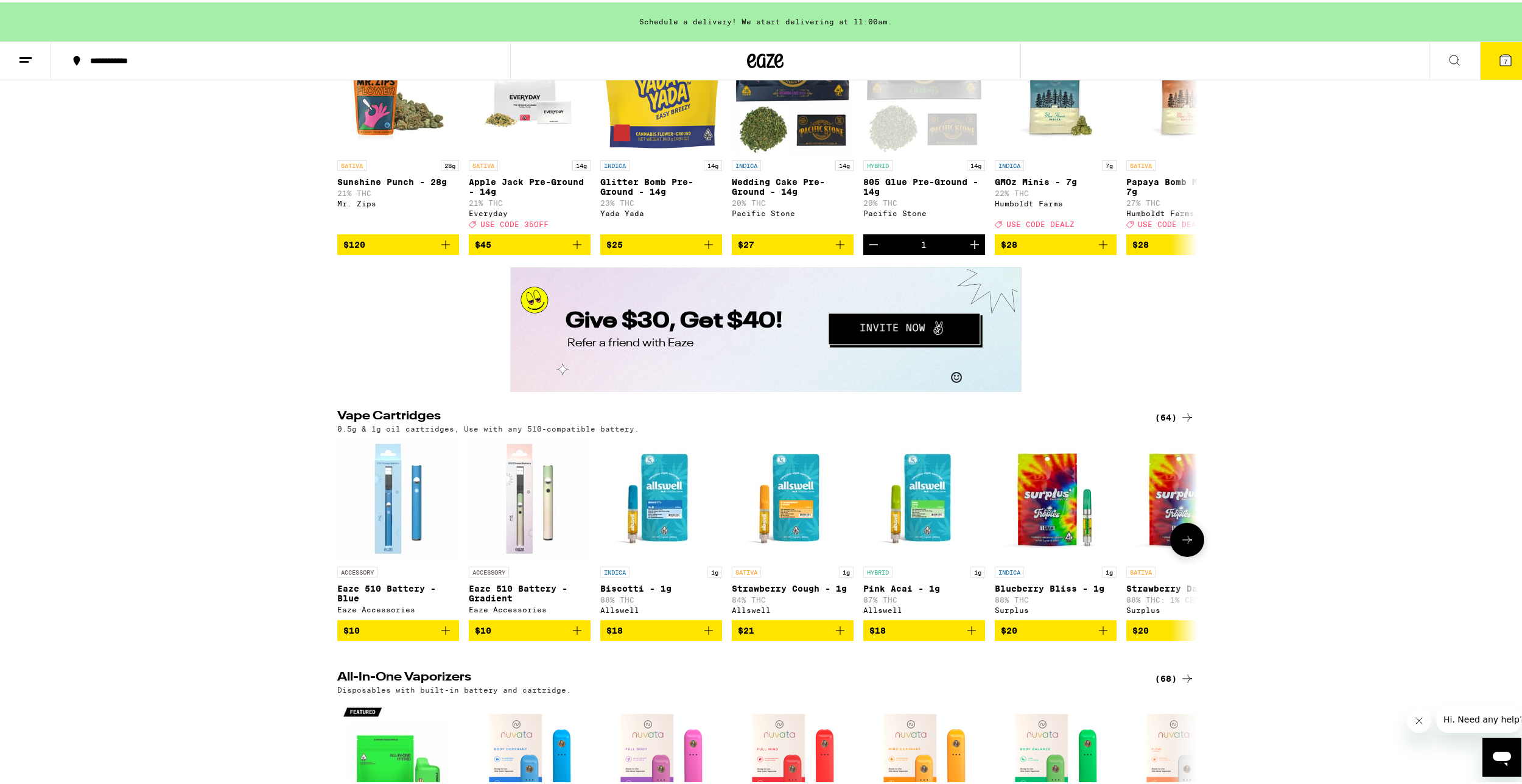
click at [1190, 554] on button at bounding box center [1187, 538] width 34 height 34
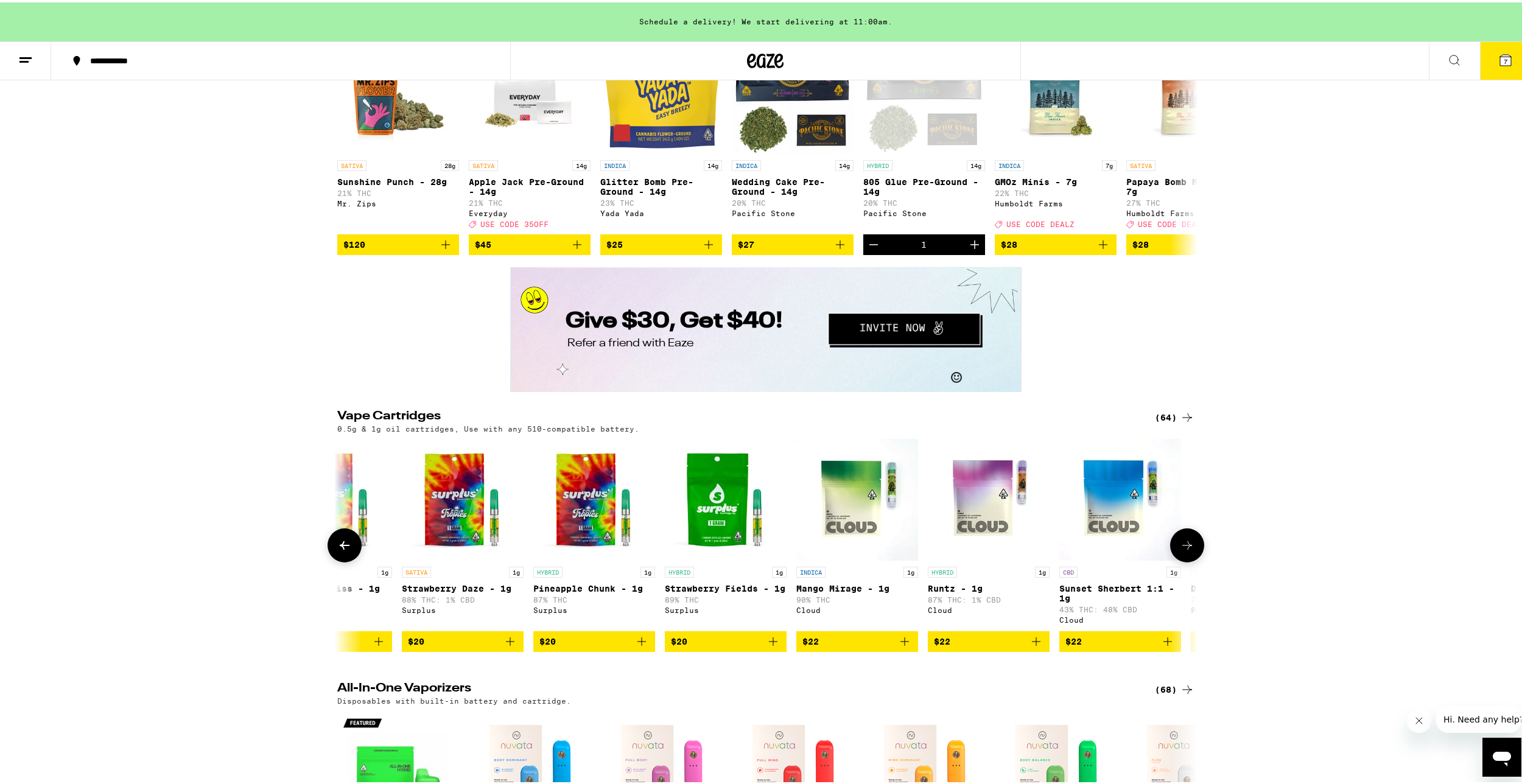
click at [1191, 560] on button at bounding box center [1187, 543] width 34 height 34
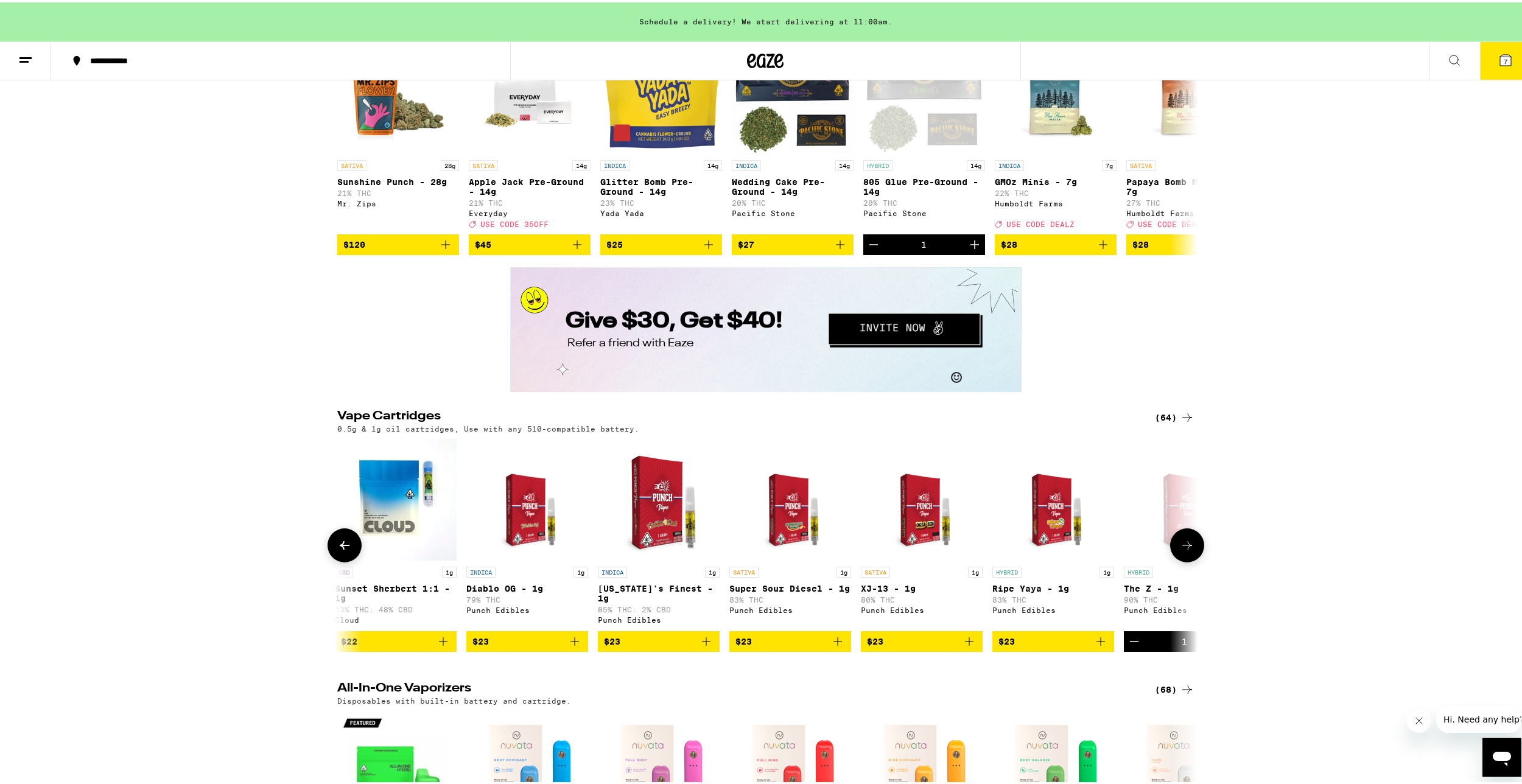
click at [347, 560] on button at bounding box center [344, 543] width 34 height 34
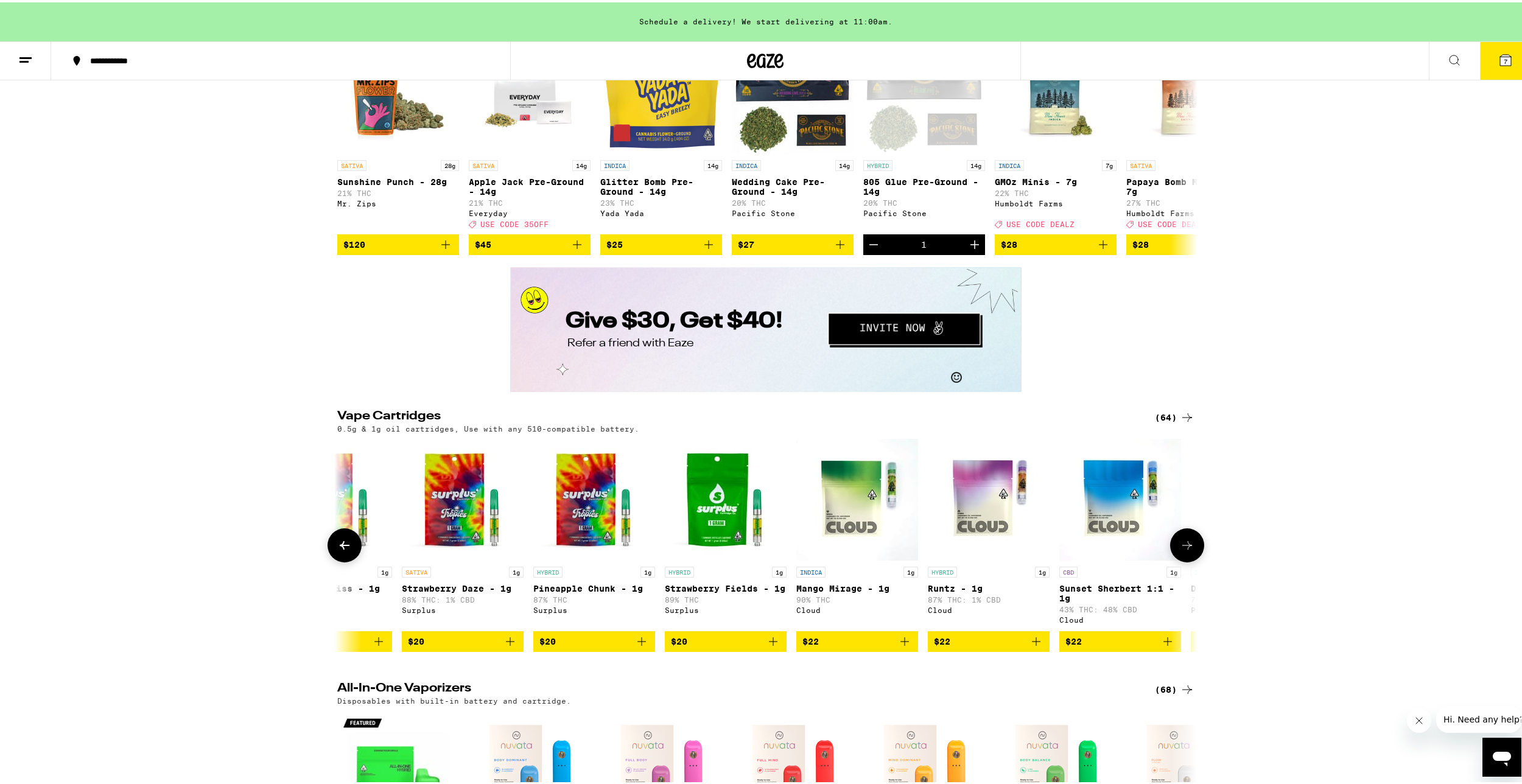
click at [503, 647] on icon "Add to bag" at bounding box center [510, 639] width 15 height 15
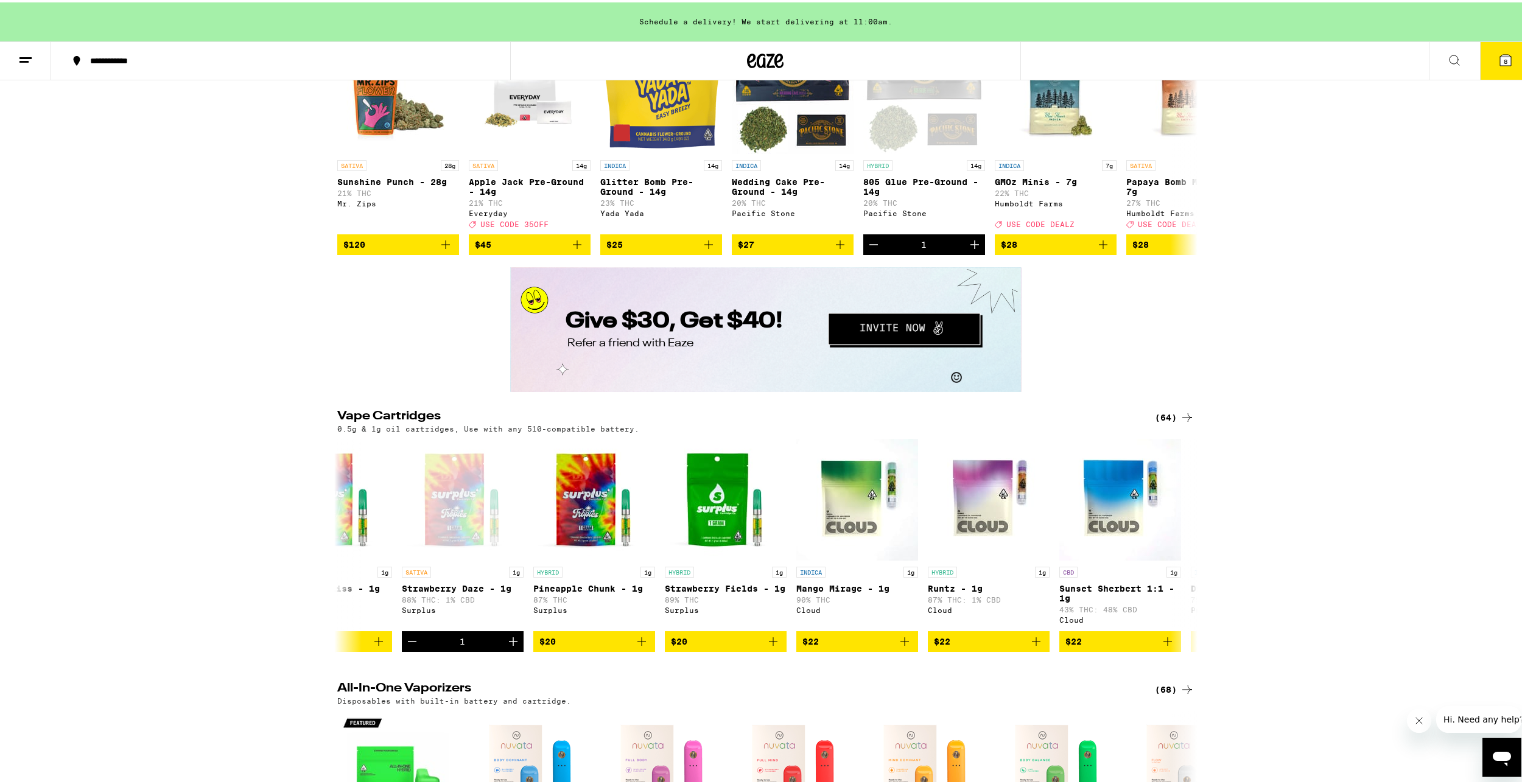
click at [1484, 60] on button "8" at bounding box center [1505, 58] width 51 height 38
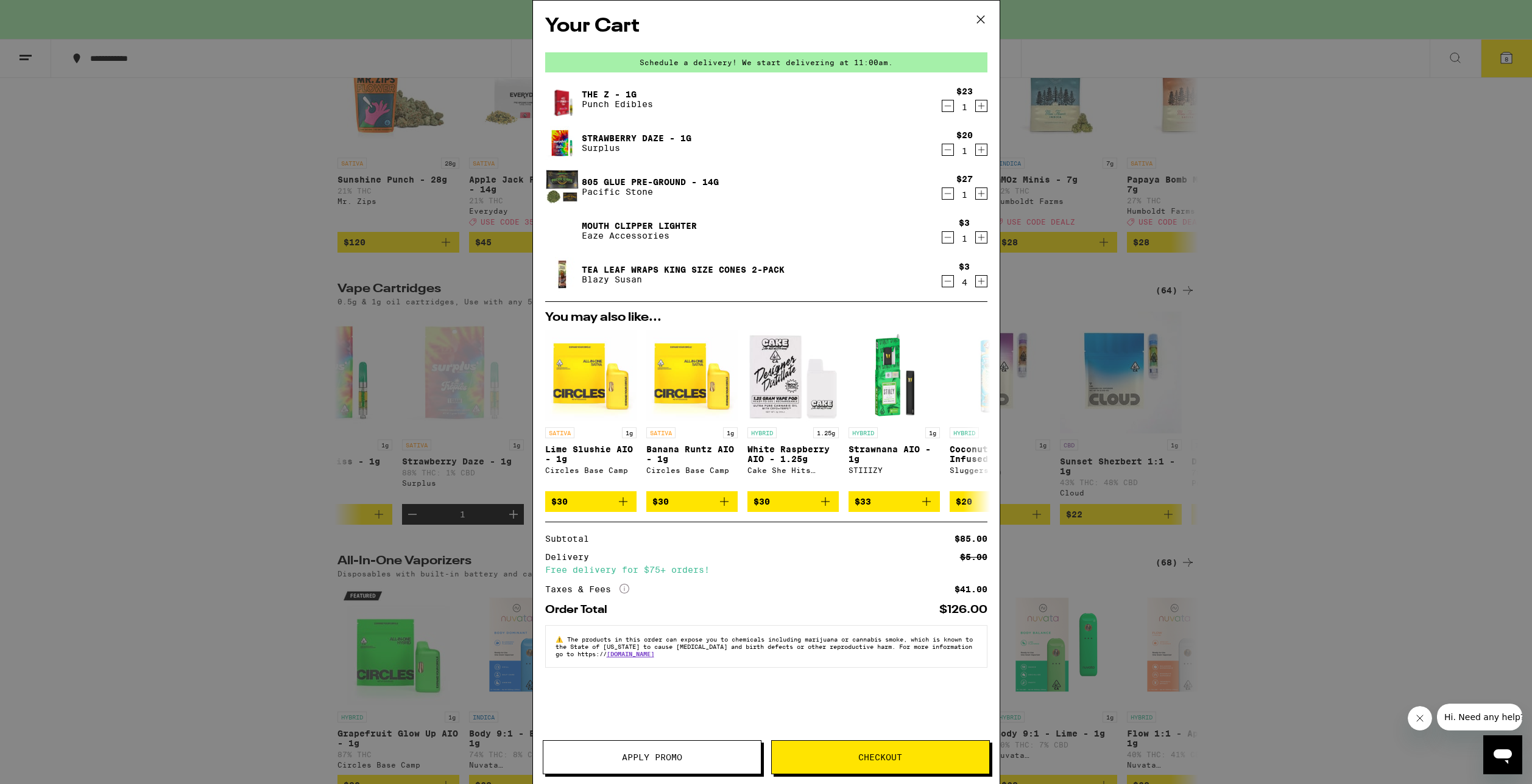
click at [949, 108] on icon "Decrement" at bounding box center [947, 106] width 11 height 15
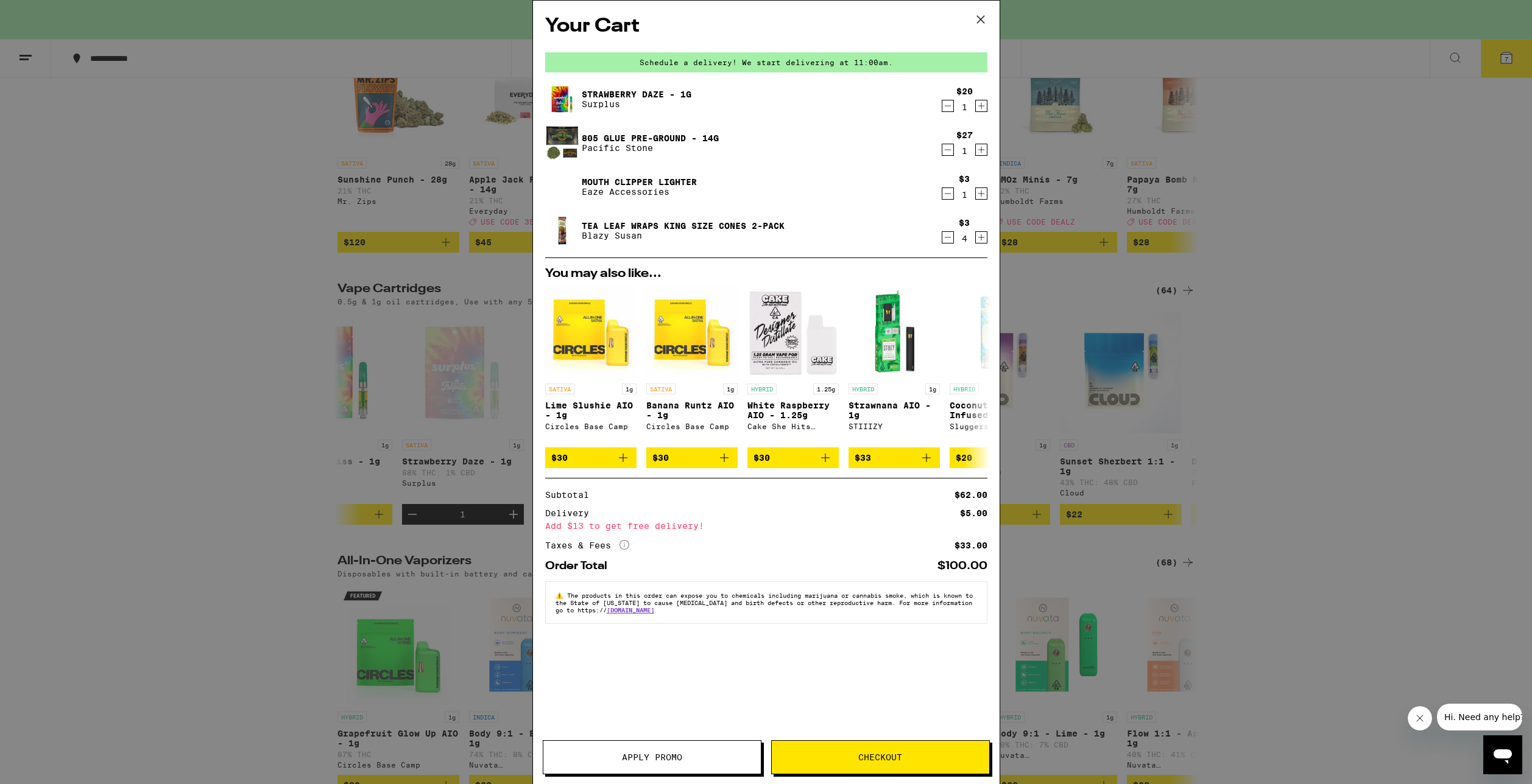
click at [461, 549] on div "Your Cart Schedule a delivery! We start delivering at 11:00am. Strawberry Daze …" at bounding box center [766, 392] width 1532 height 784
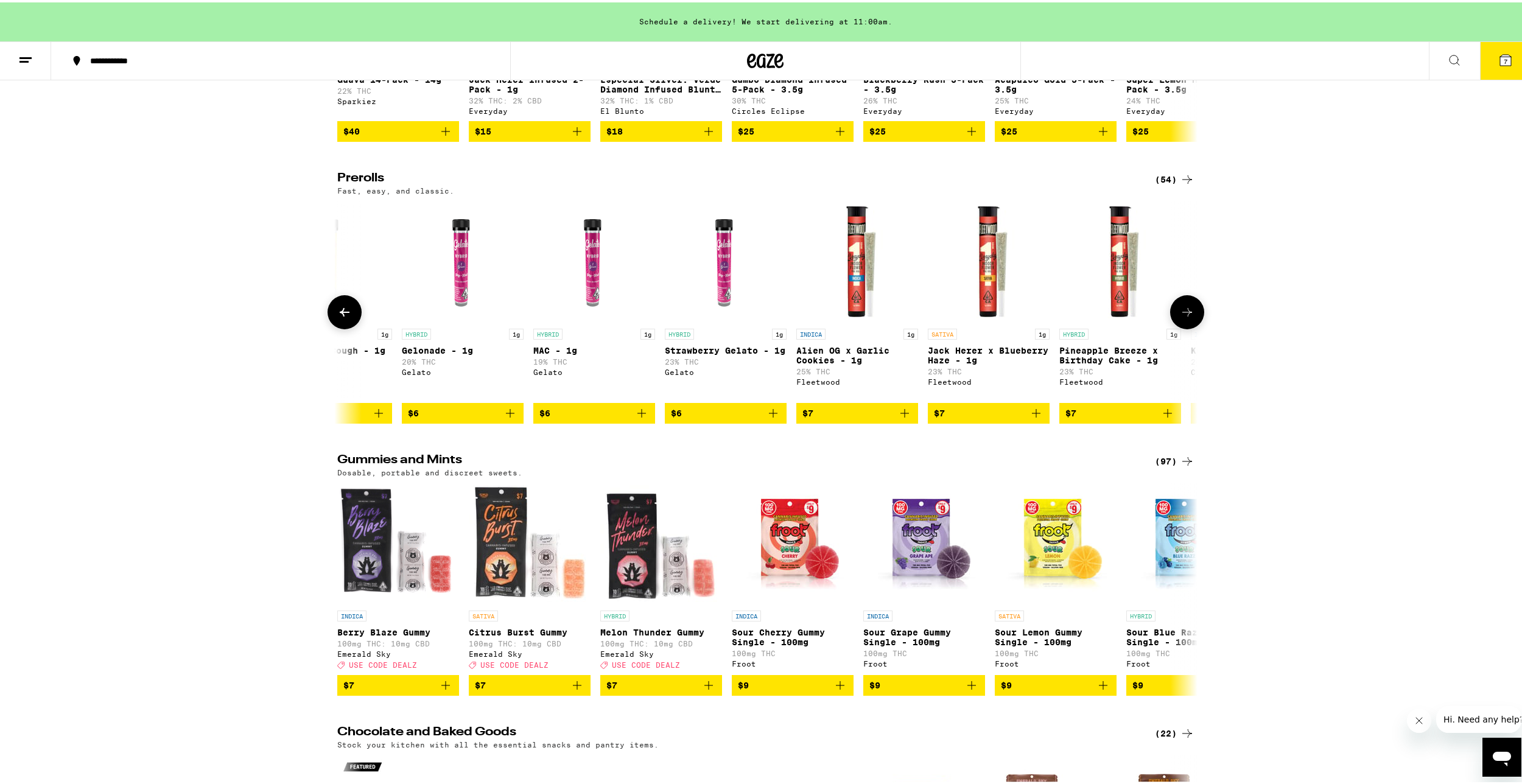
scroll to position [3775, 0]
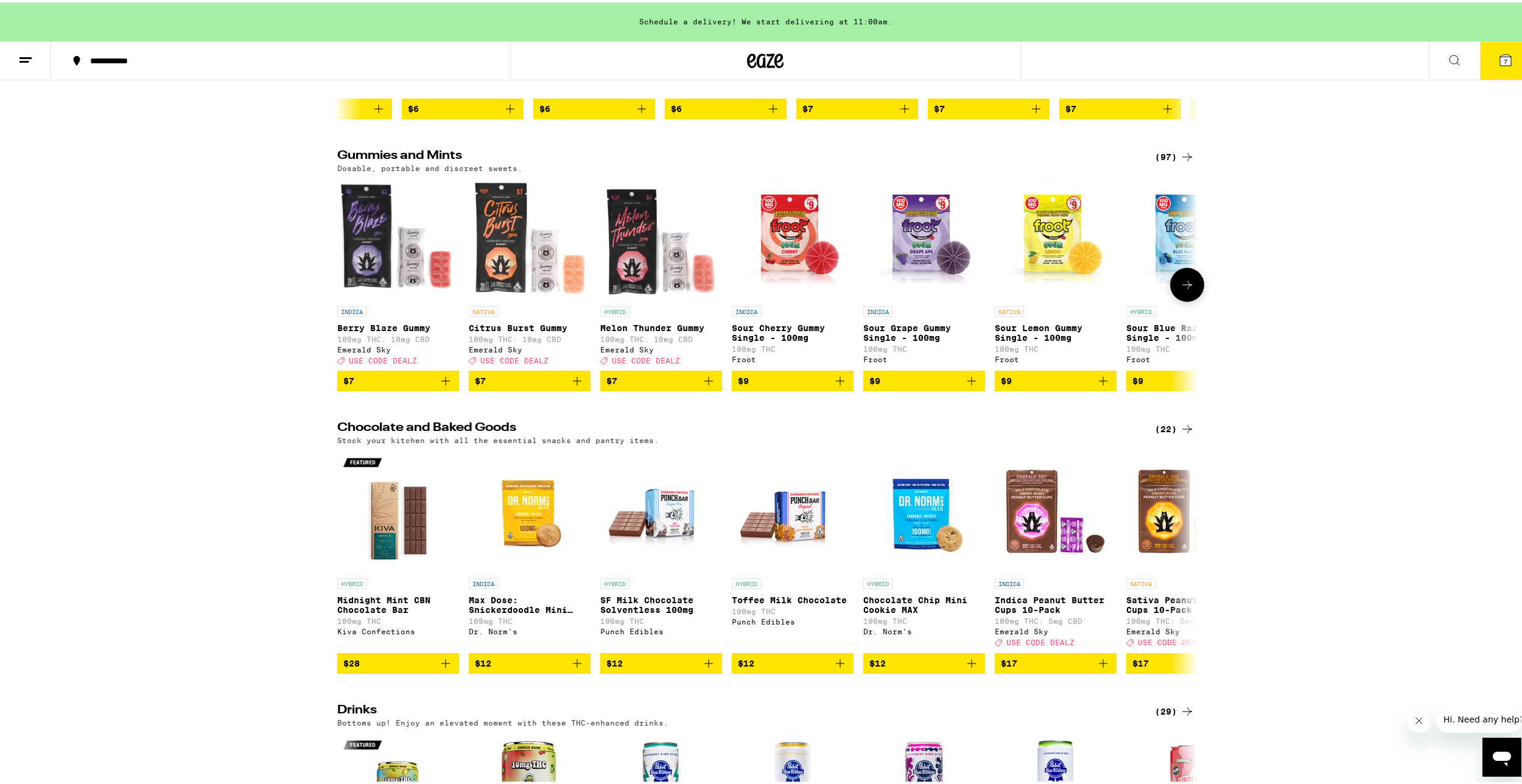
click at [1182, 290] on icon at bounding box center [1187, 282] width 15 height 15
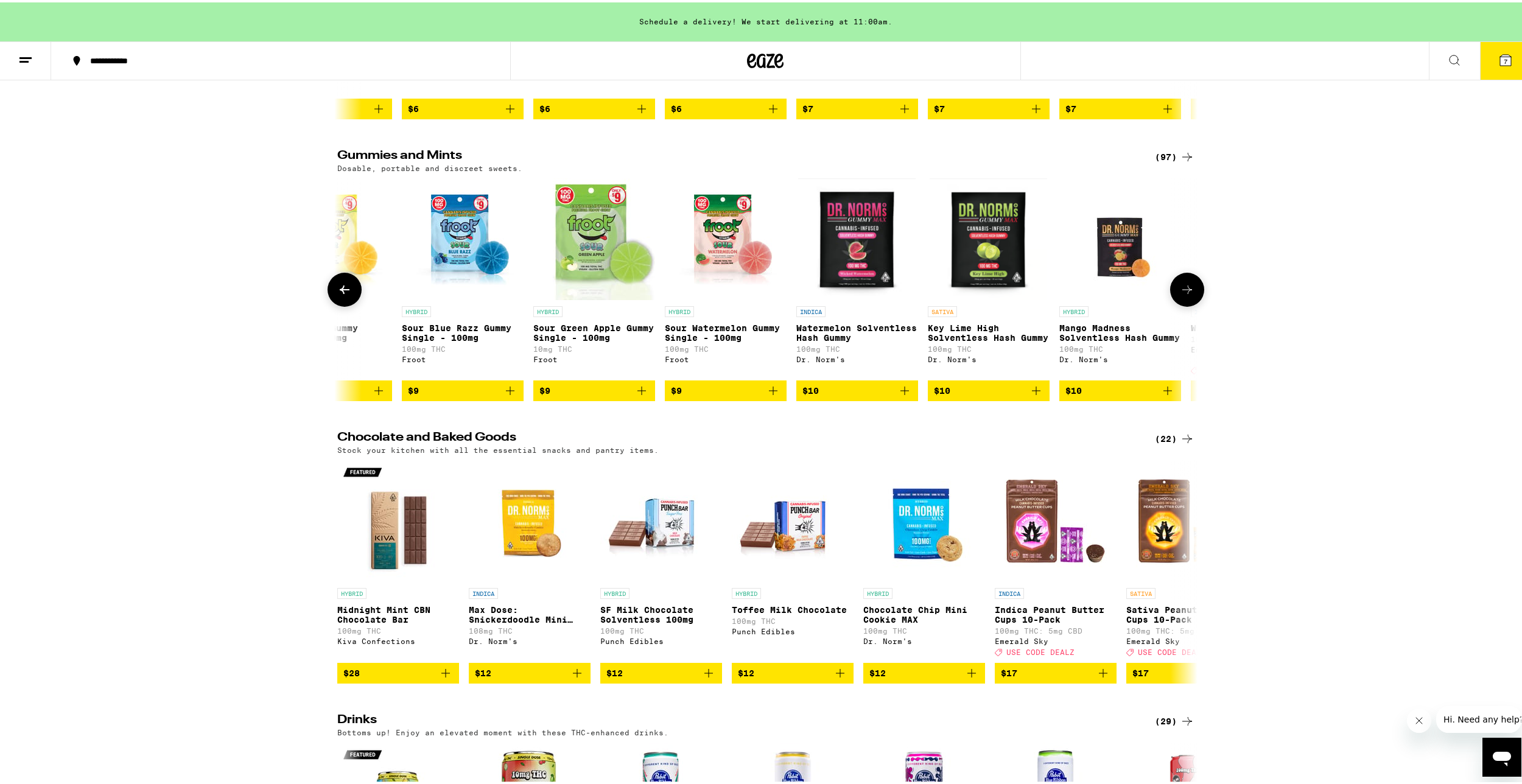
click at [1182, 294] on icon at bounding box center [1187, 287] width 15 height 15
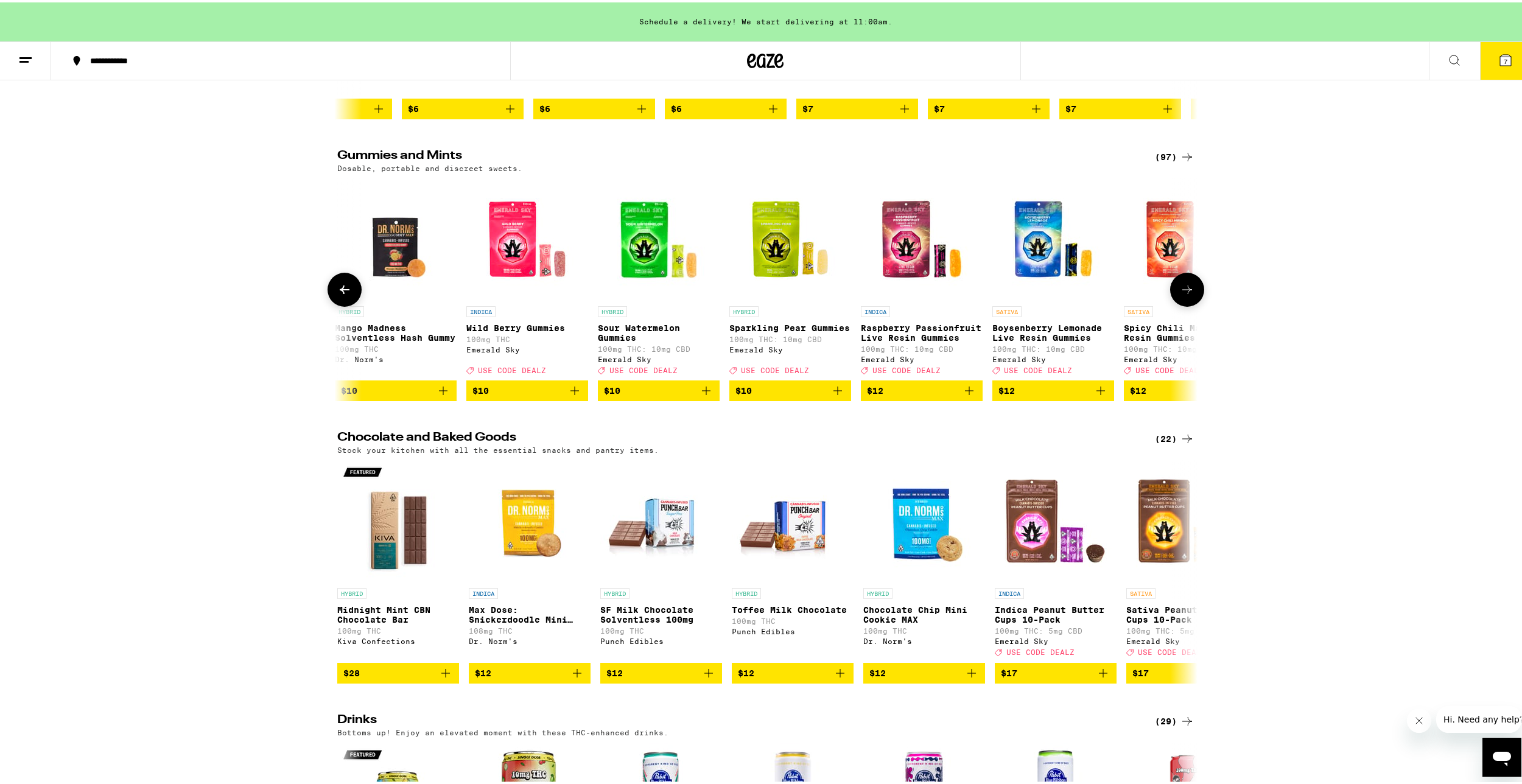
click at [1182, 294] on icon at bounding box center [1187, 287] width 15 height 15
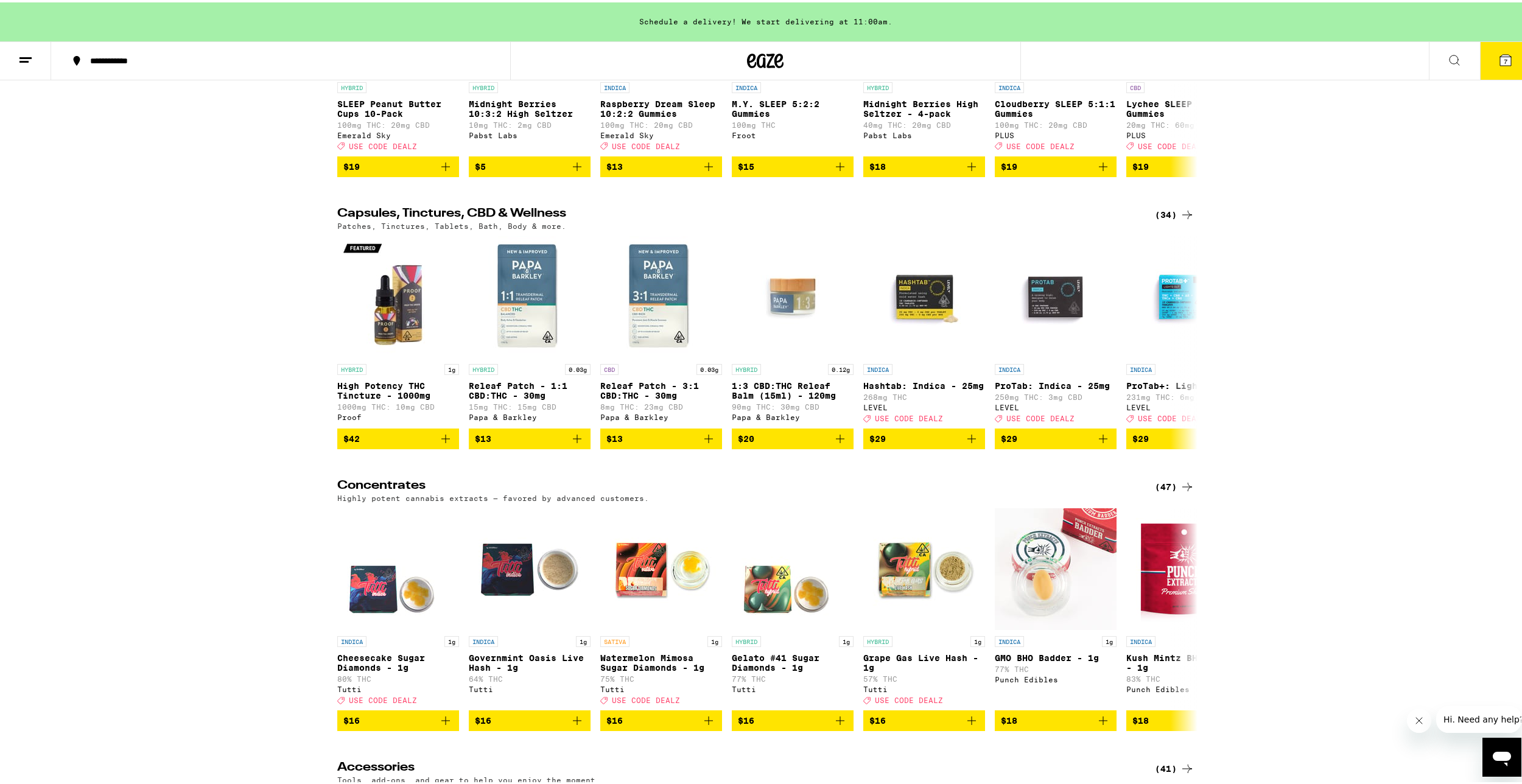
scroll to position [4956, 0]
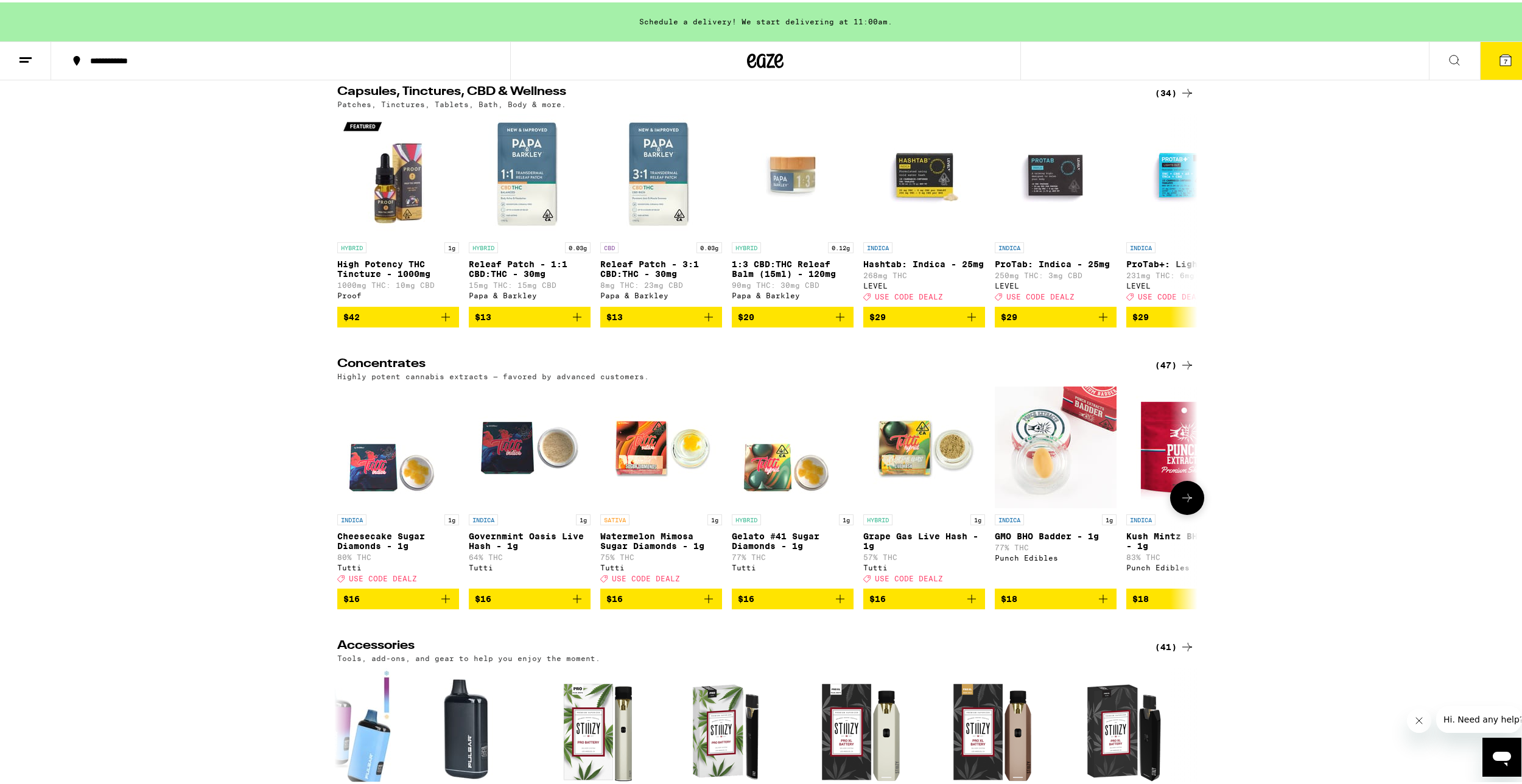
click at [644, 506] on img "Open page for Watermelon Mimosa Sugar Diamonds - 1g from Tutti" at bounding box center [661, 445] width 122 height 122
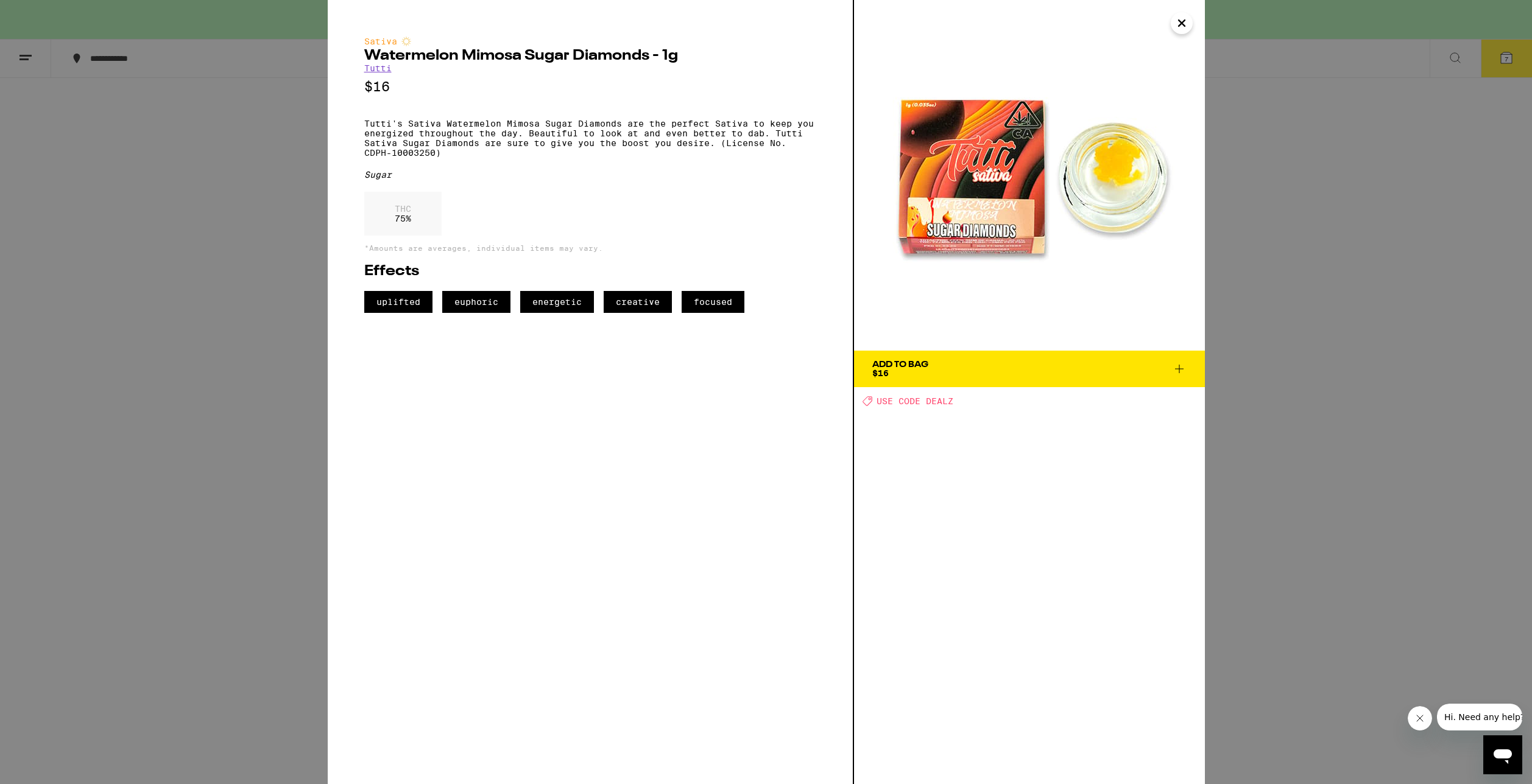
click at [212, 511] on div "Sativa Watermelon Mimosa Sugar Diamonds - 1g Tutti $16 Tutti's Sativa Watermelo…" at bounding box center [766, 392] width 1532 height 784
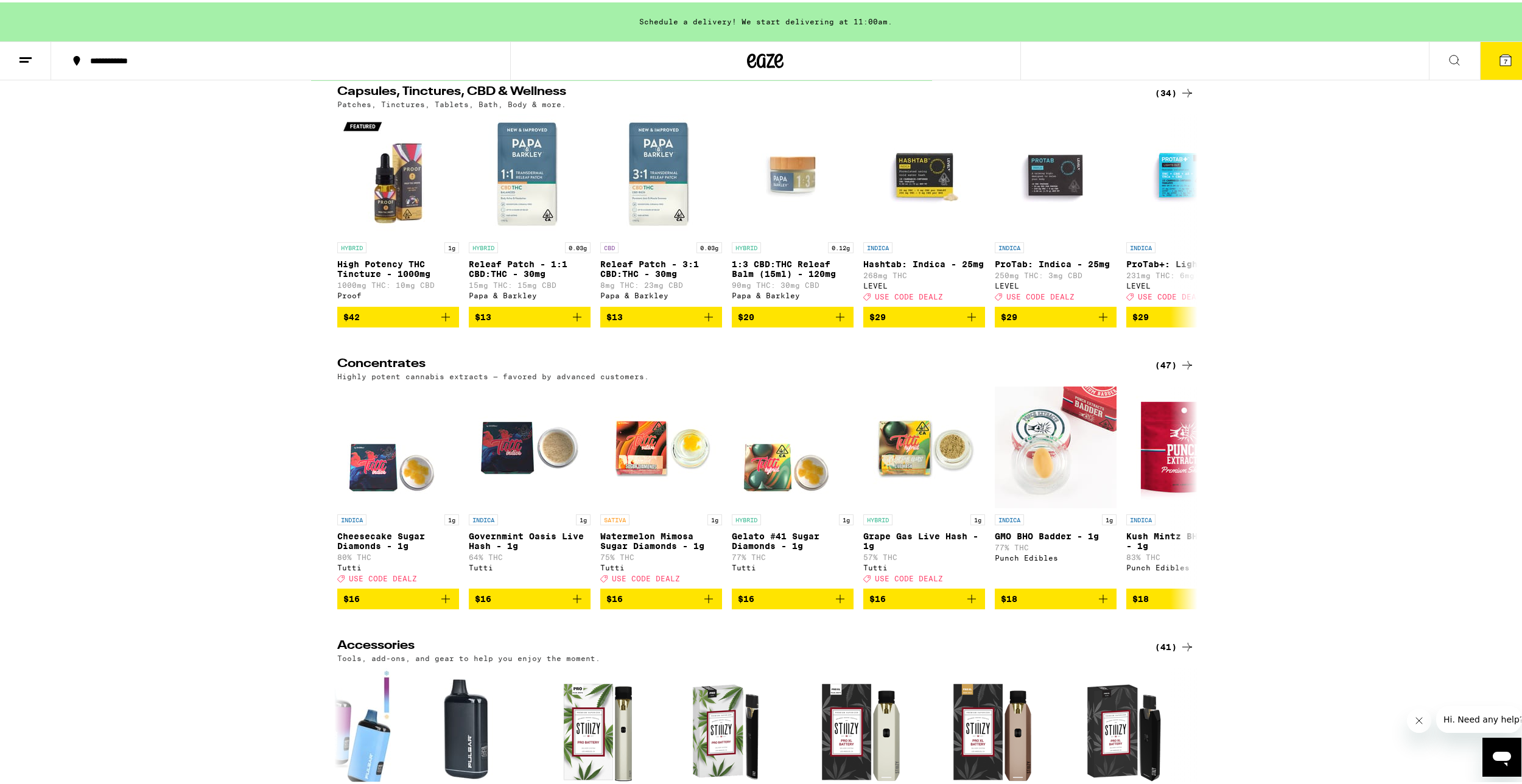
scroll to position [4834, 0]
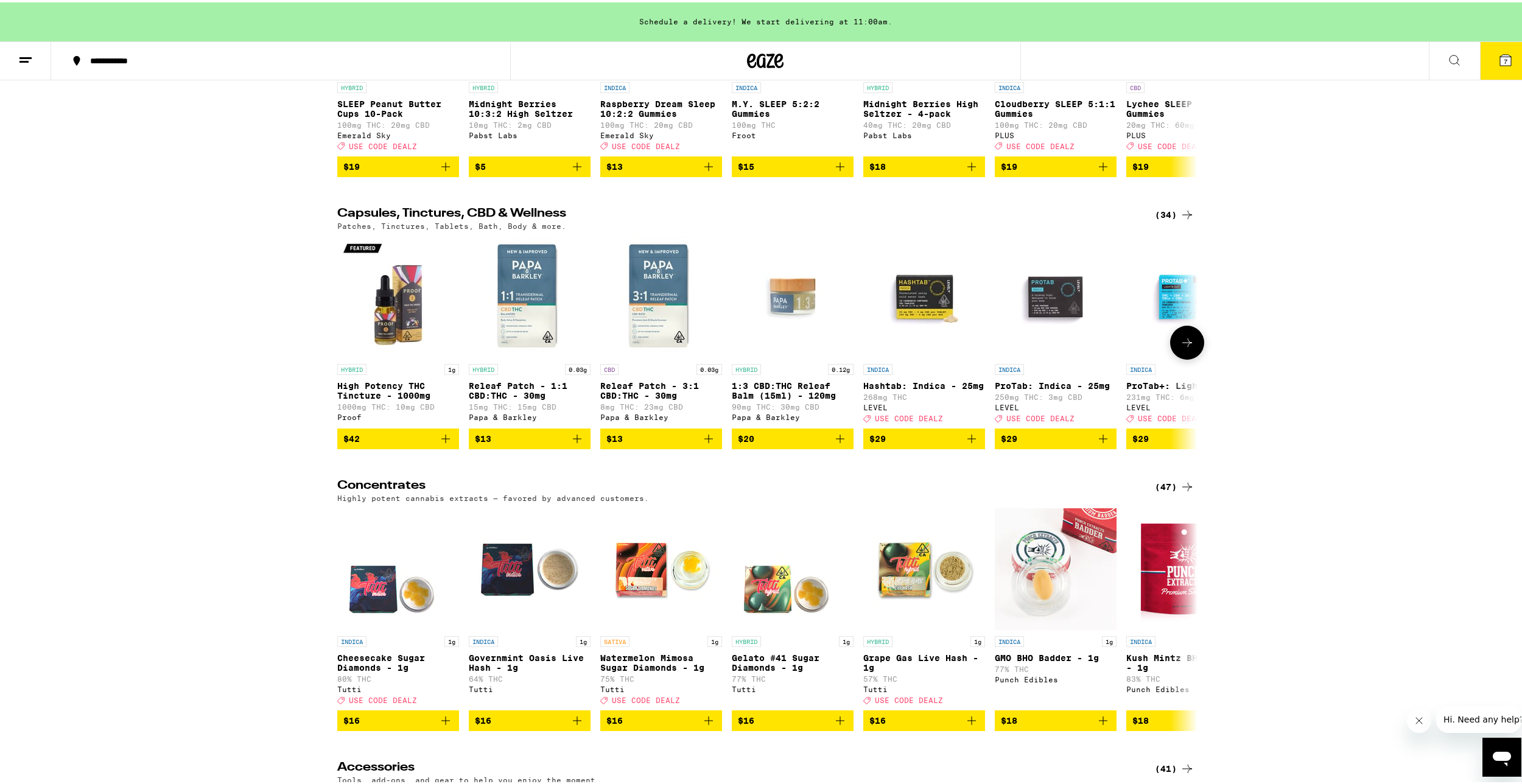
click at [384, 355] on img "Open page for High Potency THC Tincture - 1000mg from Proof" at bounding box center [398, 295] width 122 height 122
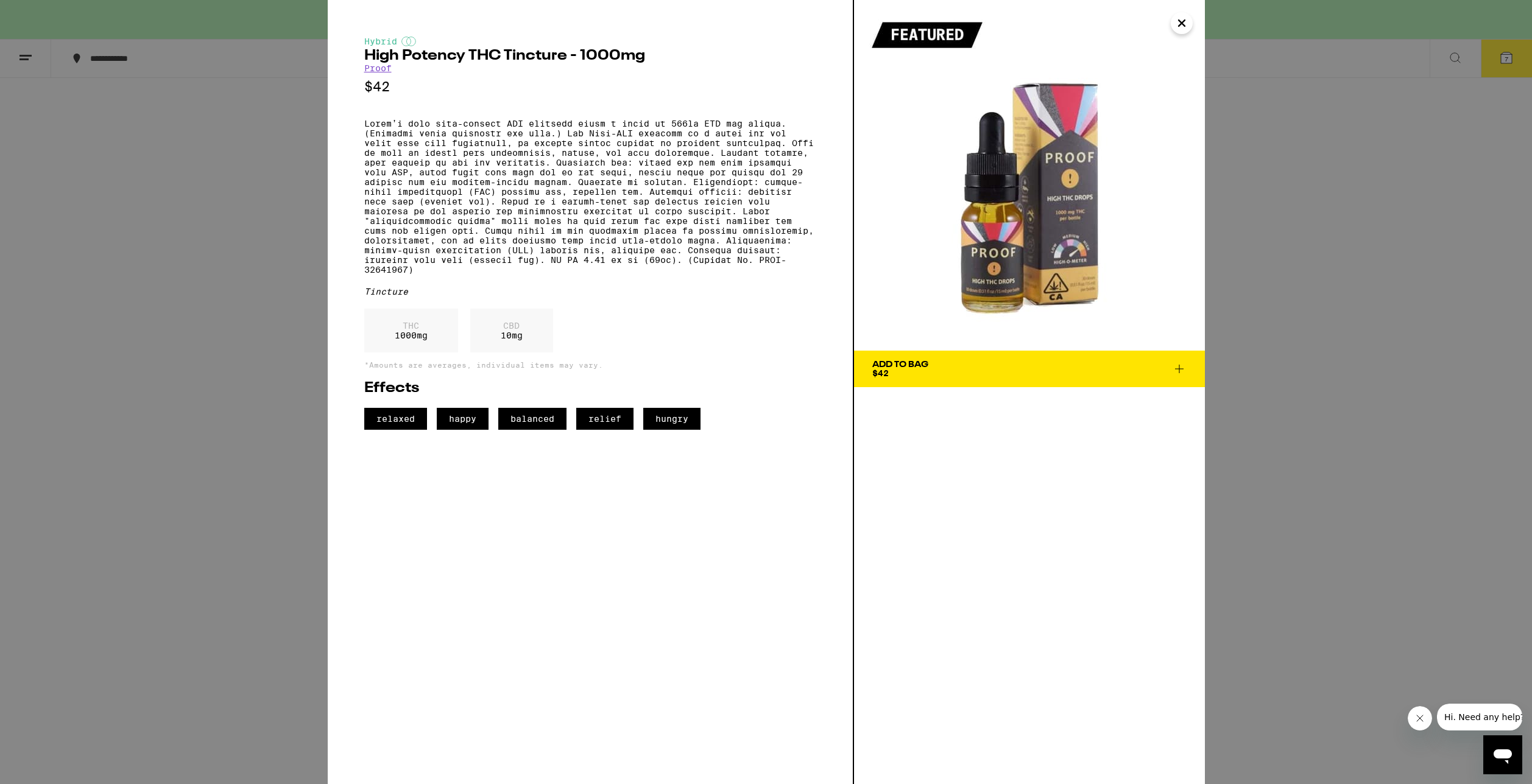
click at [1357, 434] on div "Hybrid High Potency THC Tincture - 1000mg Proof $42 Tincture THC 1000 mg CBD 10…" at bounding box center [766, 392] width 1532 height 784
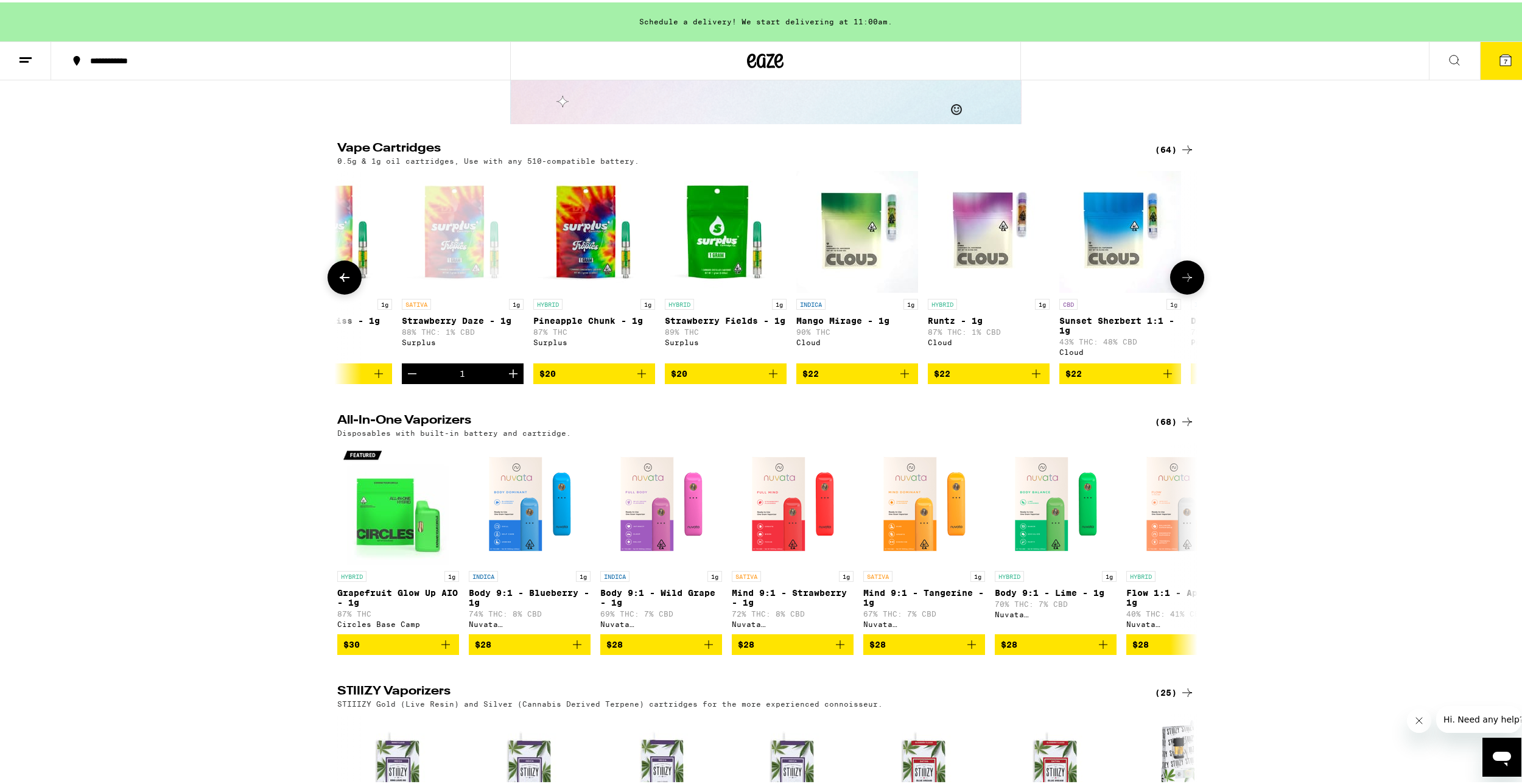
scroll to position [1790, 0]
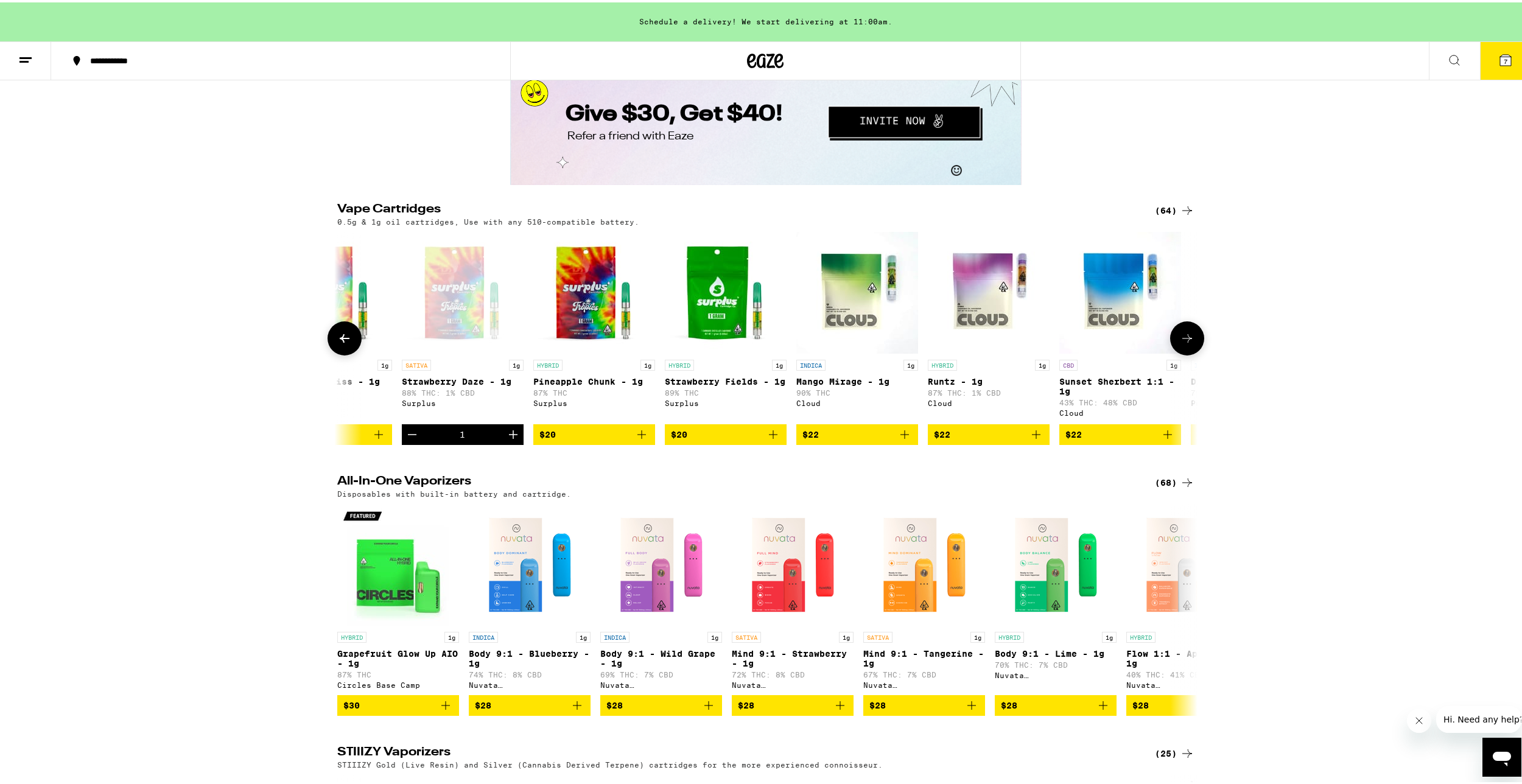
click at [342, 343] on icon at bounding box center [344, 336] width 15 height 15
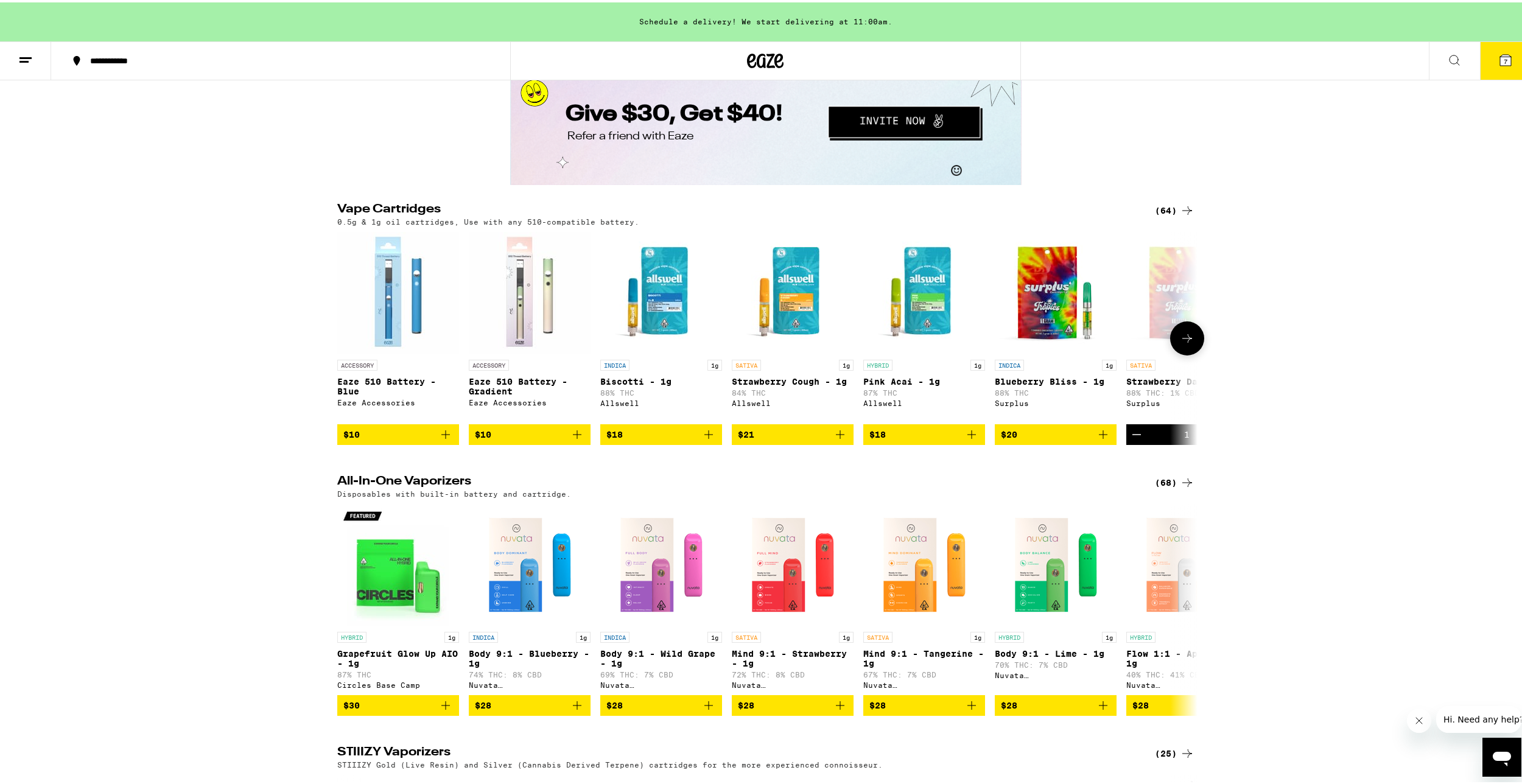
click at [346, 353] on div at bounding box center [344, 336] width 34 height 34
click at [969, 440] on icon "Add to bag" at bounding box center [971, 432] width 15 height 15
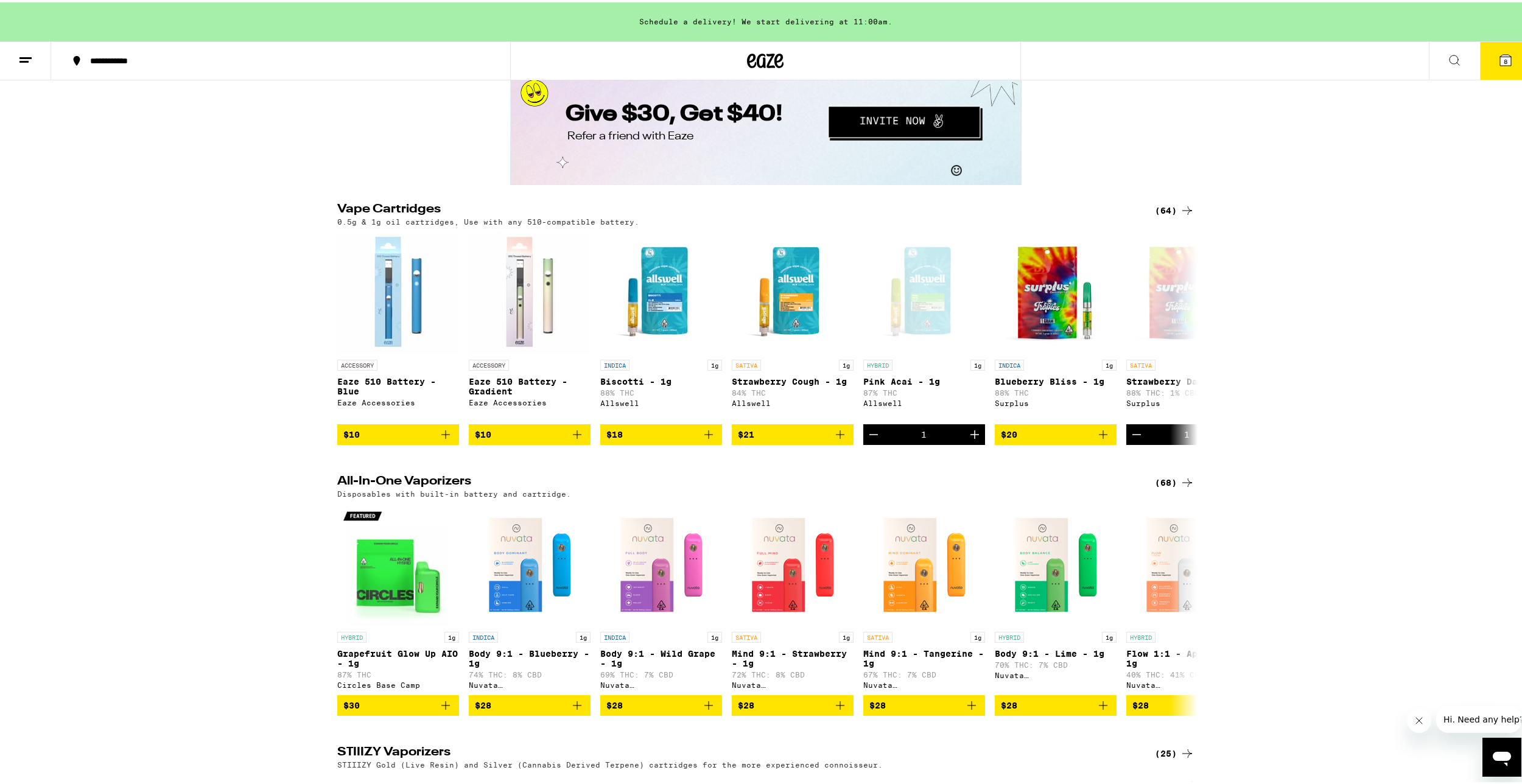
click at [1494, 71] on button "8" at bounding box center [1505, 58] width 51 height 38
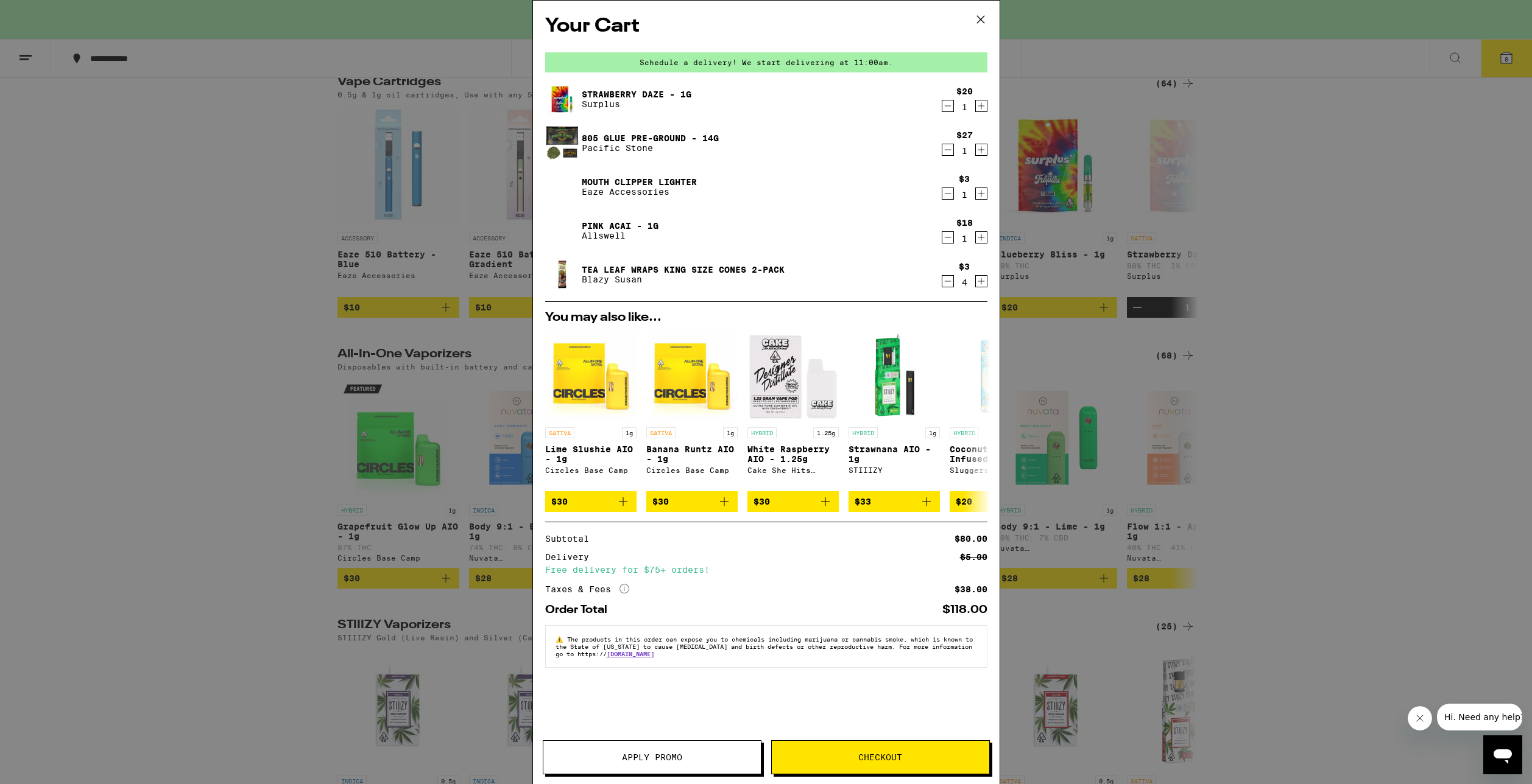
click at [943, 193] on icon "Decrement" at bounding box center [947, 193] width 11 height 15
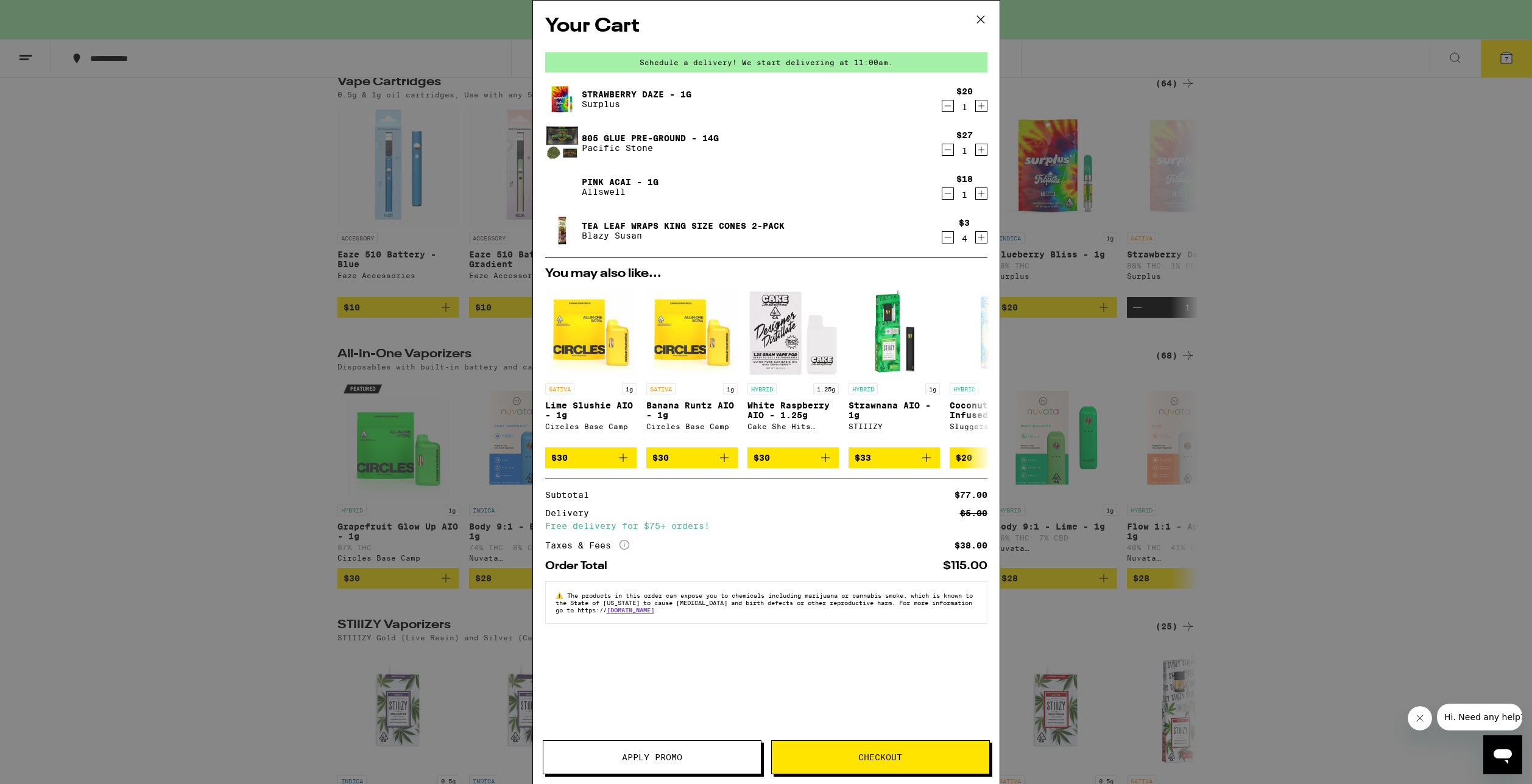
click at [942, 238] on icon "Decrement" at bounding box center [947, 237] width 11 height 15
click at [979, 241] on icon "Increment" at bounding box center [981, 237] width 11 height 15
click at [487, 211] on div "Your Cart Schedule a delivery! We start delivering at 11:00am. Strawberry Daze …" at bounding box center [766, 392] width 1532 height 784
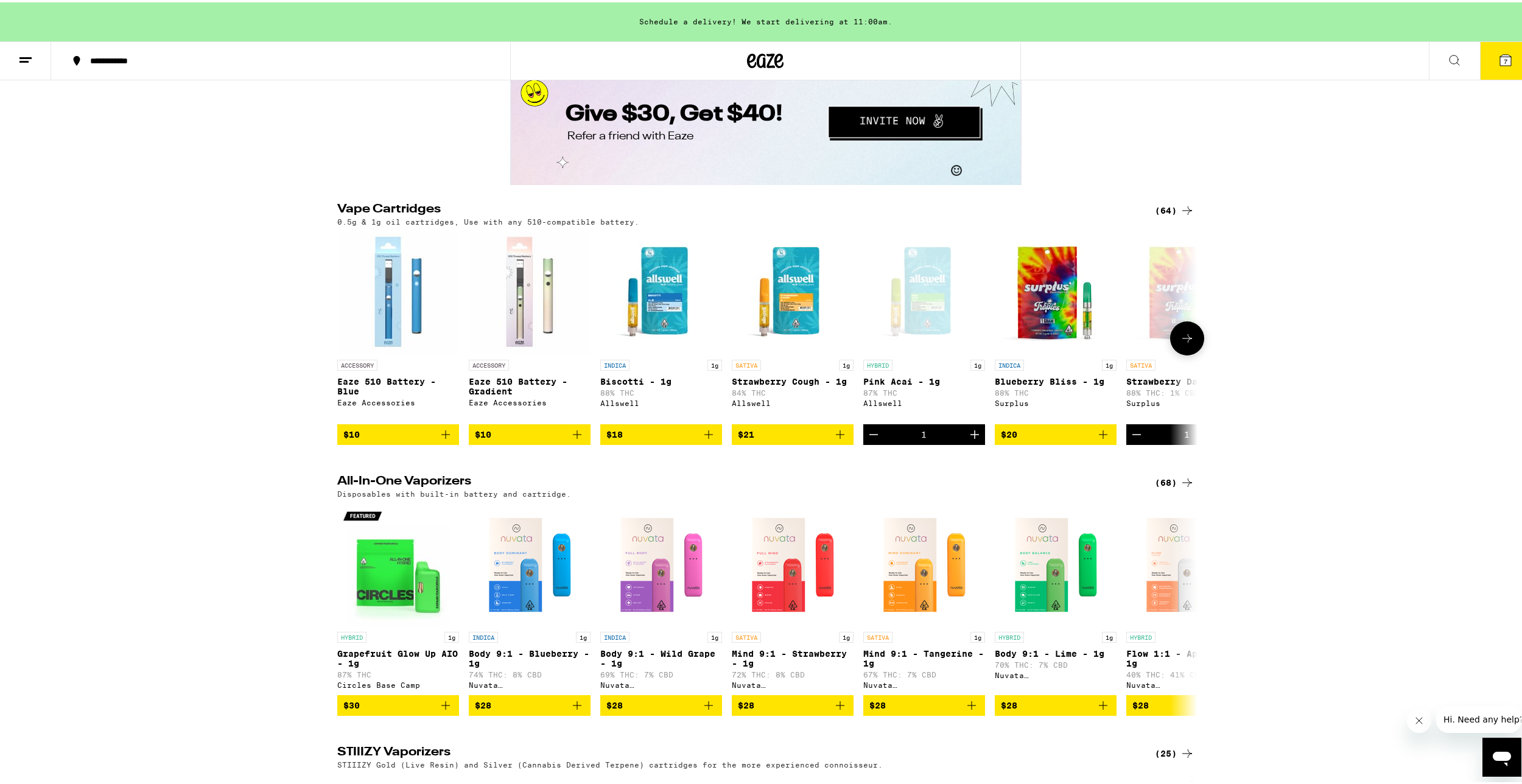
click at [1180, 343] on icon at bounding box center [1187, 336] width 15 height 15
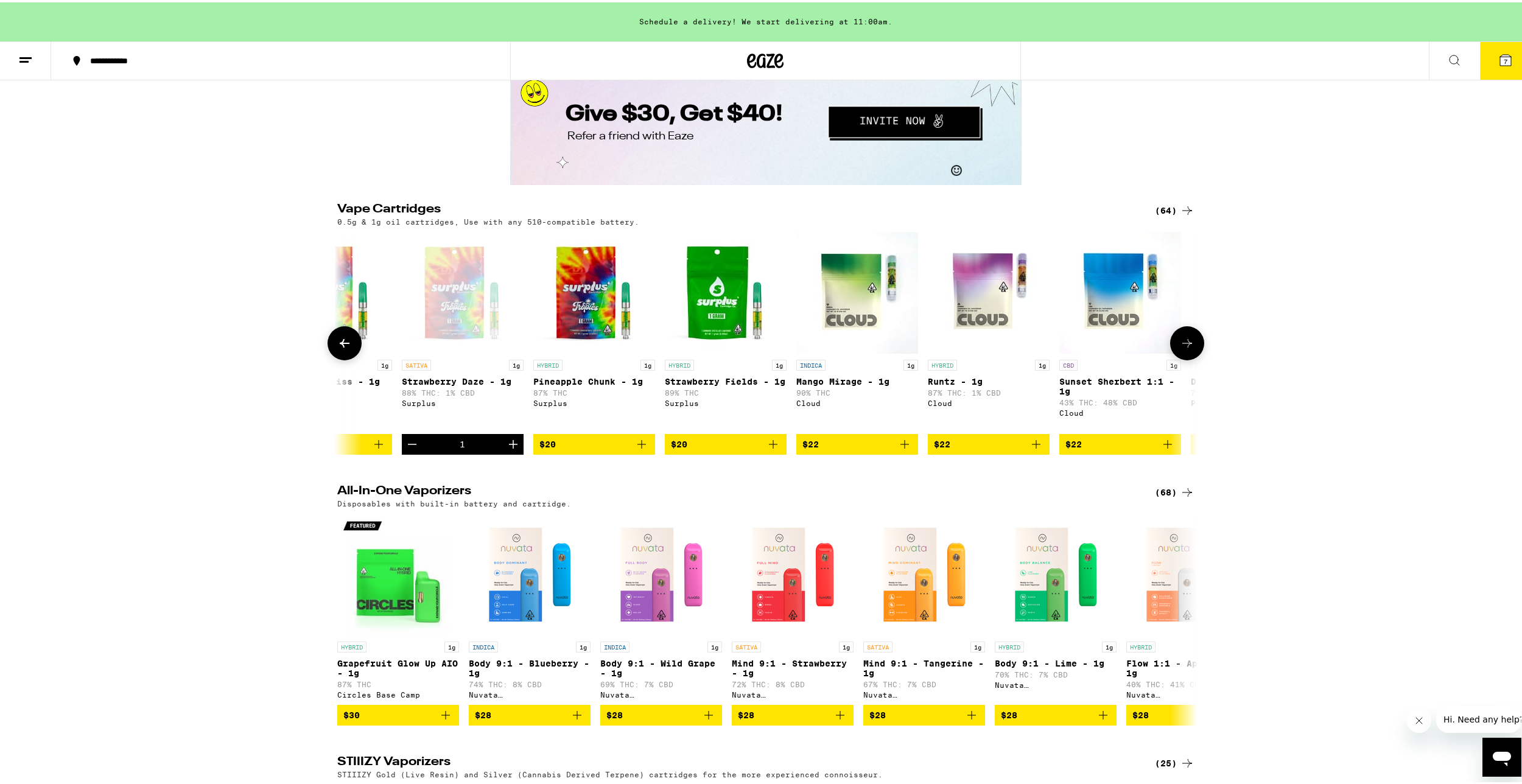
click at [409, 449] on icon "Decrement" at bounding box center [412, 442] width 15 height 15
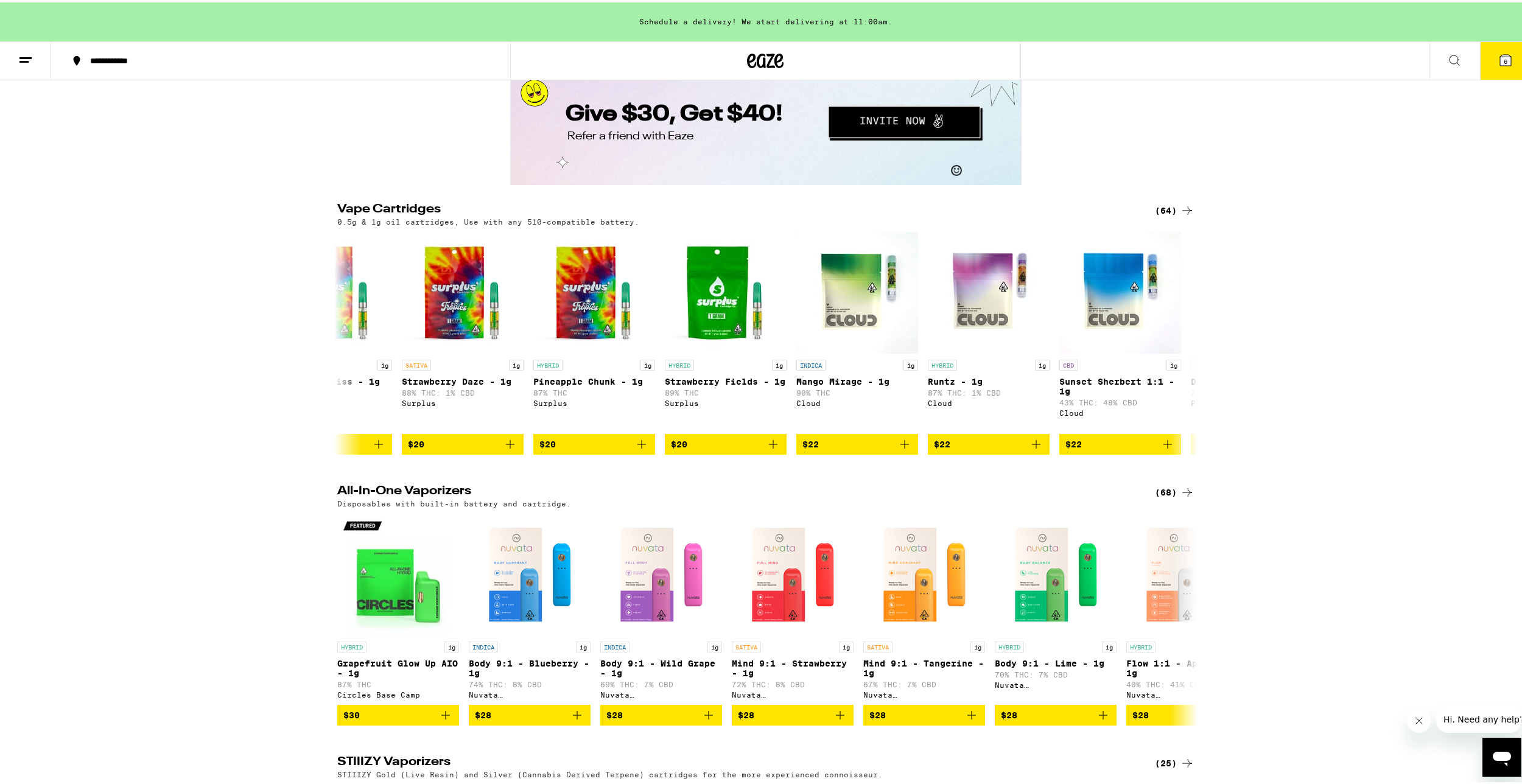
click at [327, 358] on div at bounding box center [344, 340] width 34 height 34
click at [1185, 215] on icon at bounding box center [1187, 208] width 15 height 15
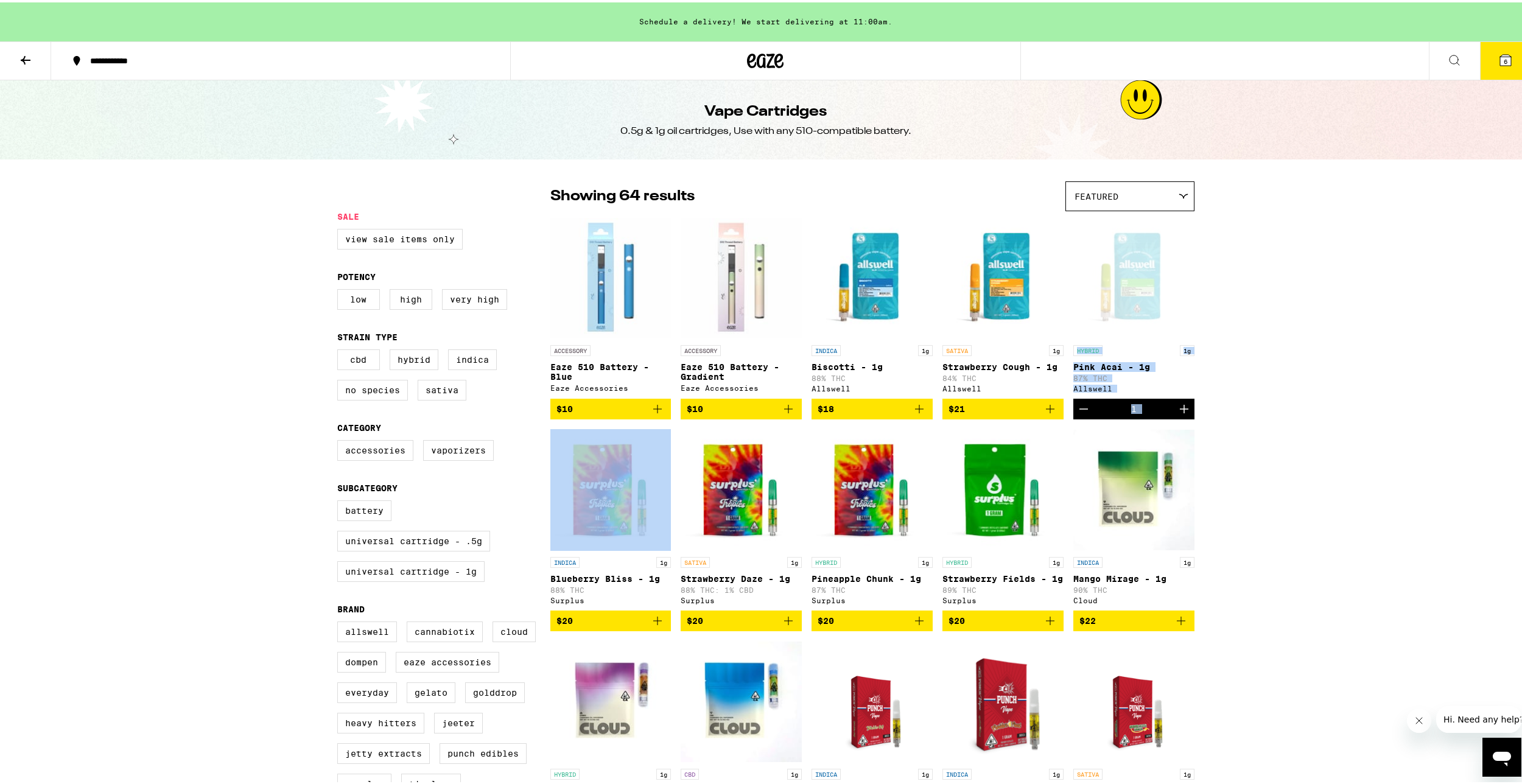
drag, startPoint x: 1187, startPoint y: 269, endPoint x: 1401, endPoint y: 420, distance: 261.9
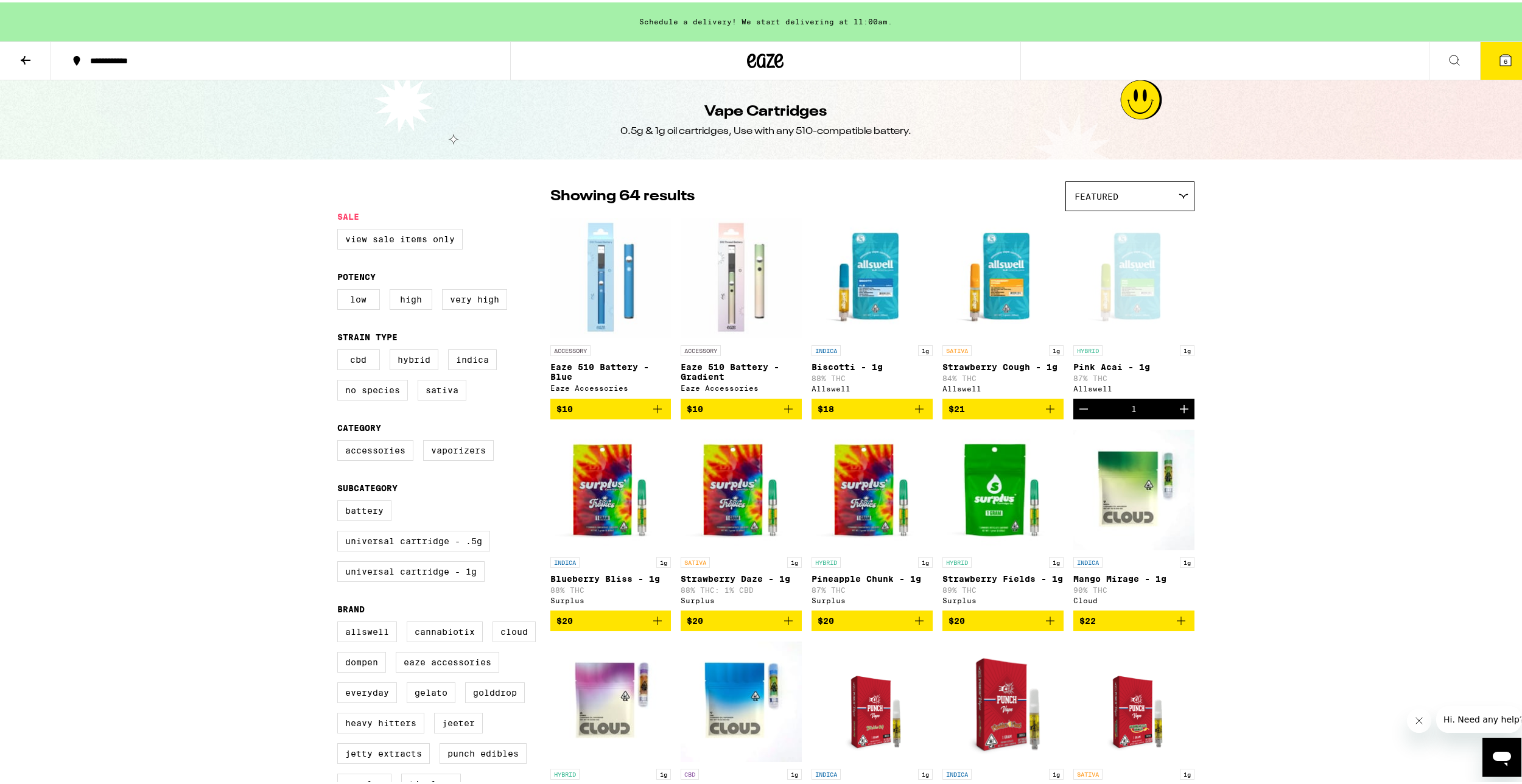
click at [1498, 65] on icon at bounding box center [1505, 58] width 15 height 15
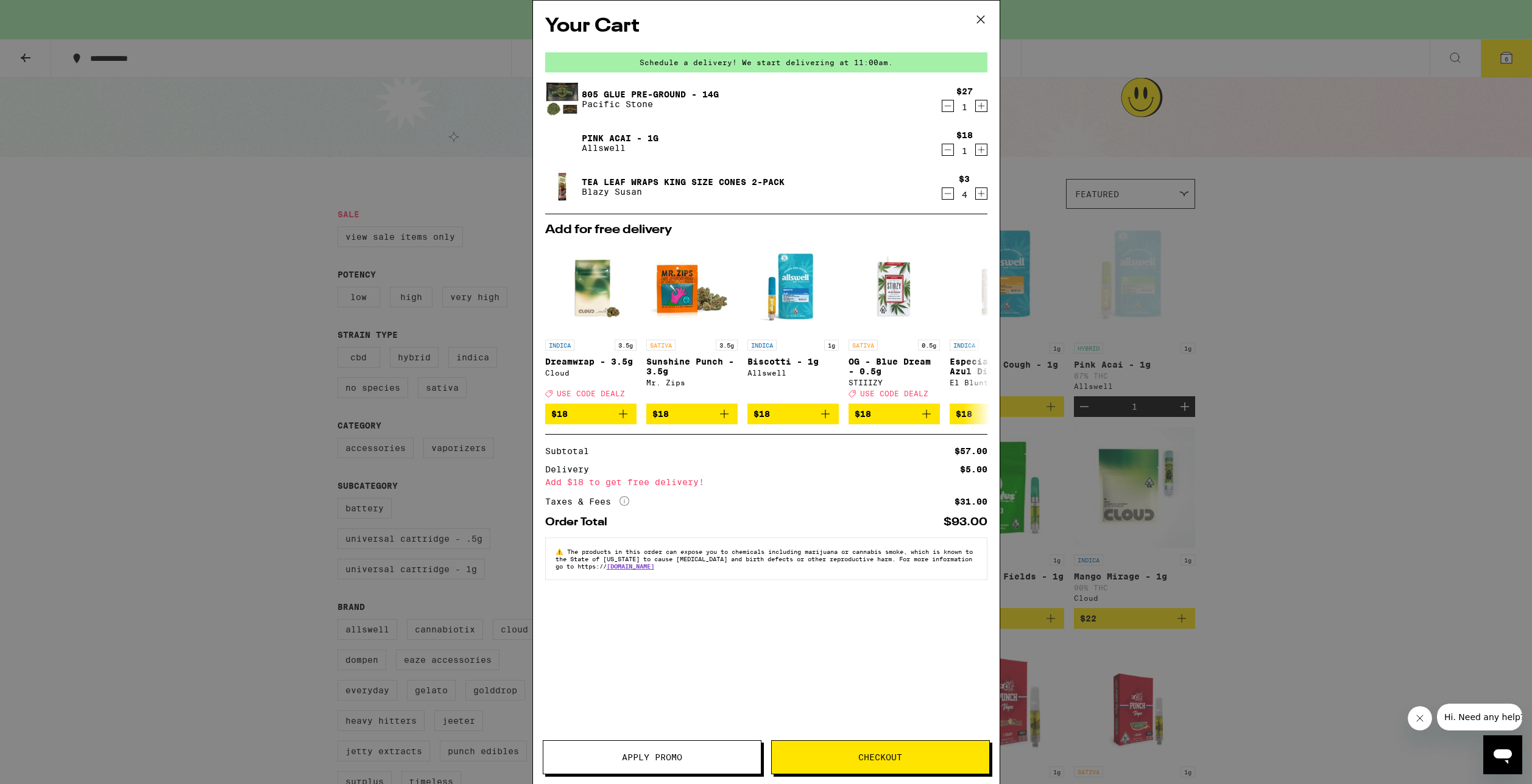
click at [1161, 304] on div "Your Cart Schedule a delivery! We start delivering at 11:00am. 805 Glue Pre-Gro…" at bounding box center [766, 392] width 1532 height 784
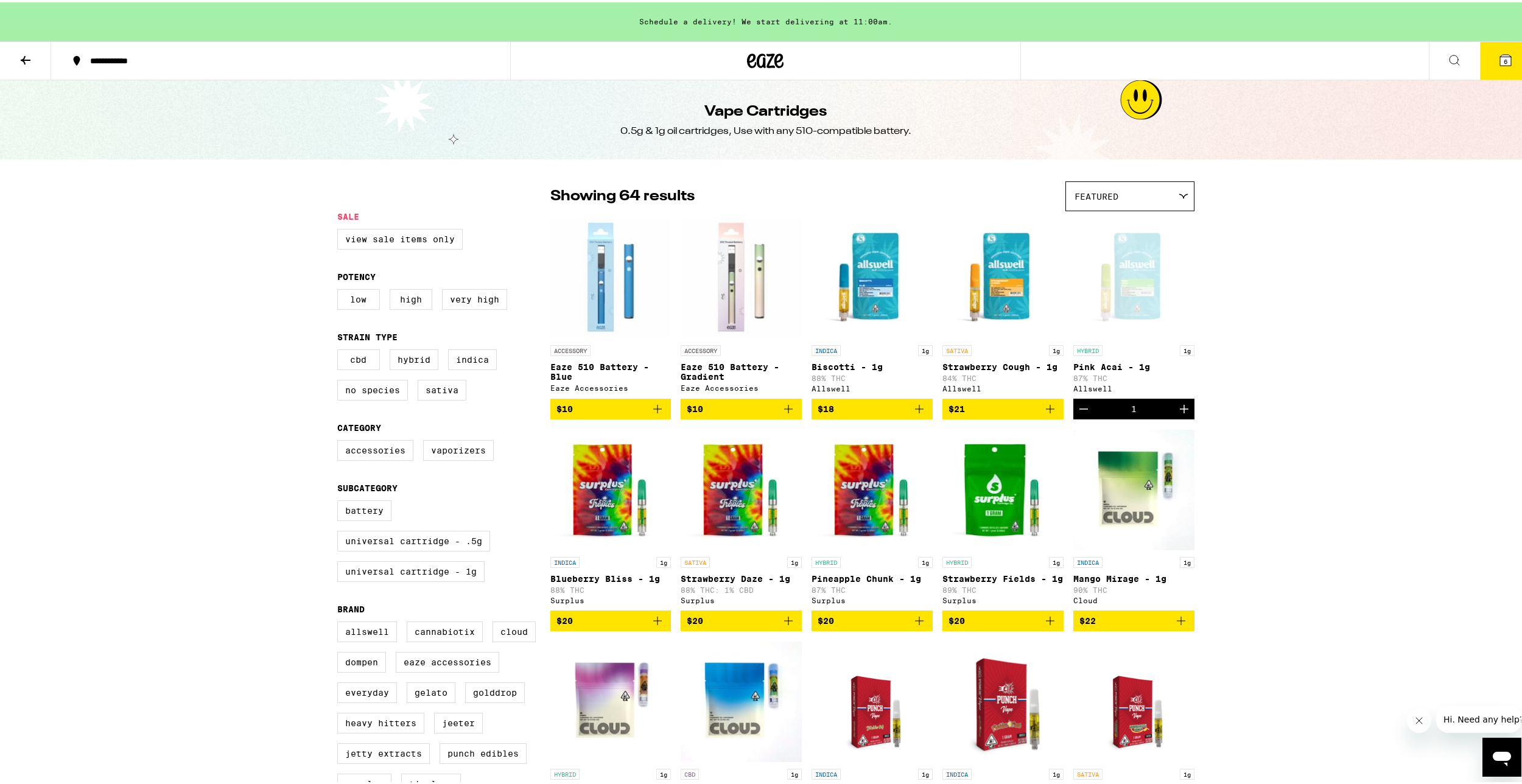
click at [1186, 414] on icon "Increment" at bounding box center [1184, 407] width 15 height 15
click at [1487, 66] on button "7" at bounding box center [1505, 58] width 51 height 38
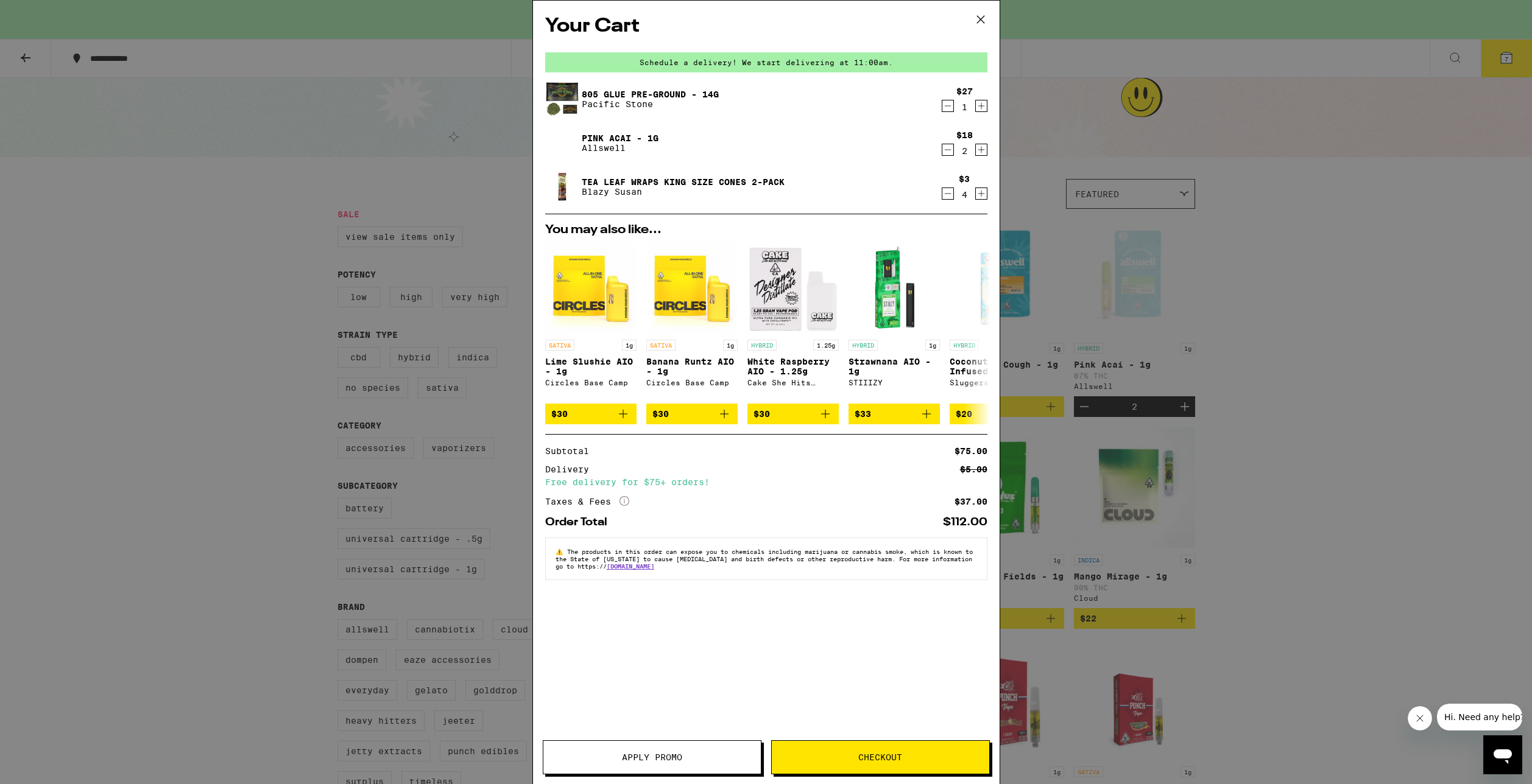
click at [953, 197] on icon "Decrement" at bounding box center [947, 193] width 11 height 15
click at [976, 201] on icon "Increment" at bounding box center [981, 193] width 11 height 15
click at [945, 156] on icon "Decrement" at bounding box center [947, 150] width 11 height 15
click at [1080, 356] on div "Your Cart Schedule a delivery! We start delivering at 11:00am. 805 Glue Pre-Gro…" at bounding box center [766, 392] width 1532 height 784
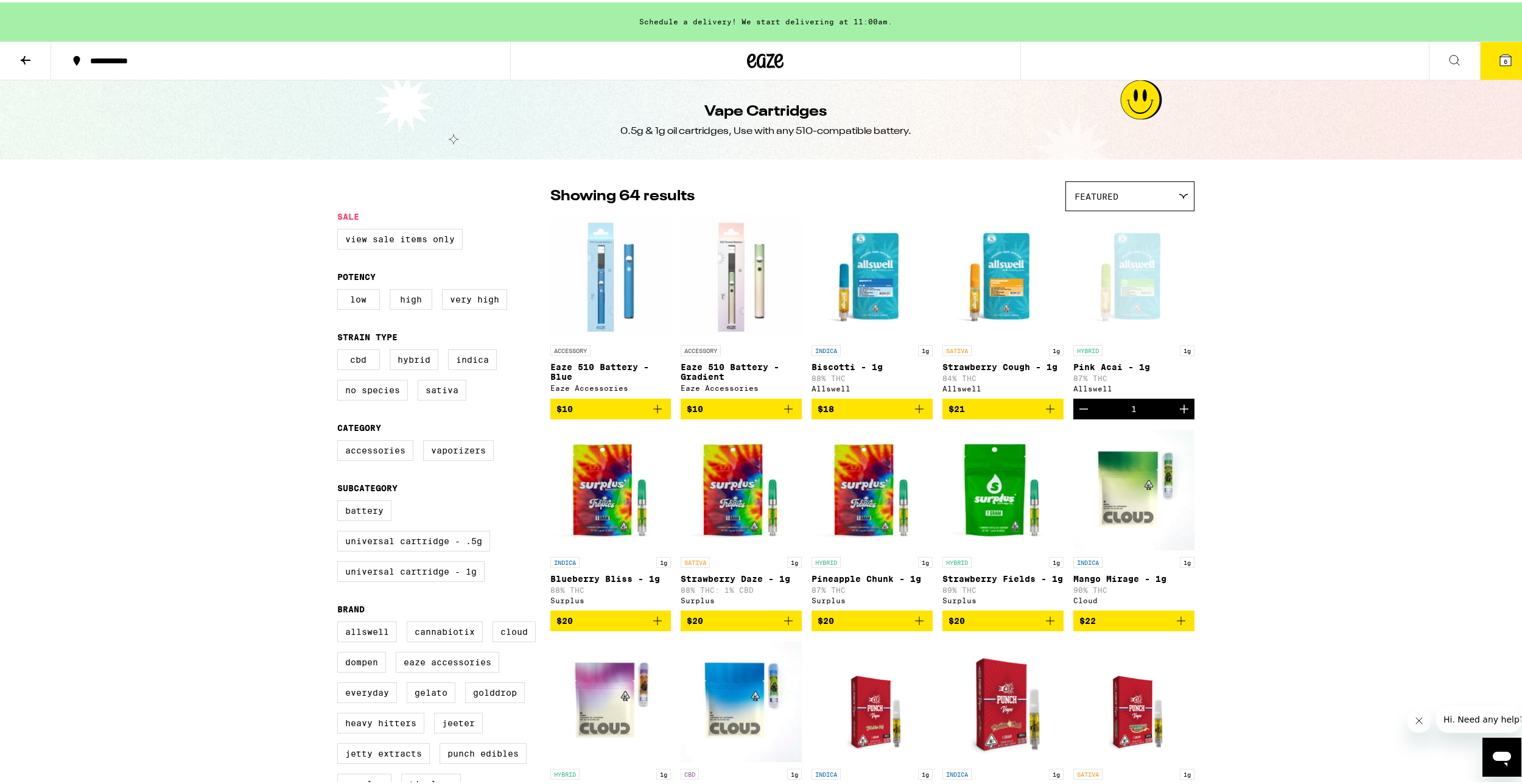
click at [1493, 67] on button "6" at bounding box center [1505, 58] width 51 height 38
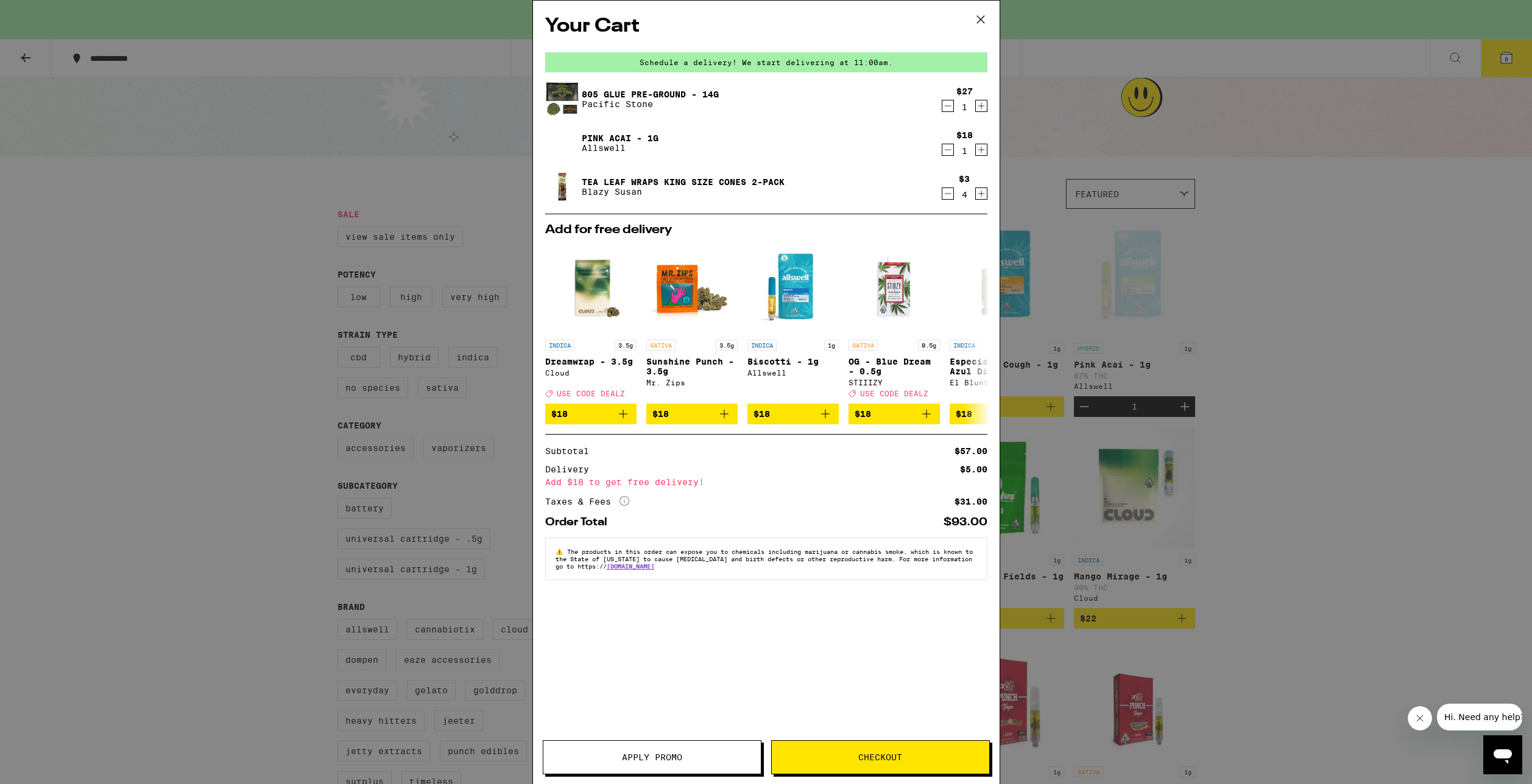
click at [945, 194] on icon "Decrement" at bounding box center [947, 193] width 11 height 15
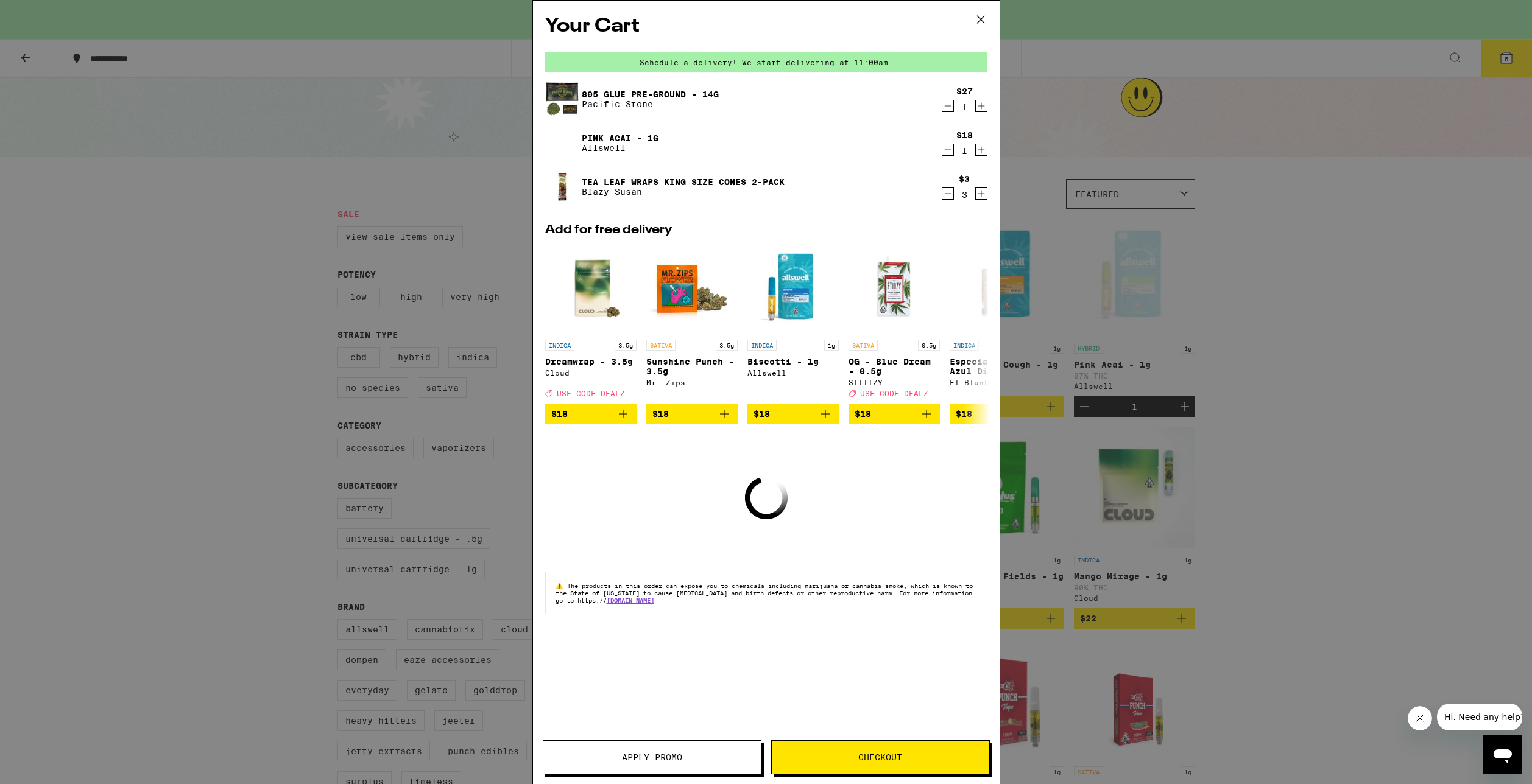
click at [979, 149] on icon "Increment" at bounding box center [981, 150] width 11 height 15
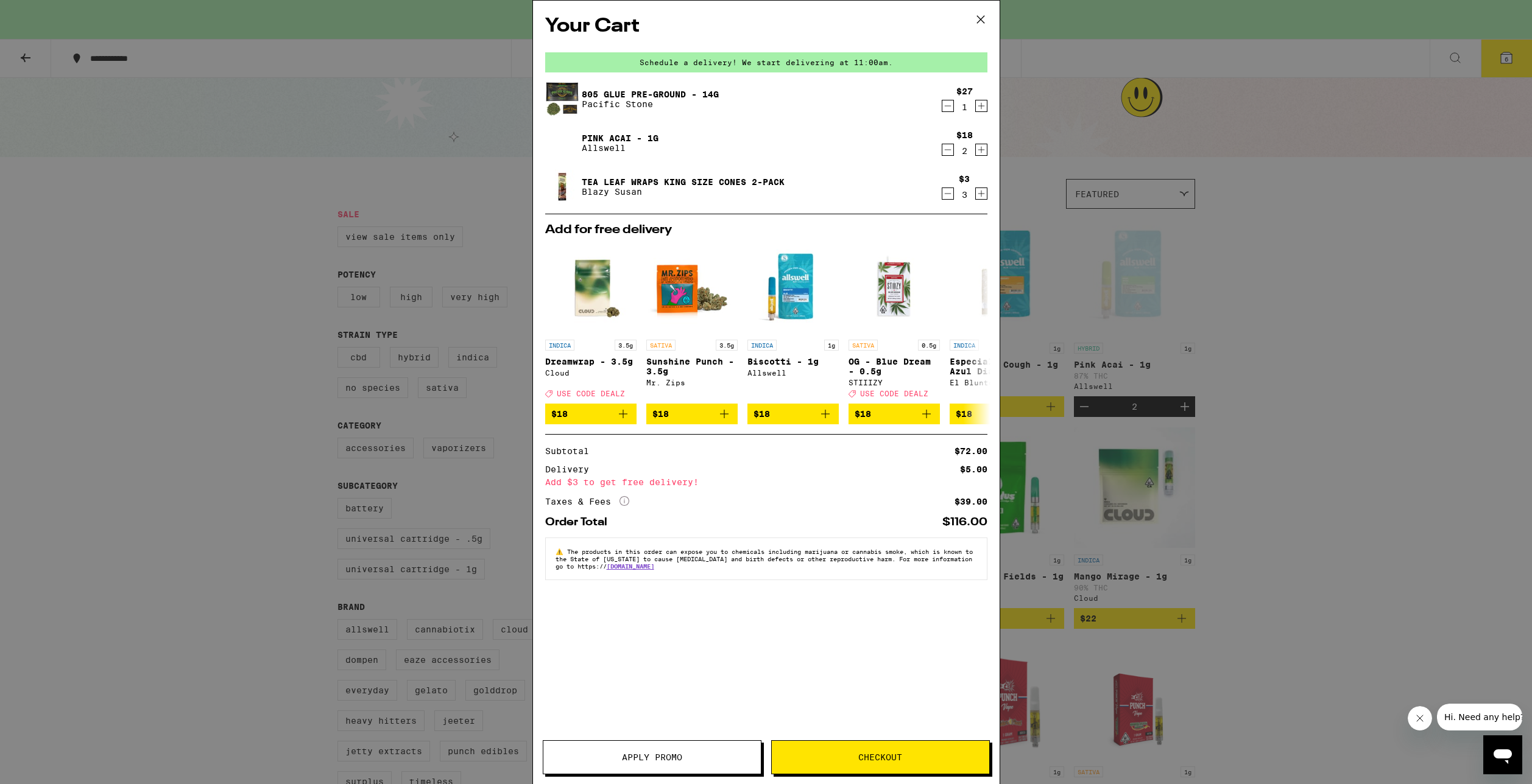
click at [945, 198] on icon "Decrement" at bounding box center [947, 193] width 11 height 15
click at [942, 188] on div "$3 2" at bounding box center [964, 187] width 45 height 25
click at [943, 191] on icon "Decrement" at bounding box center [947, 193] width 11 height 15
click at [400, 244] on div "Your Cart Schedule a delivery! We start delivering at 11:00am. 805 Glue Pre-Gro…" at bounding box center [766, 392] width 1532 height 784
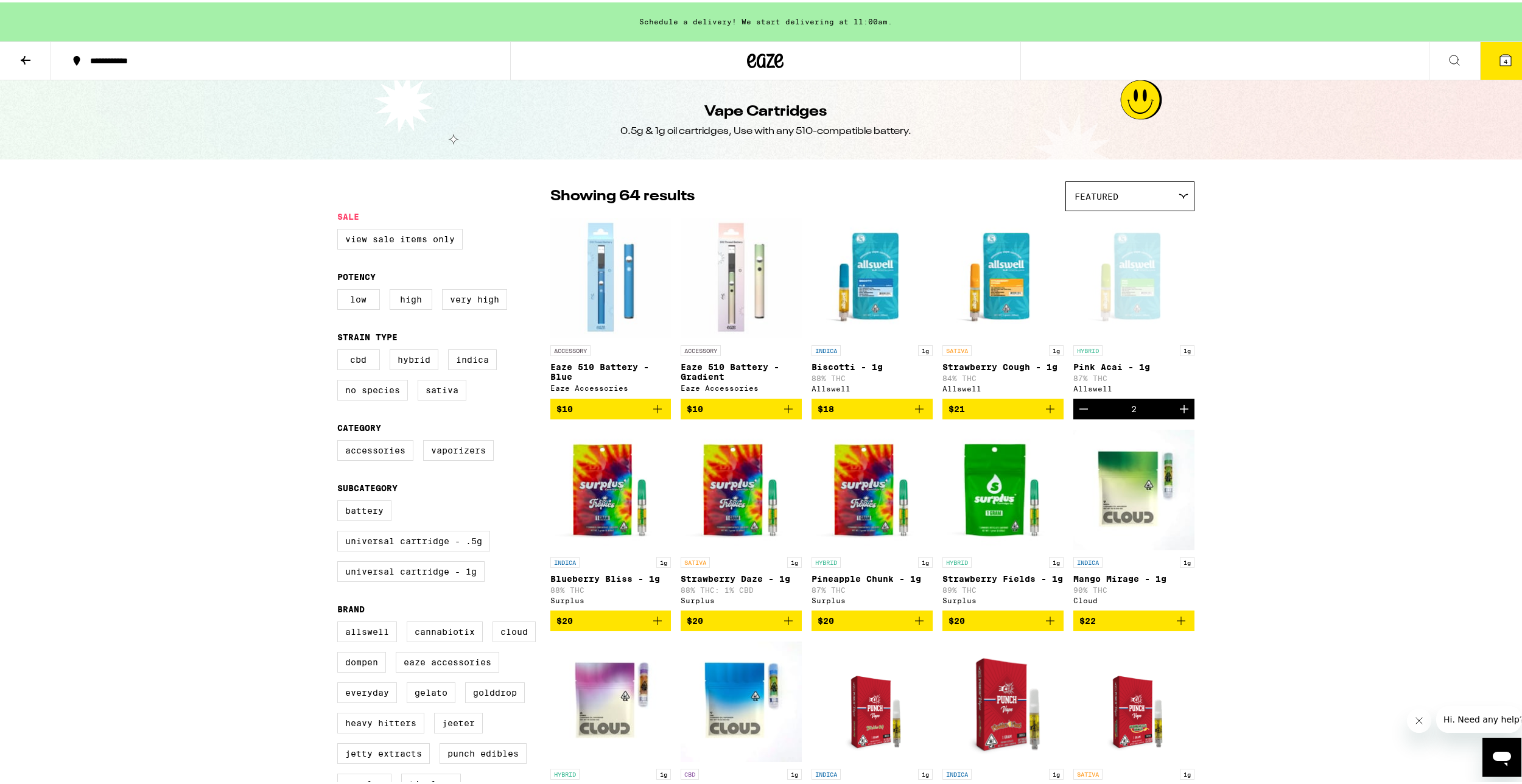
click at [30, 56] on icon at bounding box center [25, 58] width 15 height 15
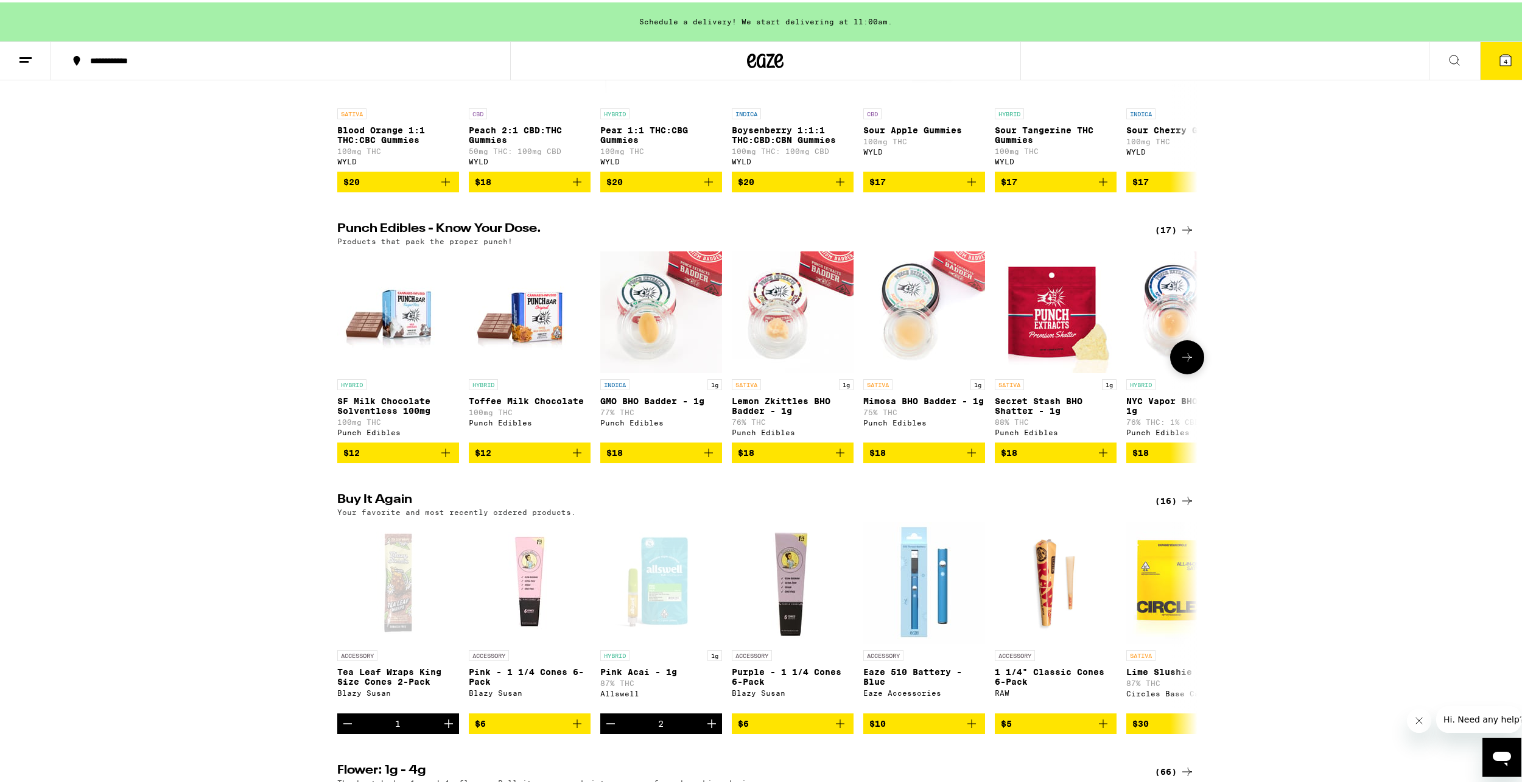
scroll to position [731, 0]
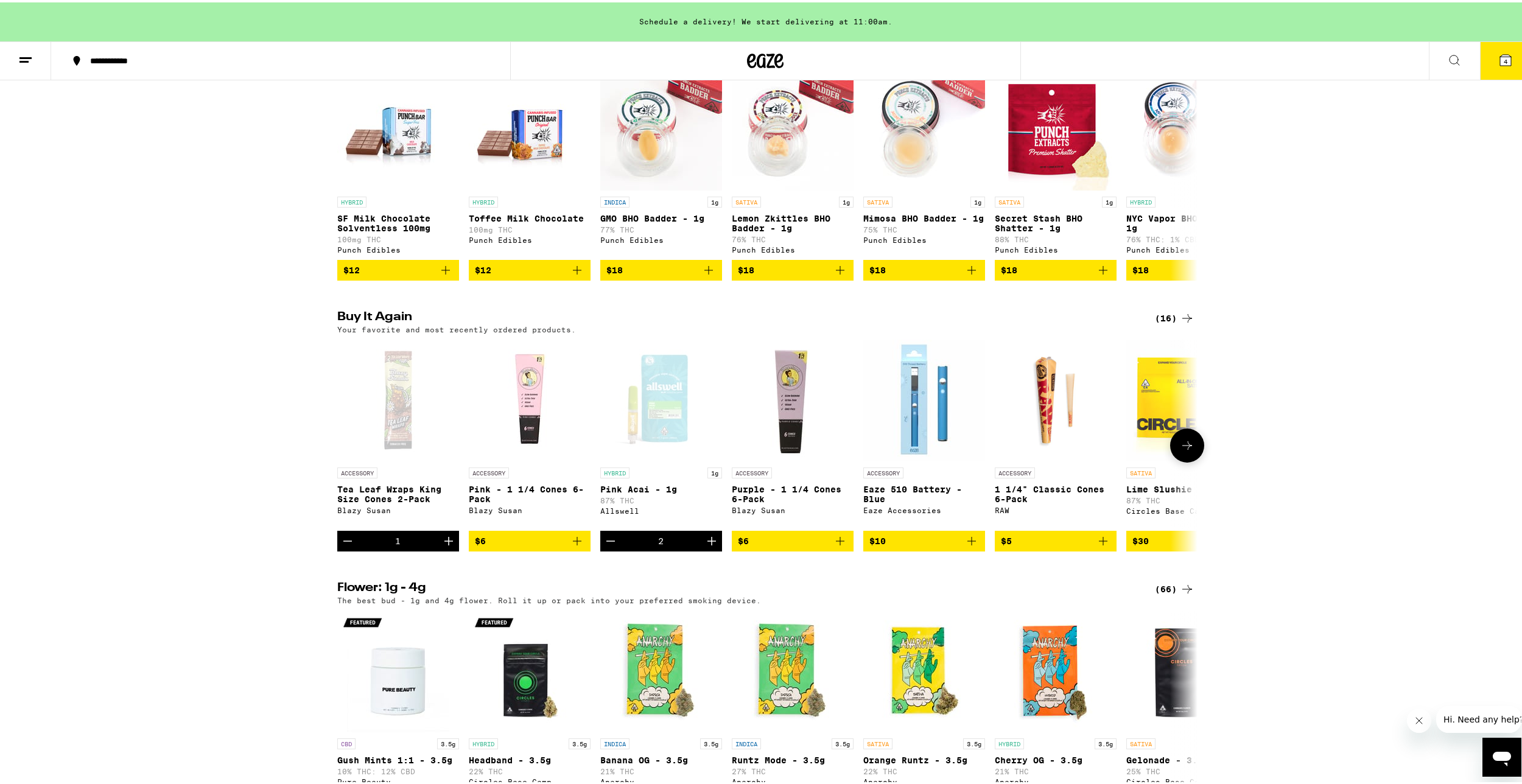
click at [1182, 459] on button at bounding box center [1187, 443] width 34 height 34
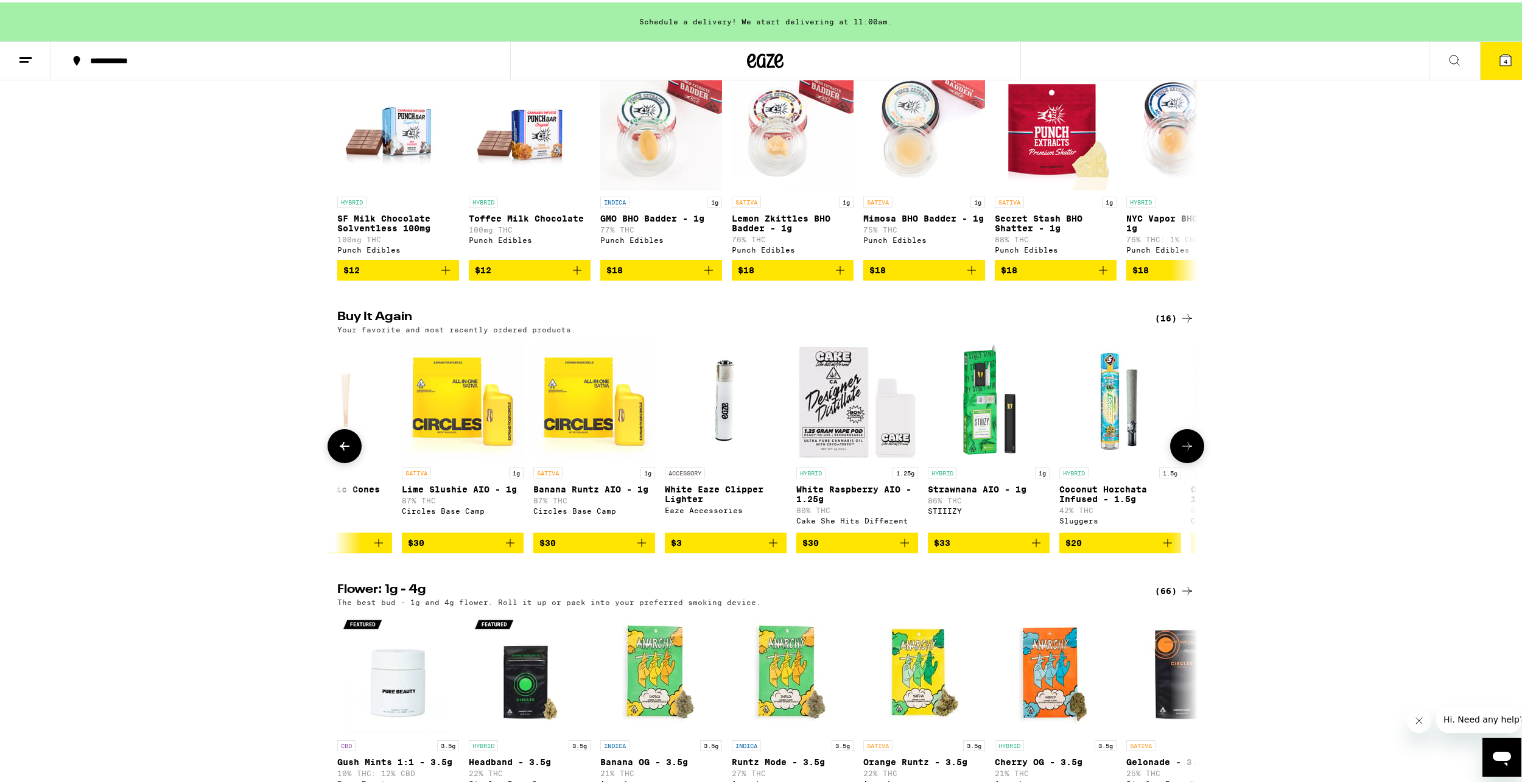
click at [1170, 461] on button at bounding box center [1187, 444] width 34 height 34
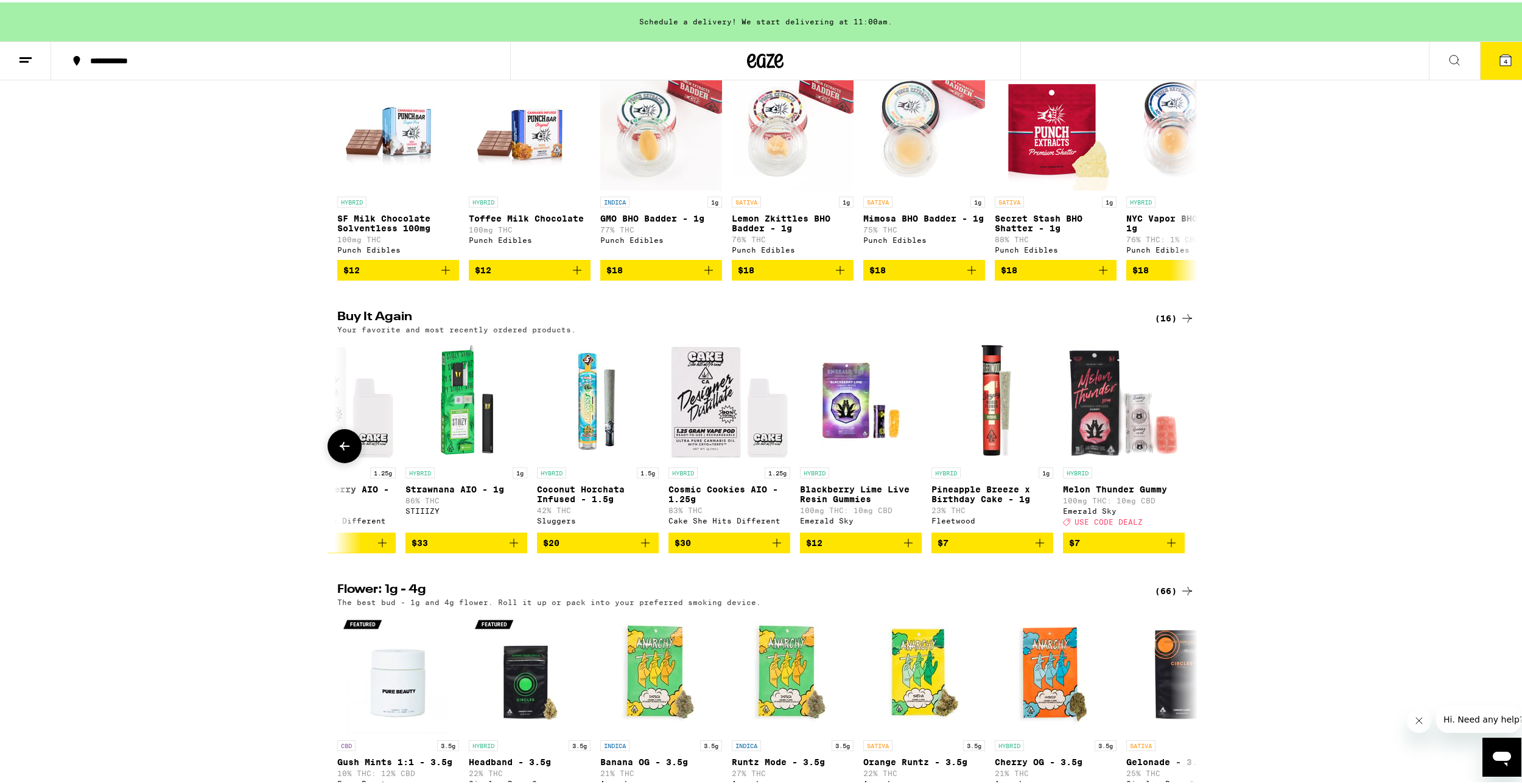
click at [649, 551] on button "$20" at bounding box center [598, 541] width 122 height 21
click at [1498, 45] on button "5" at bounding box center [1505, 58] width 51 height 38
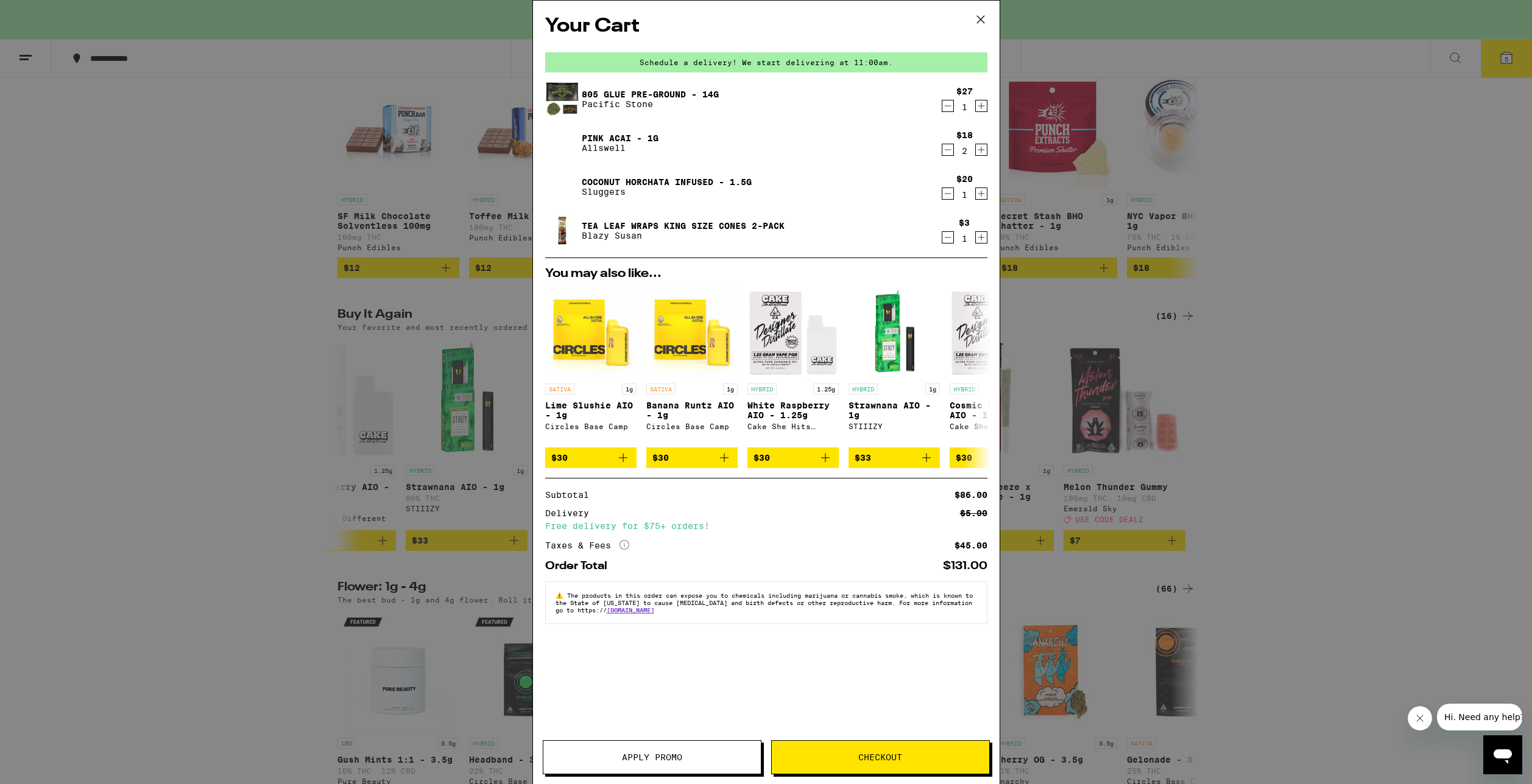
click at [945, 149] on icon "Decrement" at bounding box center [947, 150] width 11 height 15
click at [947, 241] on icon "Decrement" at bounding box center [947, 237] width 11 height 15
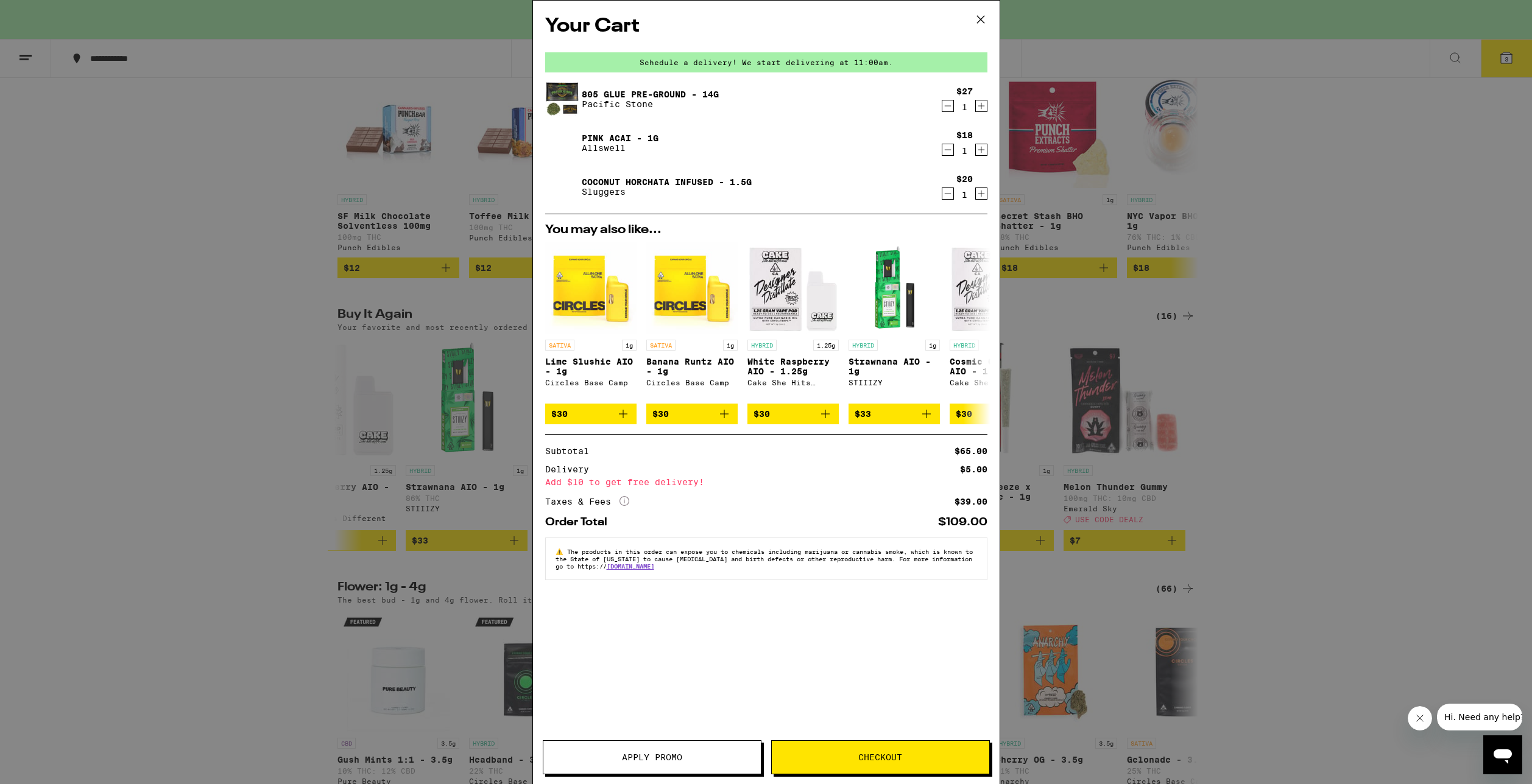
click at [343, 343] on div "Your Cart Schedule a delivery! We start delivering at 11:00am. 805 Glue Pre-Gro…" at bounding box center [766, 392] width 1532 height 784
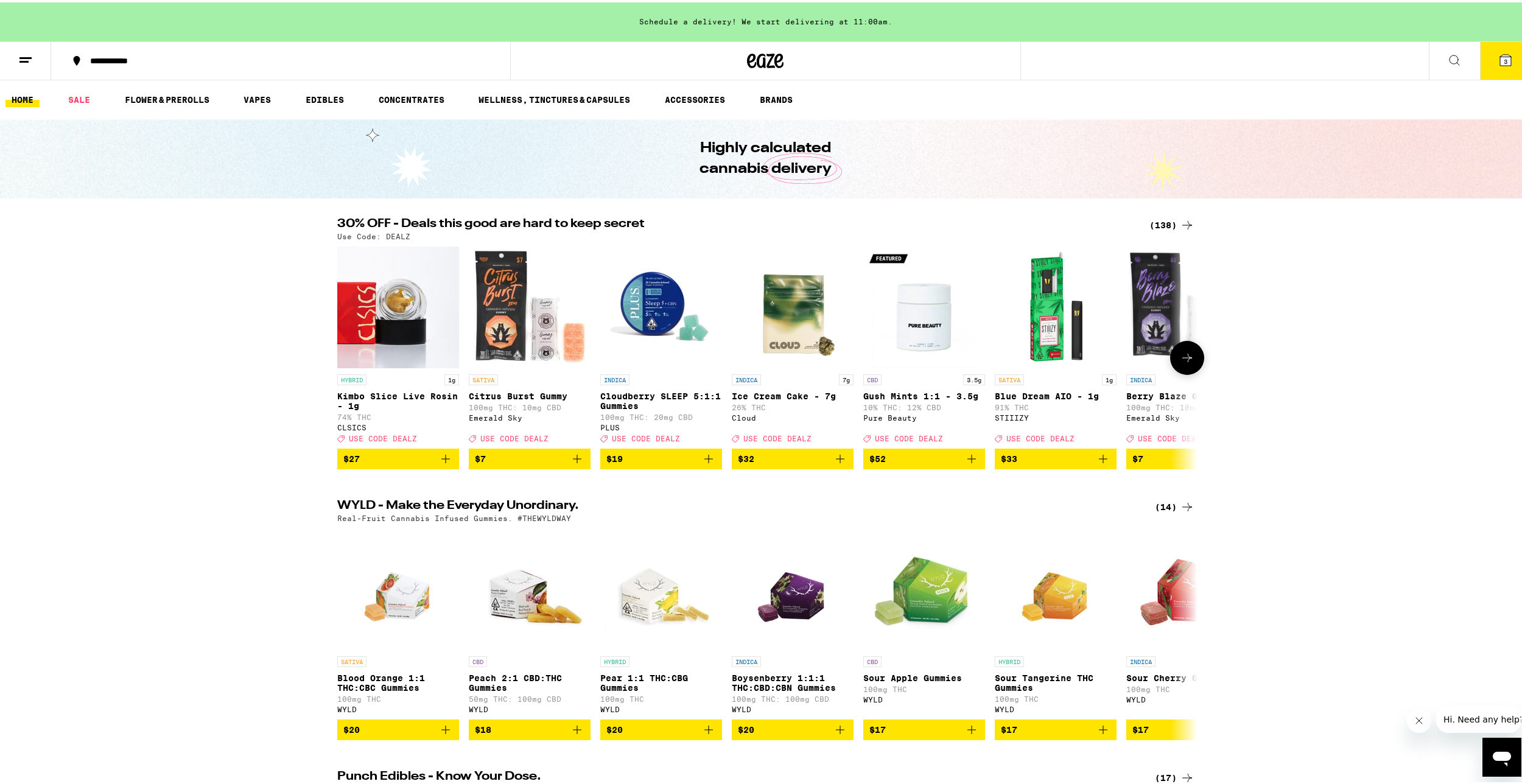
click at [1185, 370] on button at bounding box center [1187, 355] width 34 height 34
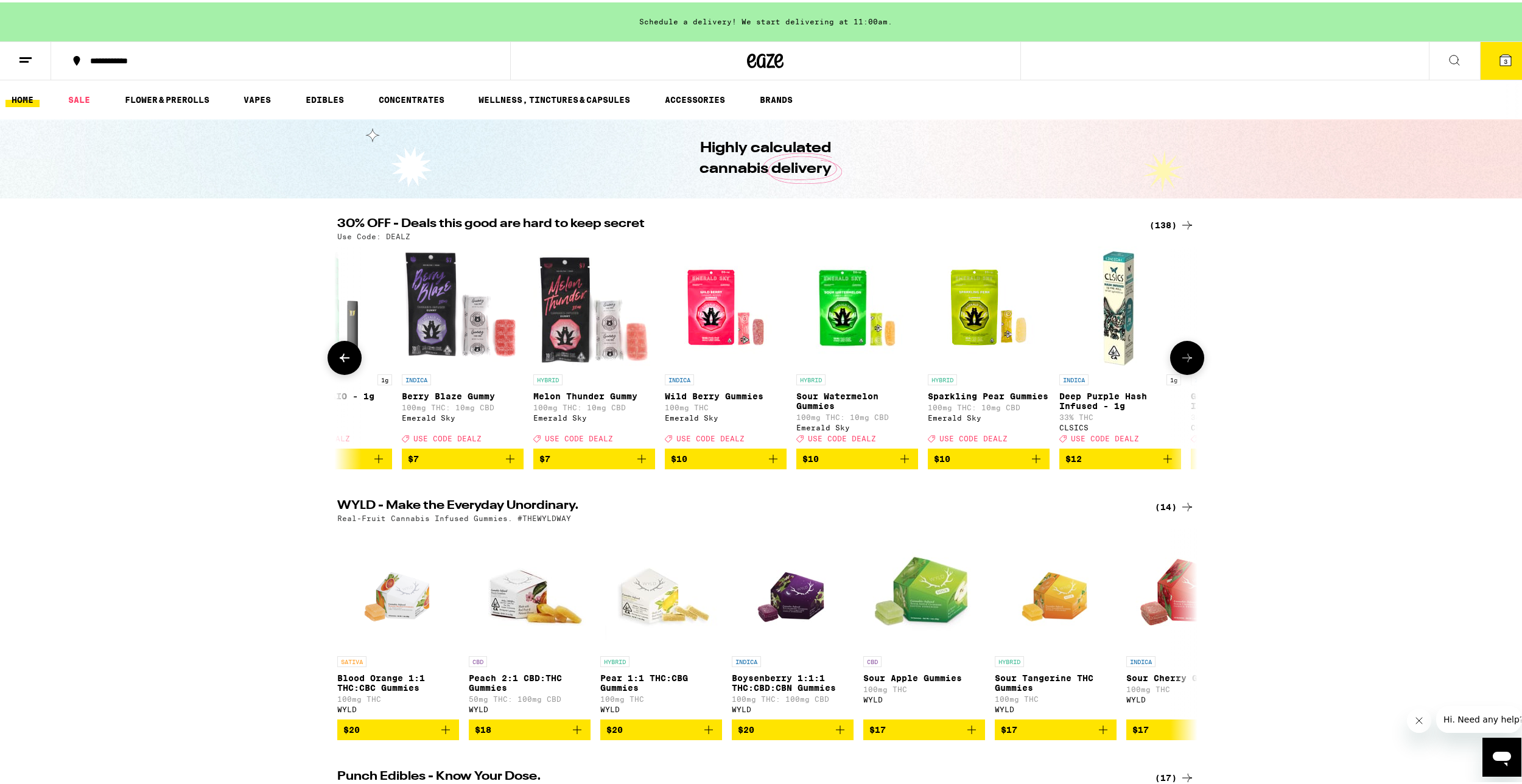
click at [1185, 370] on button at bounding box center [1187, 355] width 34 height 34
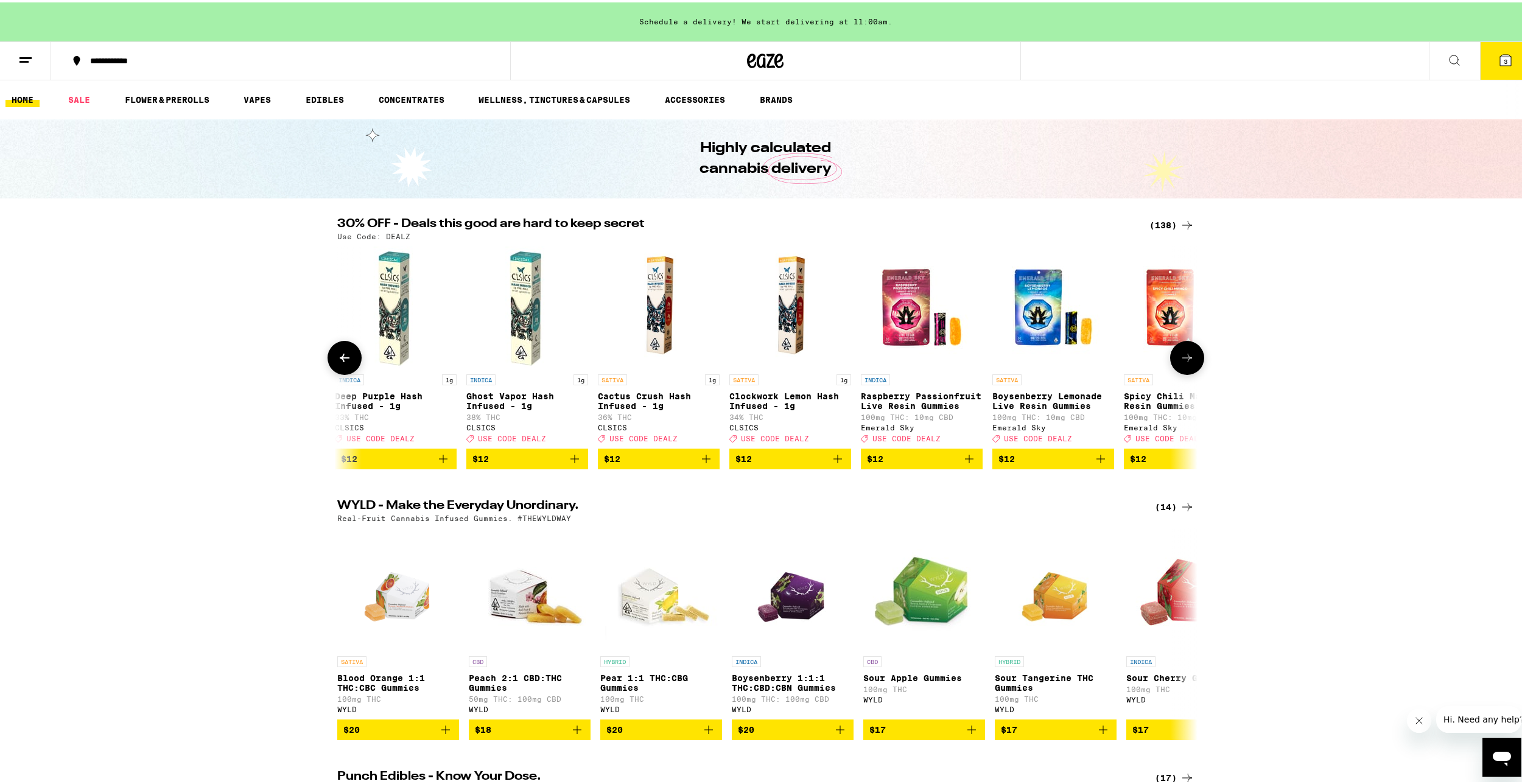
click at [1185, 370] on button at bounding box center [1187, 355] width 34 height 34
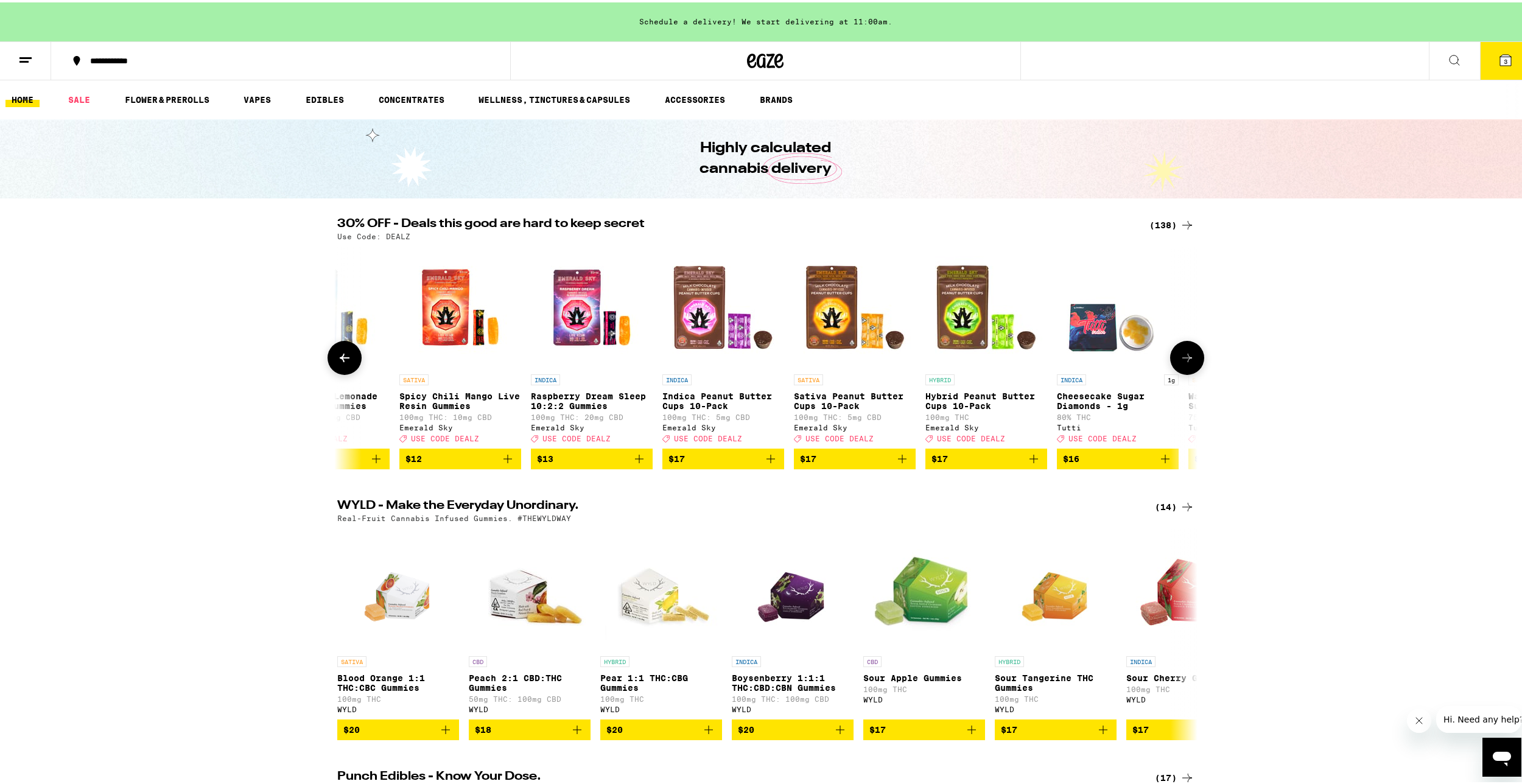
click at [1185, 370] on button at bounding box center [1187, 355] width 34 height 34
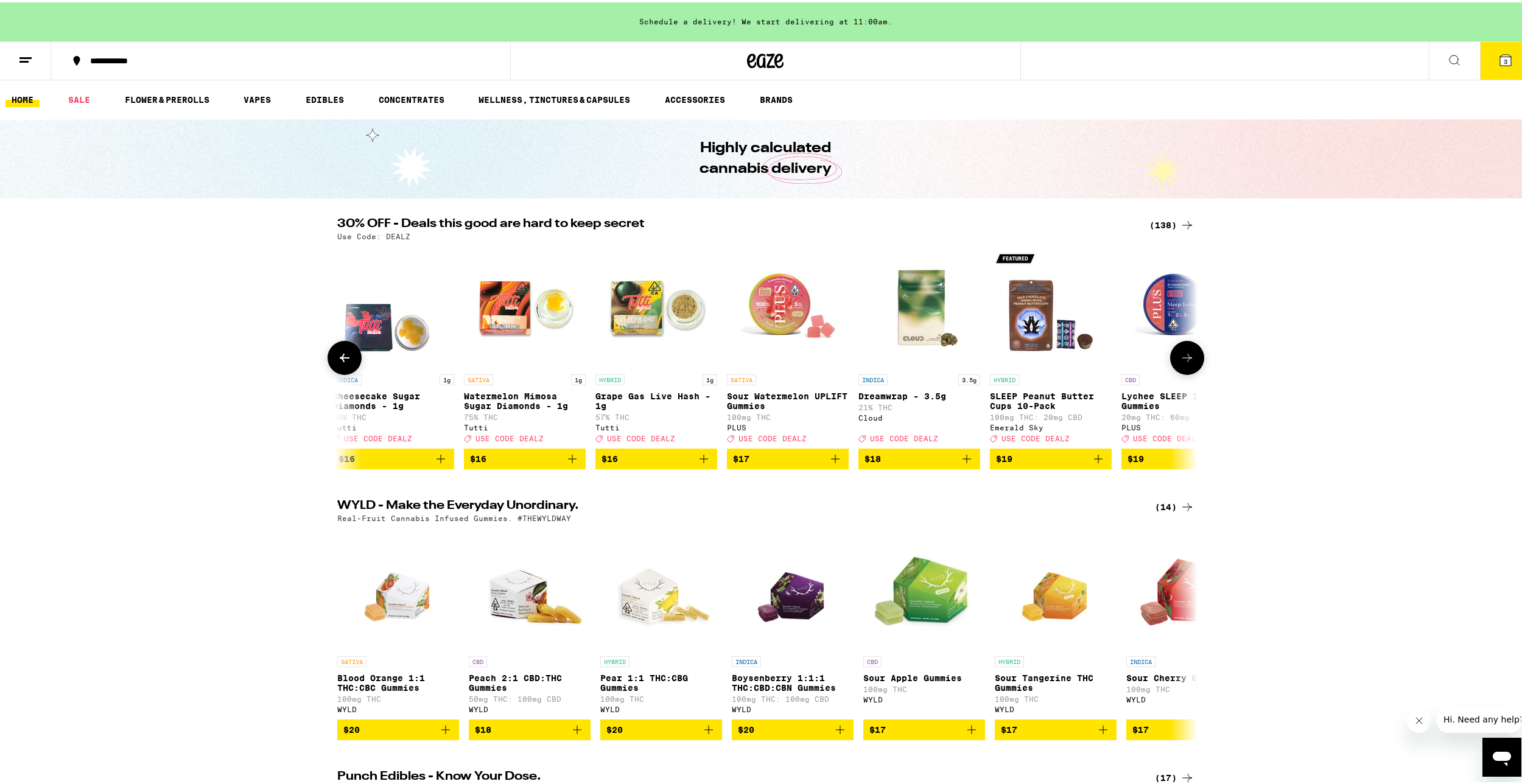
click at [1185, 370] on button at bounding box center [1187, 355] width 34 height 34
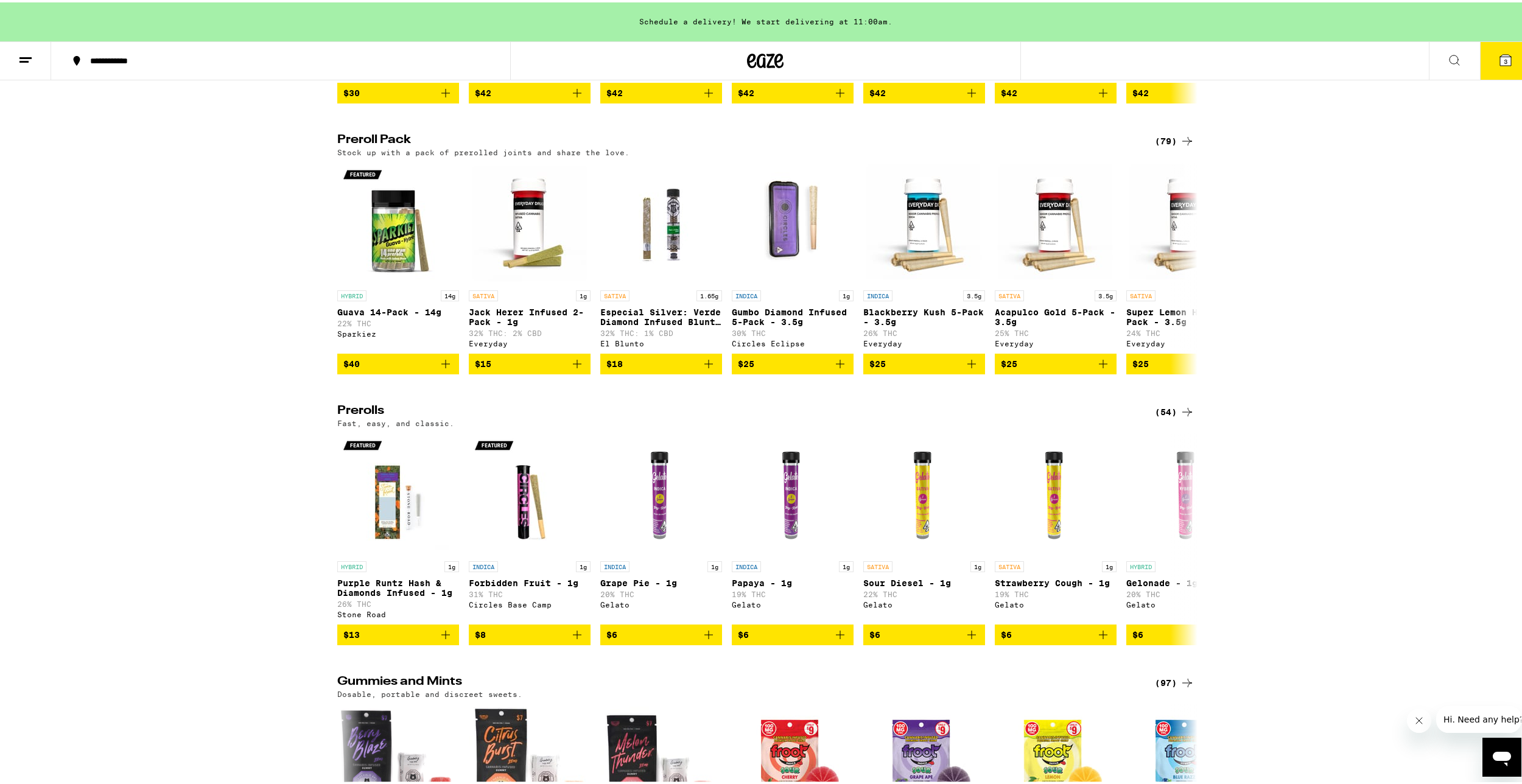
scroll to position [3288, 0]
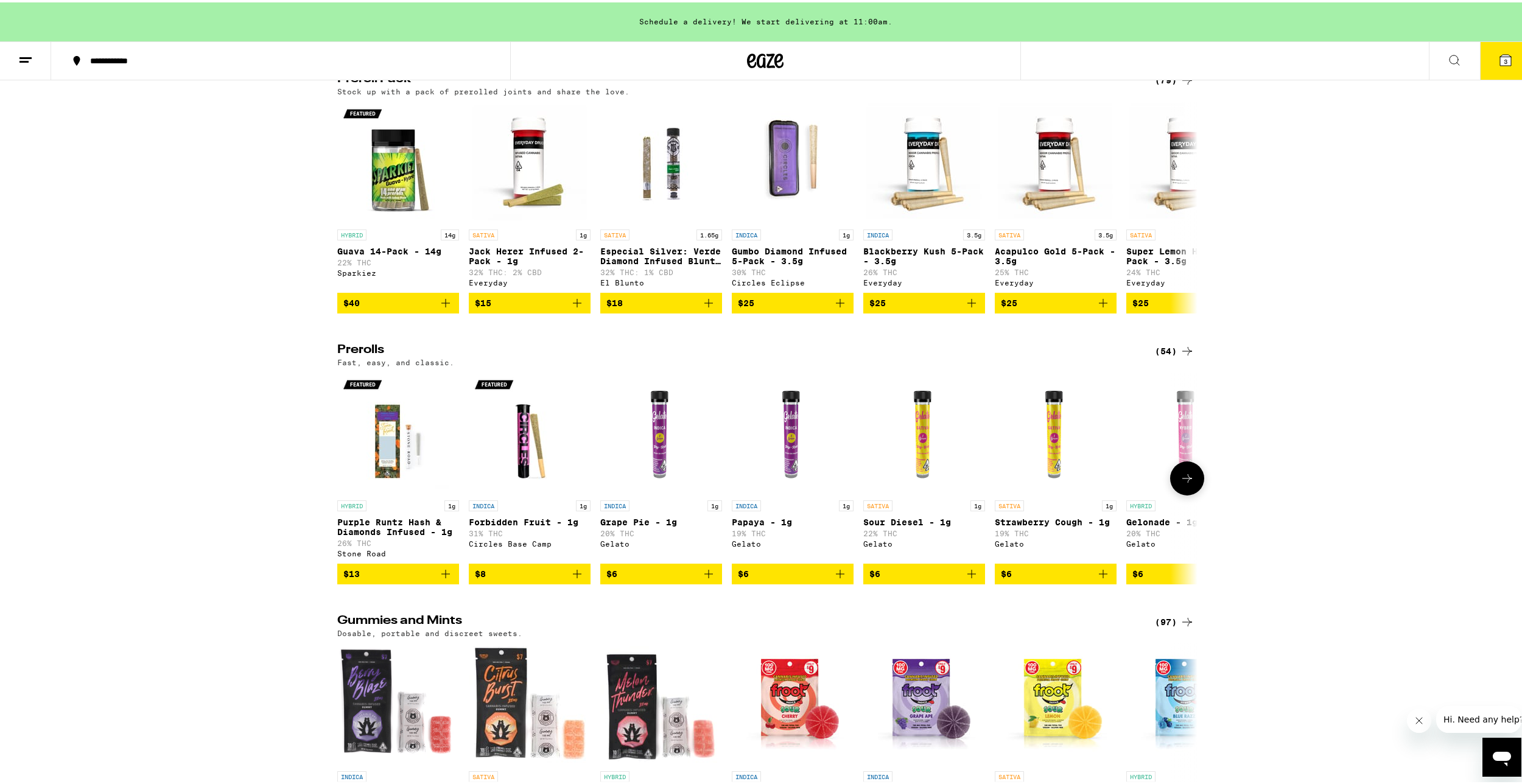
click at [1185, 493] on button at bounding box center [1187, 476] width 34 height 34
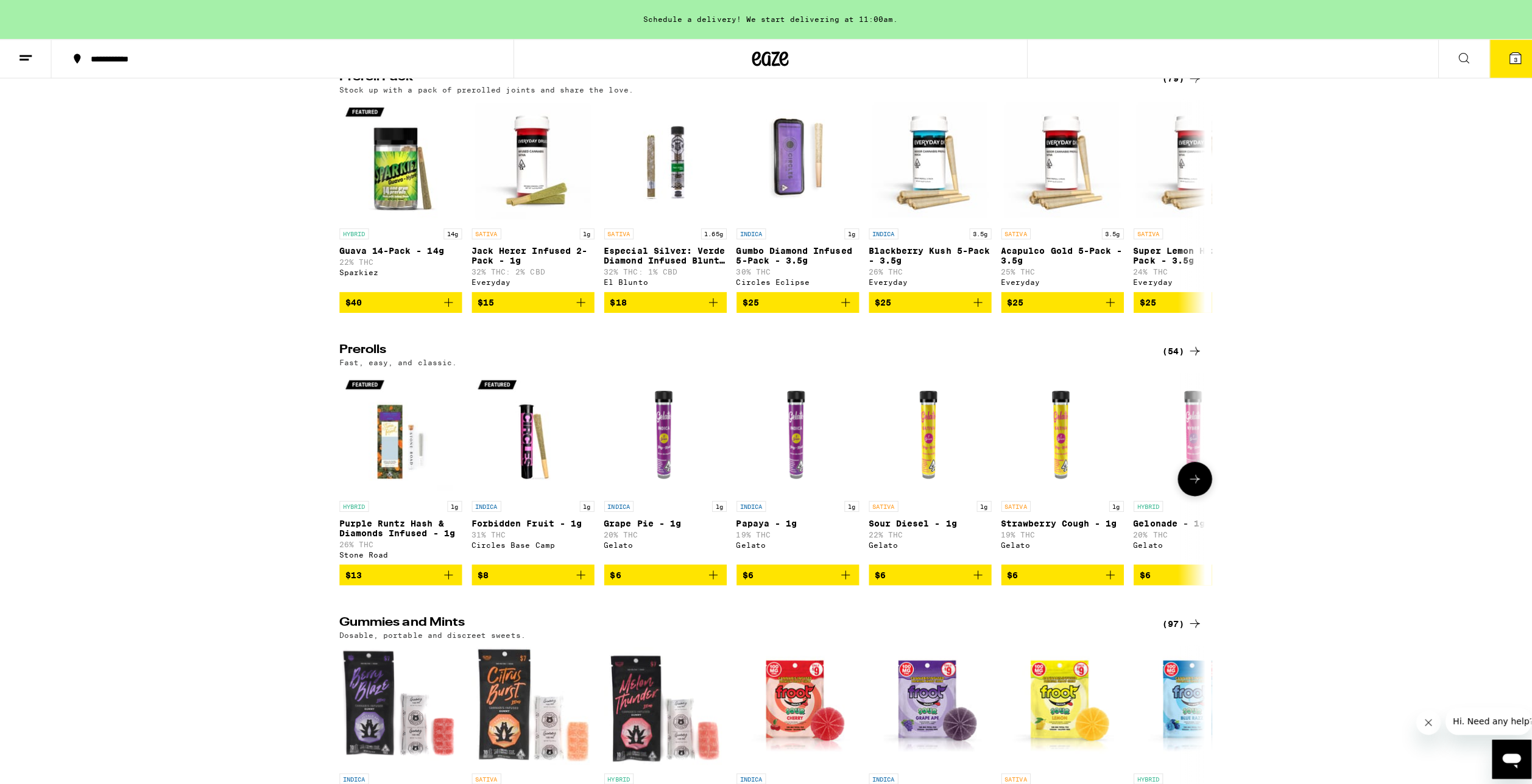
scroll to position [0, 725]
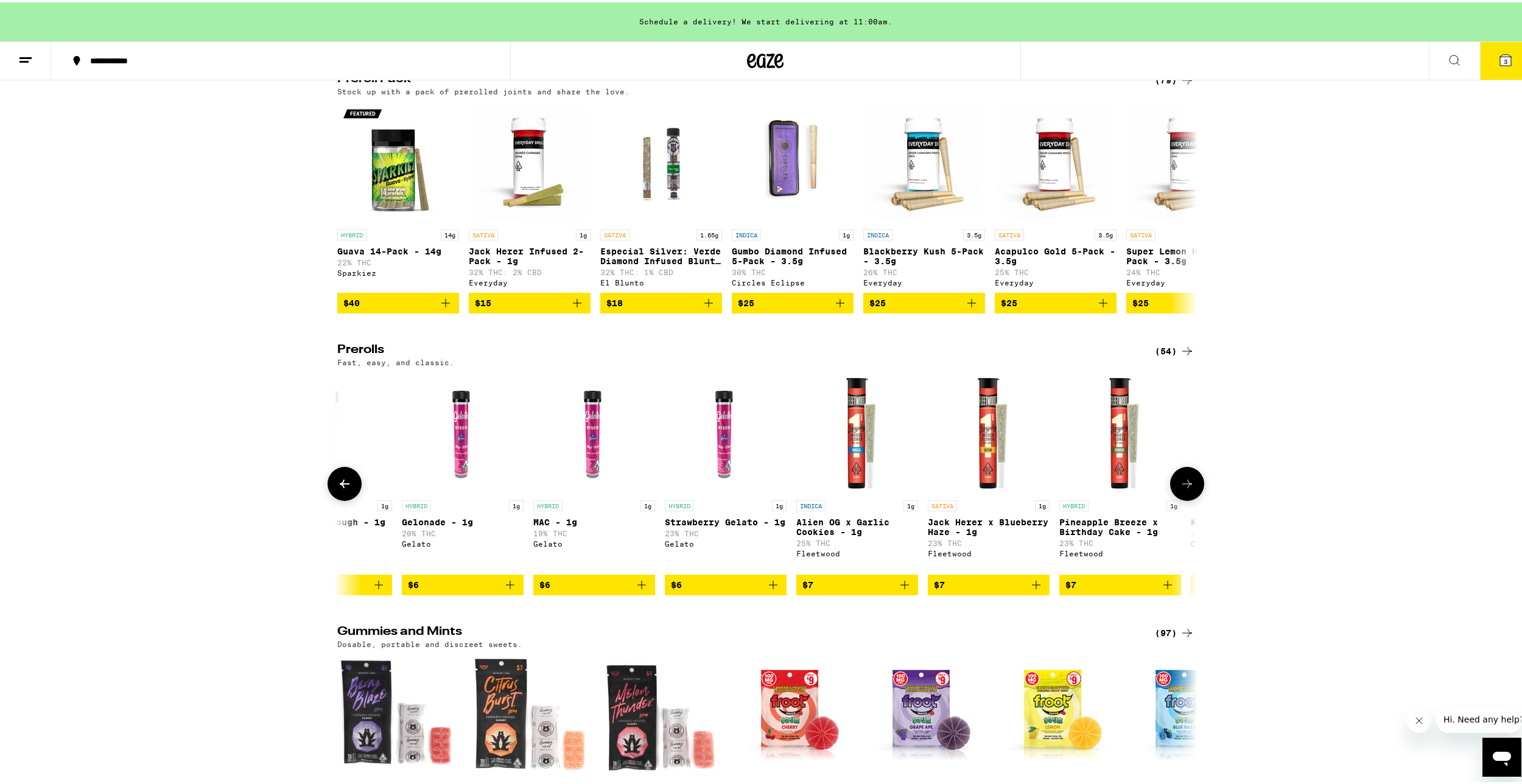
click at [771, 590] on icon "Add to bag" at bounding box center [773, 582] width 15 height 15
click at [1484, 66] on button "4" at bounding box center [1505, 58] width 51 height 38
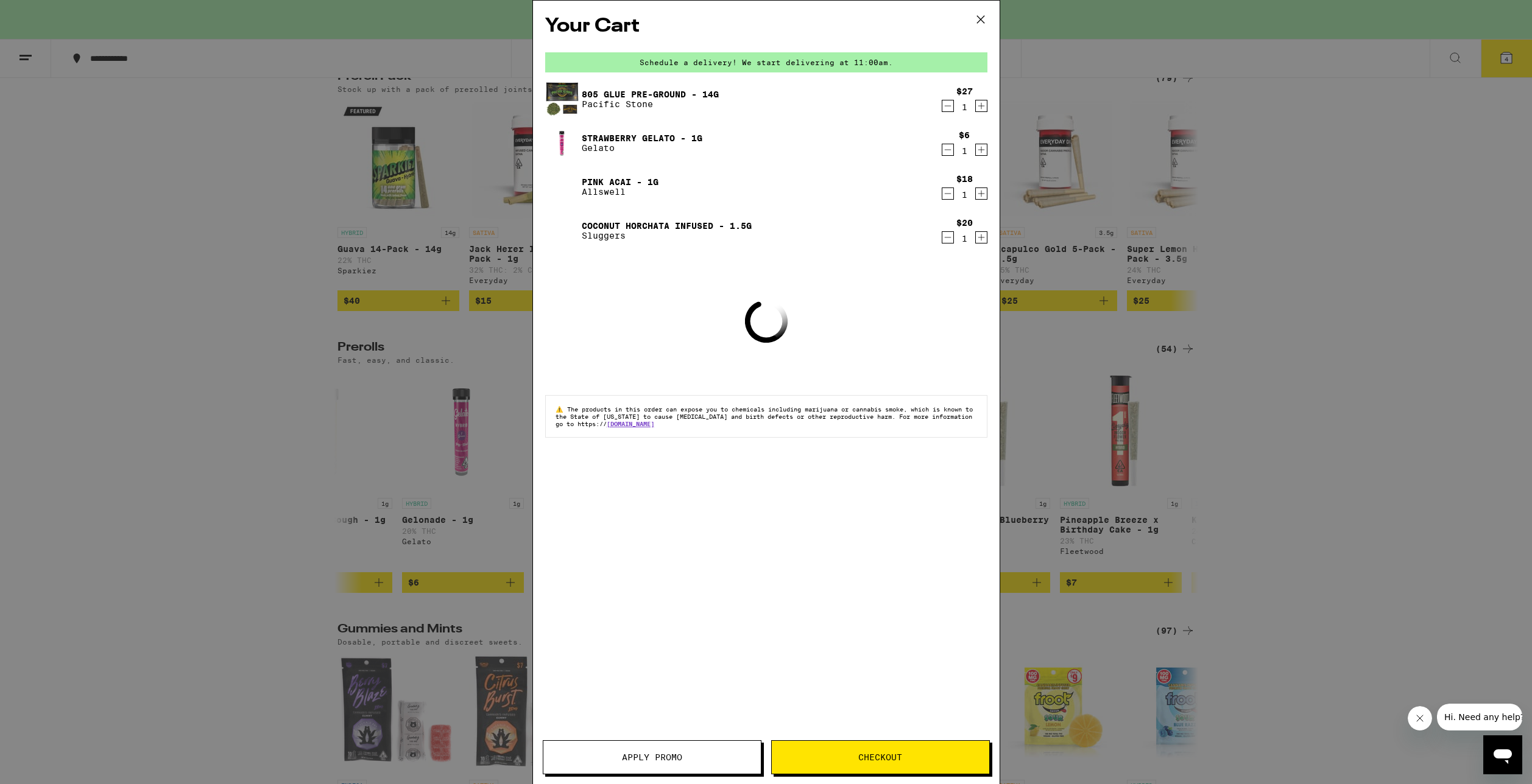
scroll to position [3163, 0]
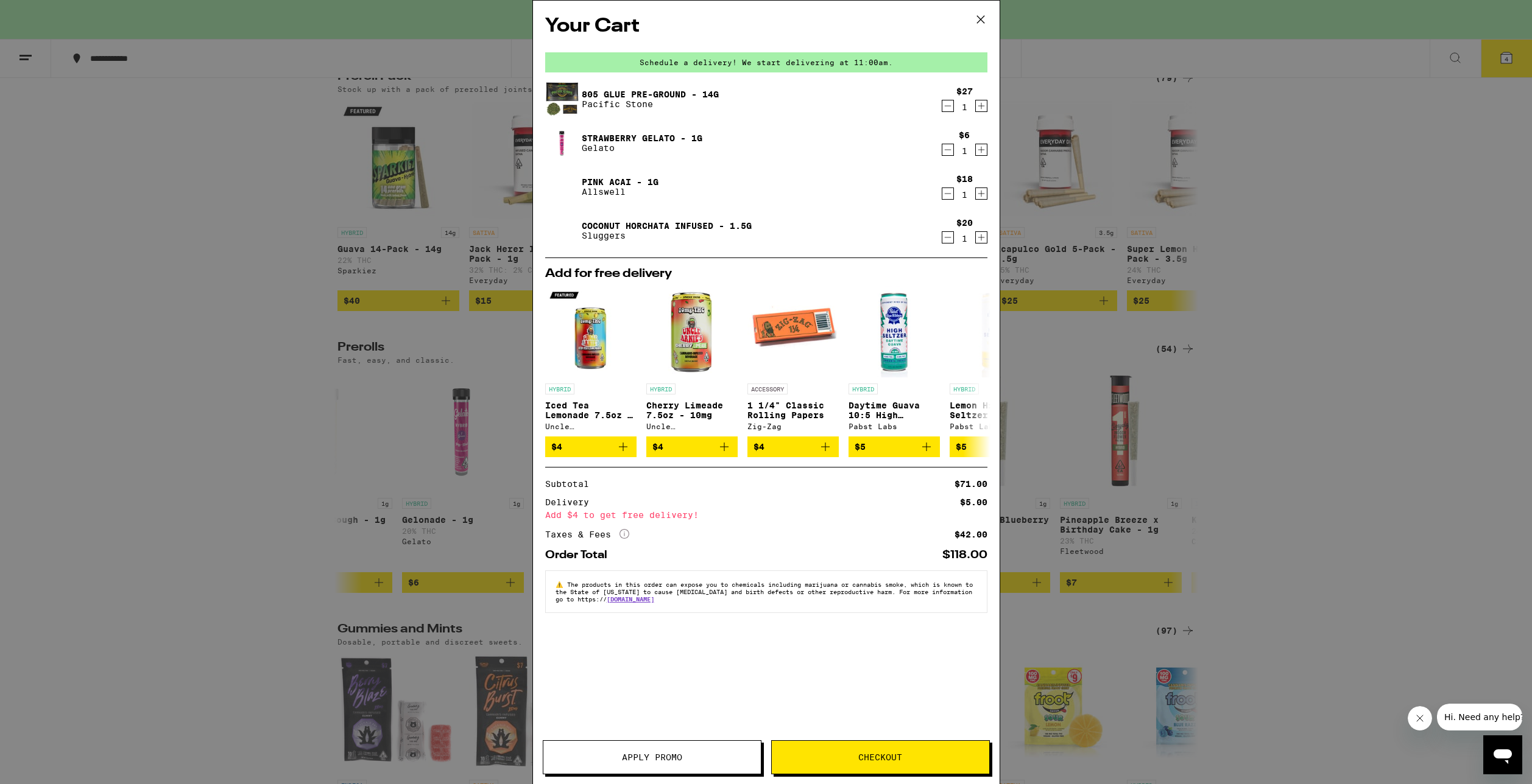
click at [948, 150] on icon "Decrement" at bounding box center [947, 150] width 11 height 15
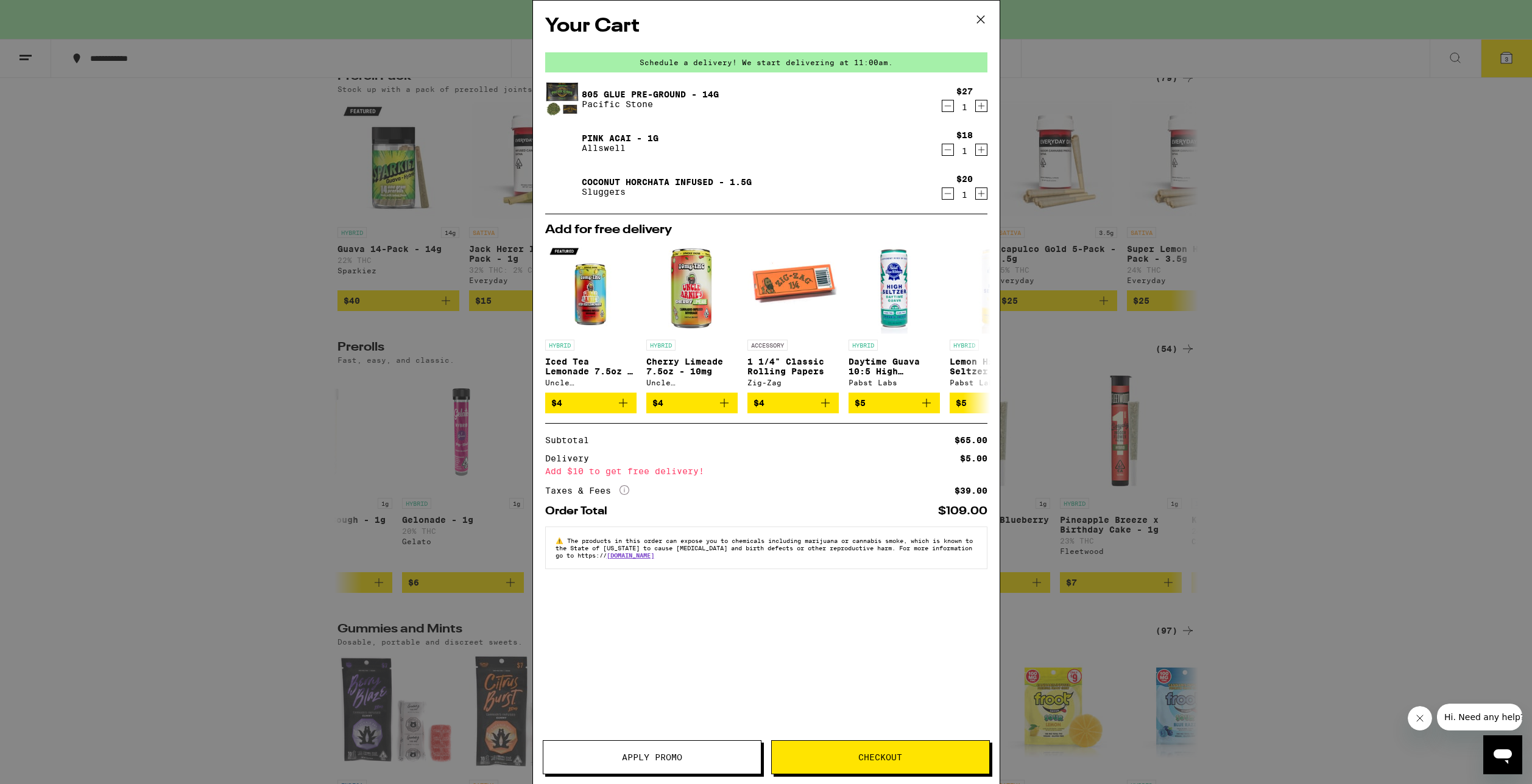
click at [1124, 184] on div "Your Cart Schedule a delivery! We start delivering at 11:00am. 805 Glue Pre-Gro…" at bounding box center [766, 392] width 1532 height 784
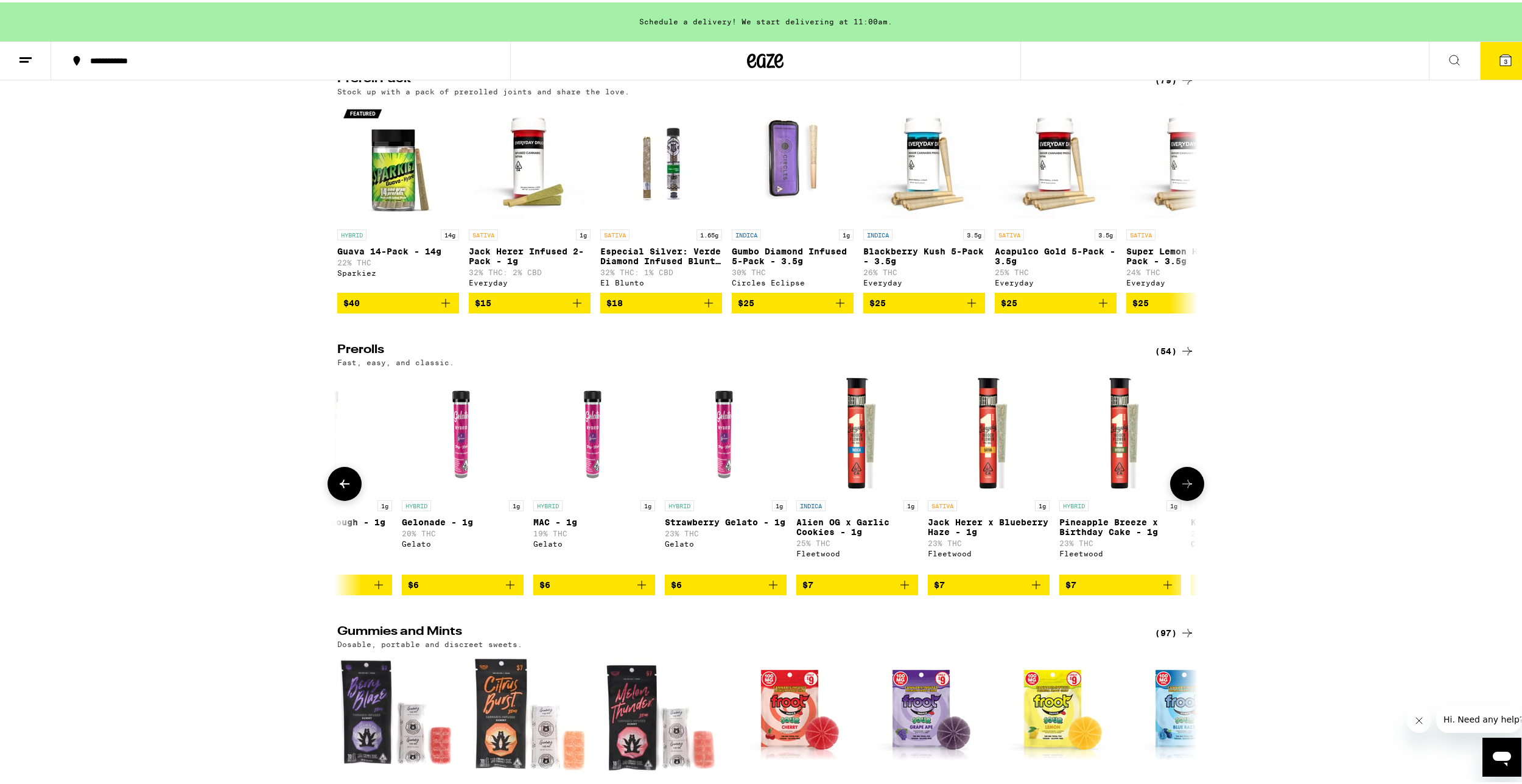
click at [337, 489] on icon at bounding box center [344, 481] width 15 height 15
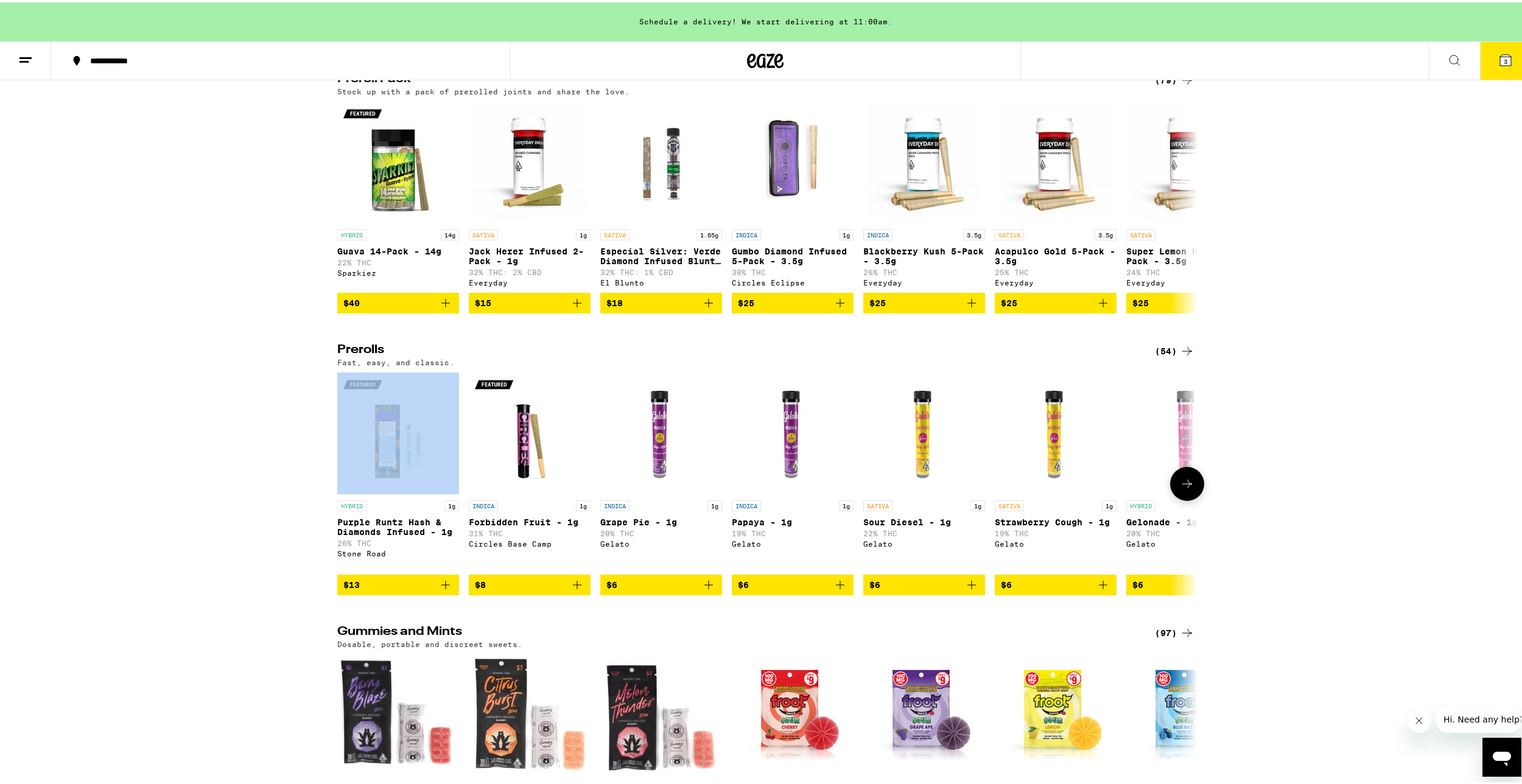
click at [333, 499] on div at bounding box center [344, 481] width 34 height 34
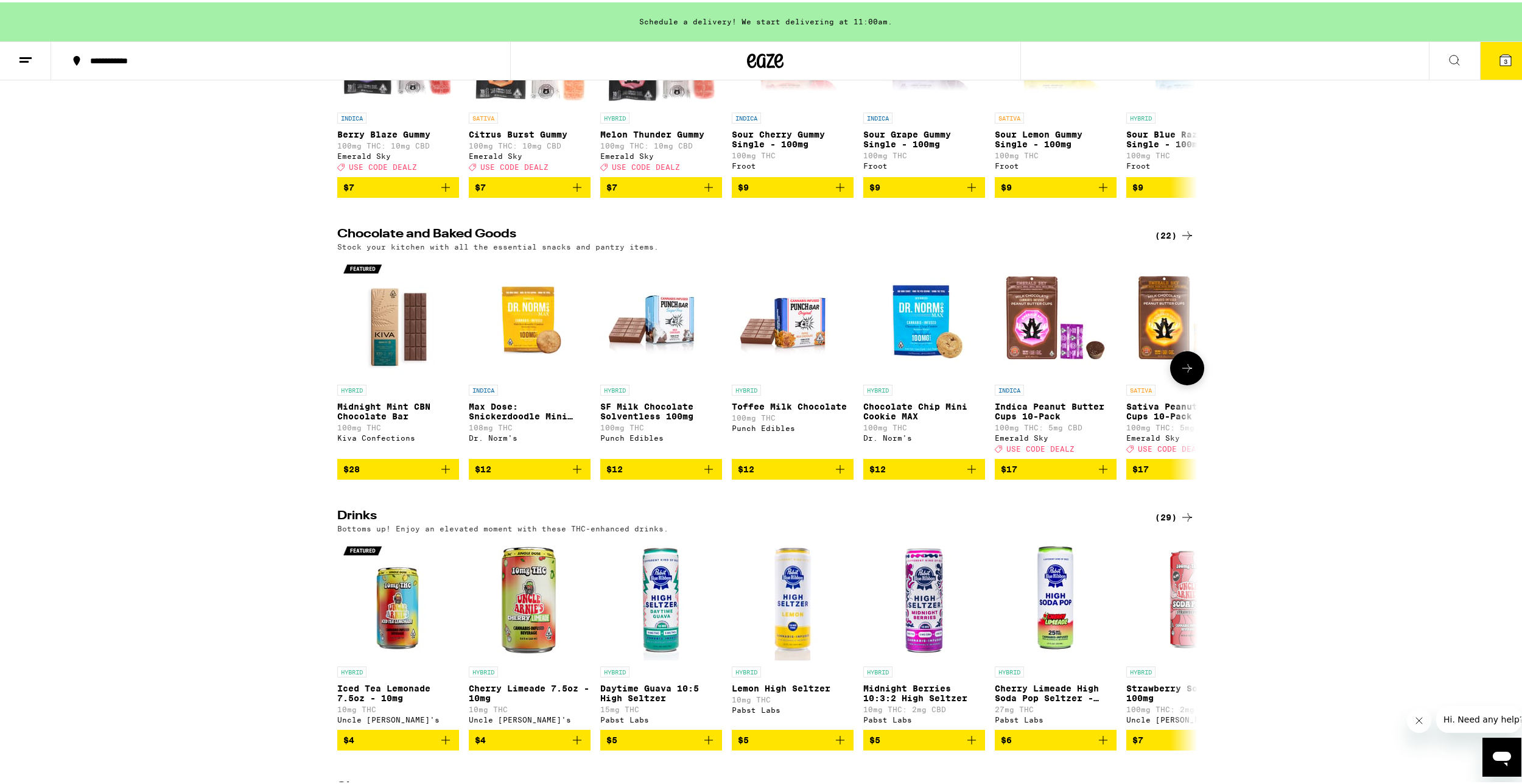
scroll to position [4262, 0]
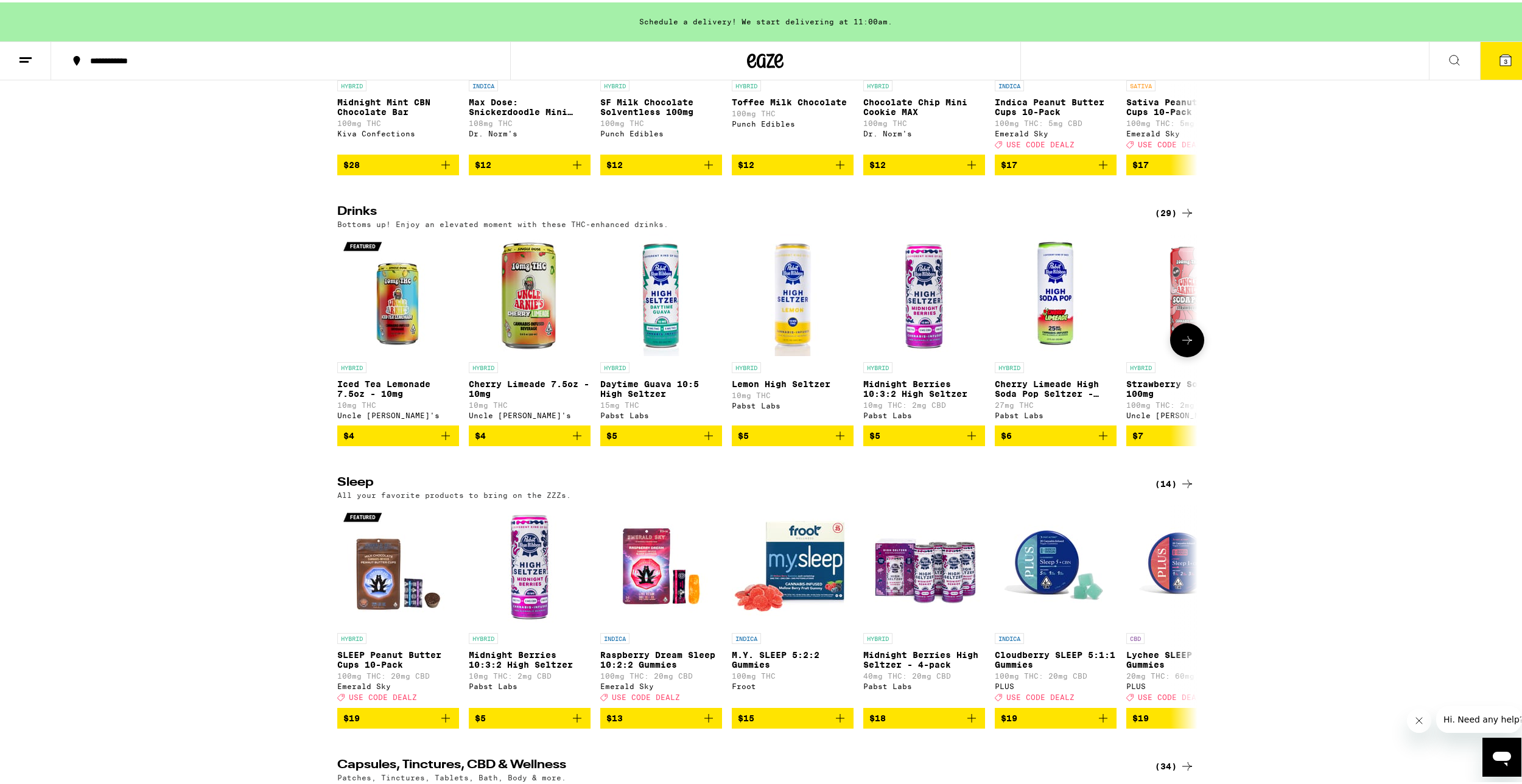
click at [1170, 355] on button at bounding box center [1187, 338] width 34 height 34
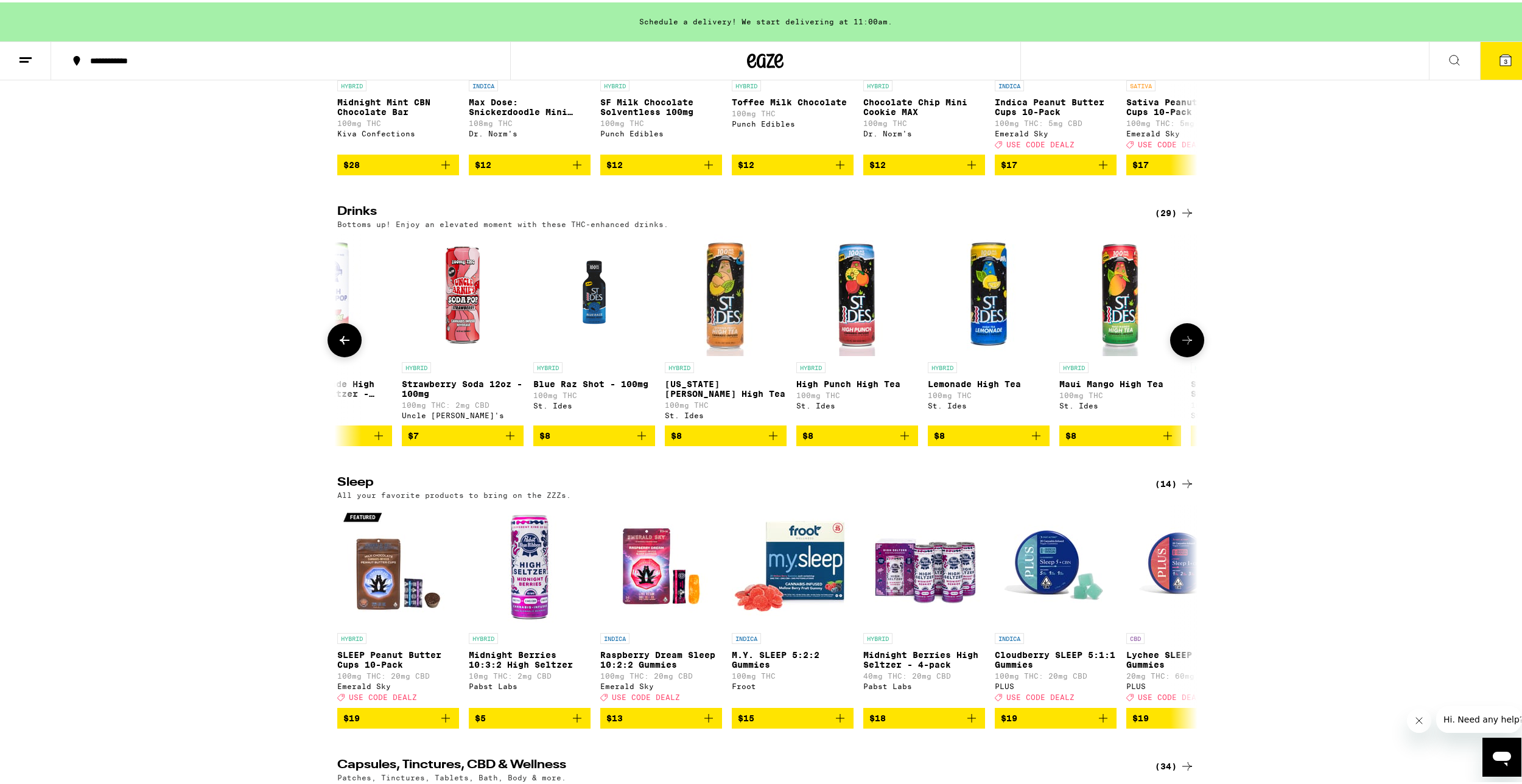
click at [331, 355] on div at bounding box center [344, 338] width 34 height 34
click at [340, 345] on icon at bounding box center [344, 338] width 15 height 15
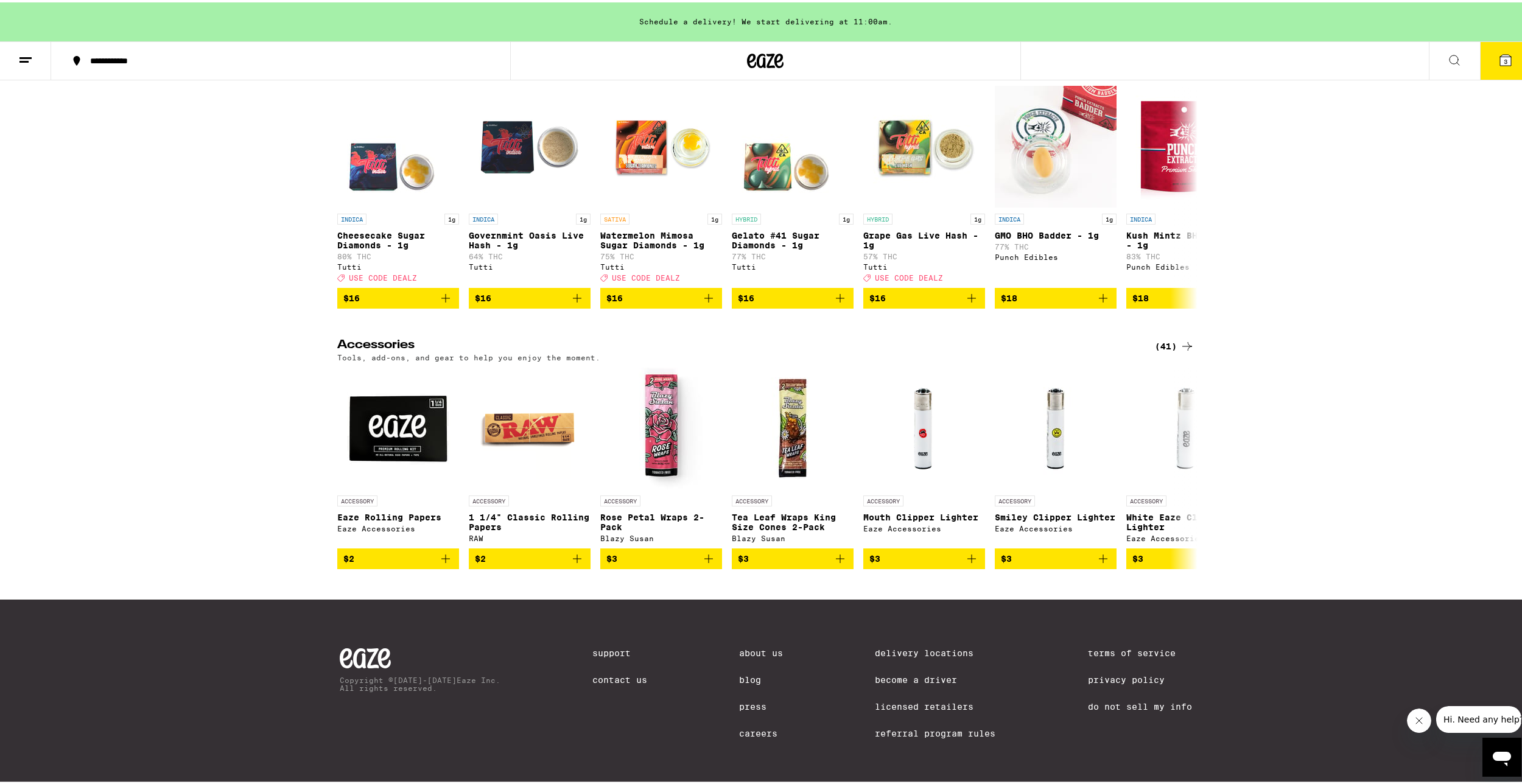
scroll to position [5419, 0]
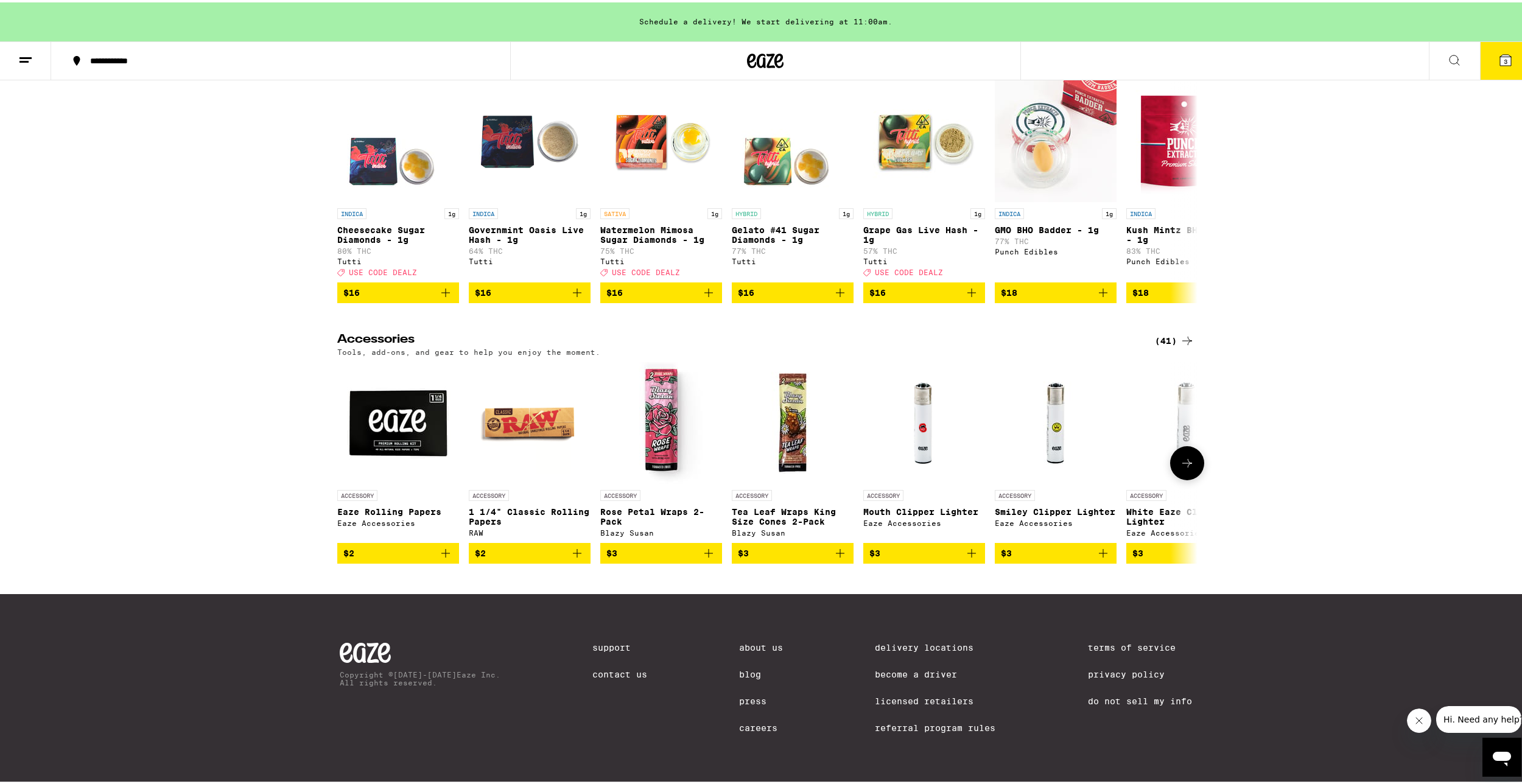
click at [1196, 469] on button at bounding box center [1187, 460] width 34 height 34
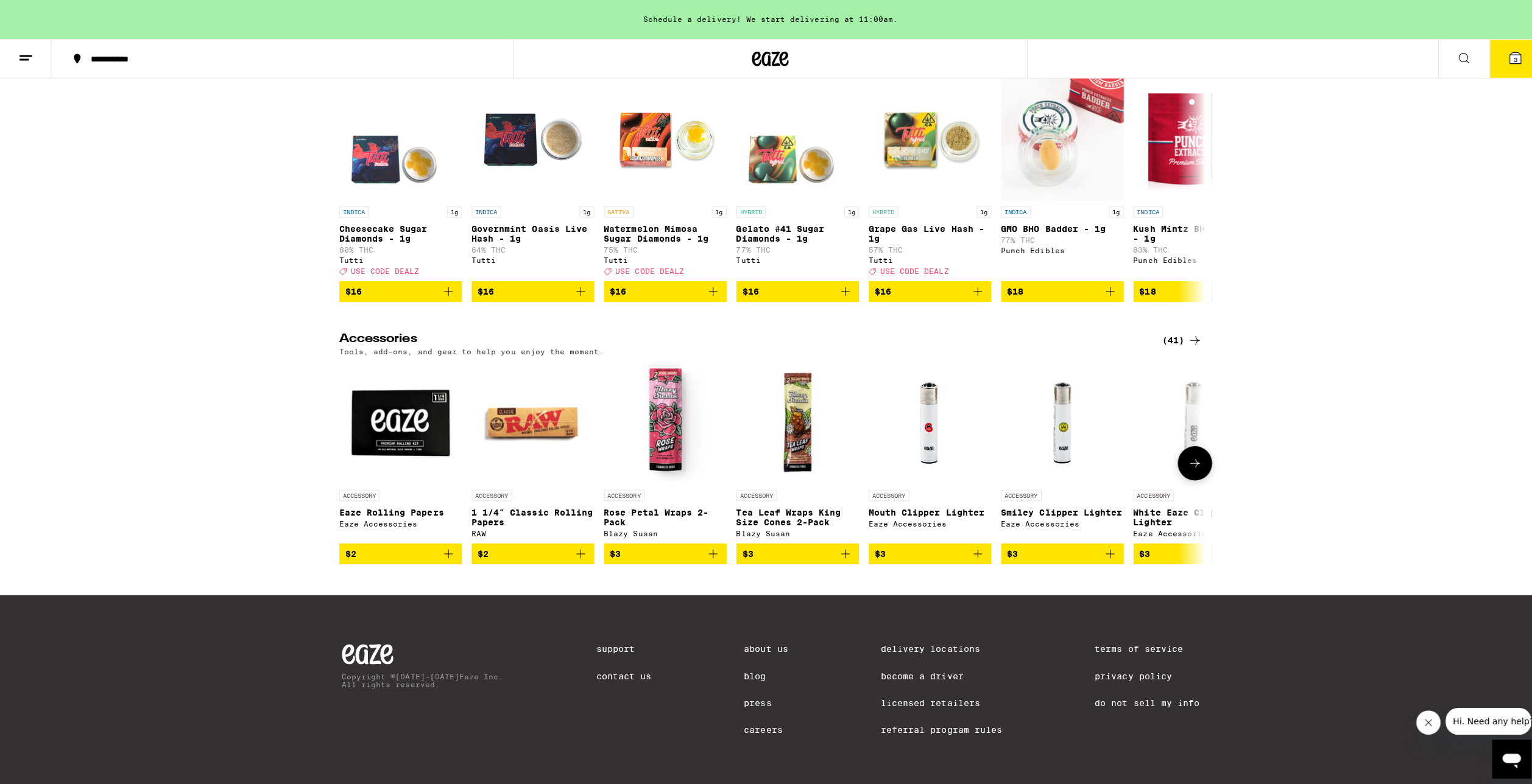
scroll to position [0, 725]
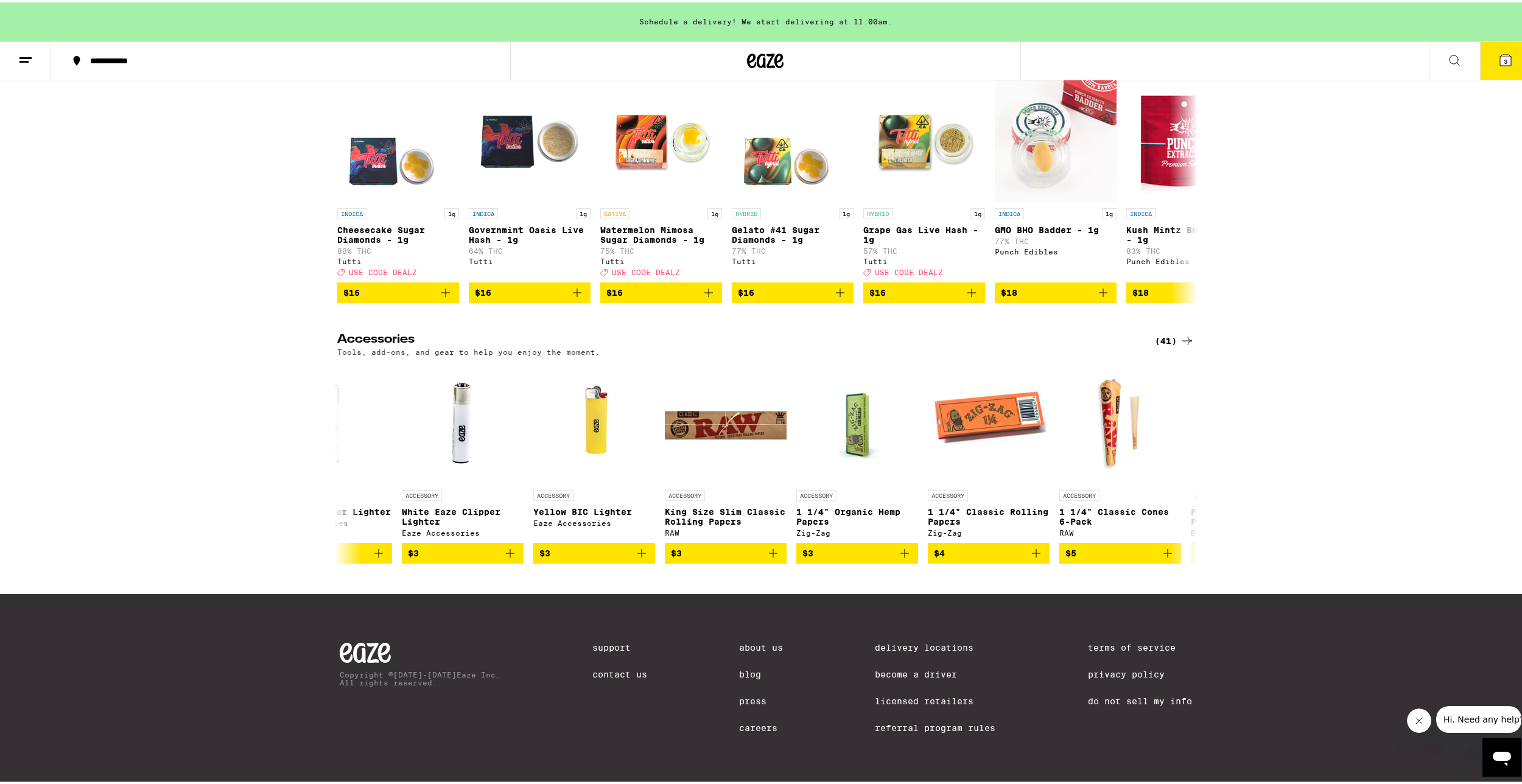
click at [1486, 45] on button "3" at bounding box center [1505, 58] width 51 height 38
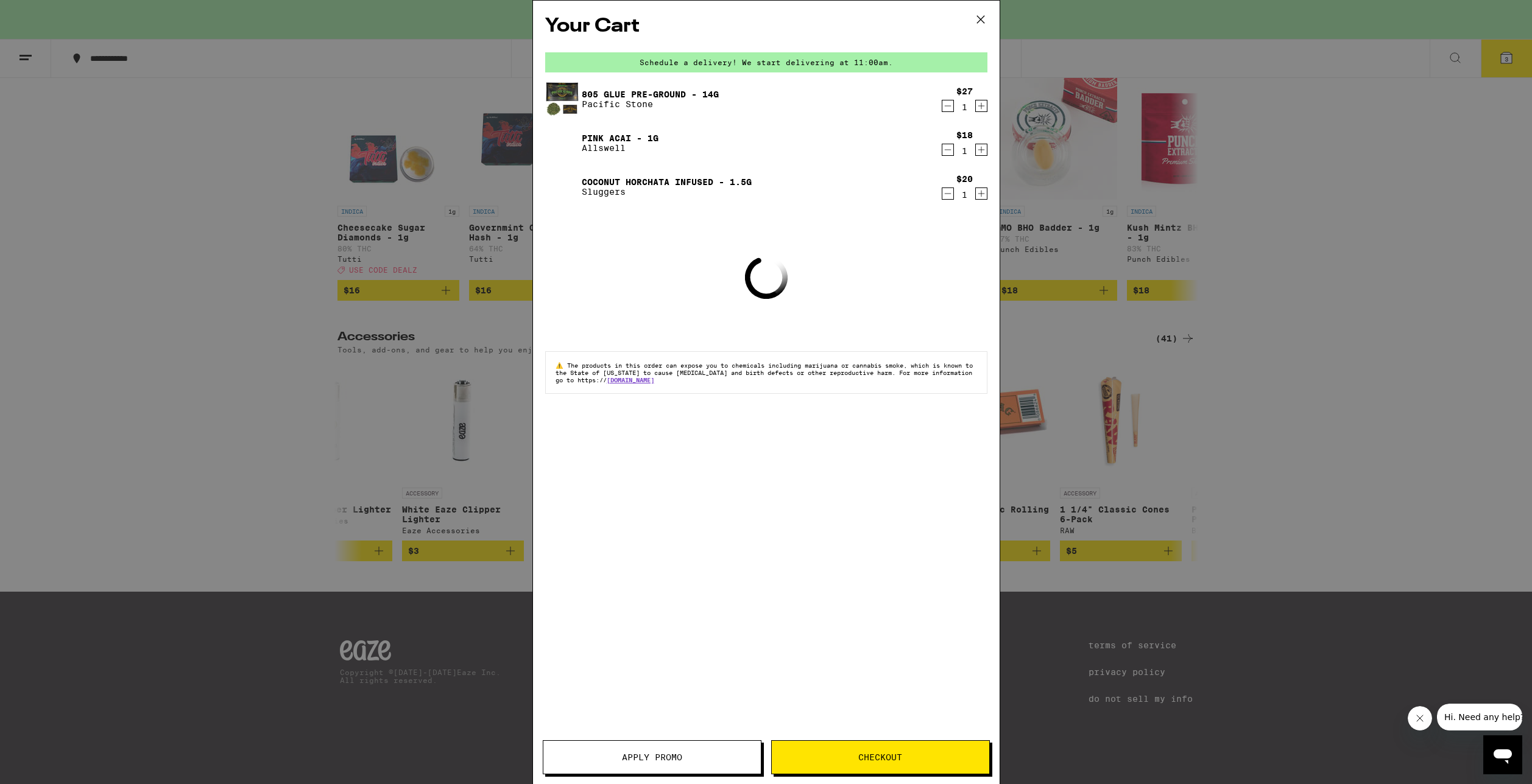
scroll to position [5293, 0]
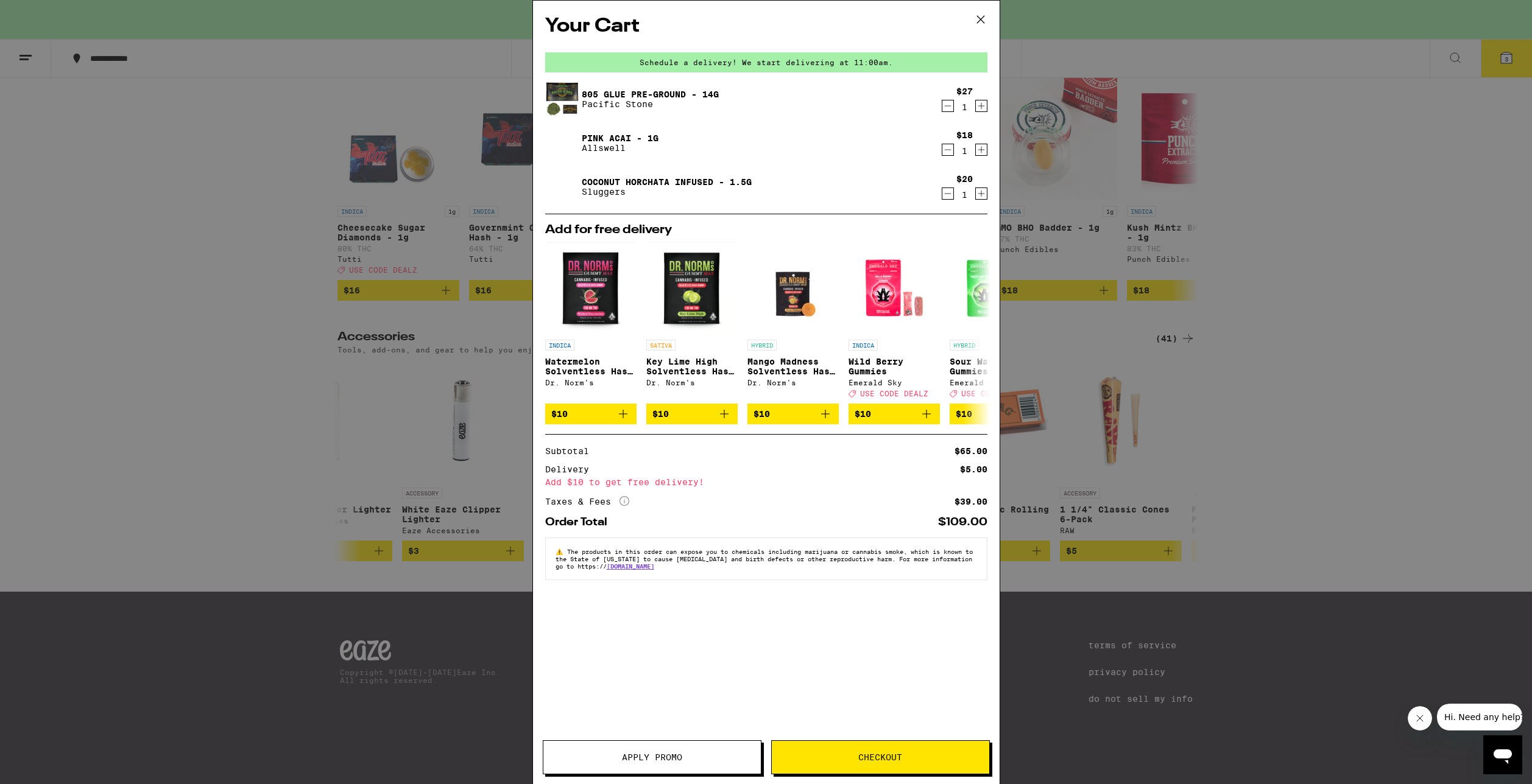
click at [263, 232] on div "Your Cart Schedule a delivery! We start delivering at 11:00am. 805 Glue Pre-Gro…" at bounding box center [766, 392] width 1532 height 784
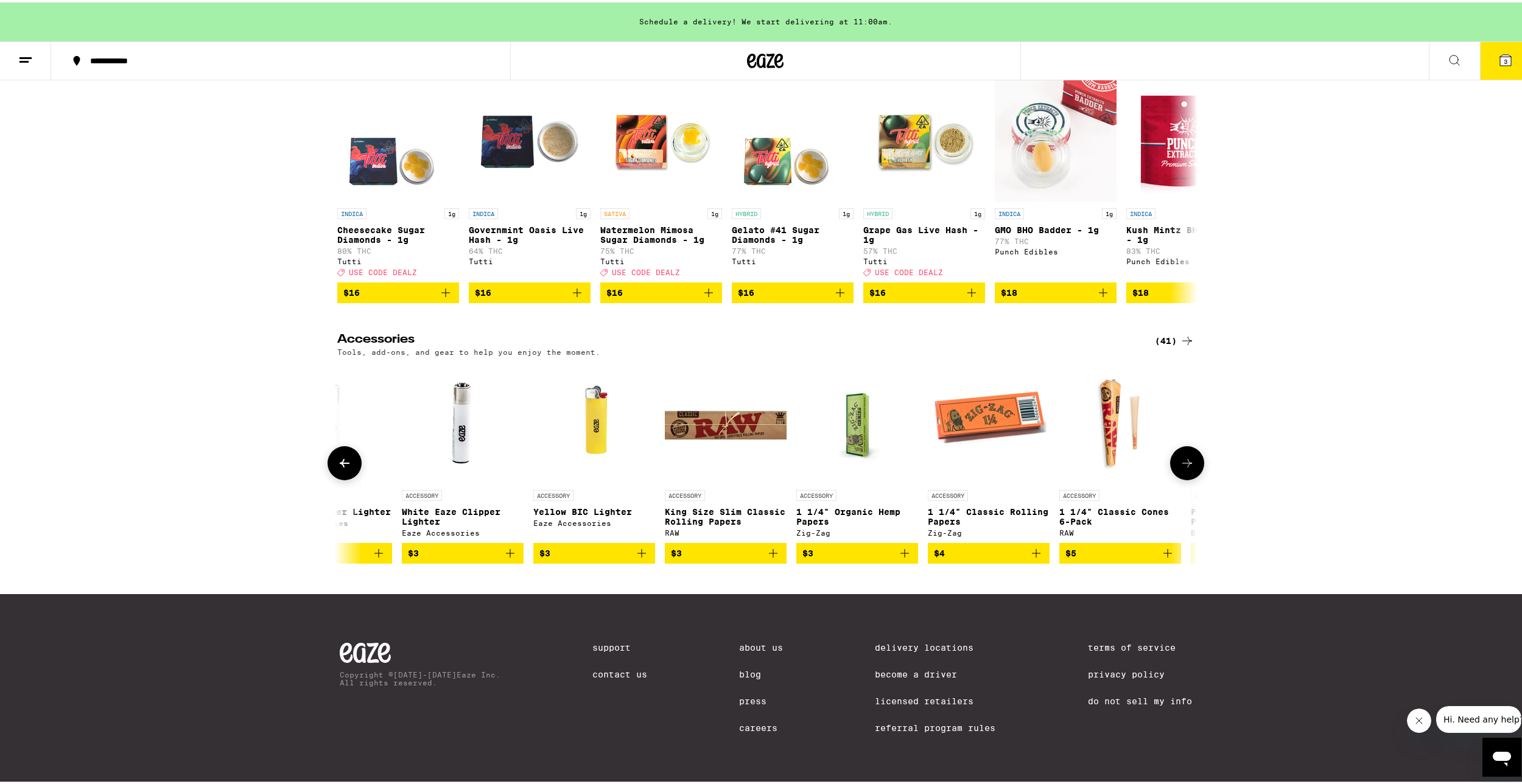
click at [337, 465] on icon at bounding box center [344, 460] width 15 height 15
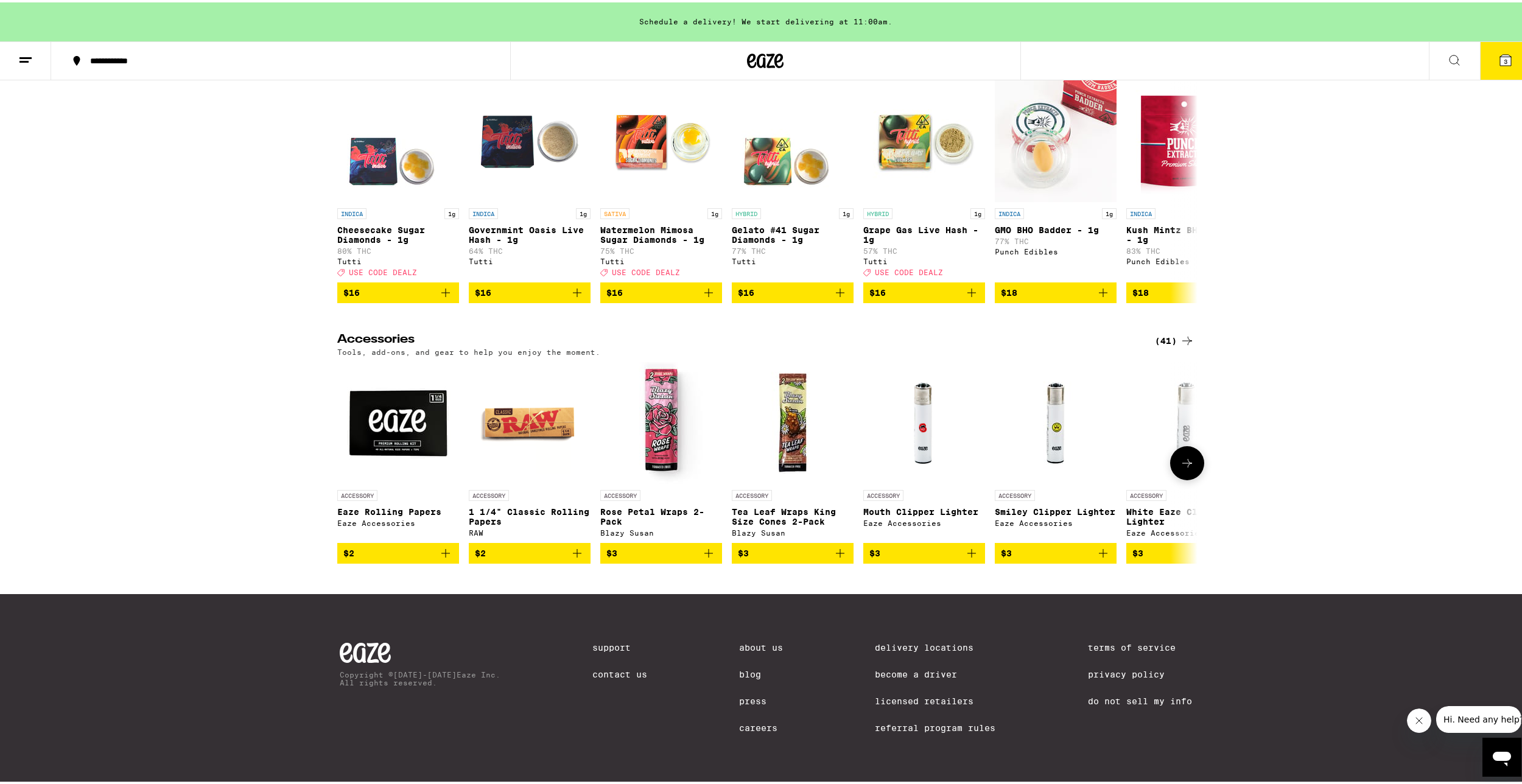
click at [836, 555] on icon "Add to bag" at bounding box center [840, 551] width 8 height 8
click at [1500, 54] on icon at bounding box center [1505, 58] width 11 height 11
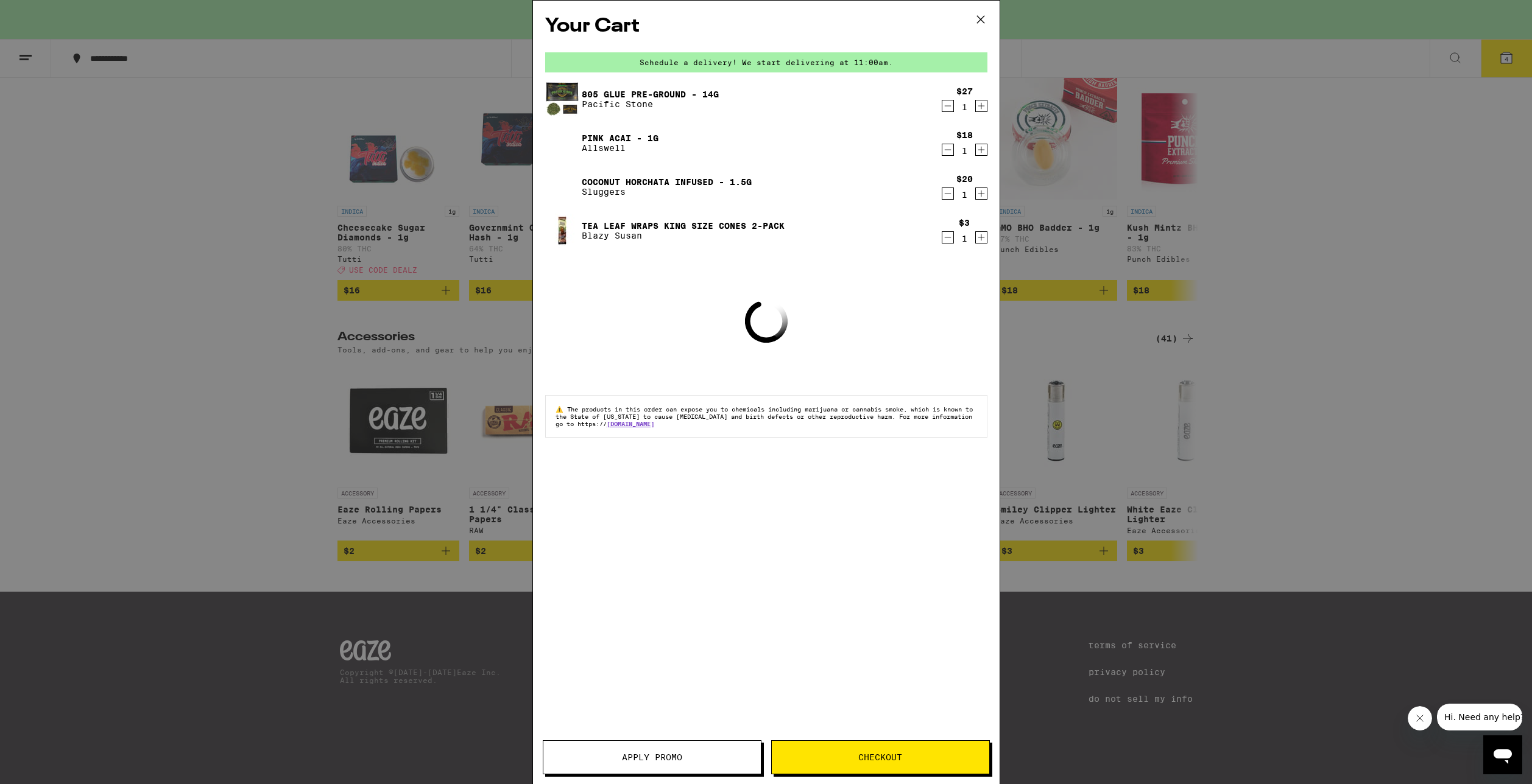
scroll to position [5293, 0]
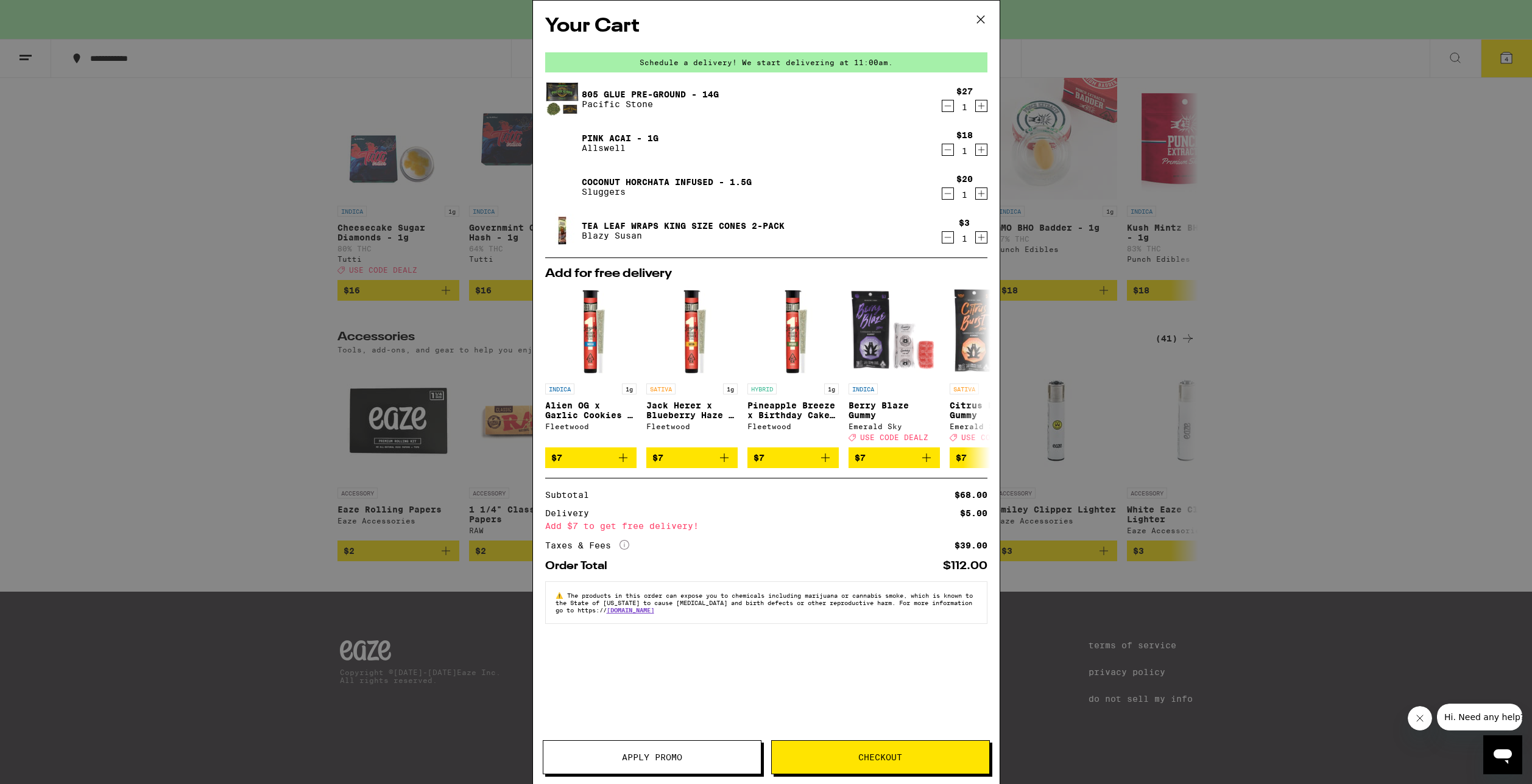
click at [1481, 40] on button "4" at bounding box center [1506, 58] width 51 height 38
click at [409, 235] on div "Your Cart Schedule a delivery! We start delivering at 11:00am. 805 Glue Pre-Gro…" at bounding box center [766, 392] width 1532 height 784
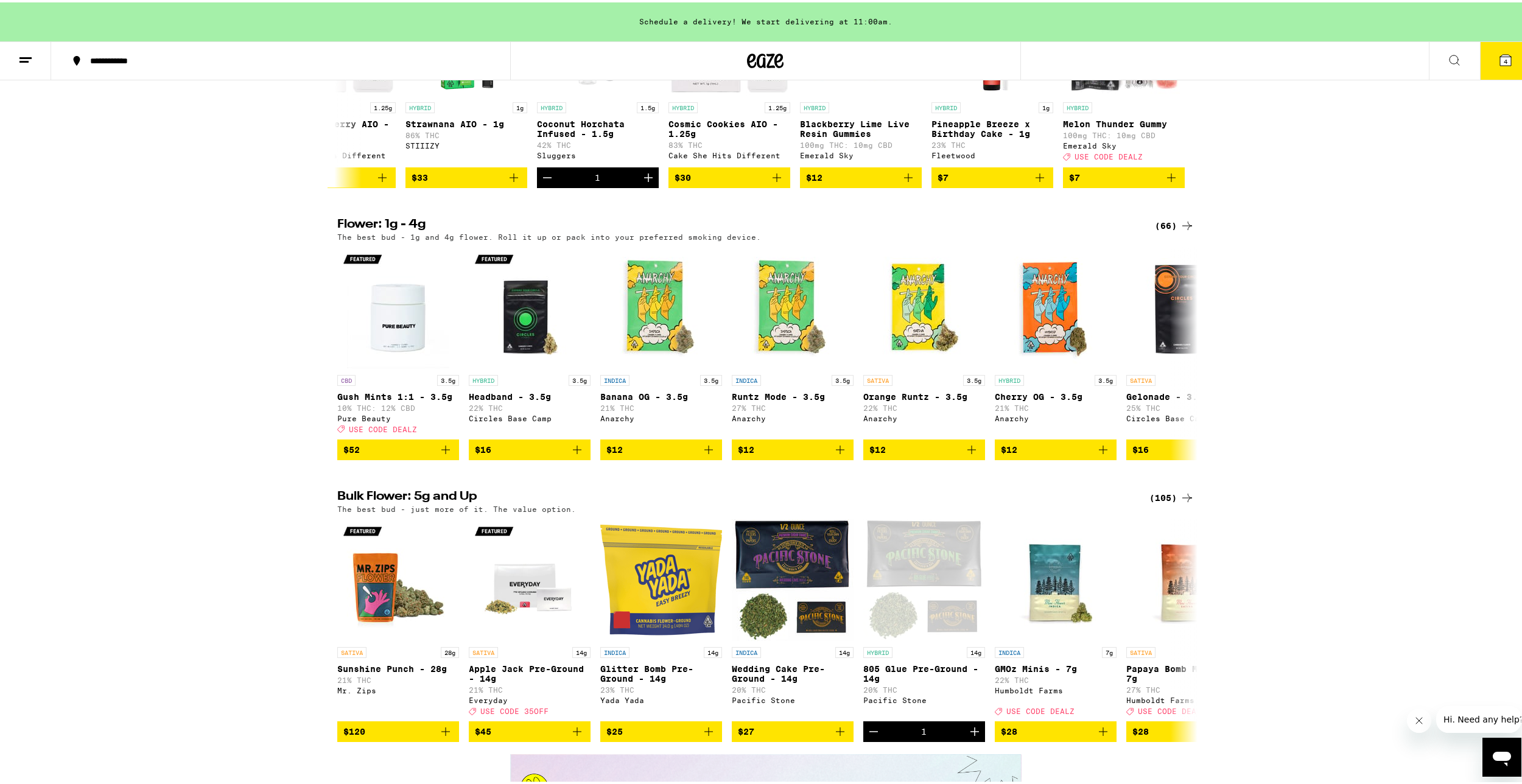
scroll to position [1157, 0]
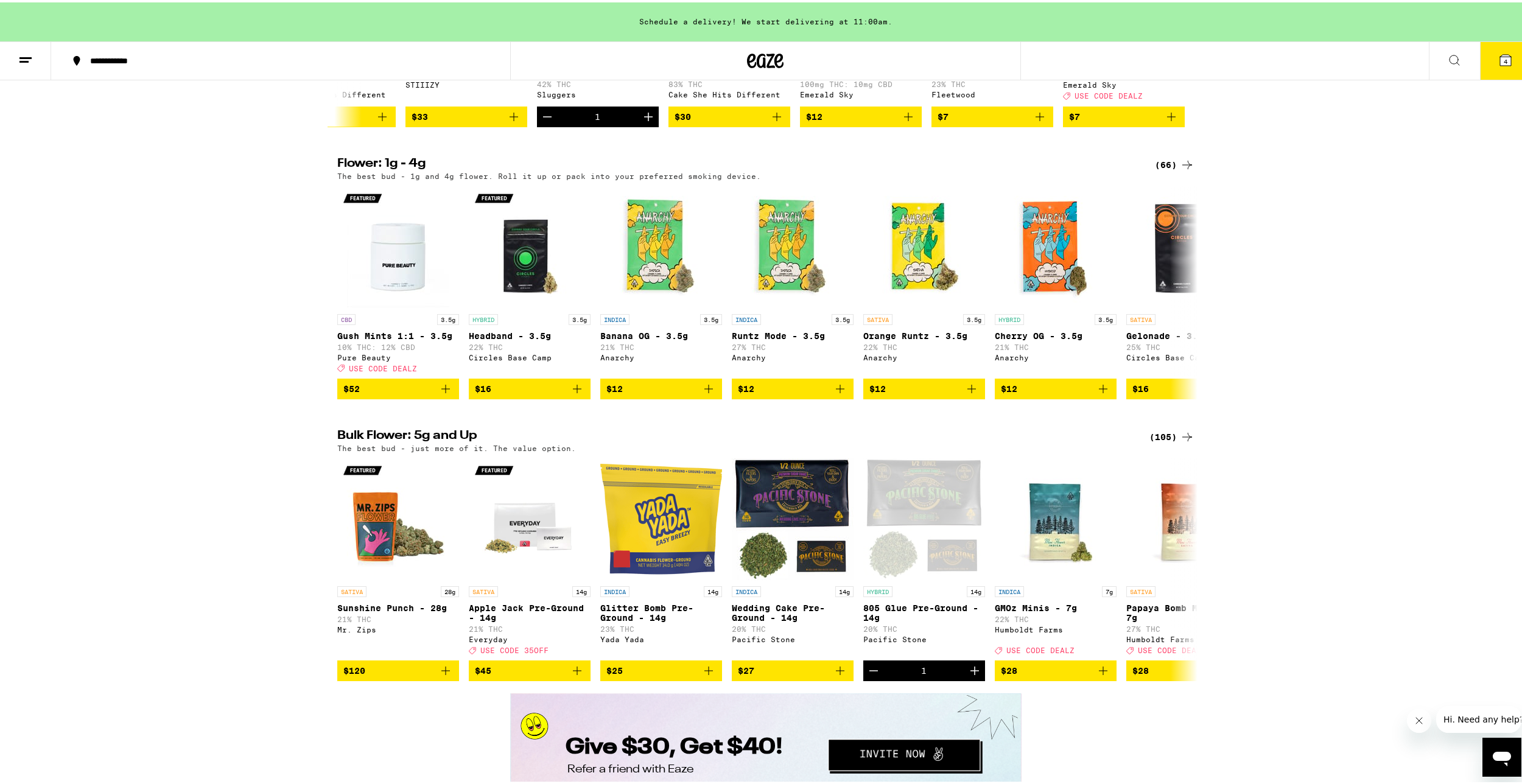
click at [434, 442] on h2 "Bulk Flower: 5g and Up" at bounding box center [736, 434] width 798 height 15
click at [1189, 442] on icon at bounding box center [1187, 434] width 15 height 15
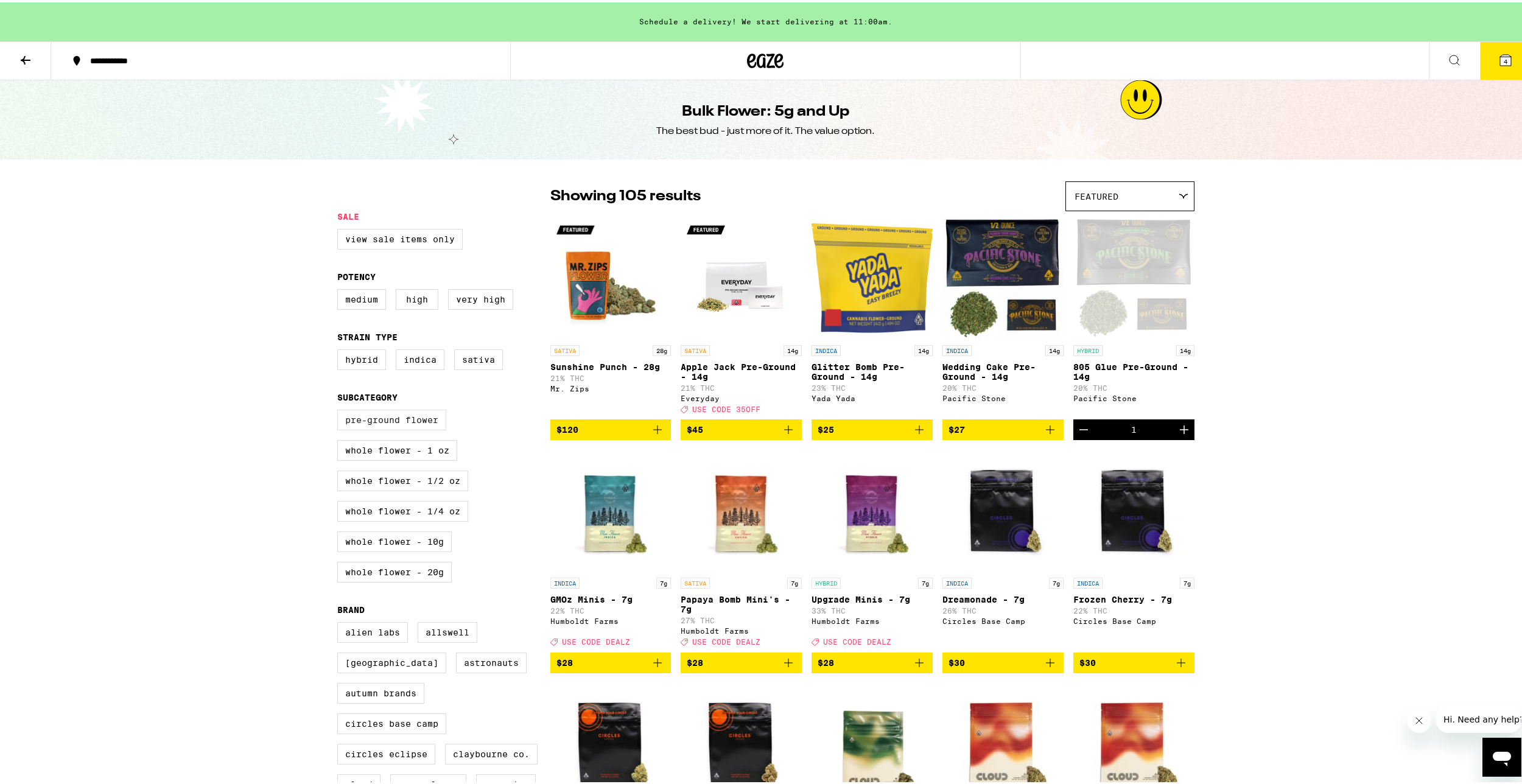
click at [377, 424] on label "Pre-ground Flower" at bounding box center [392, 418] width 109 height 21
click at [340, 410] on input "Pre-ground Flower" at bounding box center [340, 409] width 1 height 1
checkbox input "true"
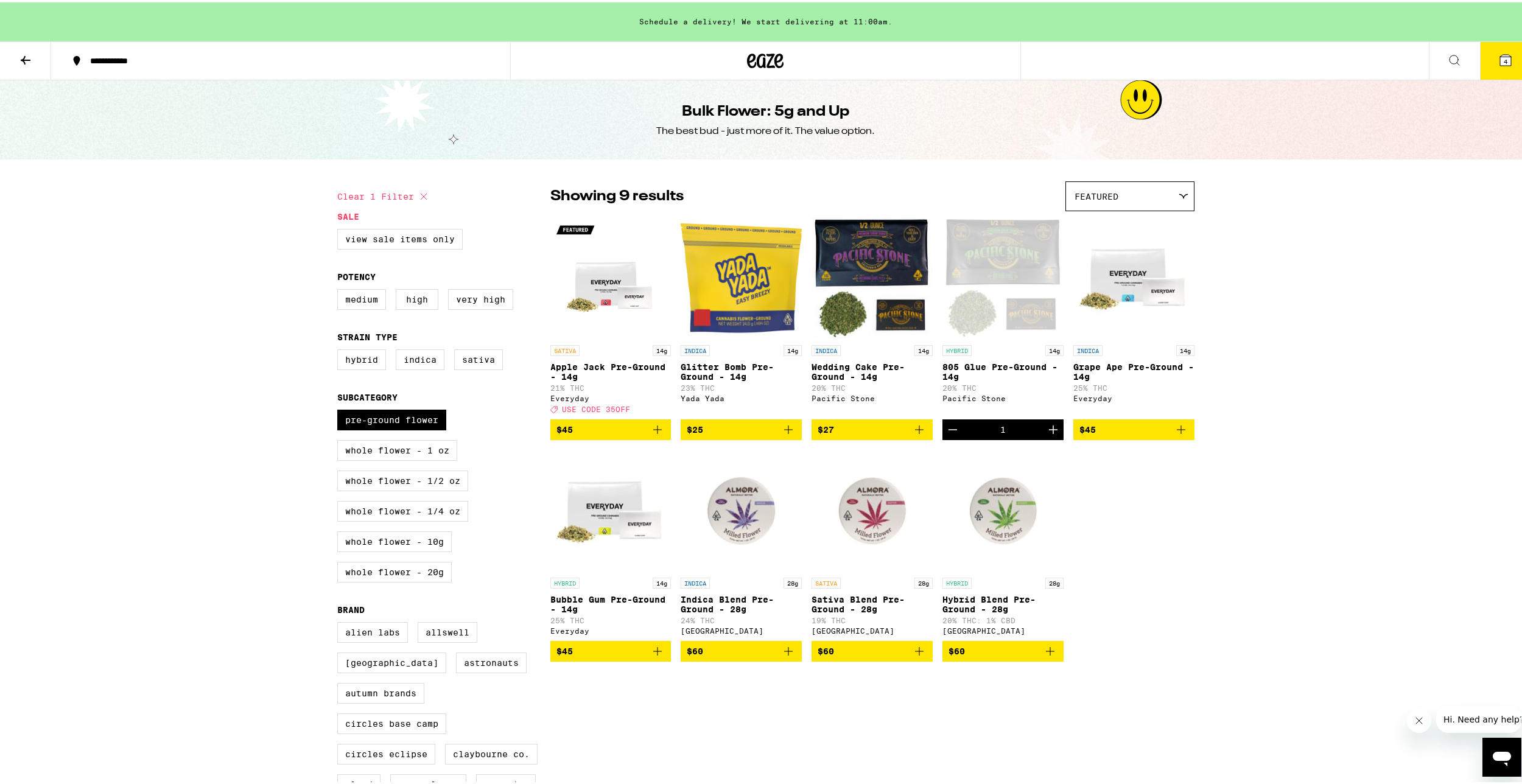
click at [943, 438] on button "Decrement" at bounding box center [953, 427] width 21 height 21
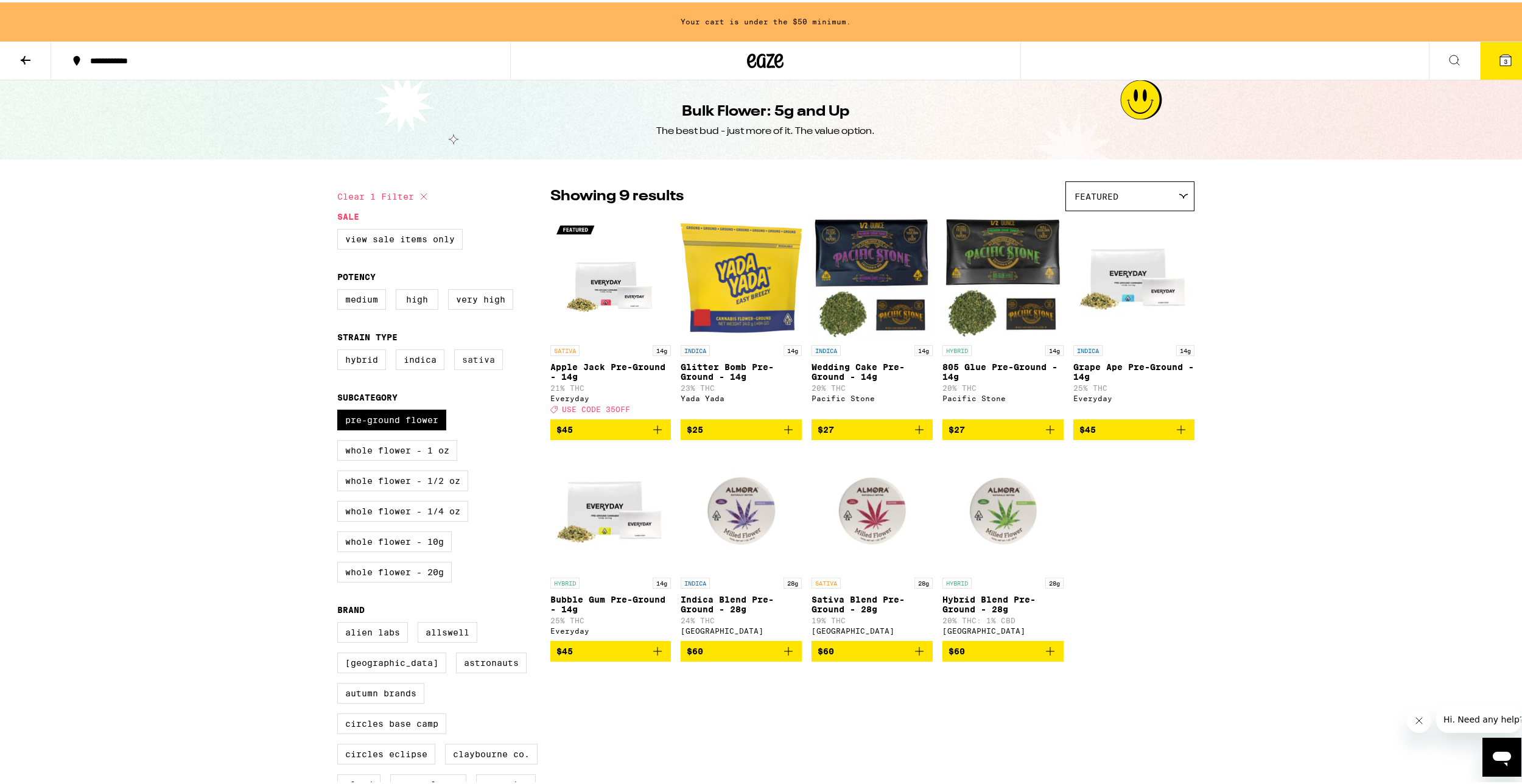
click at [468, 363] on label "Sativa" at bounding box center [478, 357] width 49 height 21
click at [340, 350] on input "Sativa" at bounding box center [340, 349] width 1 height 1
checkbox input "true"
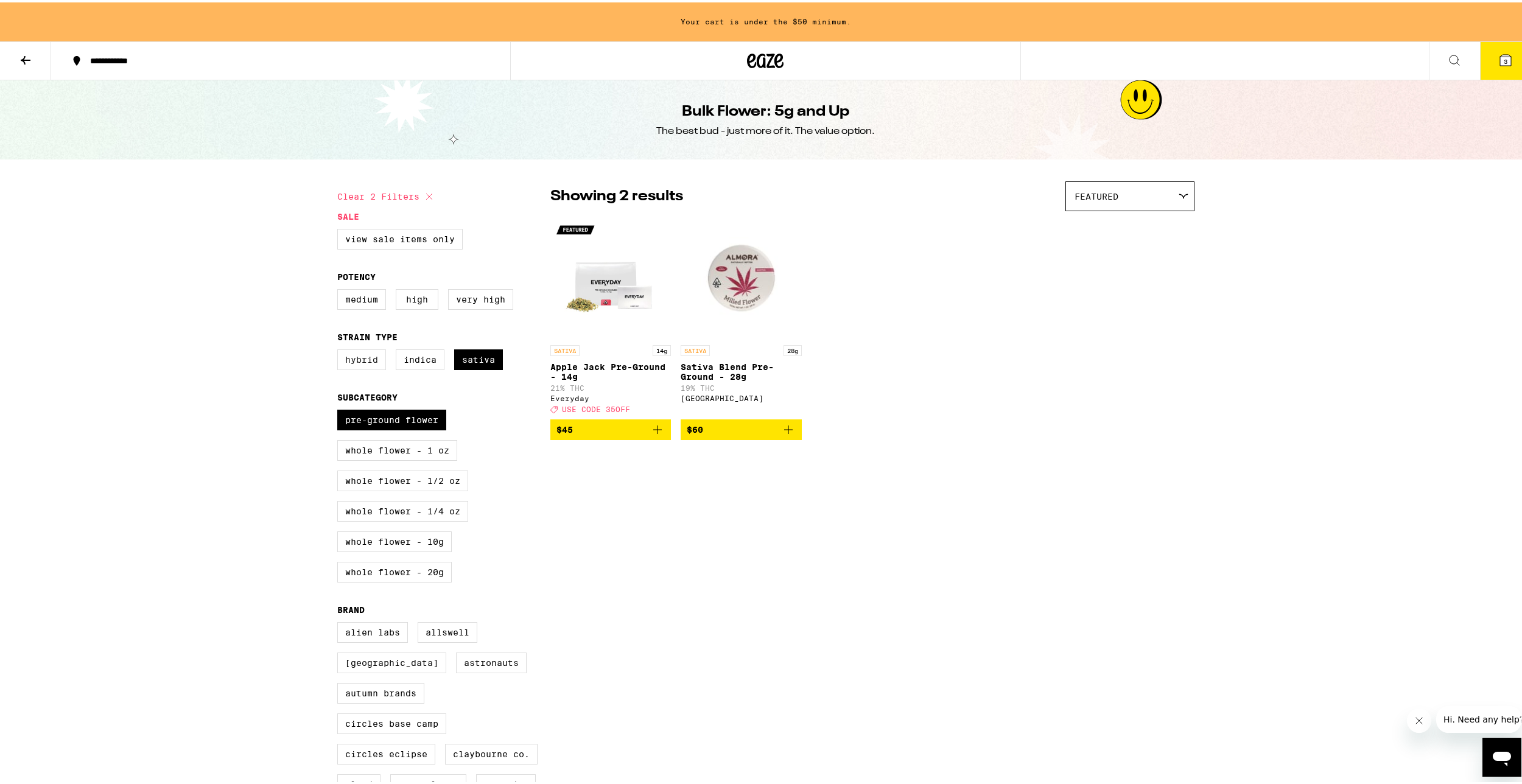
click at [351, 368] on label "Hybrid" at bounding box center [361, 357] width 49 height 21
click at [340, 350] on input "Hybrid" at bounding box center [340, 349] width 1 height 1
checkbox input "true"
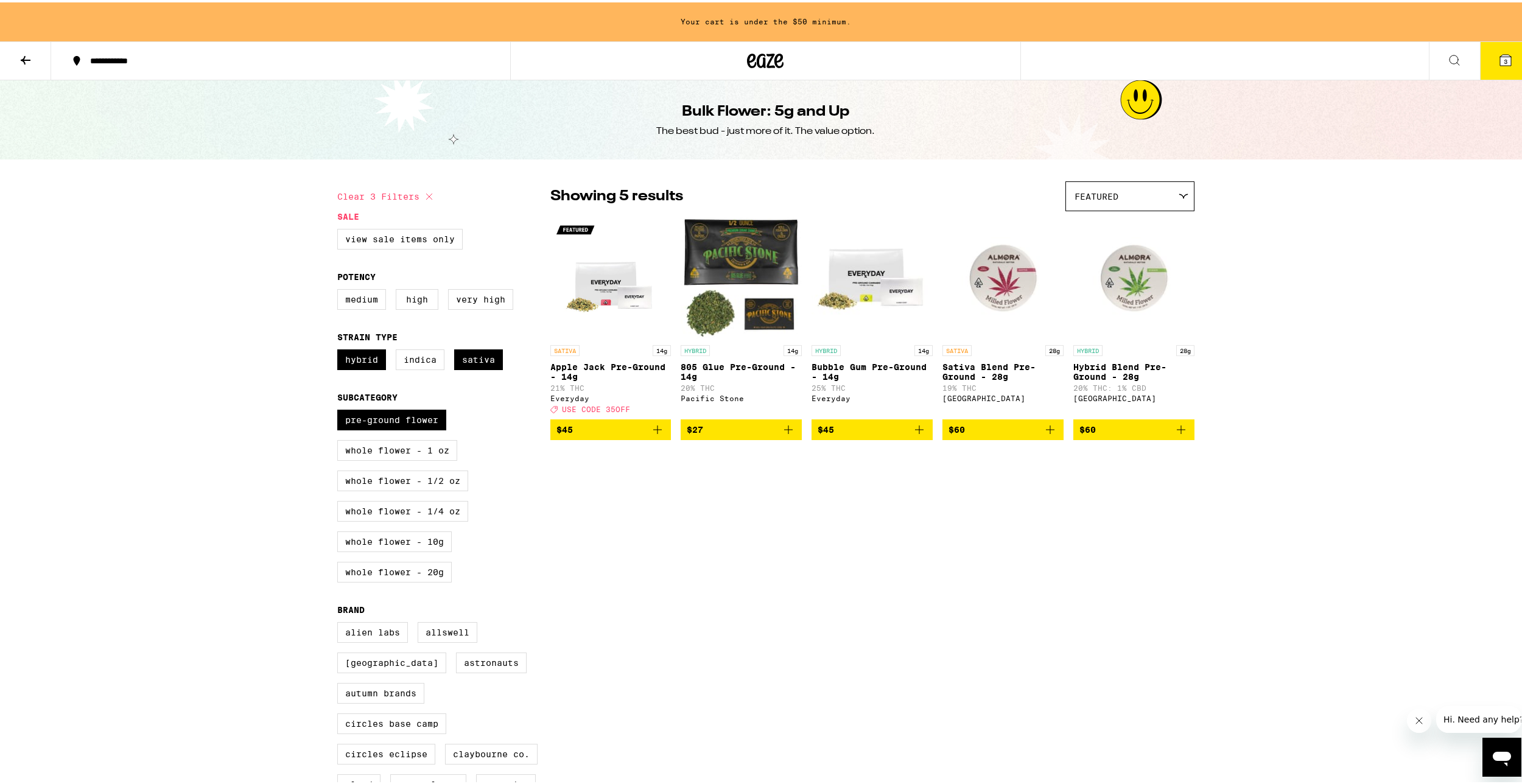
click at [785, 434] on icon "Add to bag" at bounding box center [789, 427] width 15 height 15
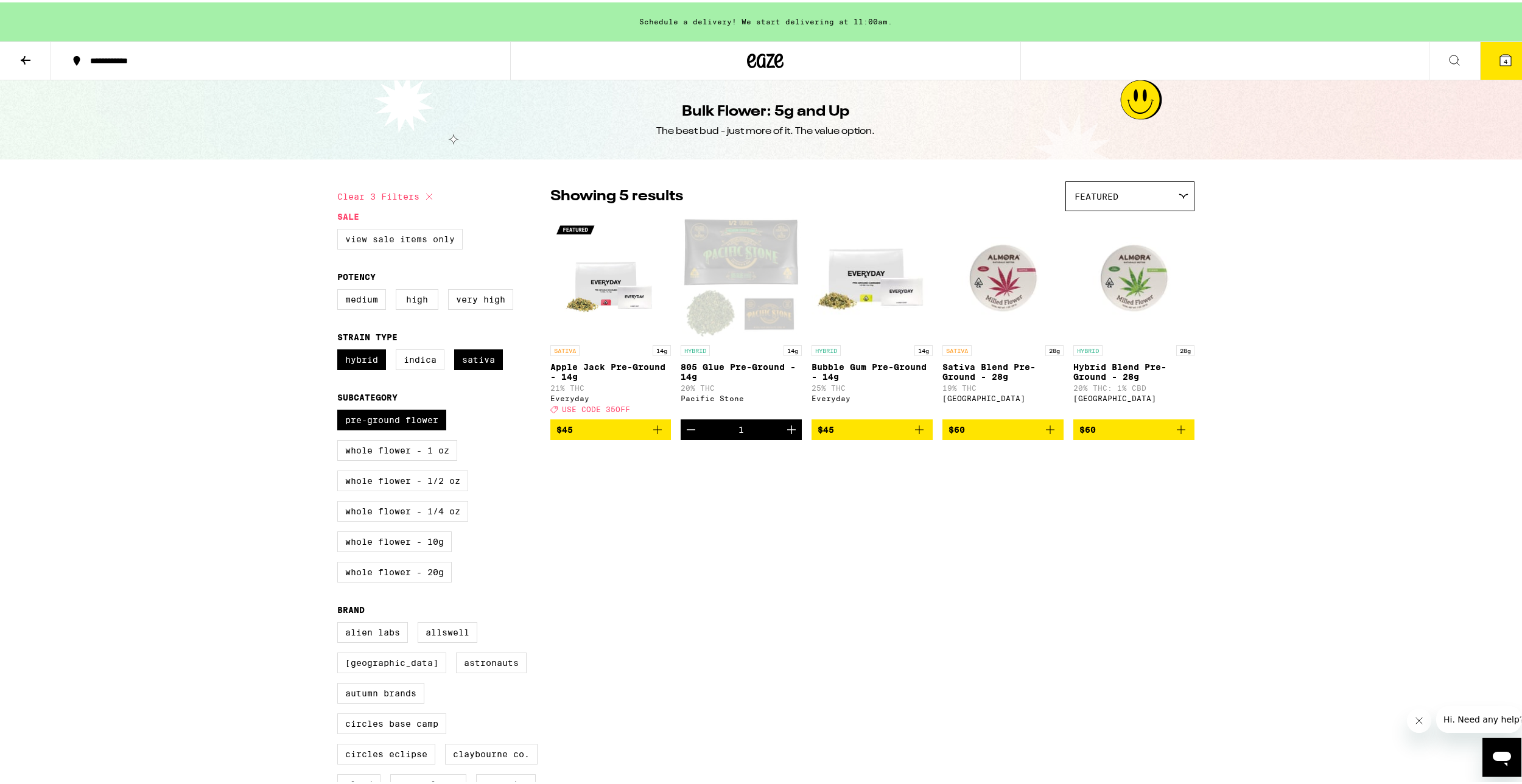
click at [405, 237] on label "View Sale Items Only" at bounding box center [399, 237] width 125 height 21
click at [340, 229] on input "View Sale Items Only" at bounding box center [340, 228] width 1 height 1
checkbox input "true"
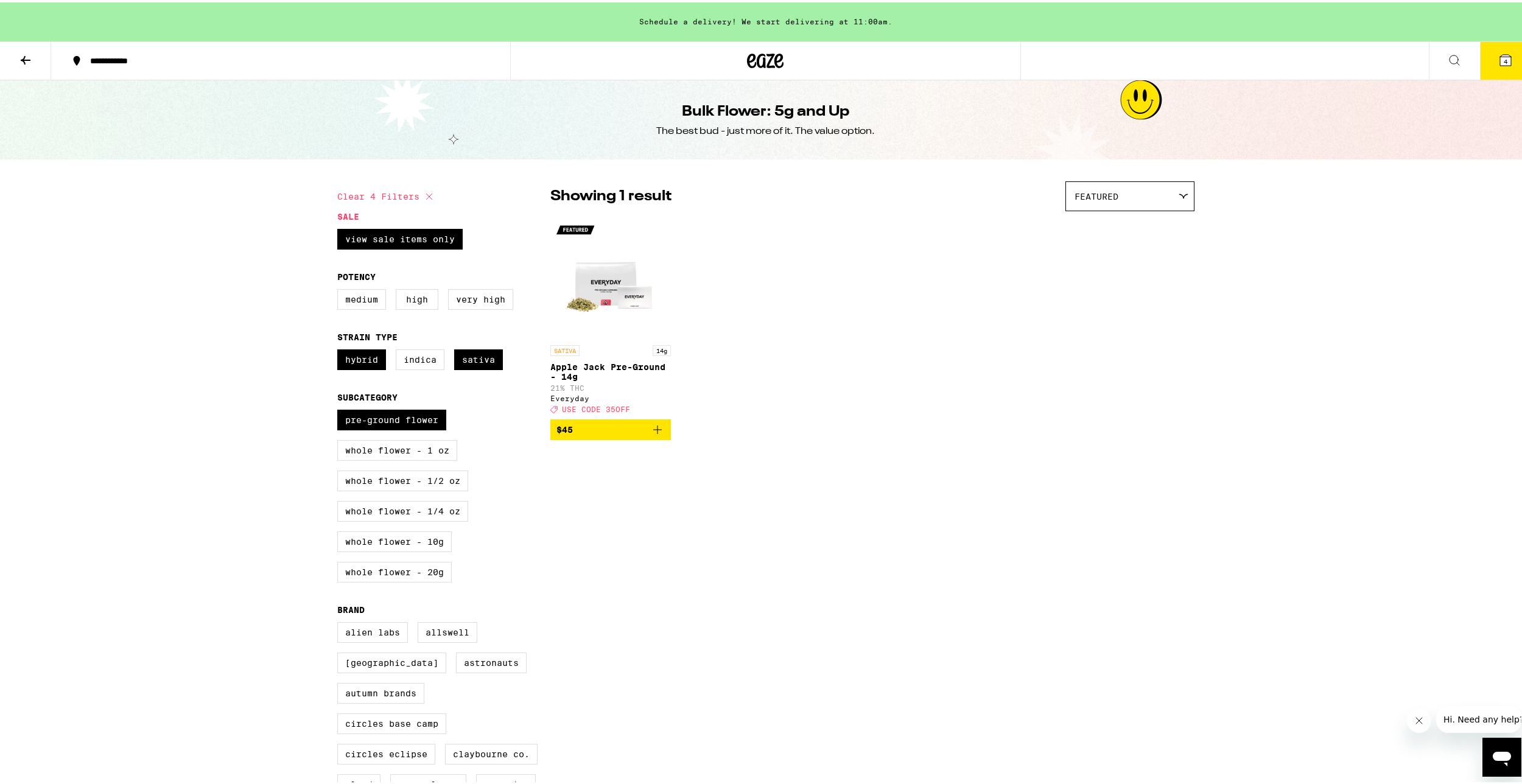
click at [1510, 45] on button "4" at bounding box center [1505, 58] width 51 height 38
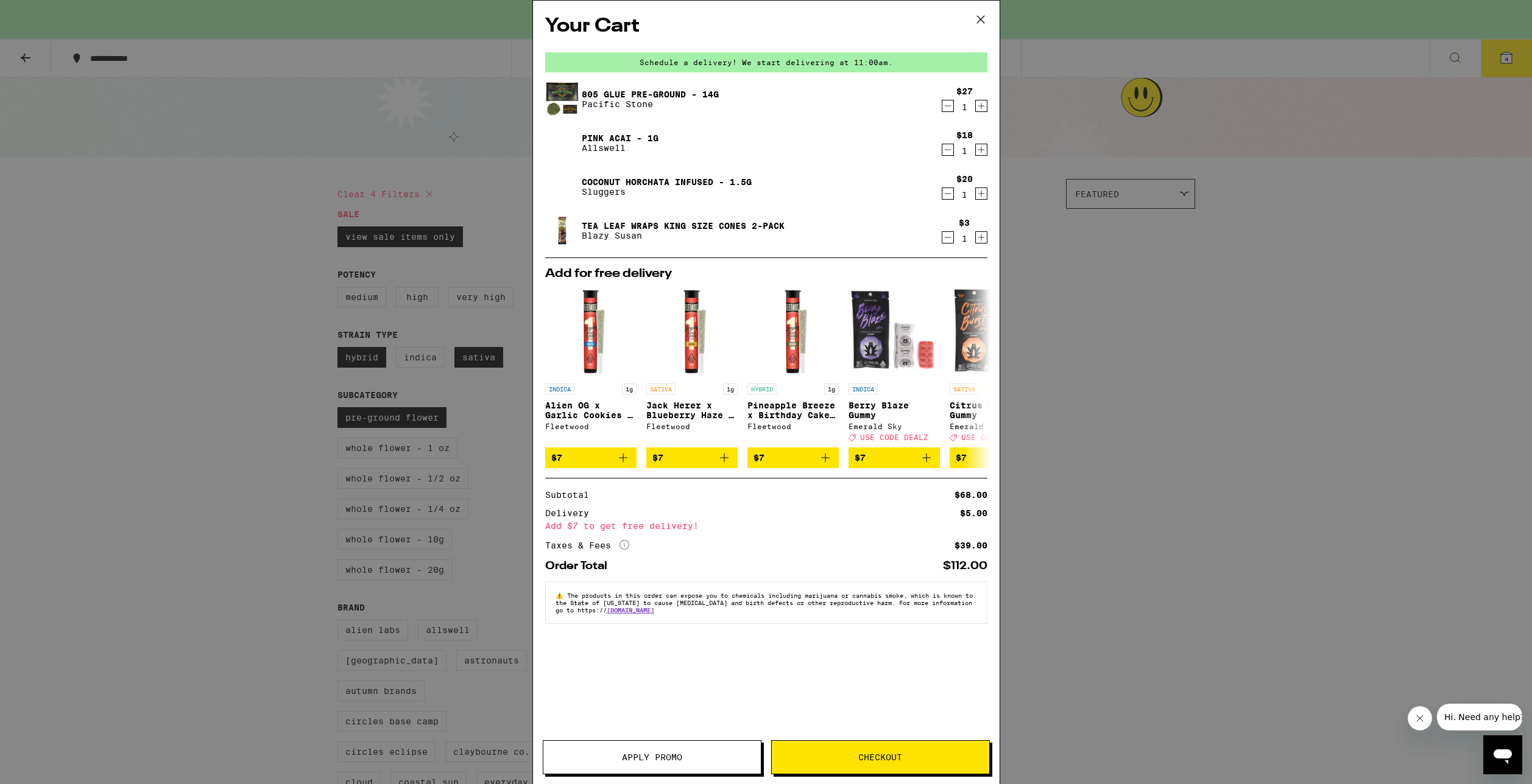
click at [945, 148] on icon "Decrement" at bounding box center [947, 150] width 11 height 15
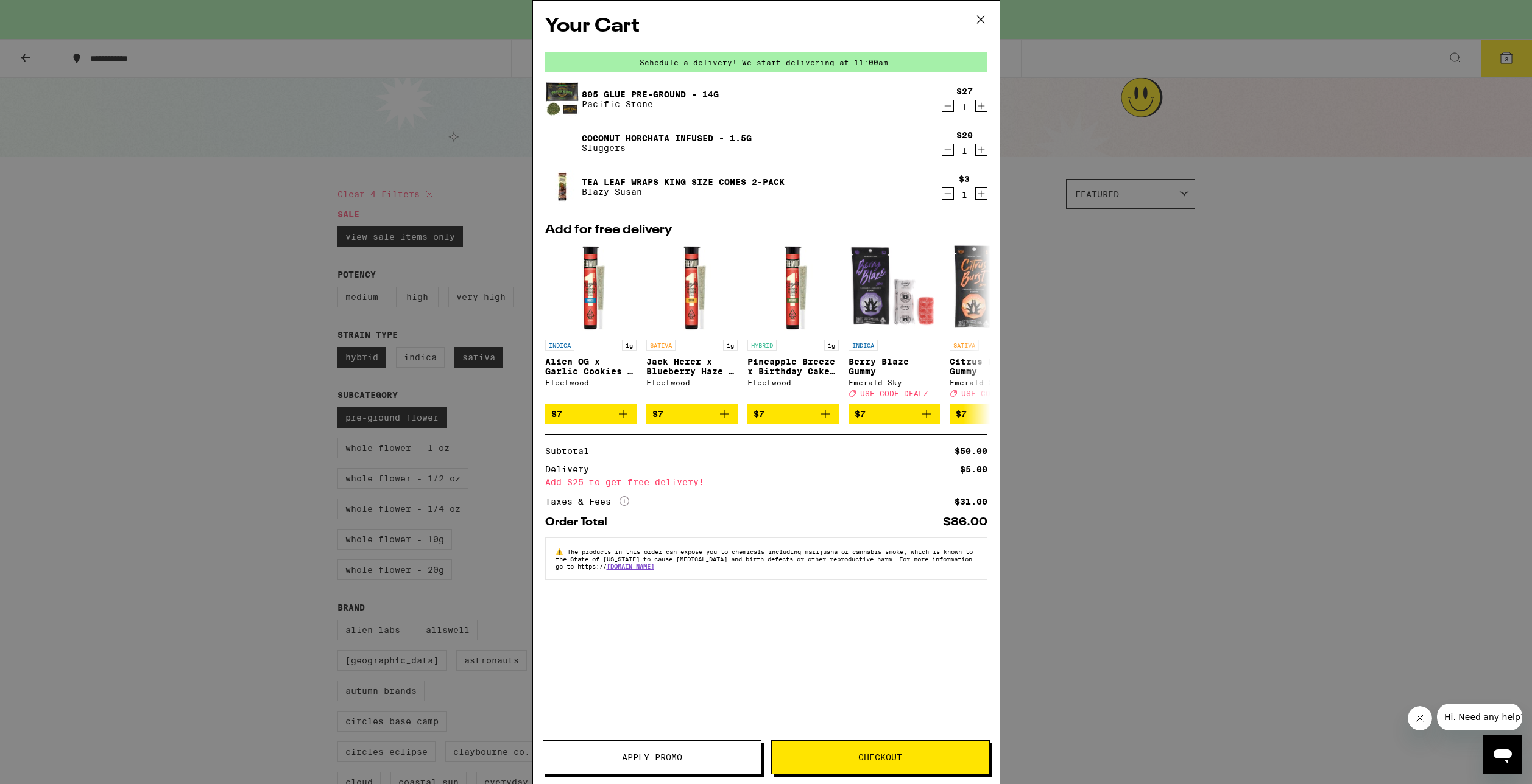
click at [978, 193] on icon "Increment" at bounding box center [981, 193] width 11 height 15
click at [1093, 222] on div "Your Cart Schedule a delivery! We start delivering at 11:00am. 805 Glue Pre-Gro…" at bounding box center [766, 392] width 1532 height 784
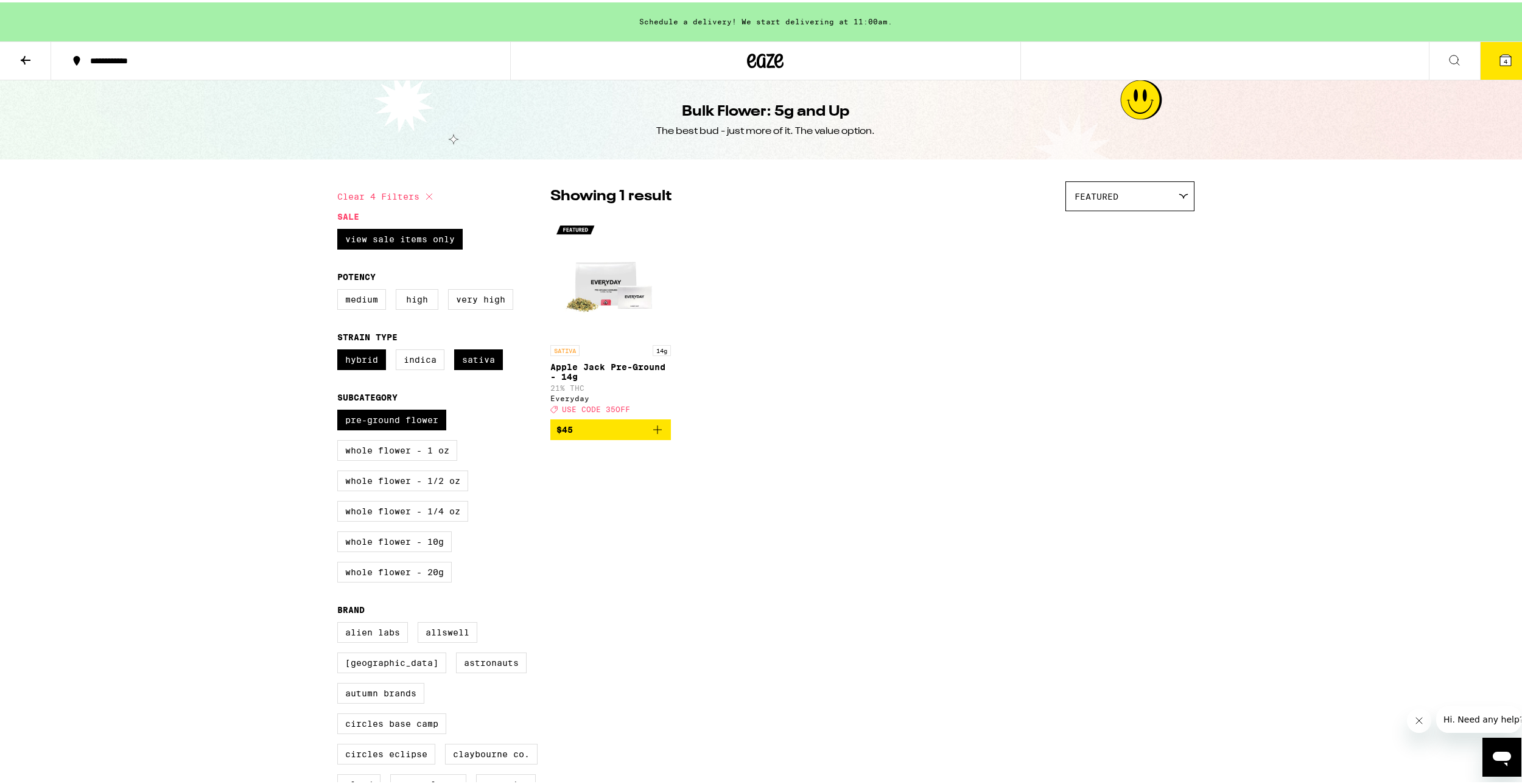
click at [1488, 67] on button "4" at bounding box center [1505, 58] width 51 height 38
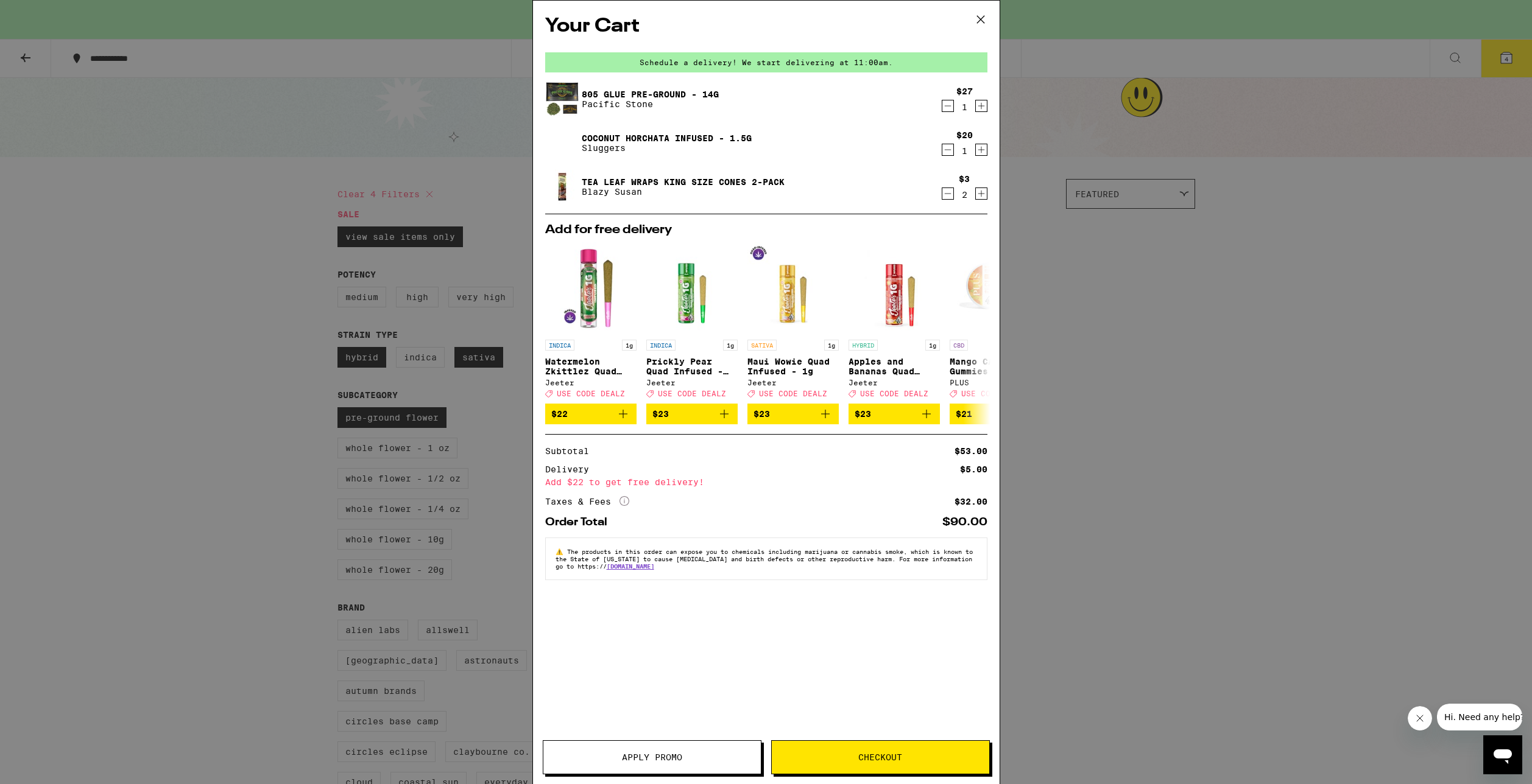
click at [982, 152] on icon "Increment" at bounding box center [981, 150] width 11 height 15
click at [943, 154] on icon "Decrement" at bounding box center [947, 150] width 11 height 15
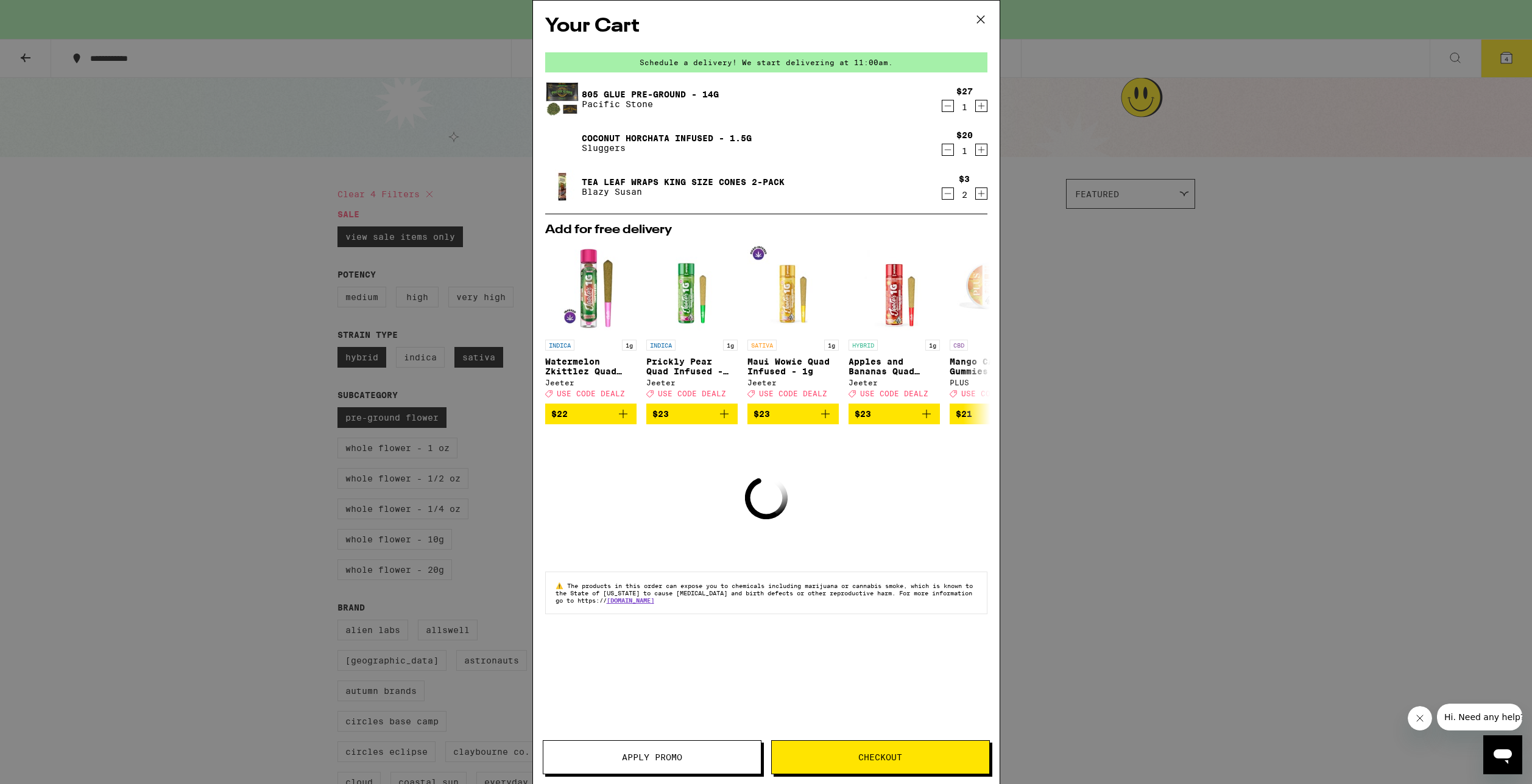
click at [1046, 237] on div "Your Cart Schedule a delivery! We start delivering at 11:00am. 805 Glue Pre-Gro…" at bounding box center [766, 392] width 1532 height 784
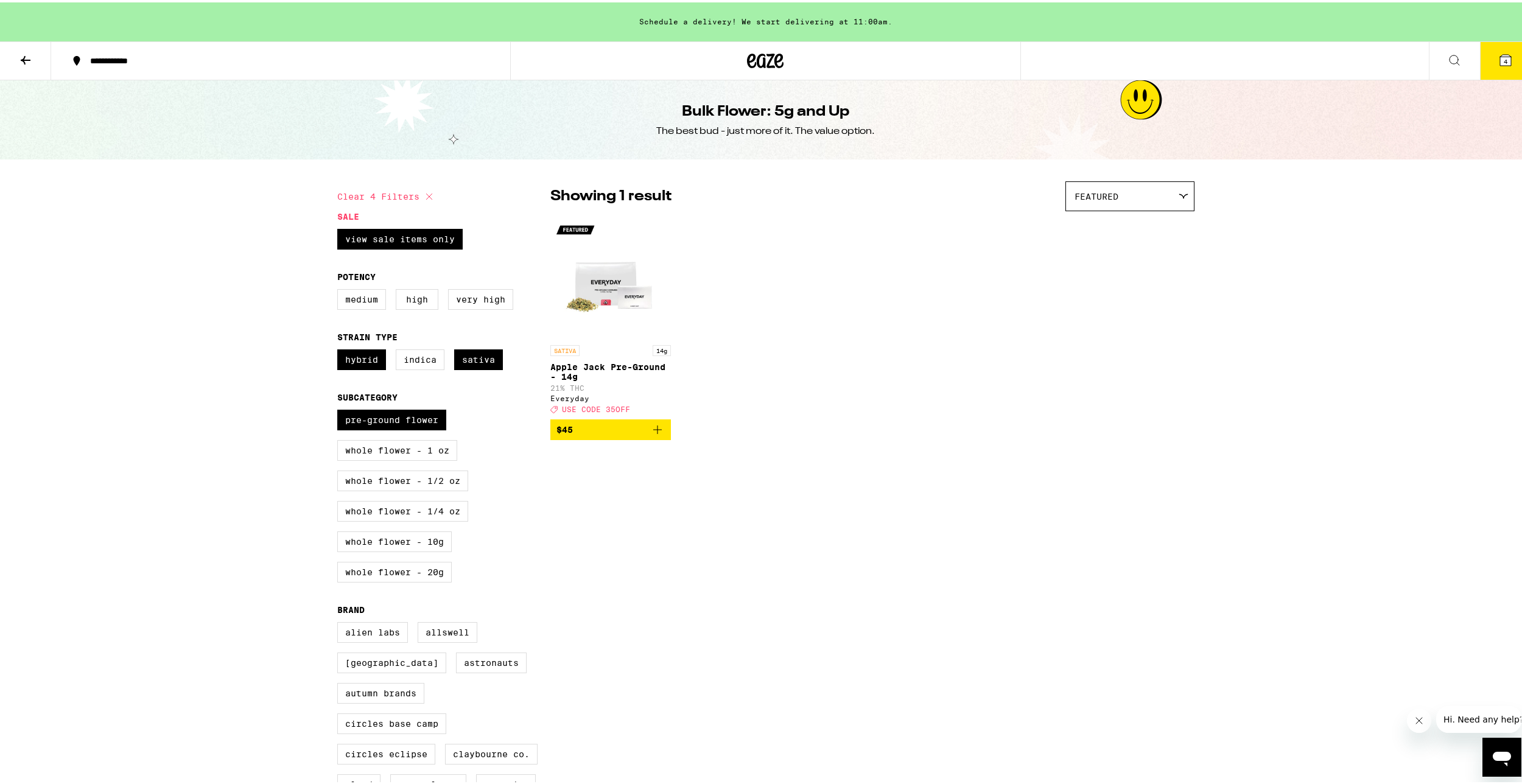
click at [22, 52] on icon at bounding box center [25, 58] width 15 height 15
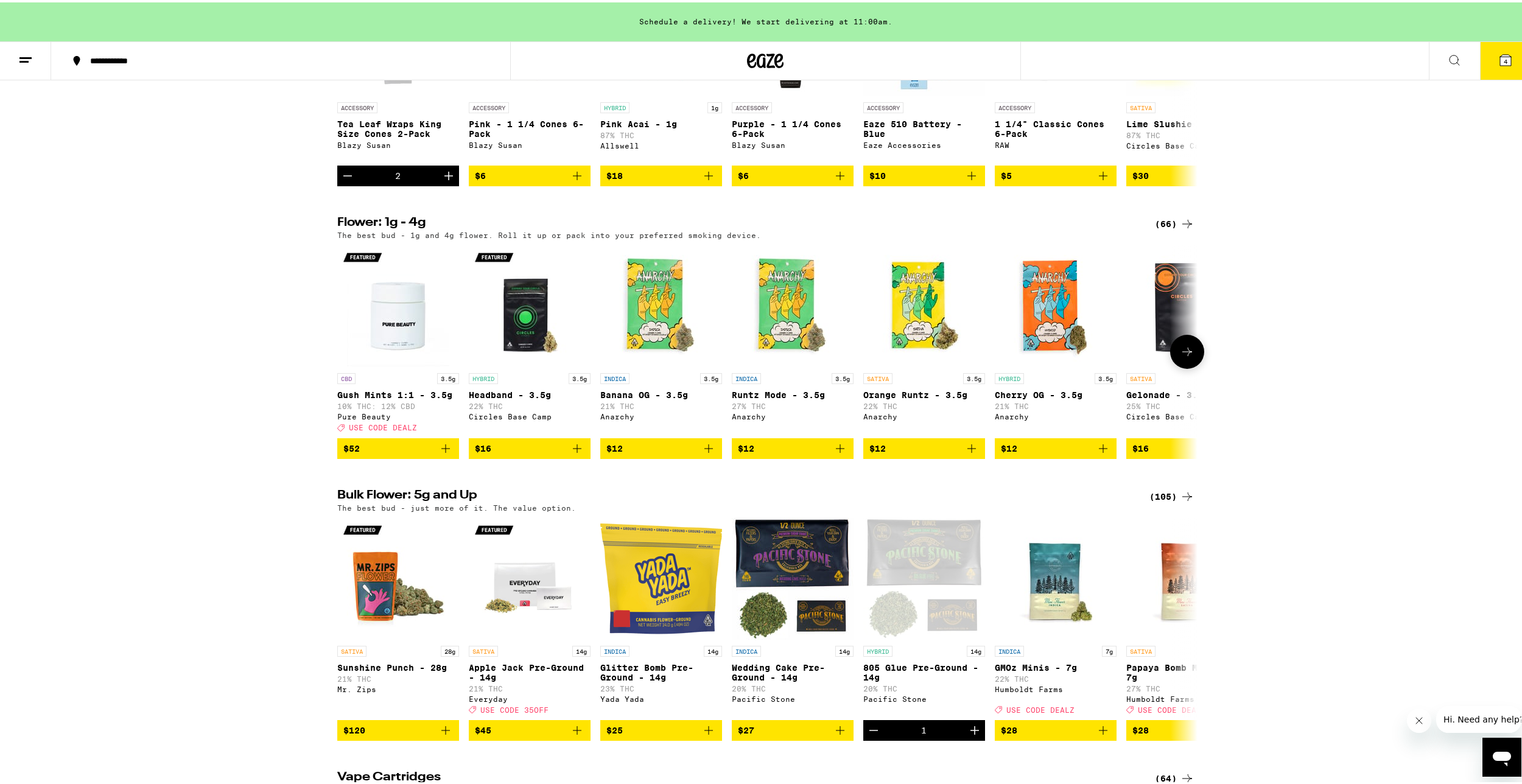
scroll to position [913, 0]
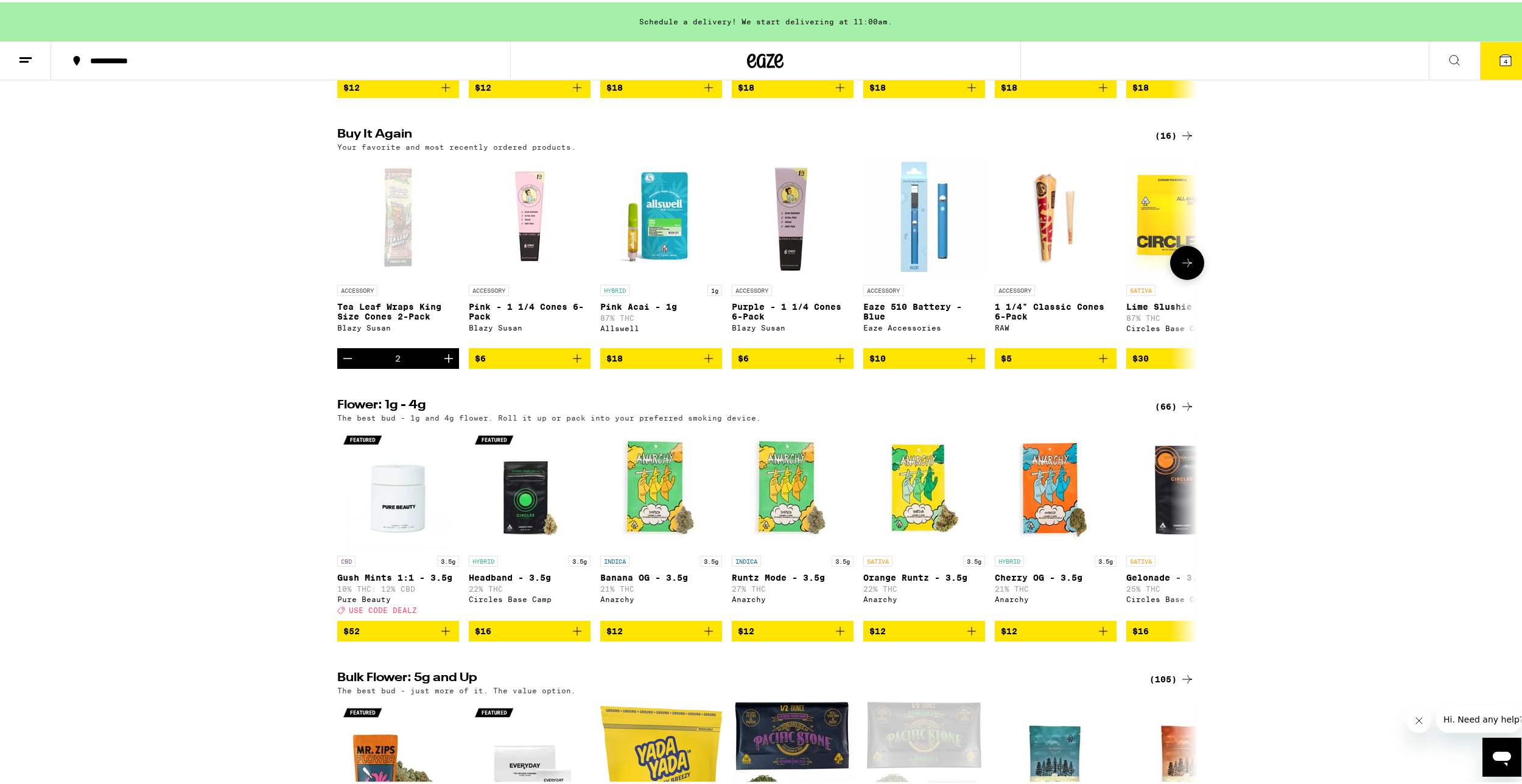
click at [1100, 363] on icon "Add to bag" at bounding box center [1103, 356] width 15 height 15
click at [1500, 61] on icon at bounding box center [1505, 58] width 11 height 11
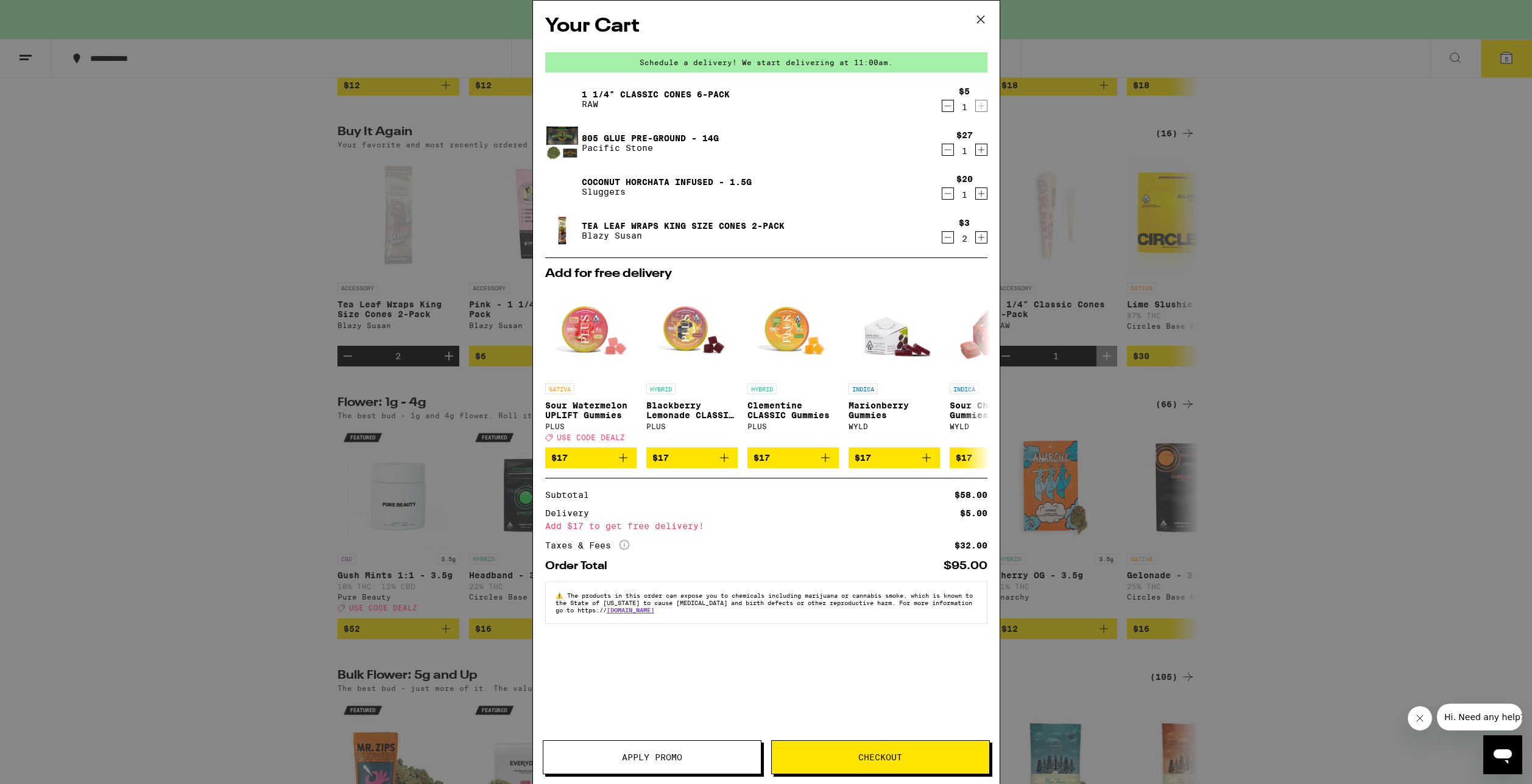
click at [202, 272] on div "Your Cart Schedule a delivery! We start delivering at 11:00am. 1 1/4" Classic C…" at bounding box center [766, 392] width 1532 height 784
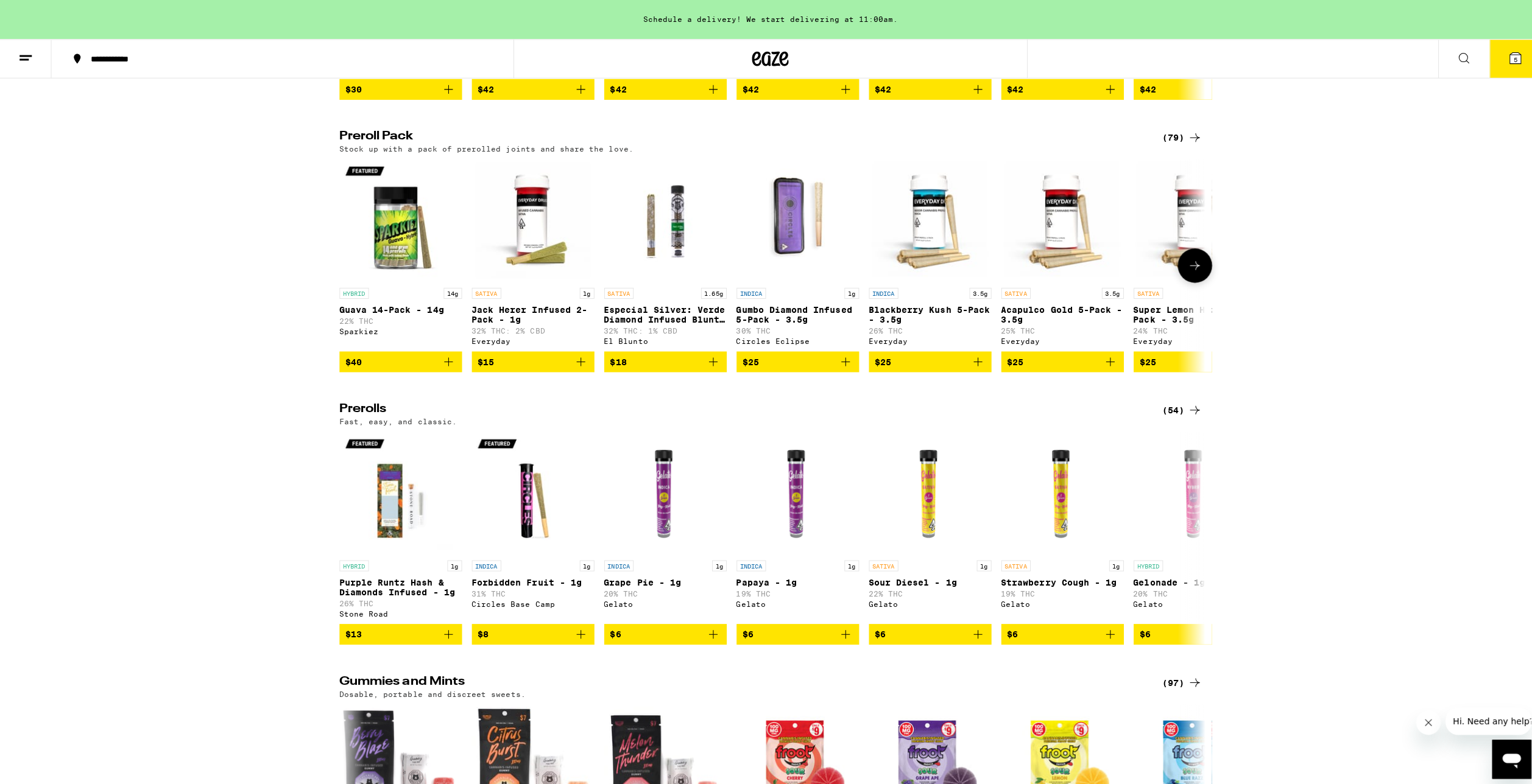
scroll to position [3409, 0]
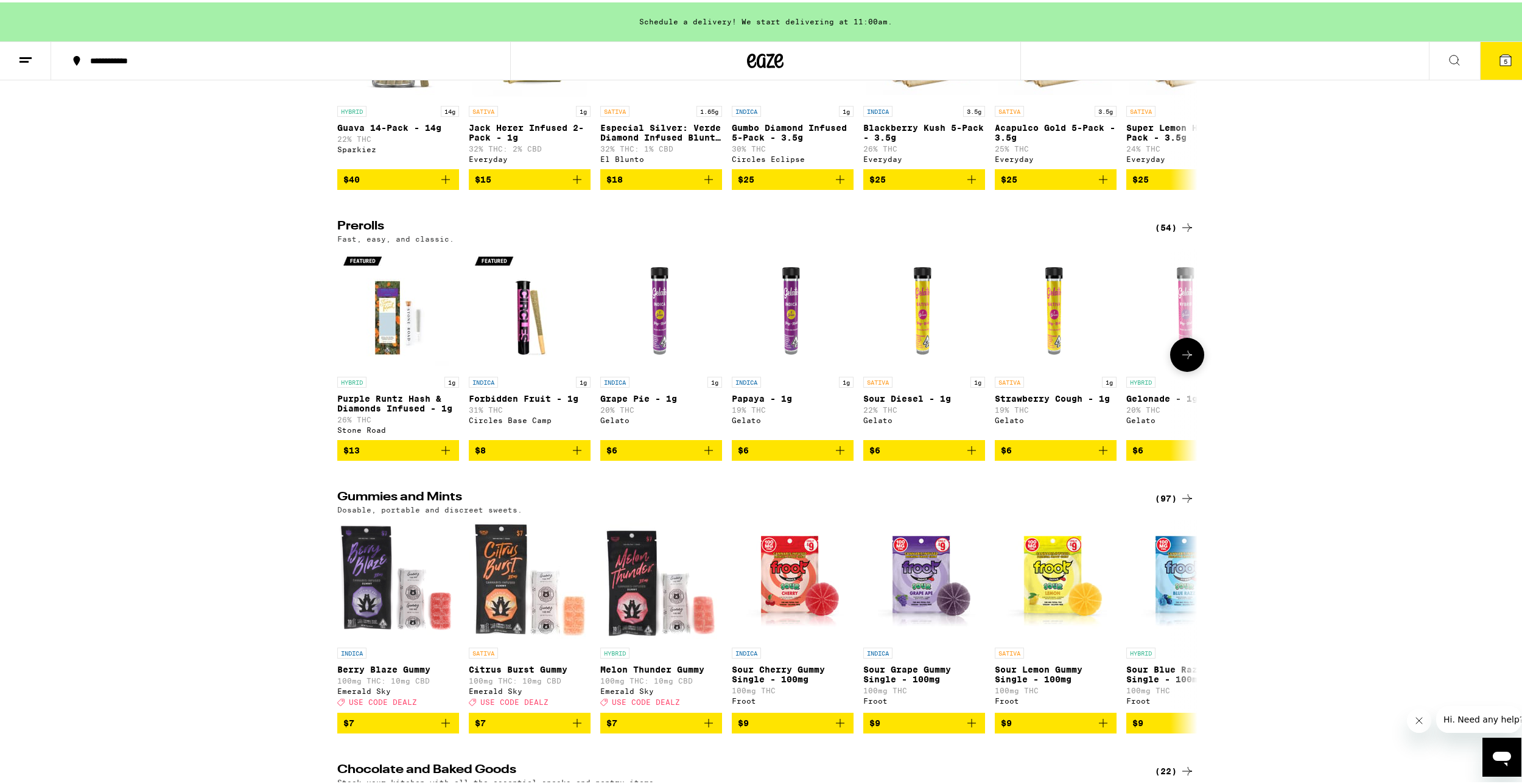
click at [964, 455] on icon "Add to bag" at bounding box center [971, 448] width 15 height 15
click at [1501, 65] on icon at bounding box center [1505, 58] width 15 height 15
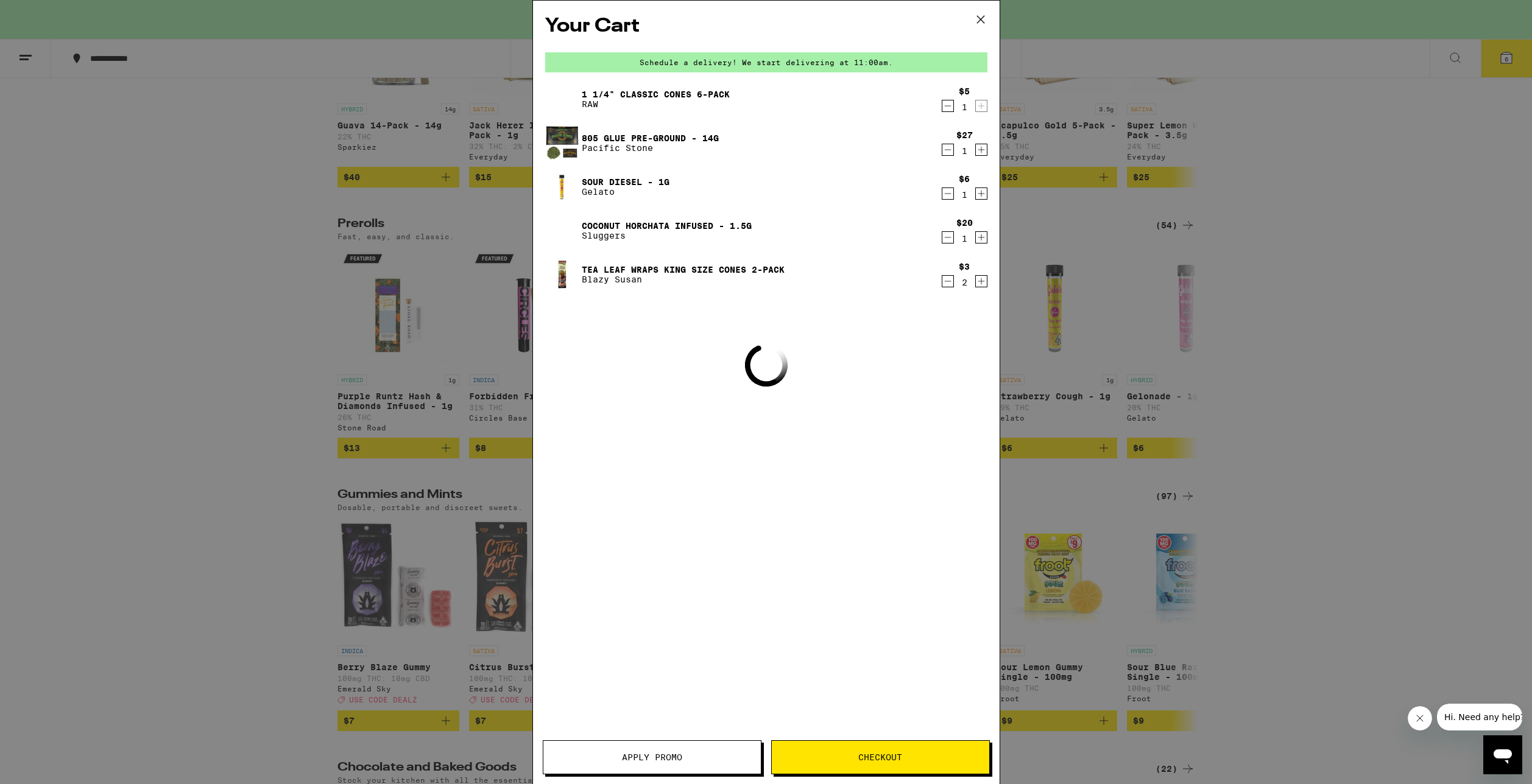
scroll to position [3284, 0]
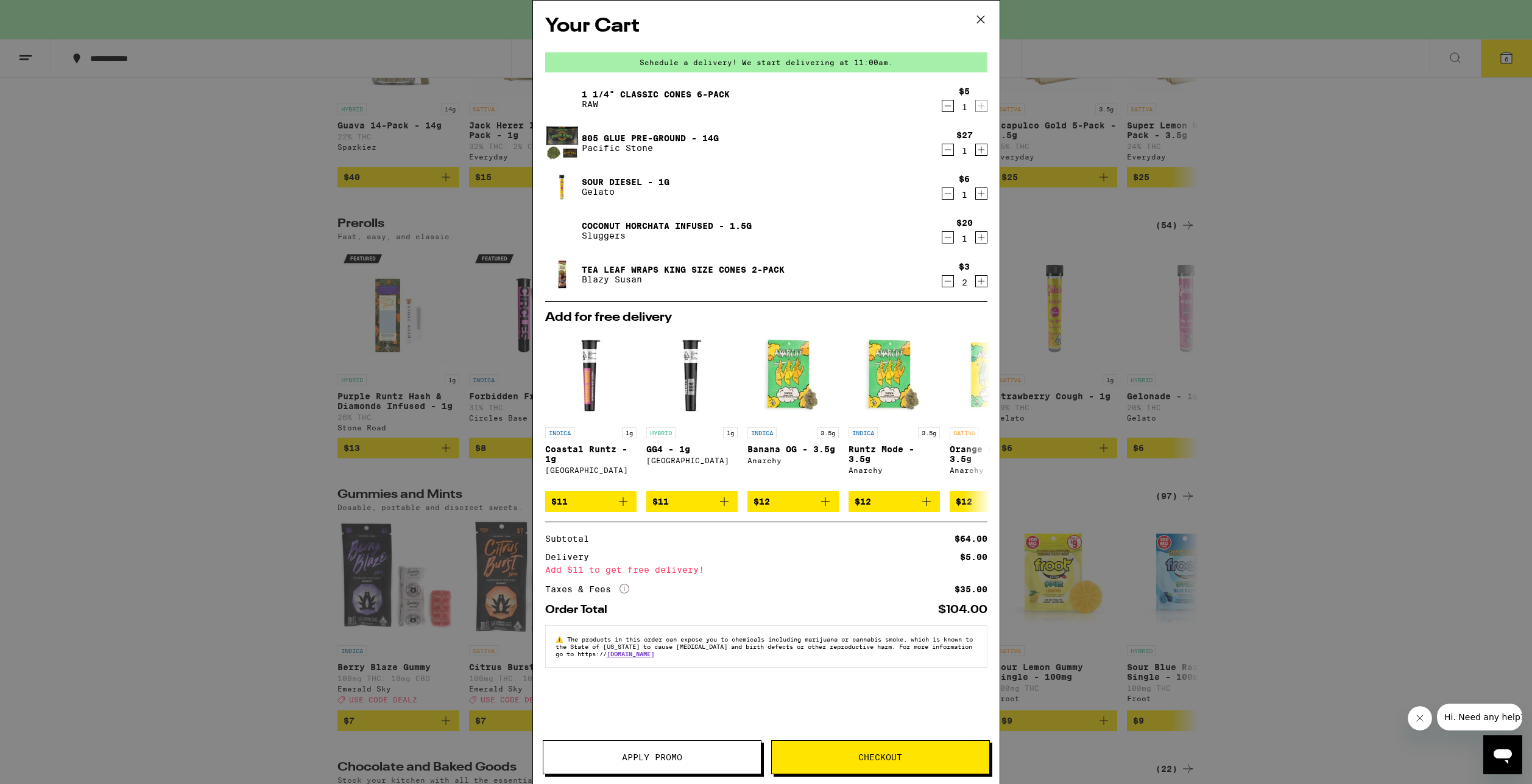
click at [979, 190] on icon "Increment" at bounding box center [981, 193] width 11 height 15
click at [948, 197] on icon "Decrement" at bounding box center [947, 193] width 11 height 15
